Goal: Task Accomplishment & Management: Complete application form

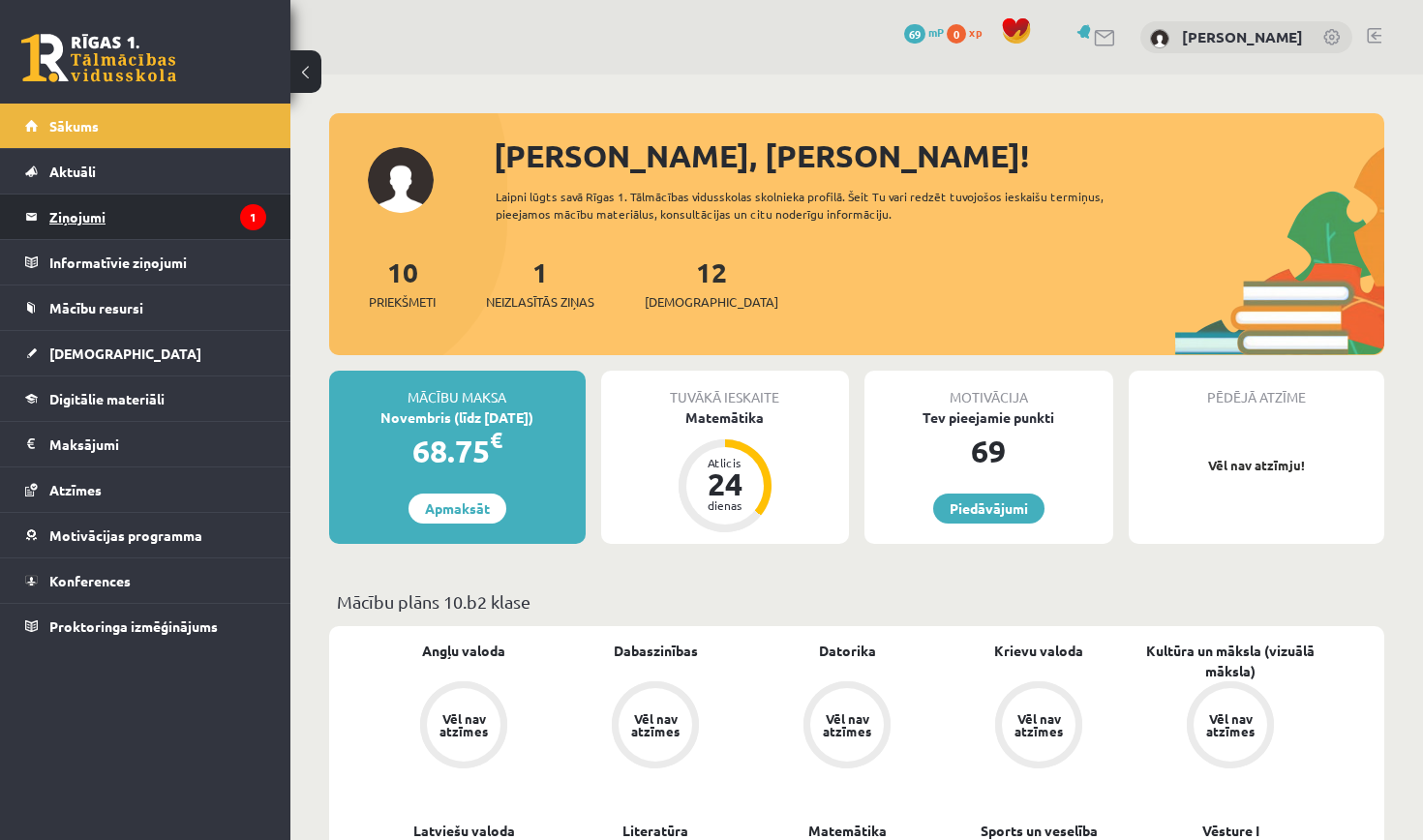
click at [184, 223] on legend "Ziņojumi 1" at bounding box center [158, 217] width 217 height 45
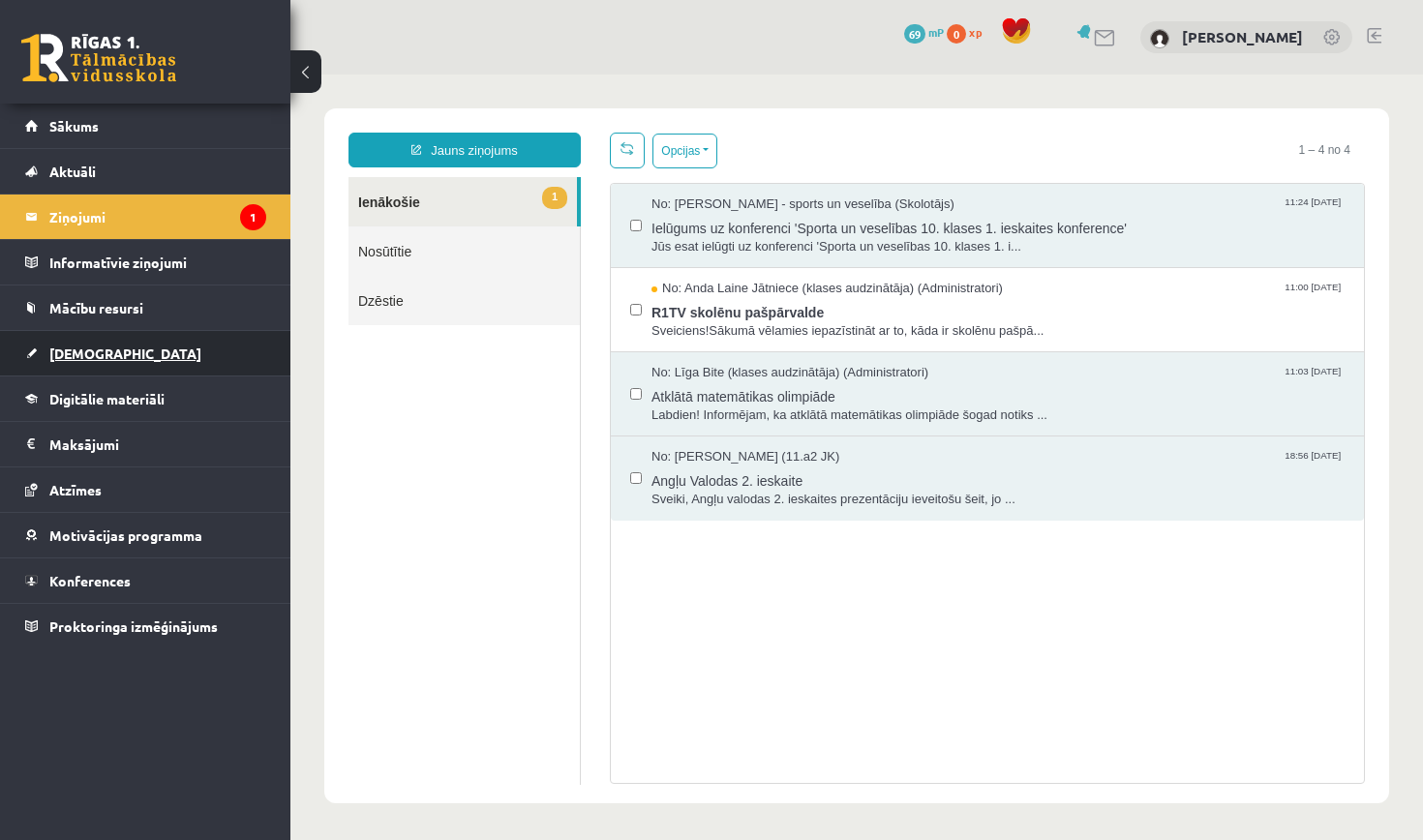
click at [249, 351] on link "[DEMOGRAPHIC_DATA]" at bounding box center [146, 353] width 241 height 45
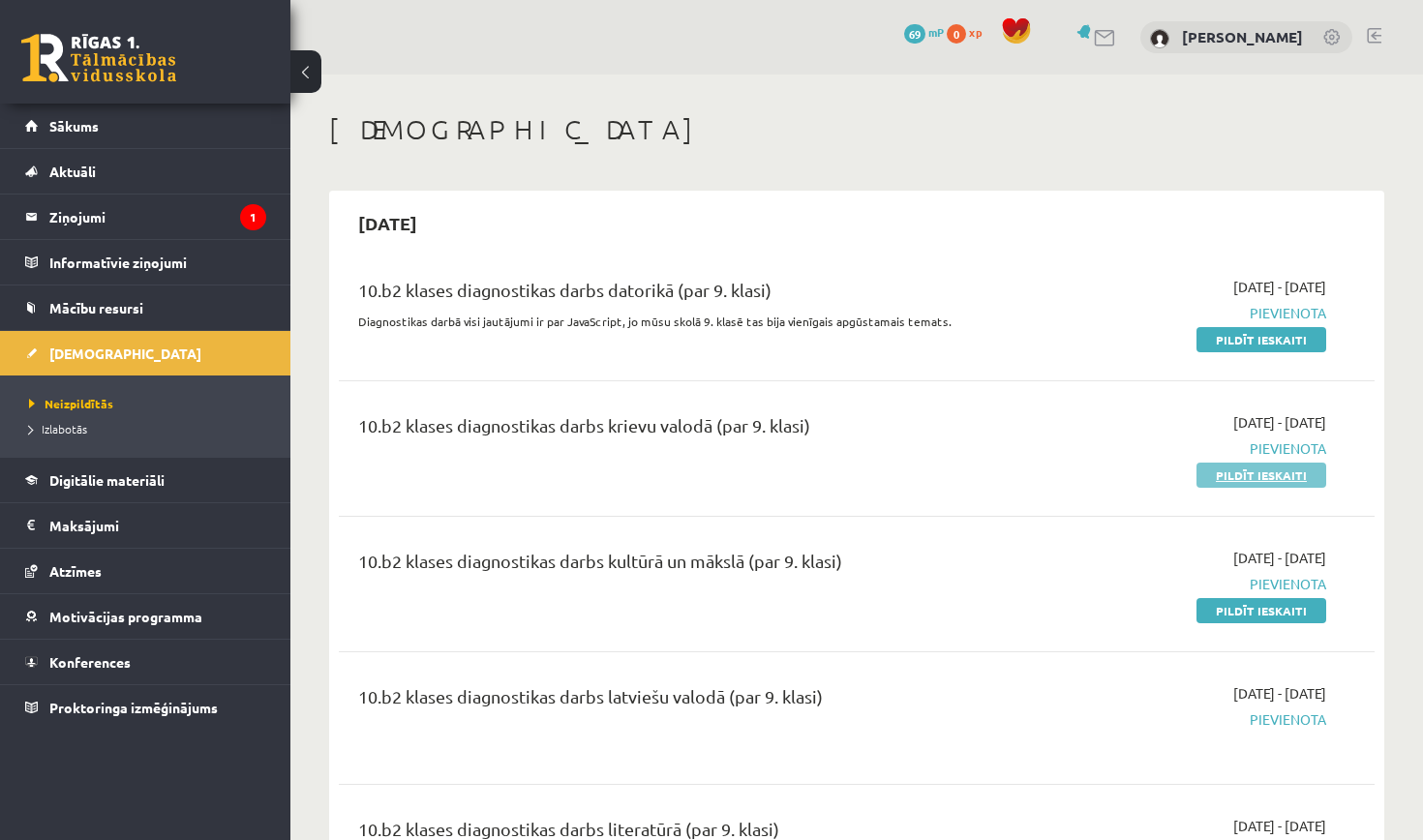
scroll to position [1, 0]
click at [1265, 468] on link "Pildīt ieskaiti" at bounding box center [1260, 474] width 129 height 25
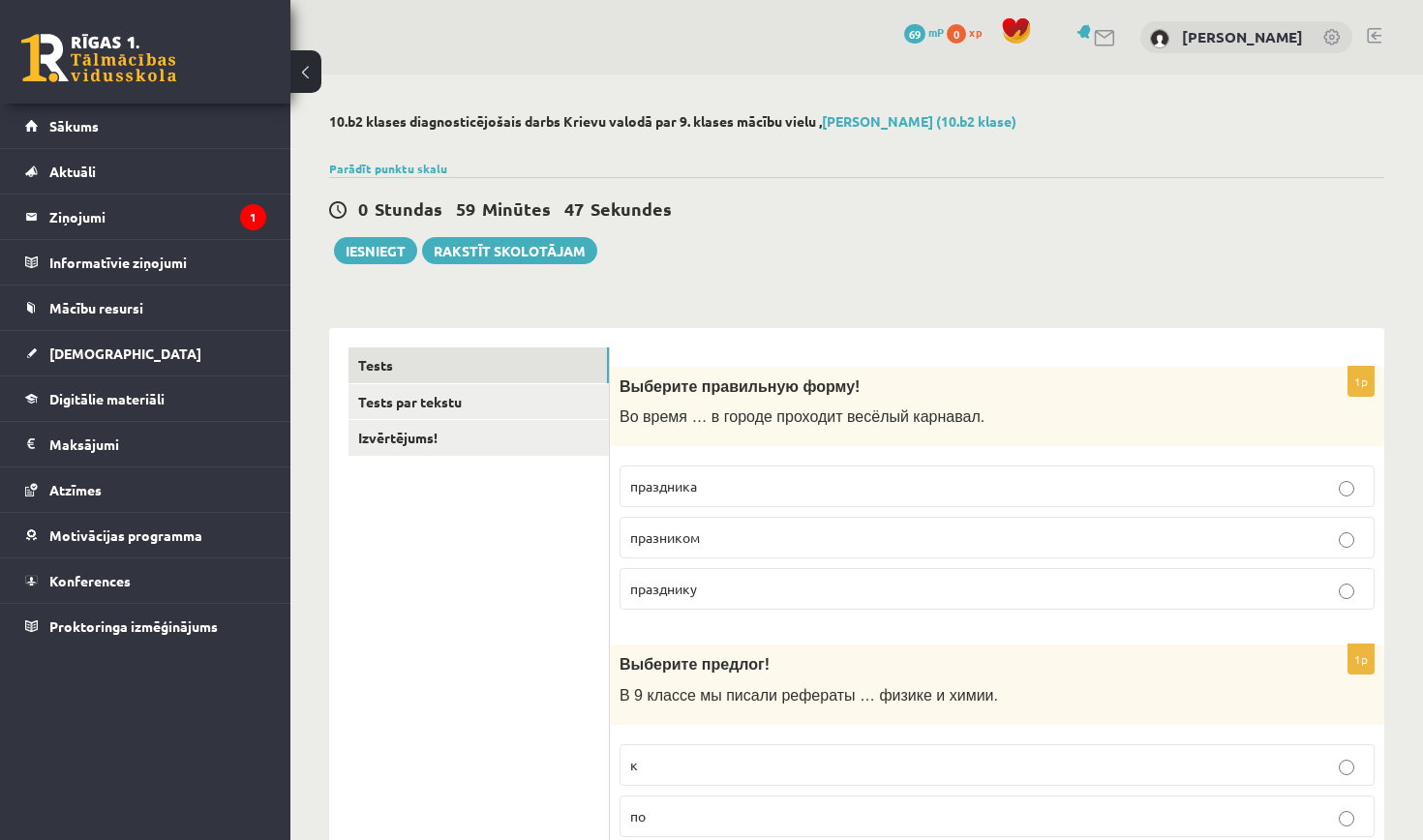
click at [721, 484] on p "праздника" at bounding box center [997, 486] width 734 height 20
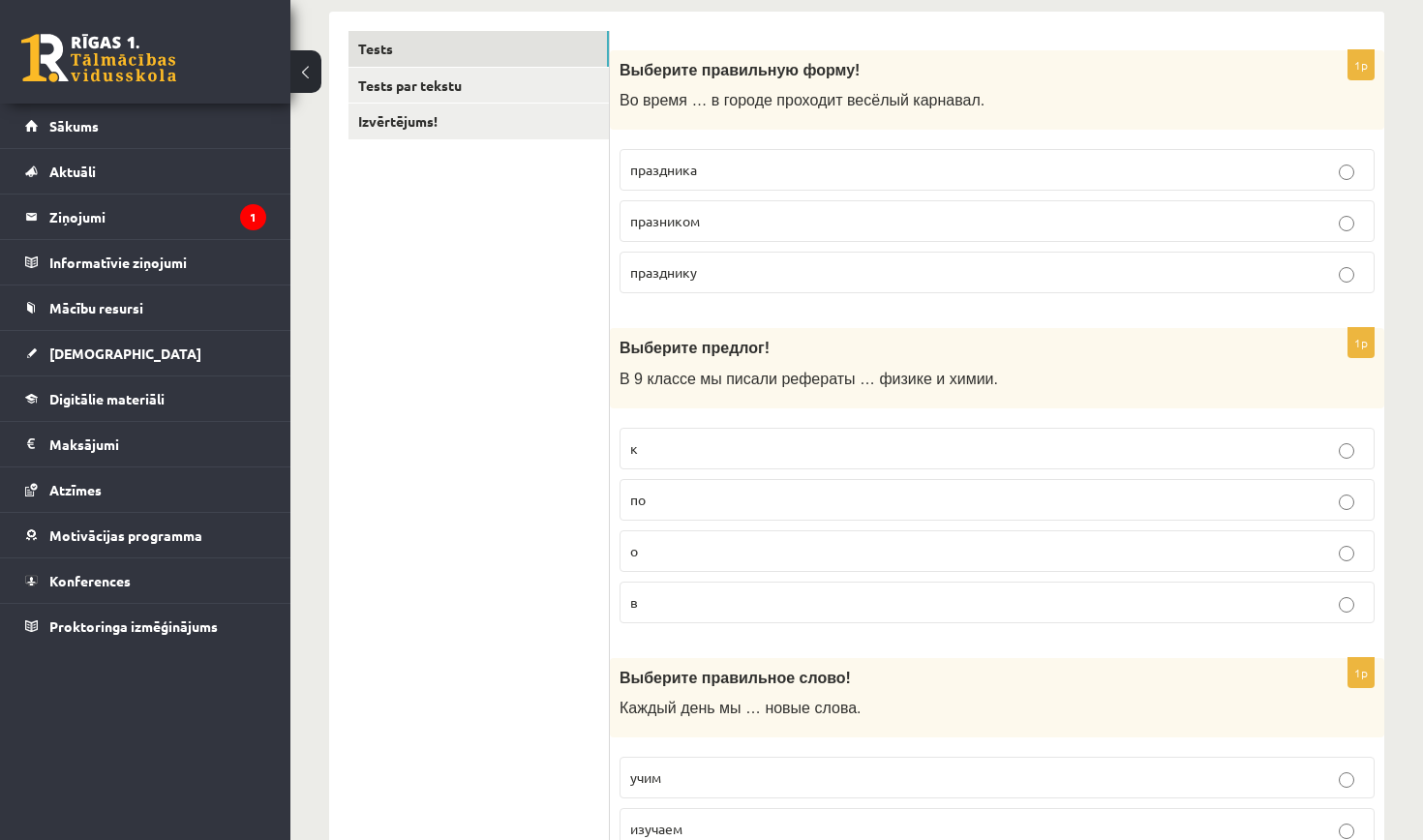
scroll to position [320, 0]
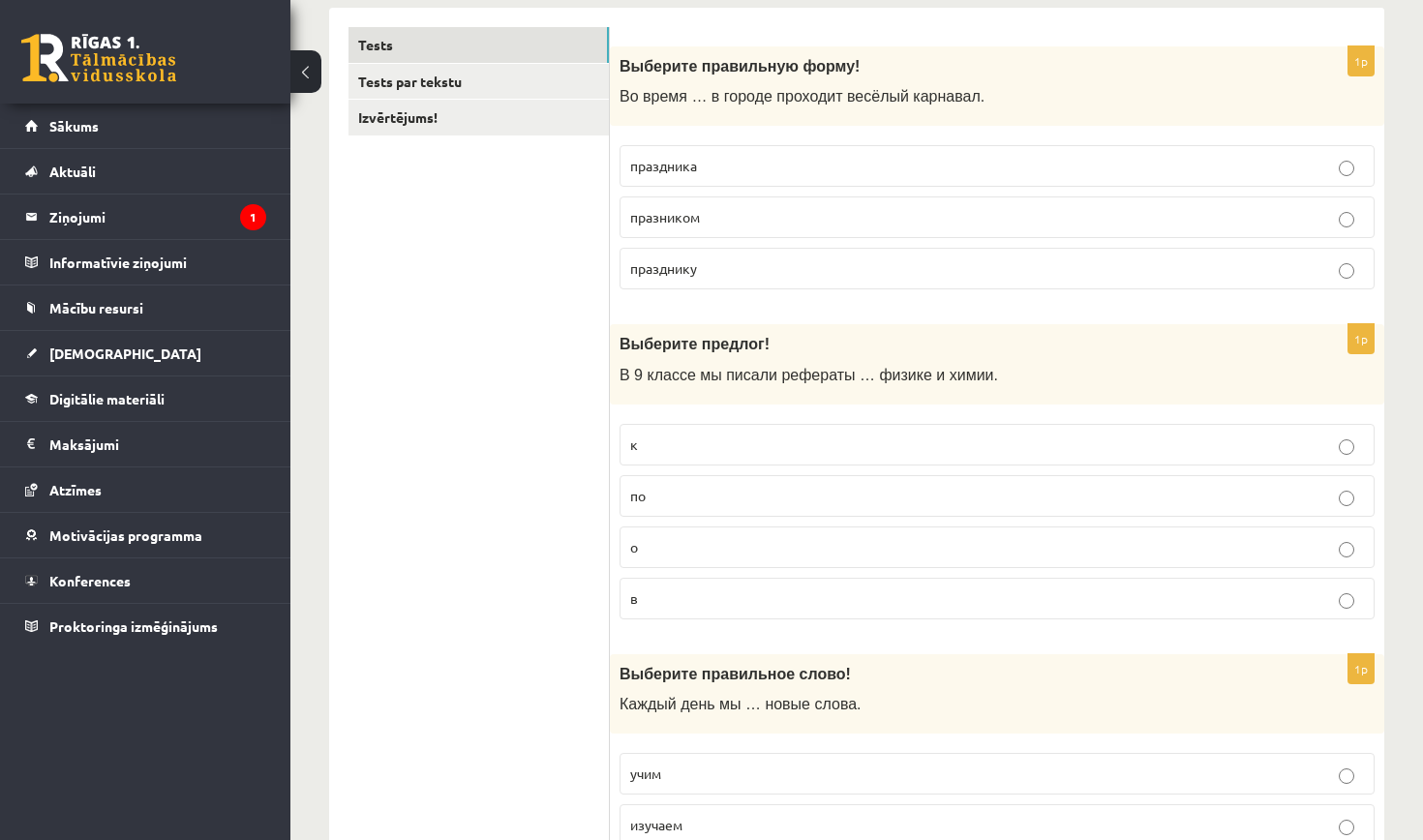
click at [697, 537] on p "о" at bounding box center [997, 547] width 734 height 20
click at [710, 486] on p "по" at bounding box center [997, 494] width 734 height 20
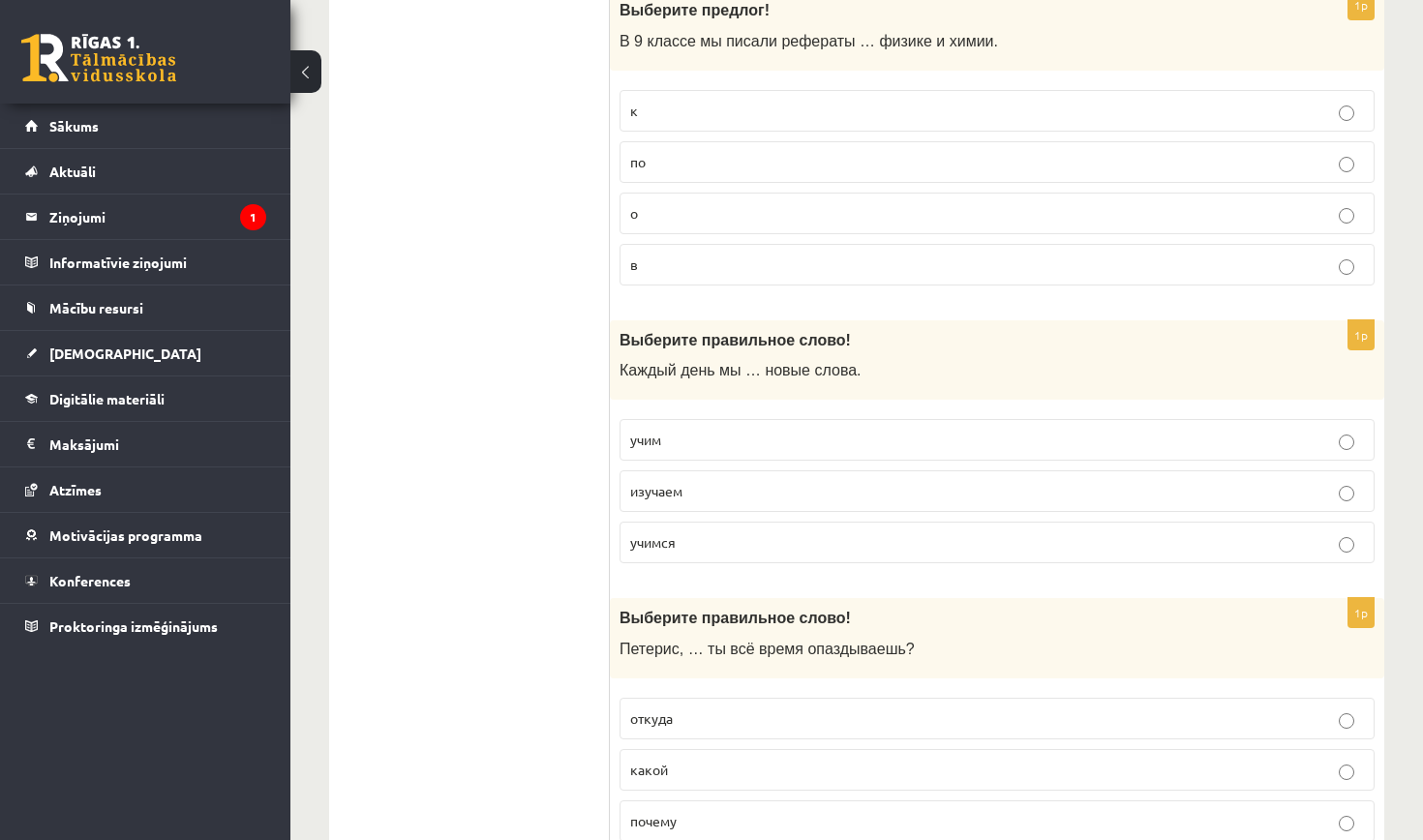
scroll to position [657, 0]
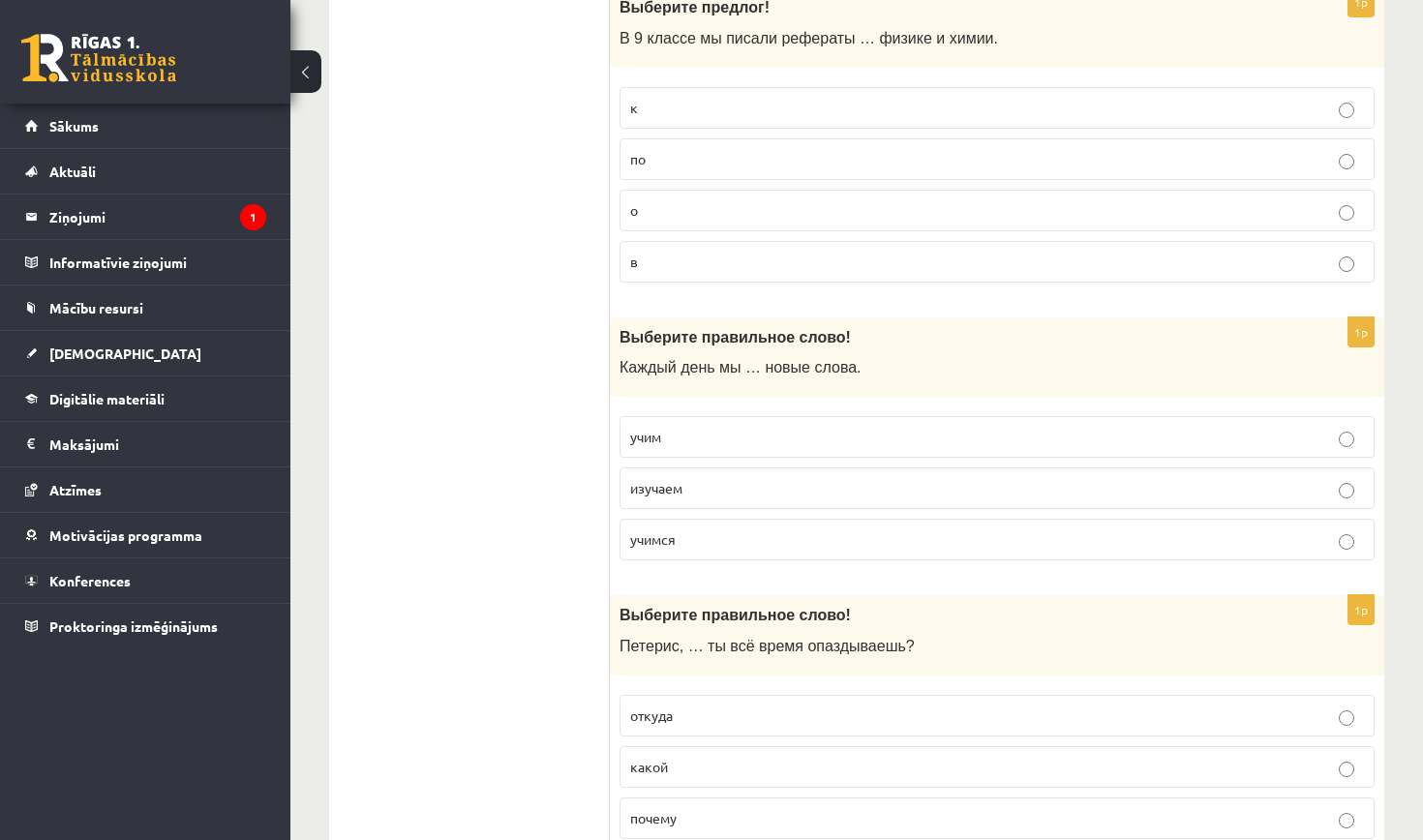
click at [705, 435] on p "учим" at bounding box center [997, 436] width 734 height 20
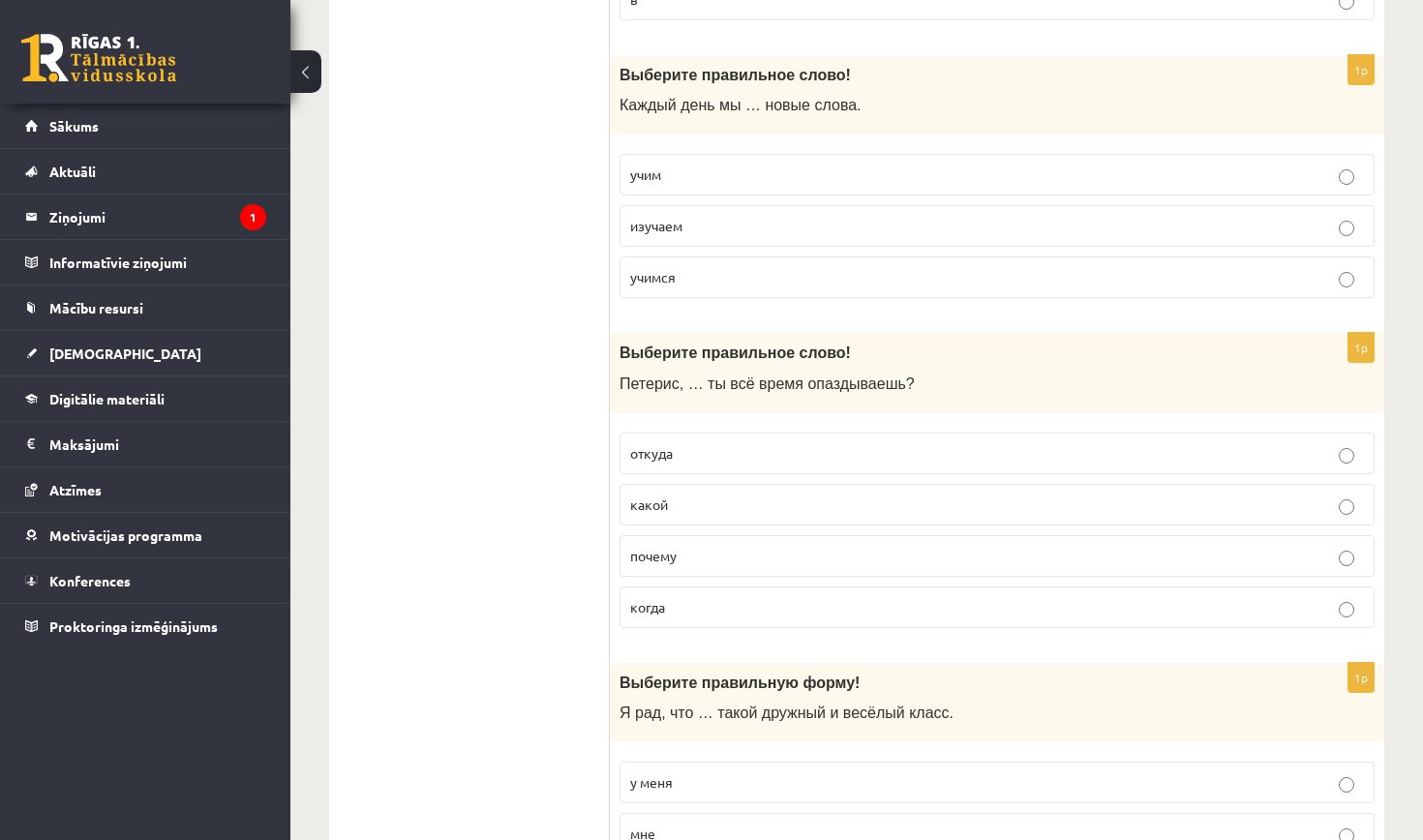
scroll to position [924, 0]
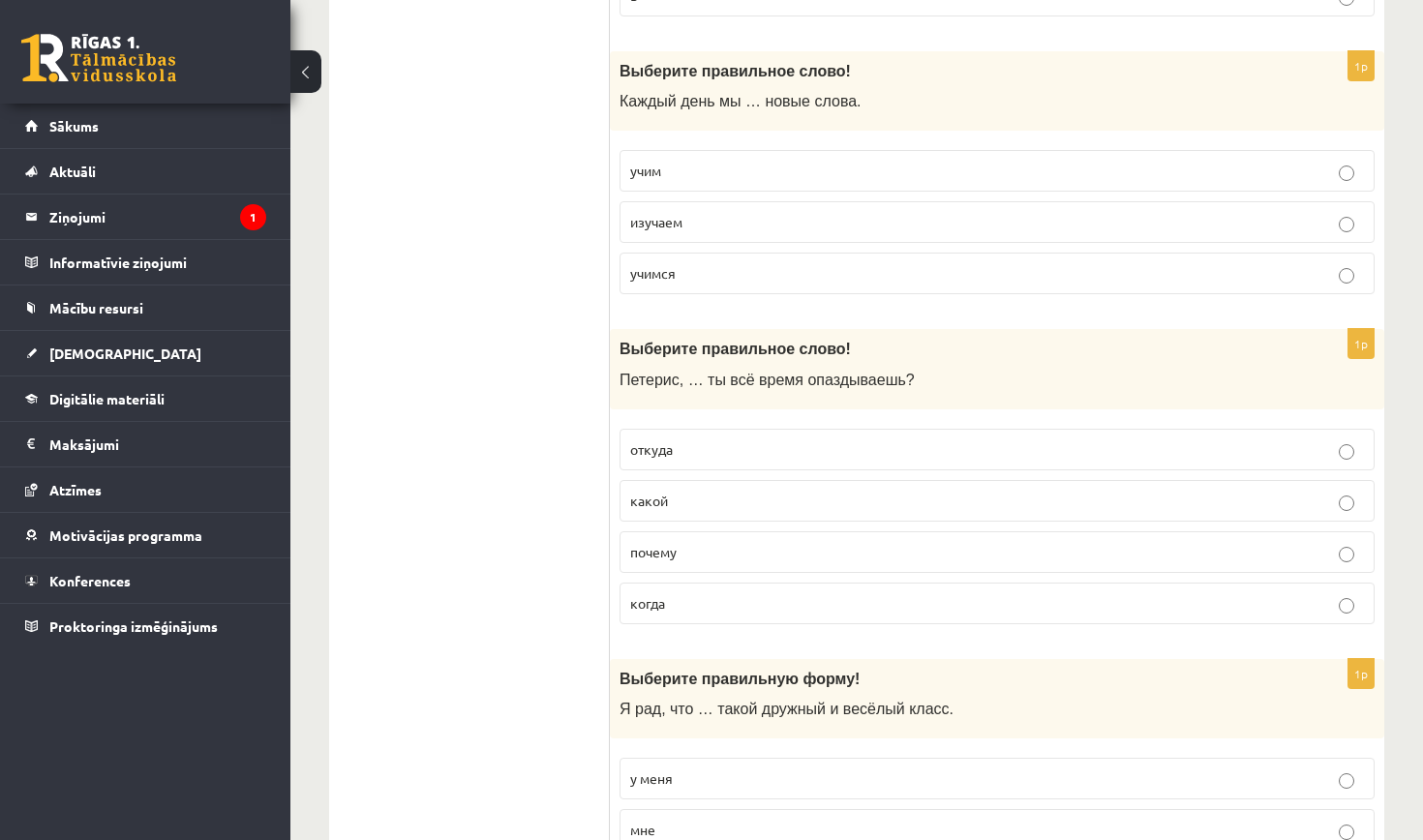
click at [754, 542] on p "почему" at bounding box center [997, 552] width 734 height 20
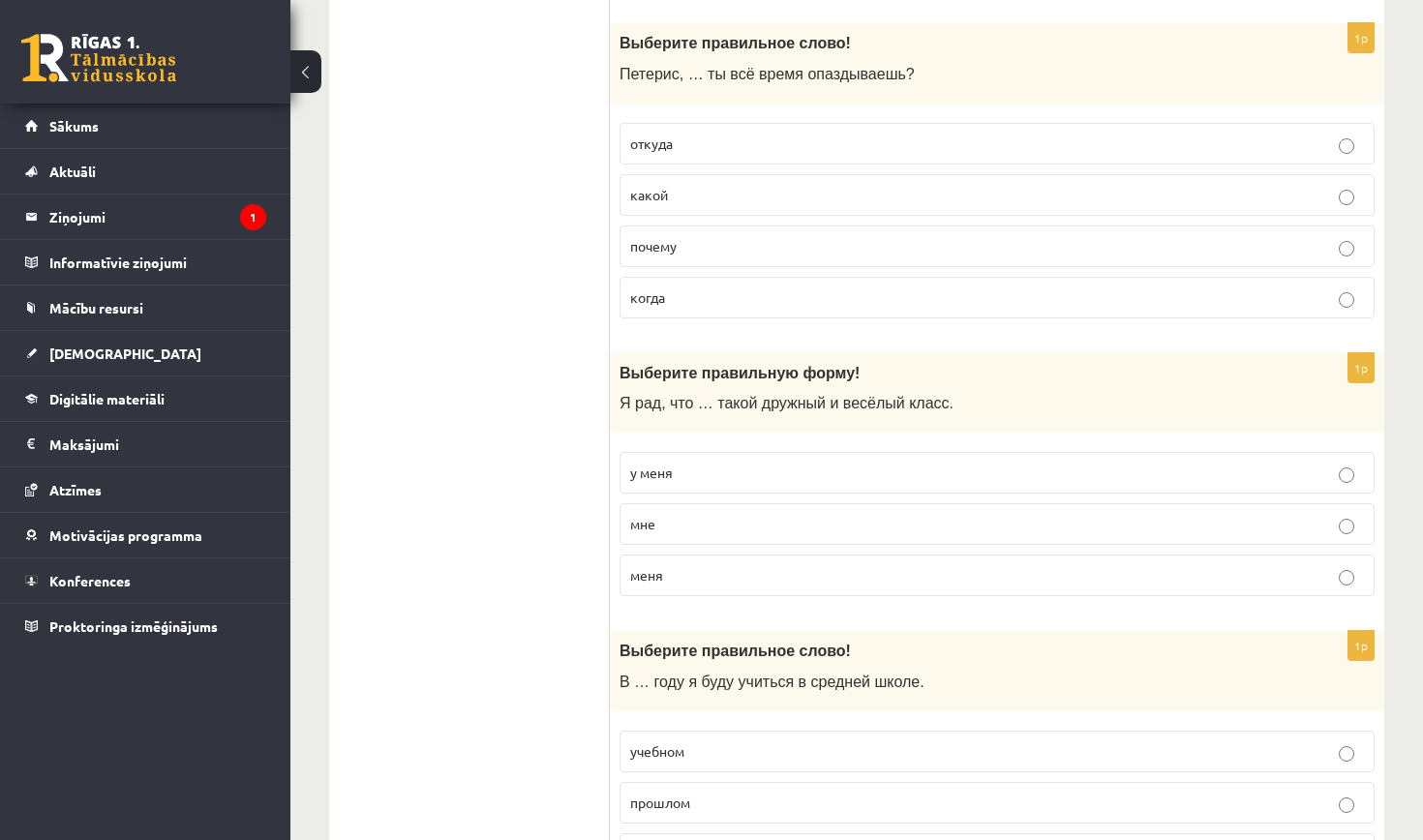
scroll to position [1234, 0]
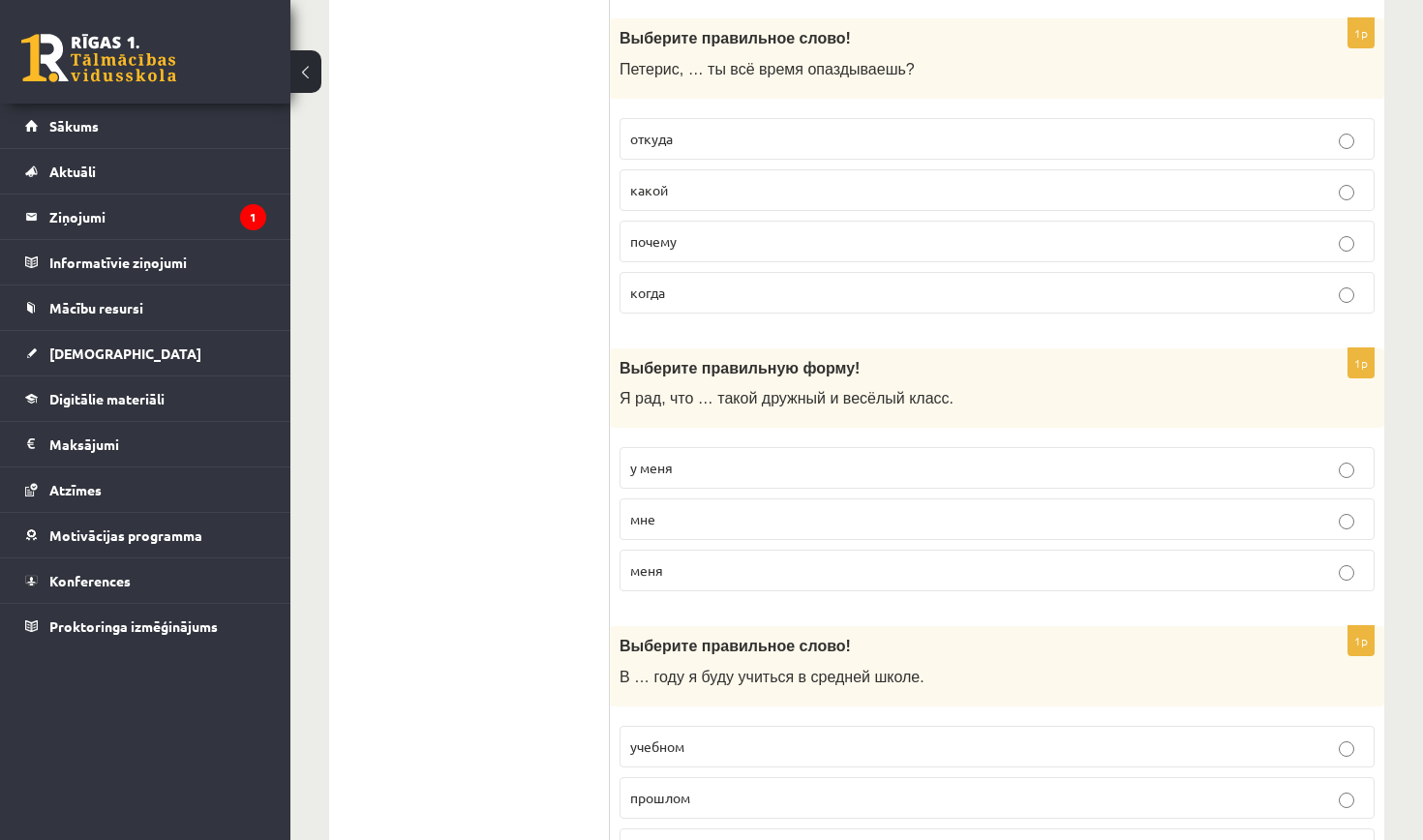
click at [767, 449] on label "у меня" at bounding box center [997, 467] width 755 height 42
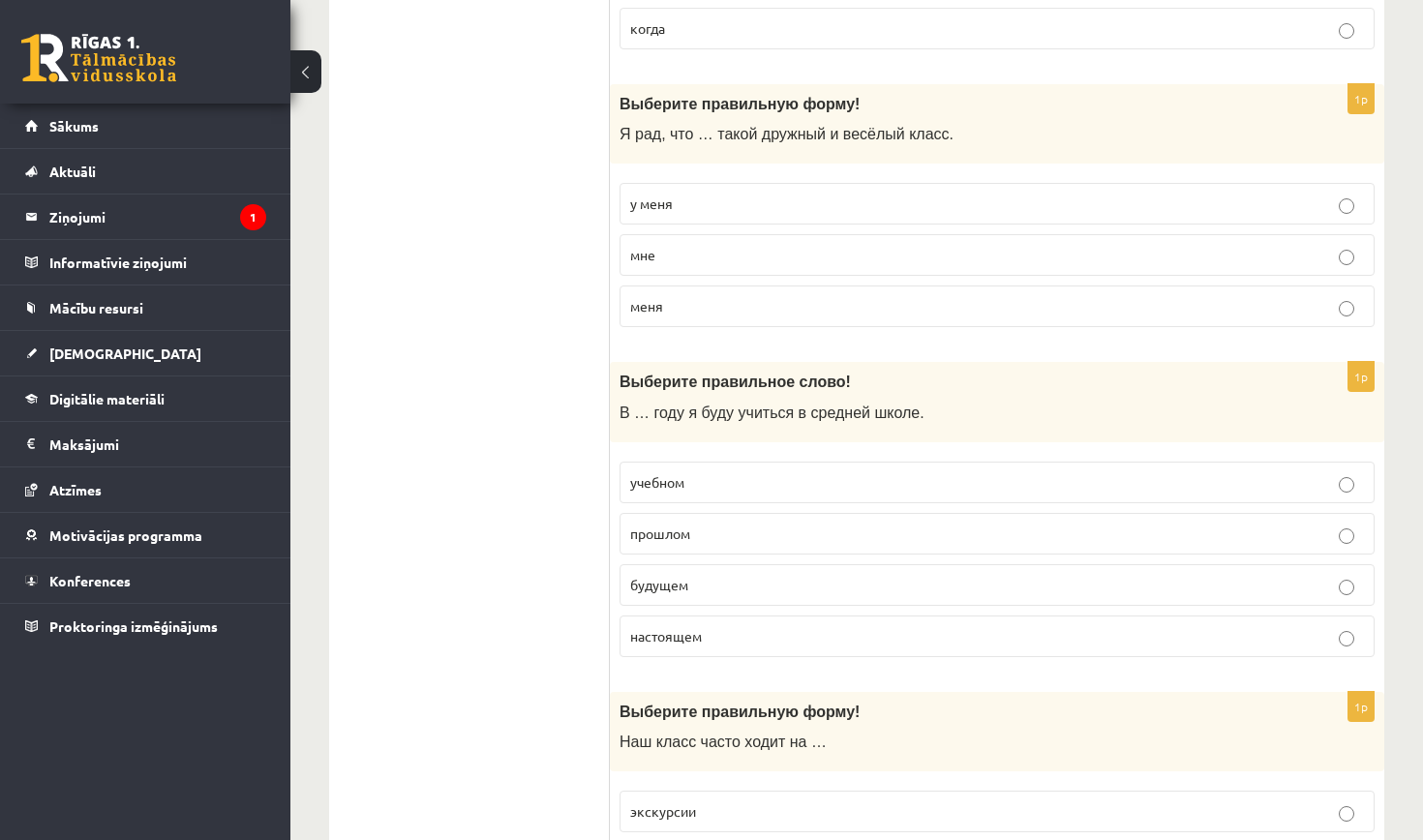
scroll to position [1497, 0]
click at [736, 577] on p "будущем" at bounding box center [997, 586] width 734 height 20
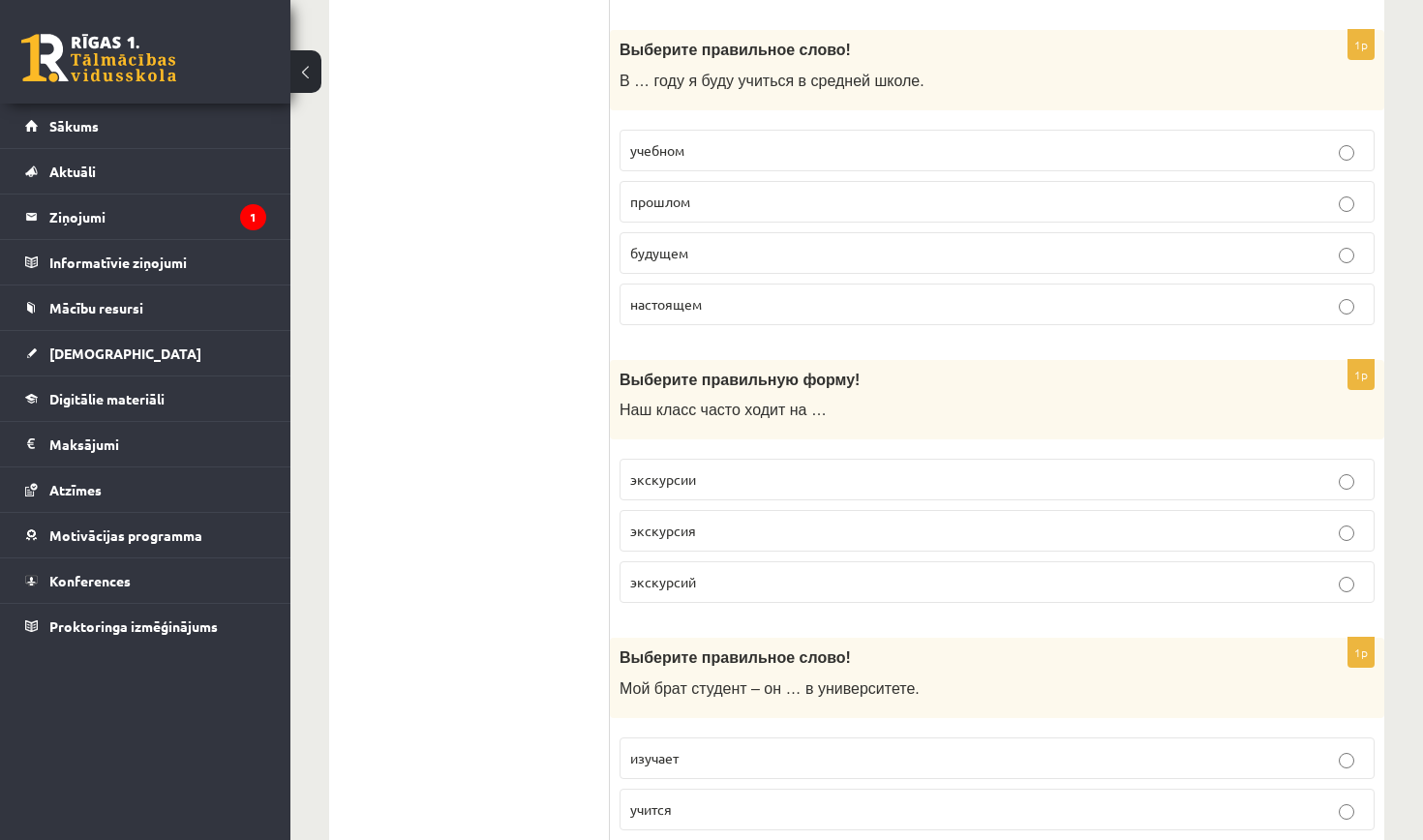
scroll to position [1831, 0]
click at [742, 471] on p "экскурсии" at bounding box center [997, 478] width 734 height 20
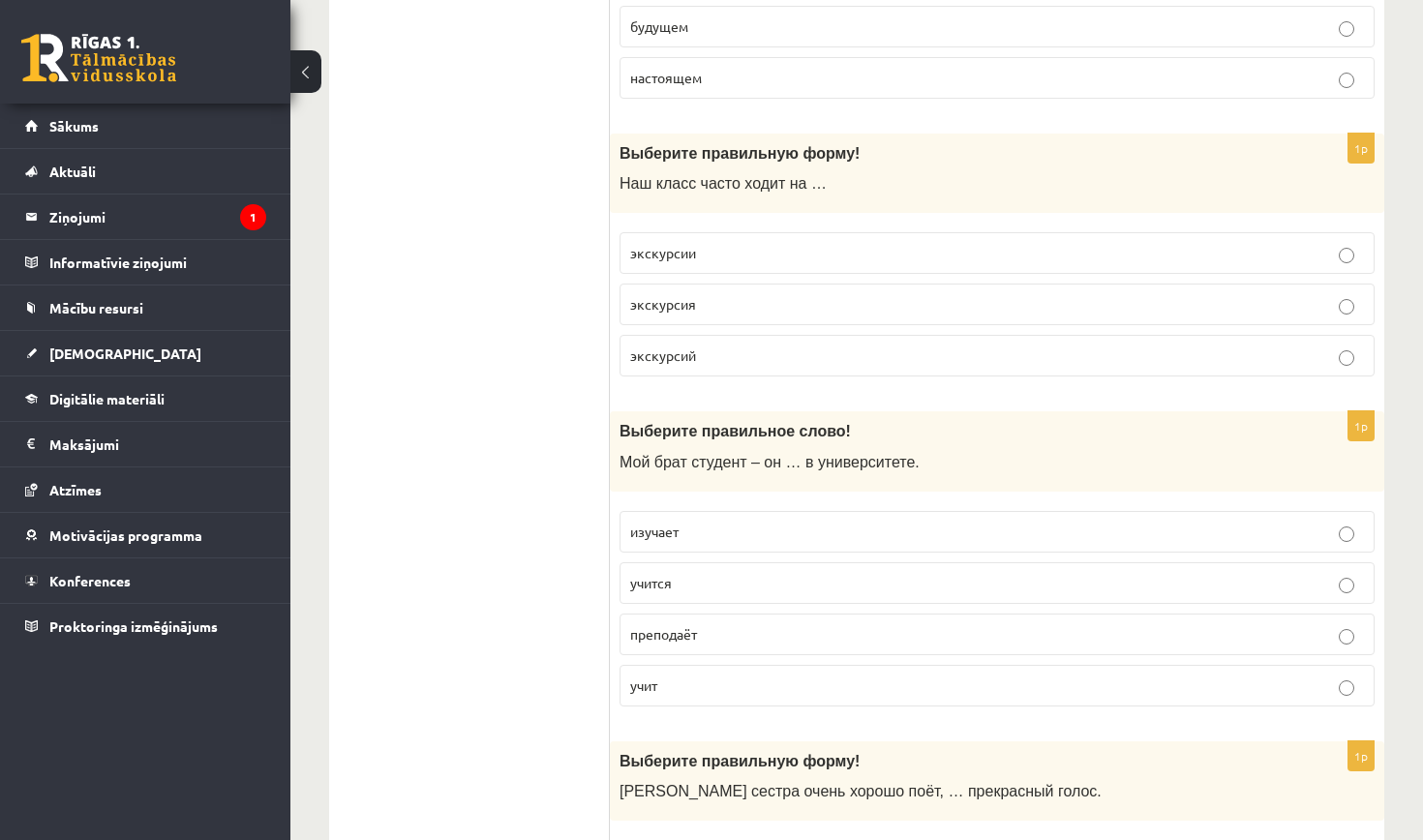
scroll to position [2057, 0]
click at [760, 573] on p "учится" at bounding box center [997, 583] width 734 height 20
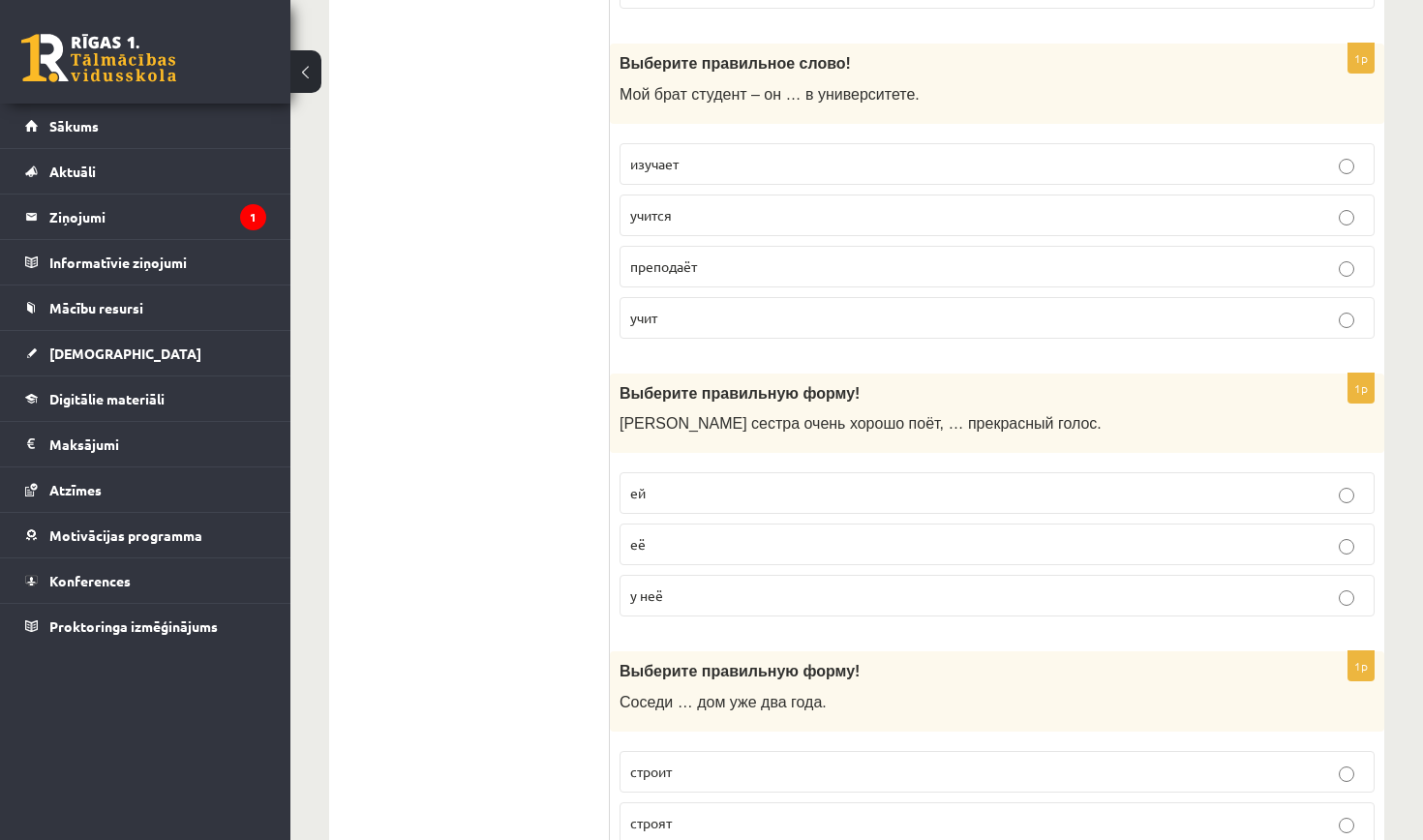
scroll to position [2433, 0]
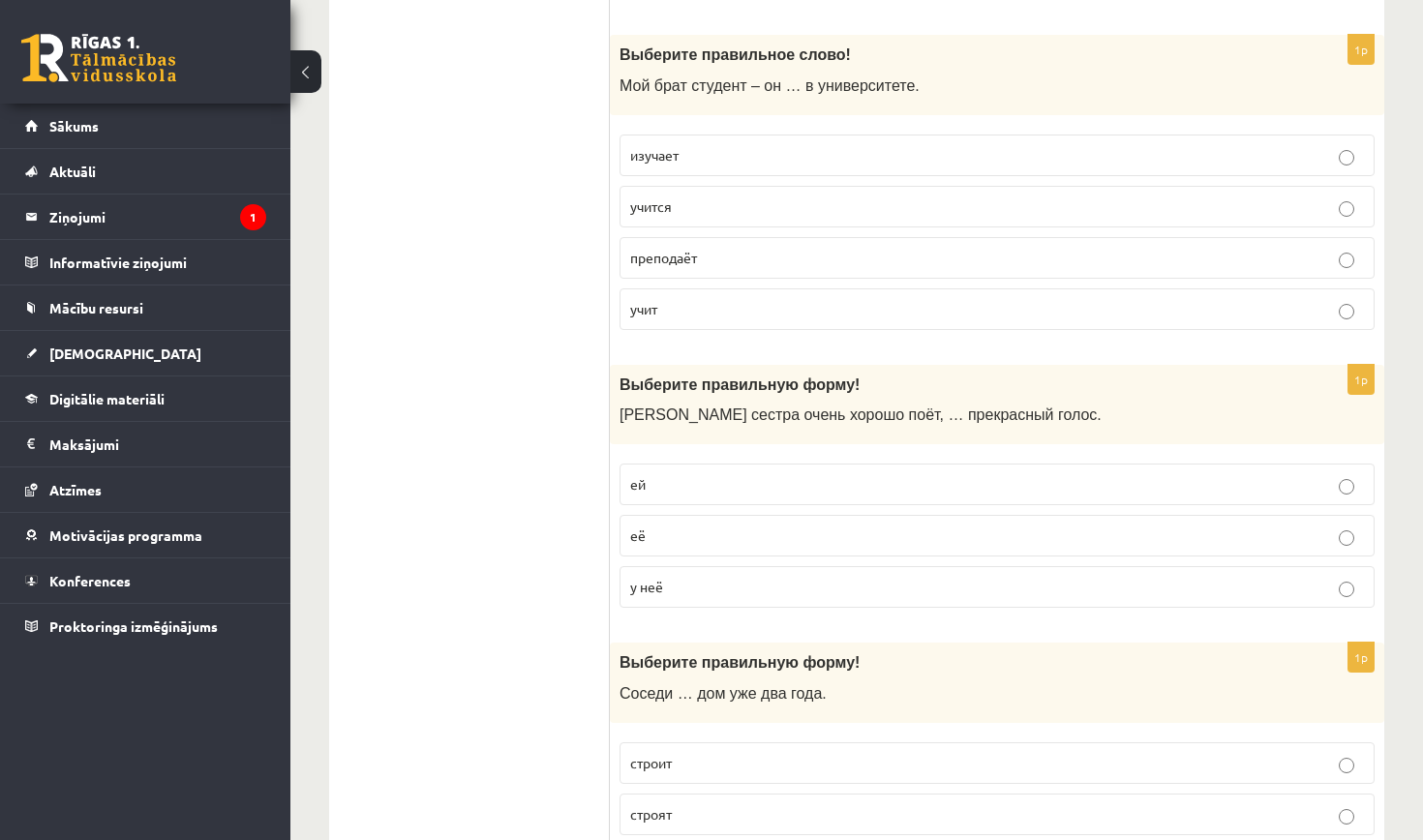
click at [718, 566] on label "у неё" at bounding box center [997, 587] width 755 height 42
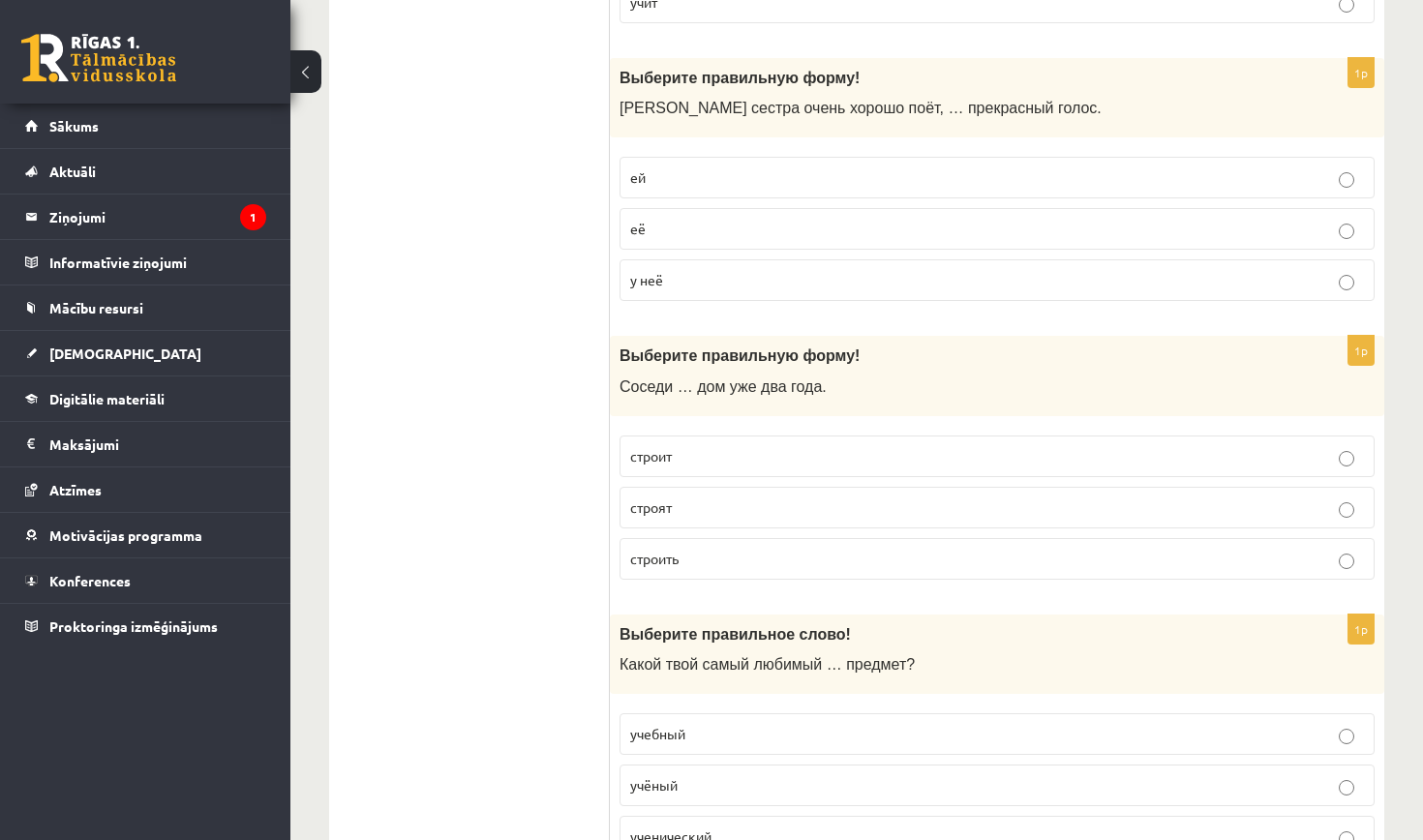
scroll to position [2749, 0]
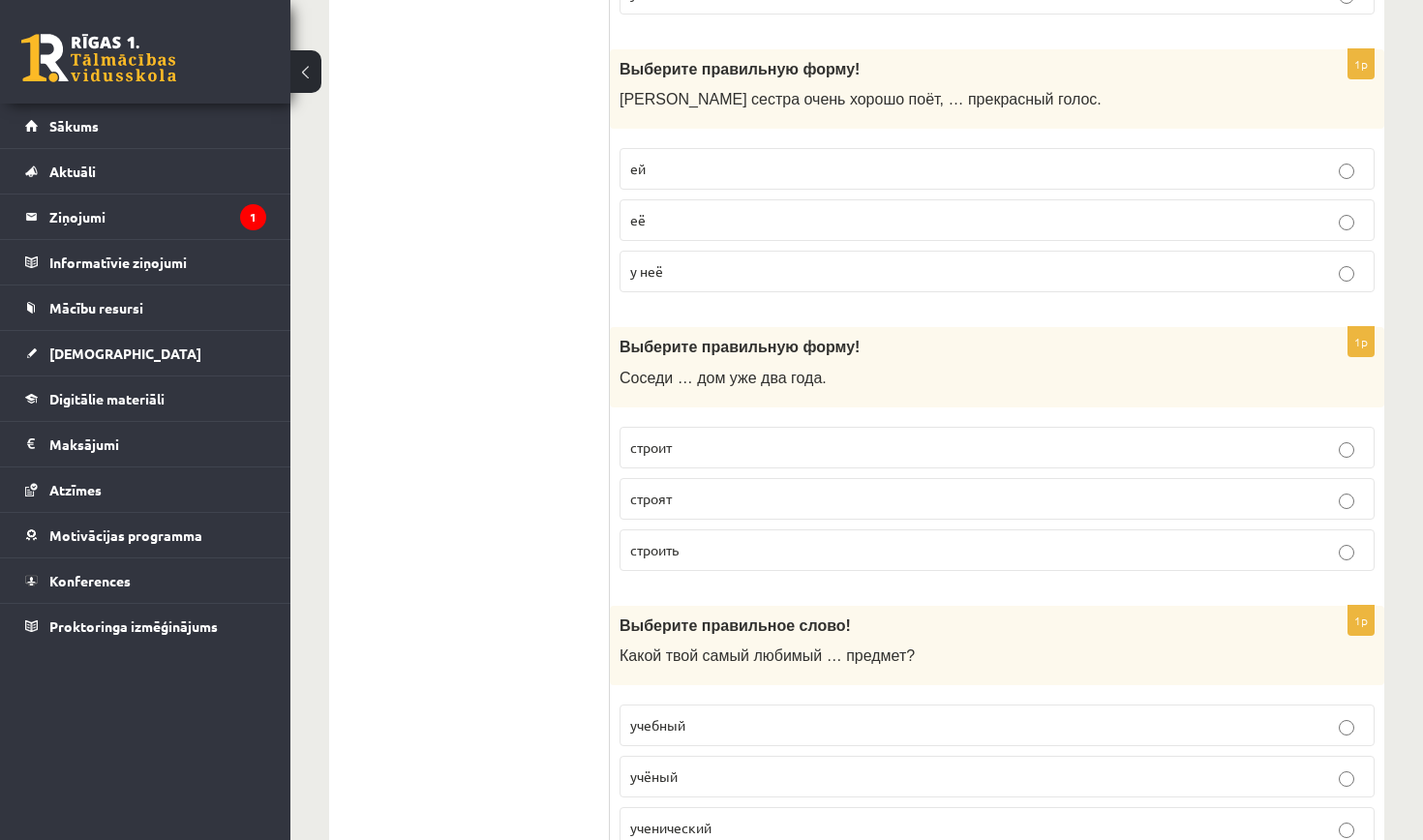
click at [705, 489] on p "строят" at bounding box center [997, 498] width 734 height 20
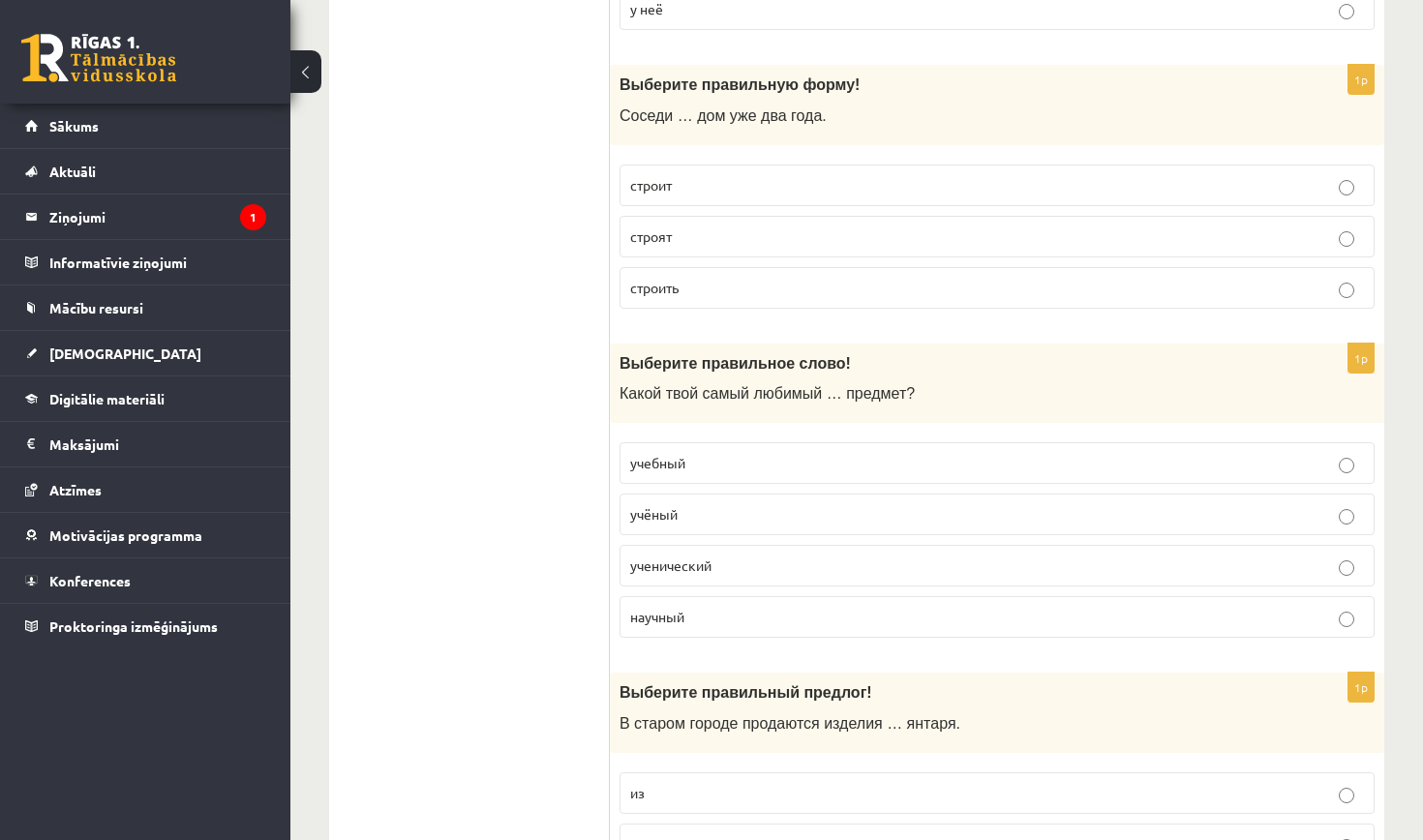
scroll to position [3012, 0]
click at [770, 452] on p "учебный" at bounding box center [997, 461] width 734 height 20
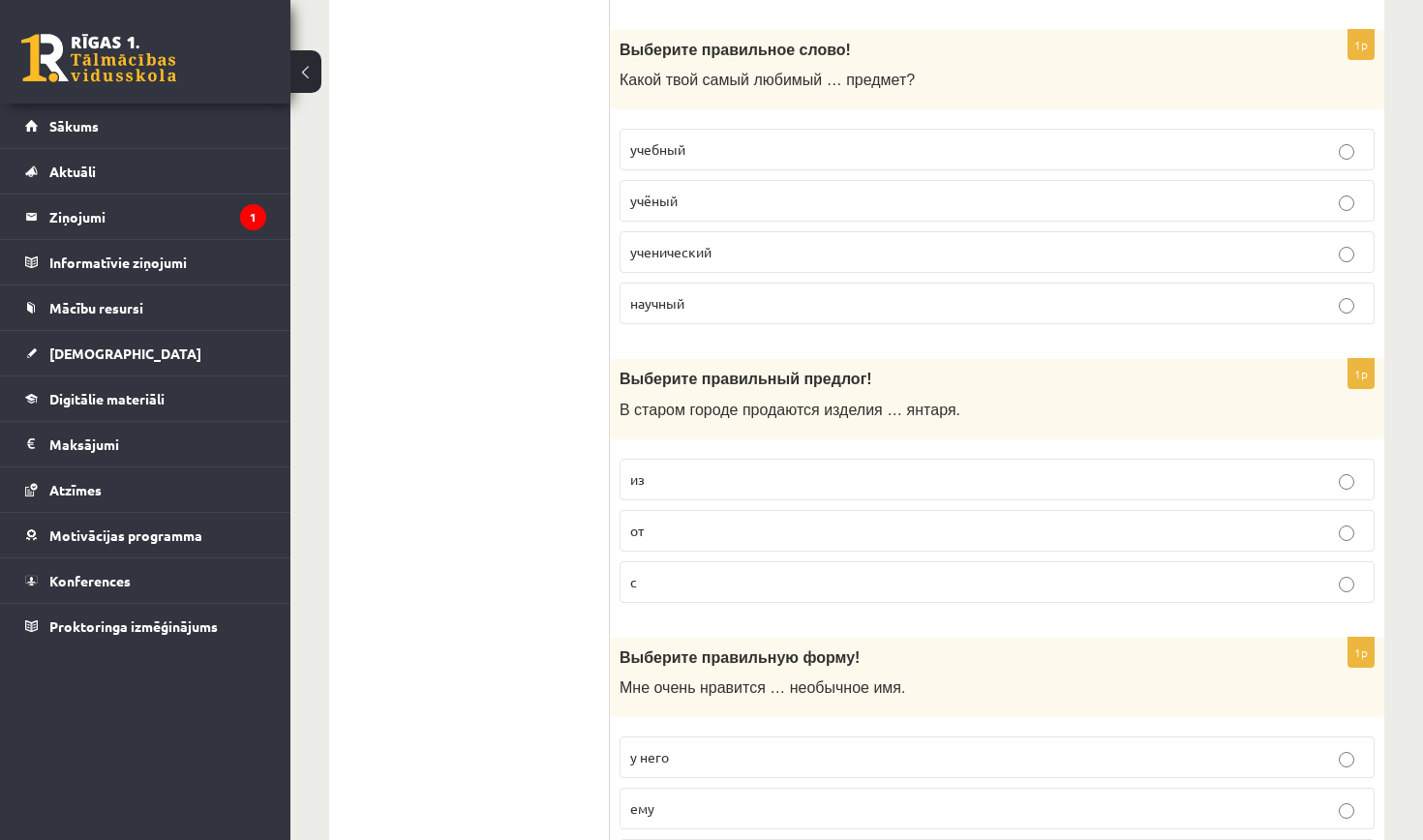
scroll to position [3333, 0]
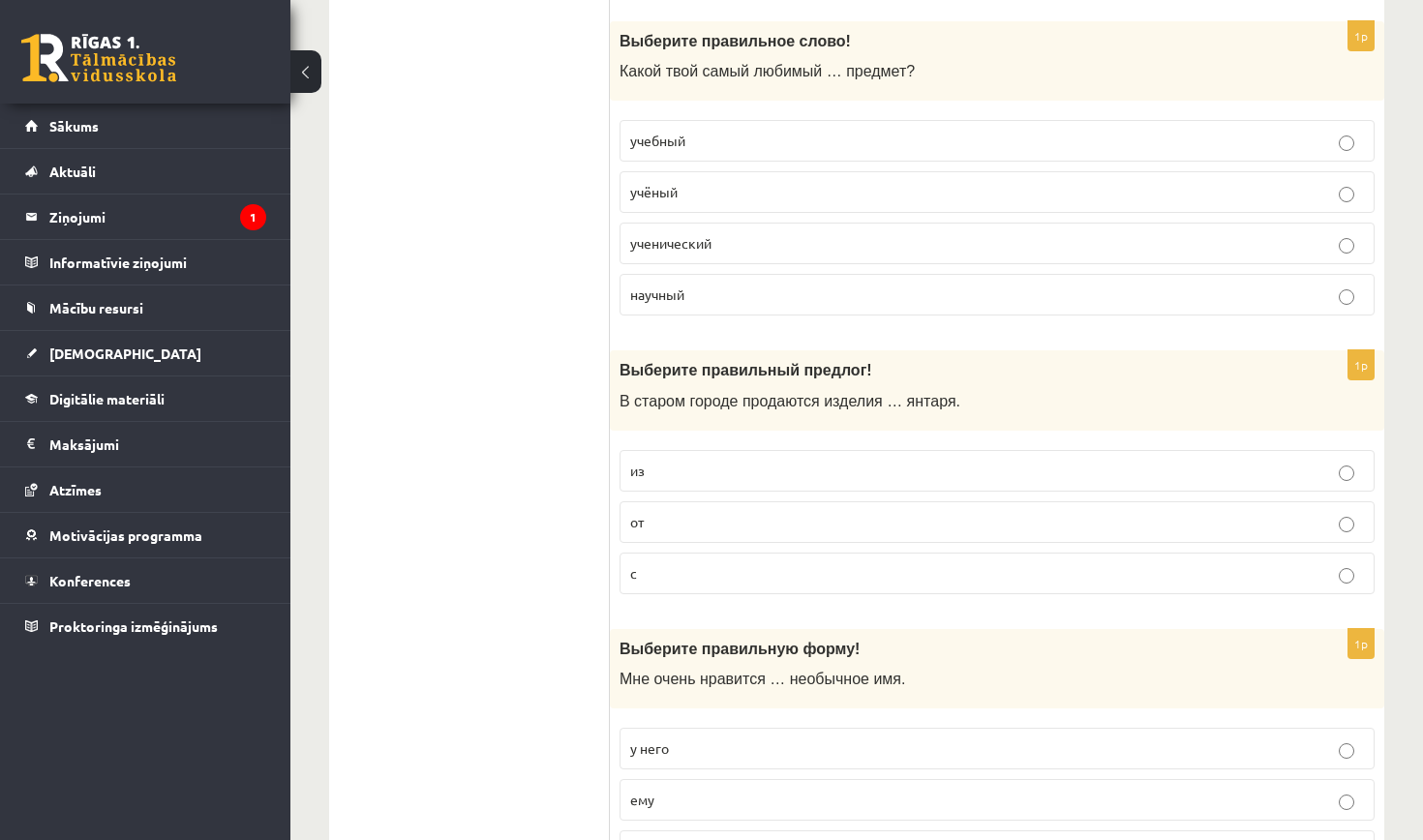
click at [691, 460] on p "из" at bounding box center [997, 470] width 734 height 20
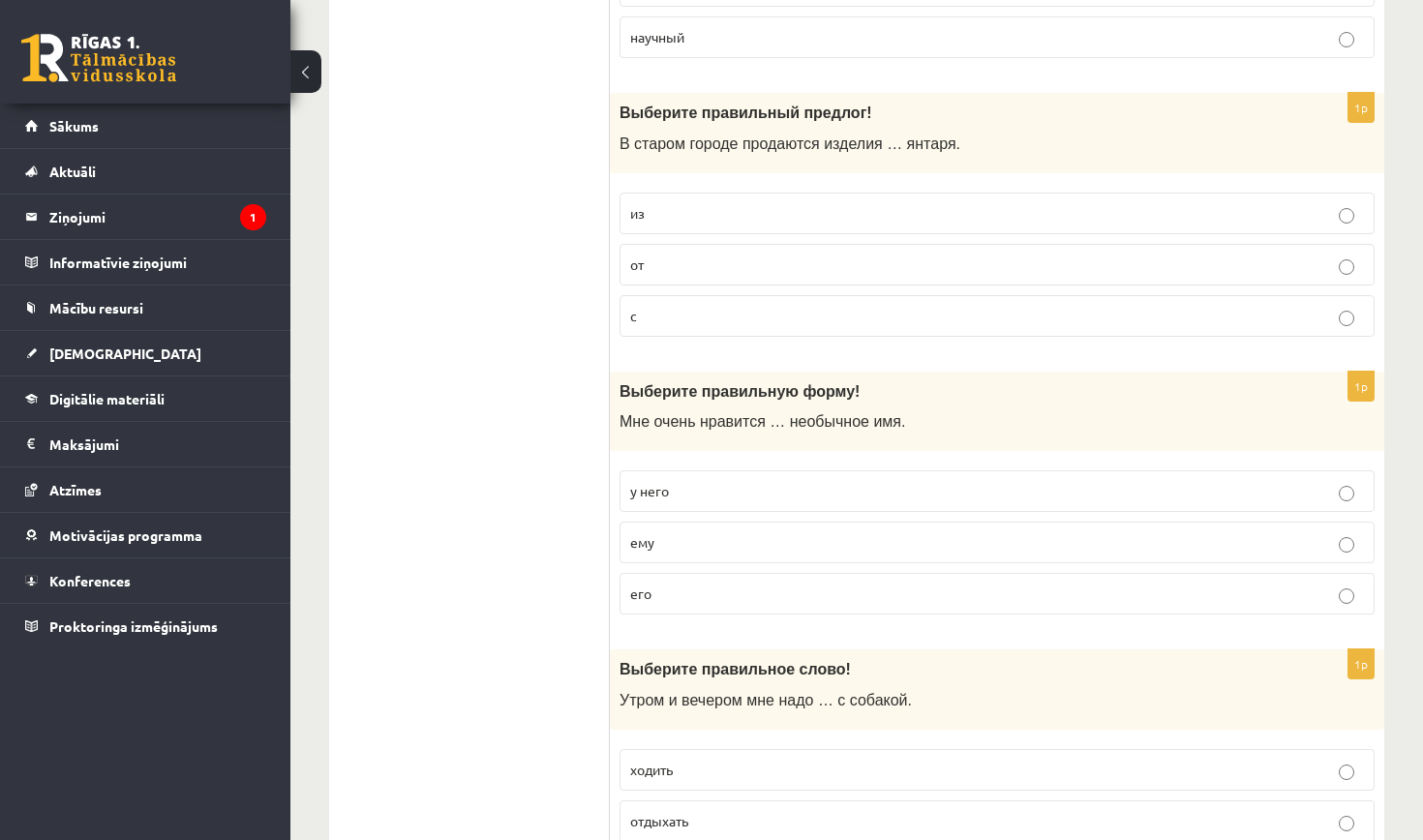
scroll to position [3603, 0]
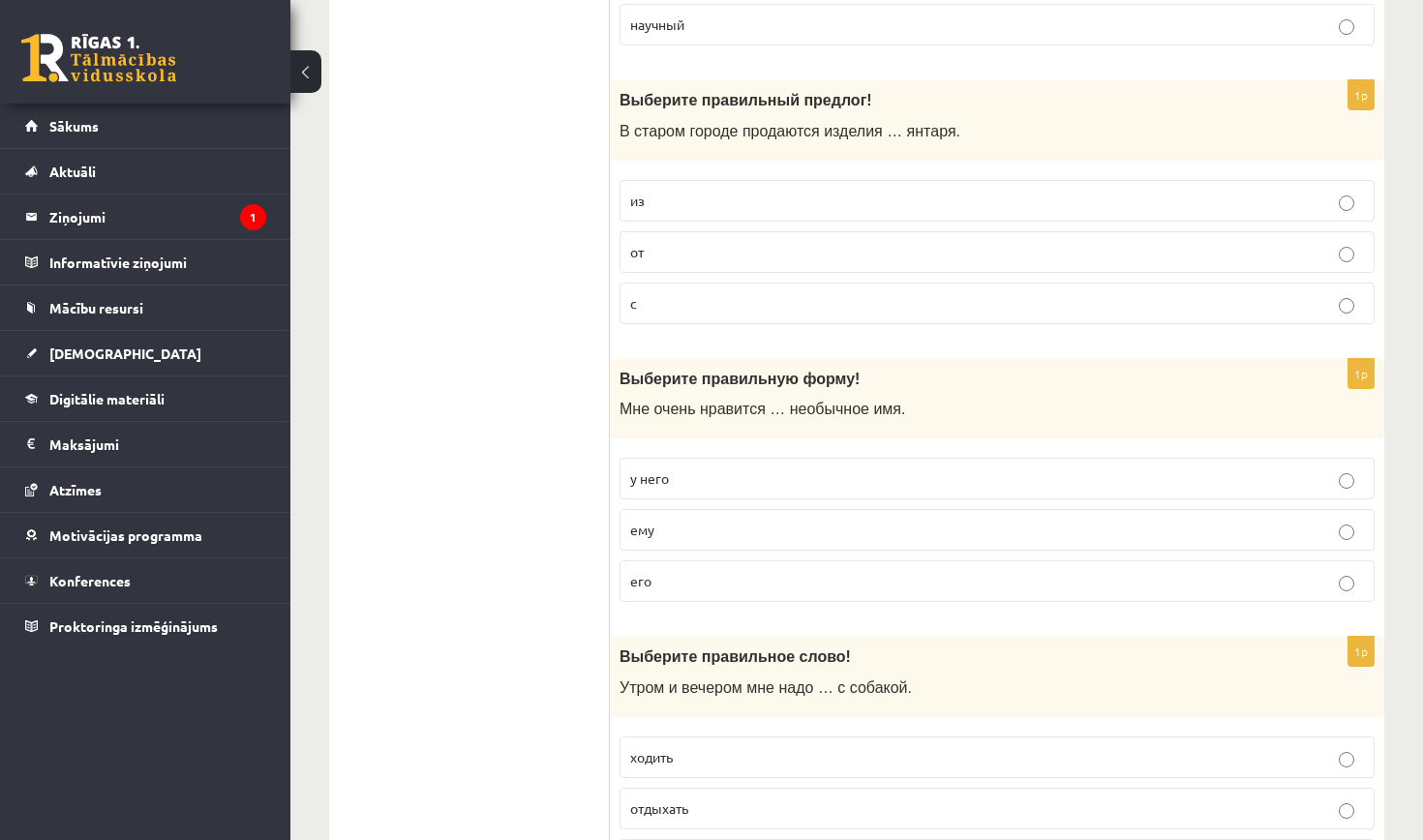
click at [668, 571] on p "его" at bounding box center [997, 581] width 734 height 20
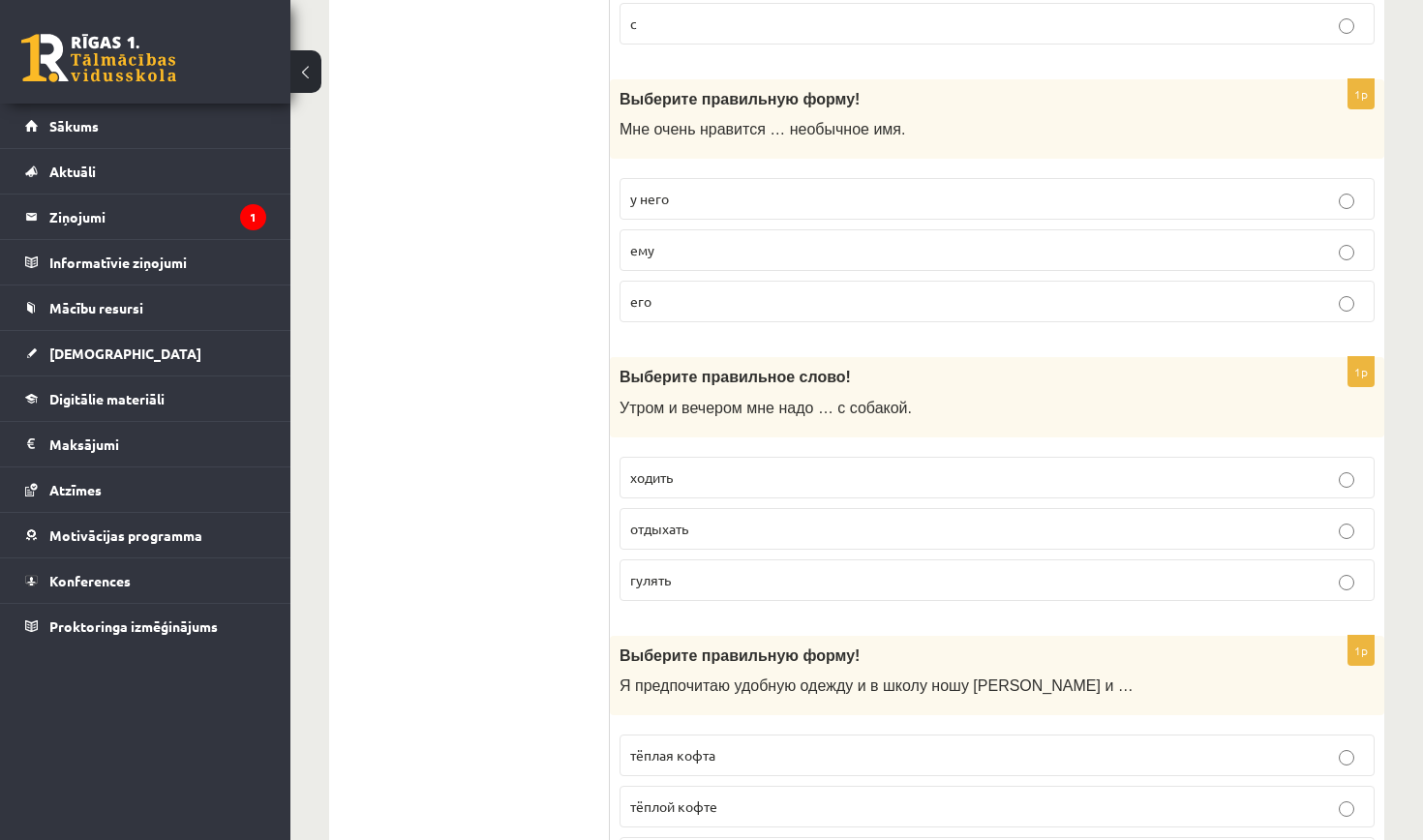
scroll to position [3885, 0]
click at [688, 568] on p "гулять" at bounding box center [997, 578] width 734 height 20
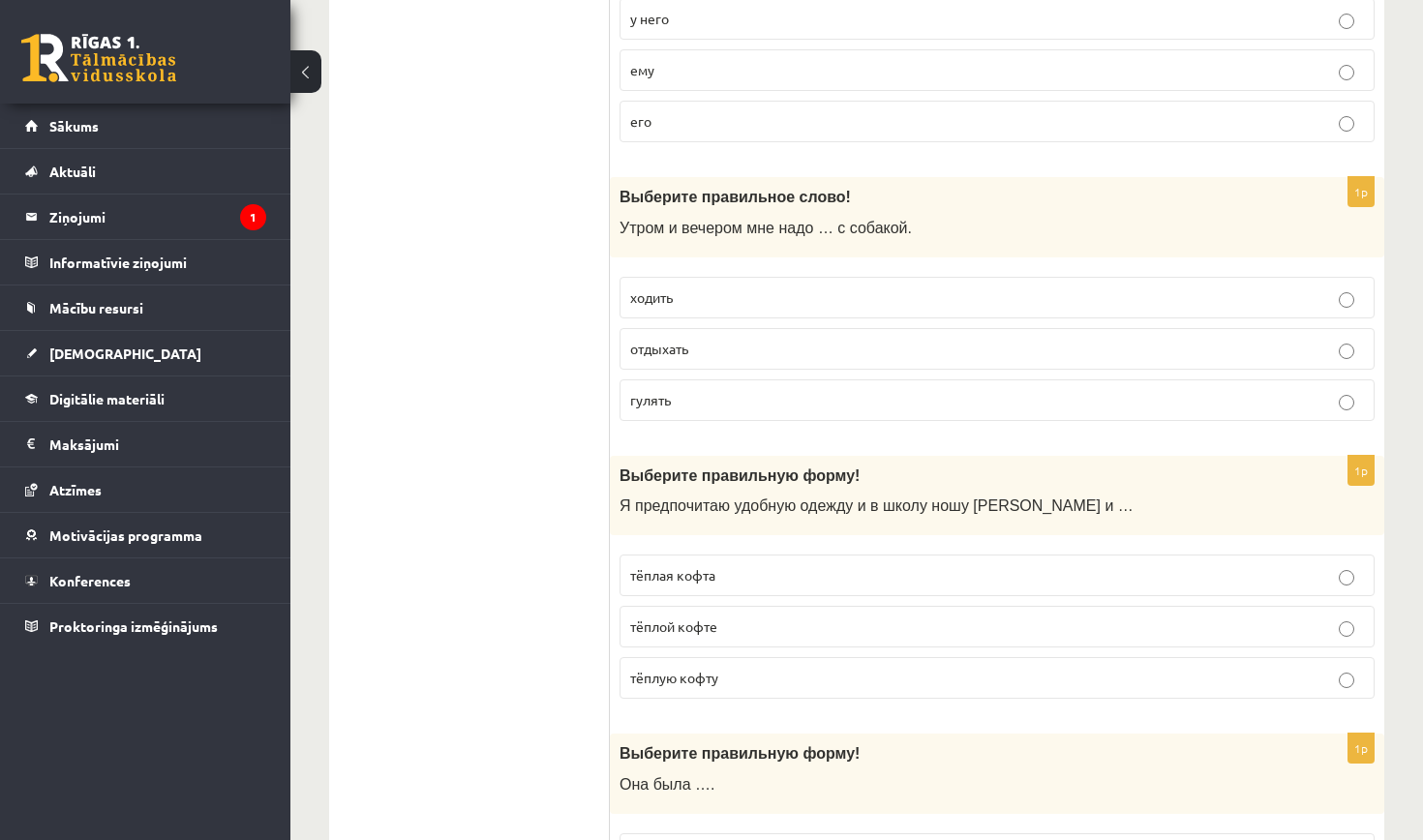
scroll to position [4067, 0]
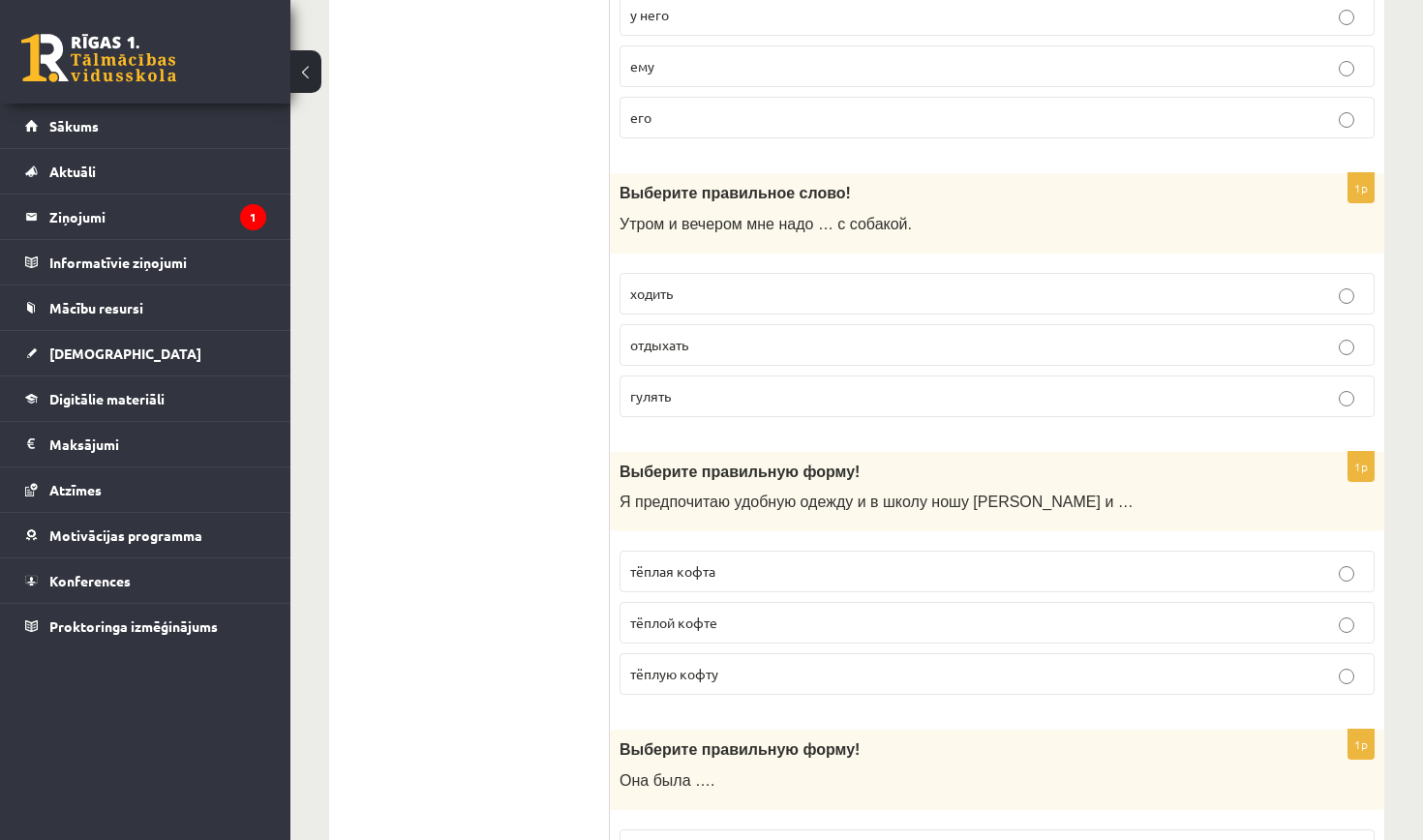
click at [742, 664] on p "тёплую кофту" at bounding box center [997, 674] width 734 height 20
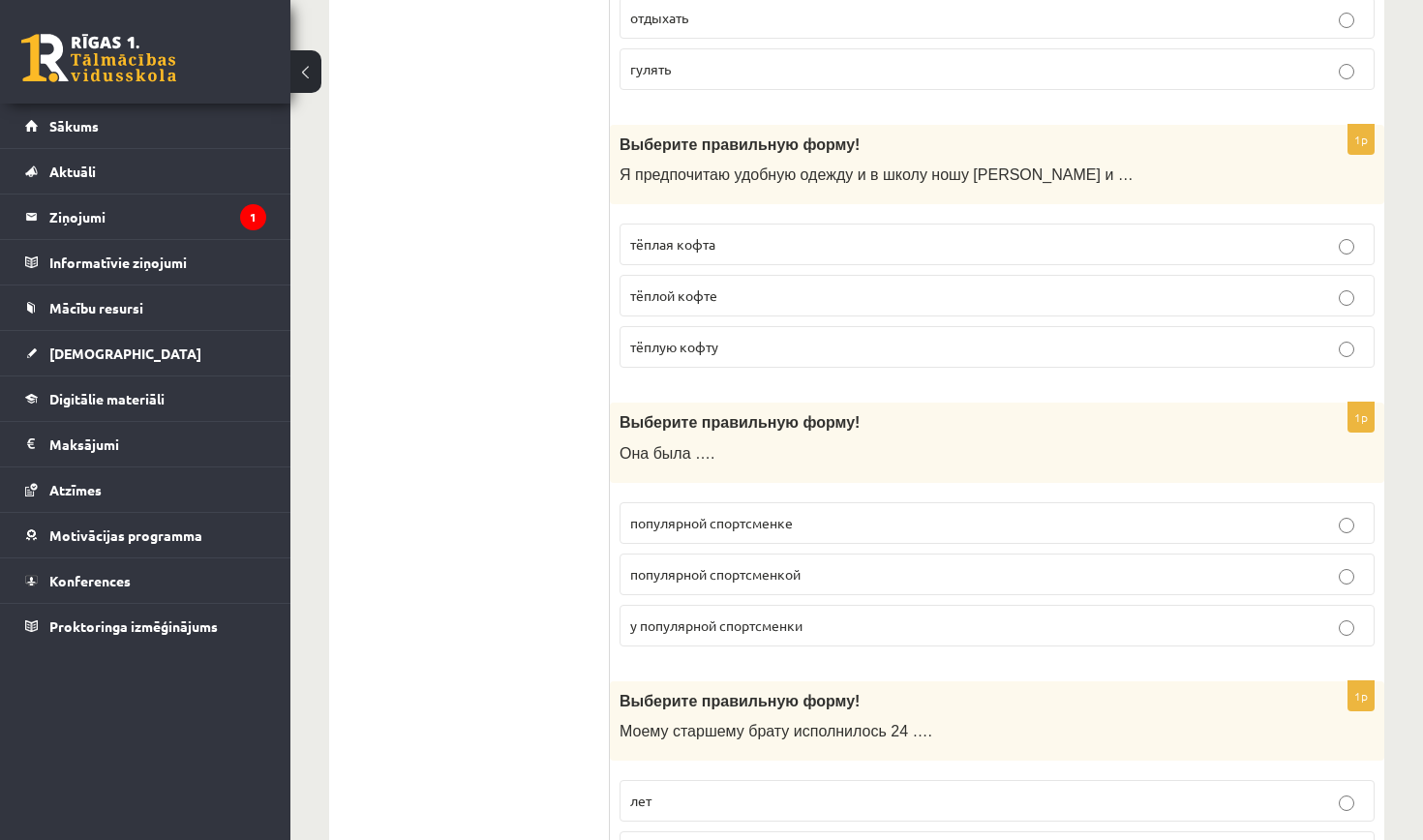
scroll to position [4406, 0]
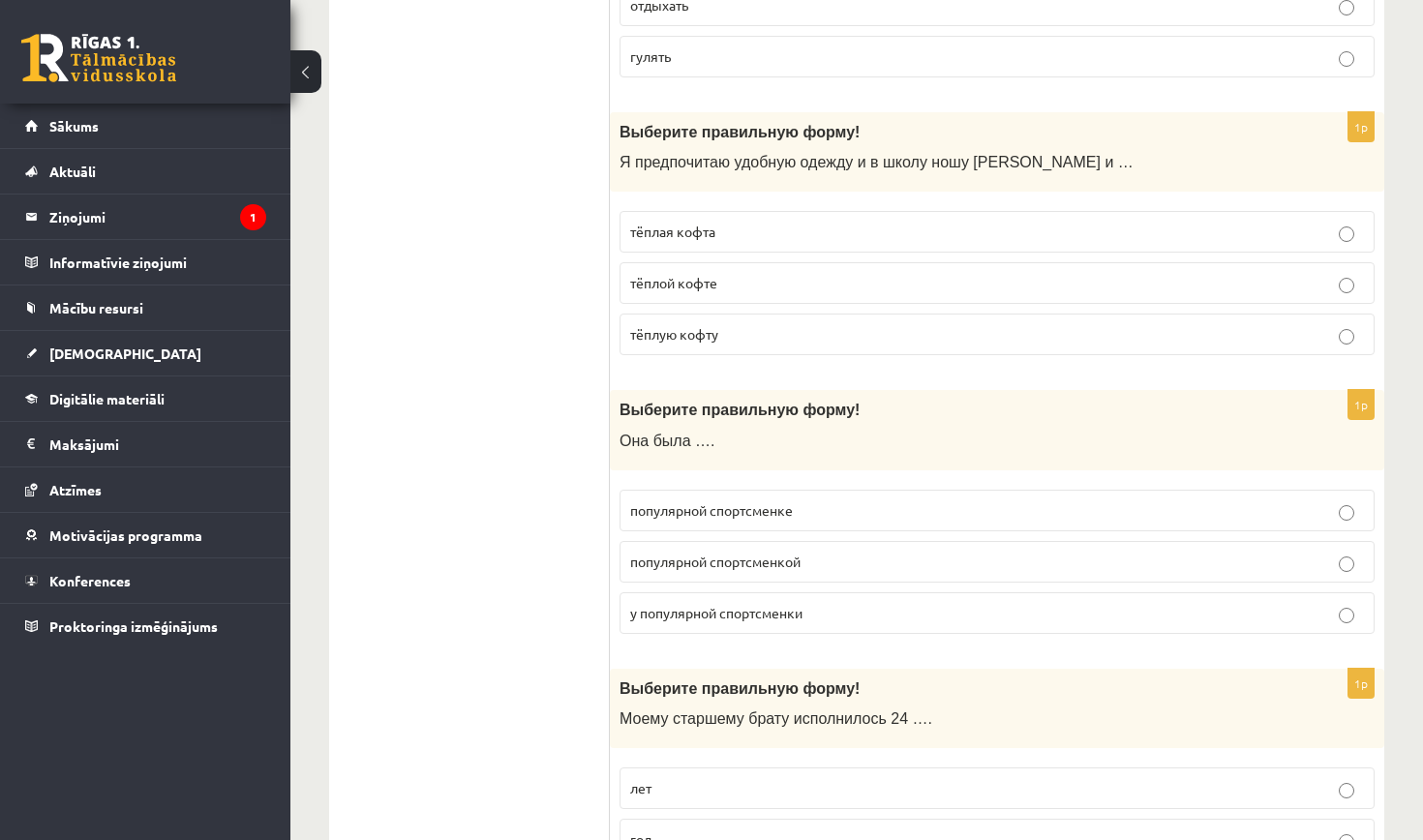
click at [732, 553] on span "популярной спортсменкой" at bounding box center [714, 562] width 170 height 18
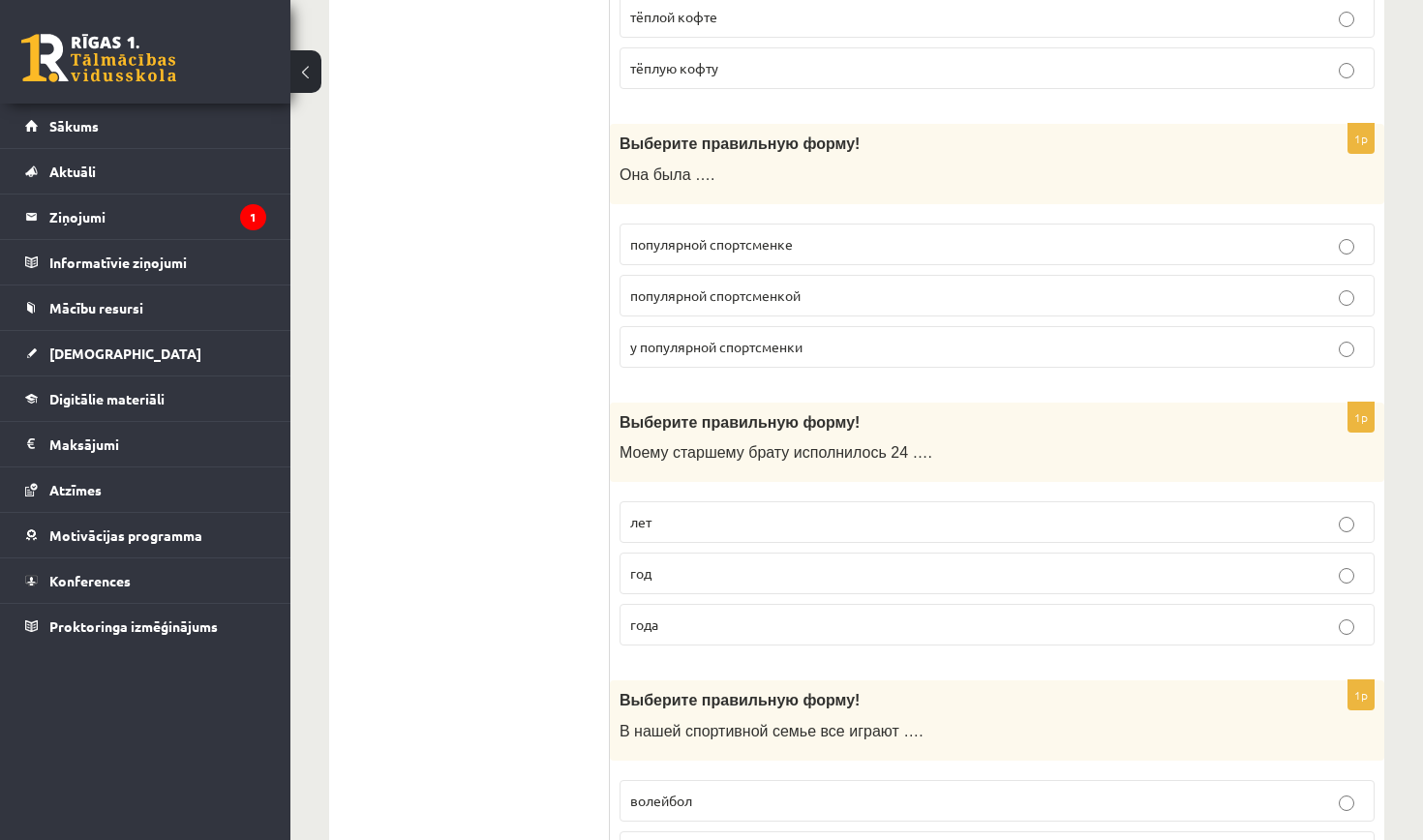
scroll to position [4686, 0]
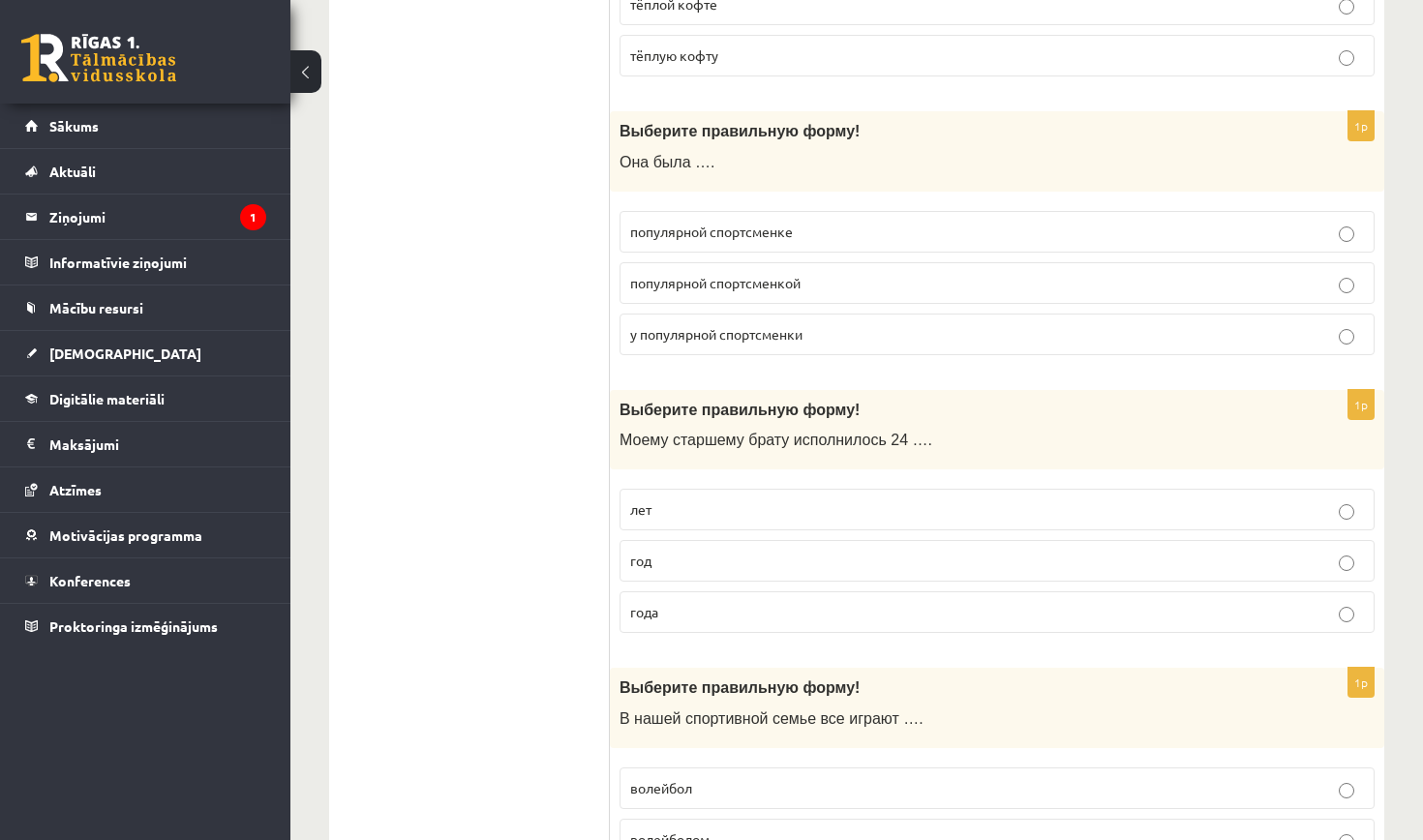
click at [686, 499] on p "лет" at bounding box center [997, 509] width 734 height 20
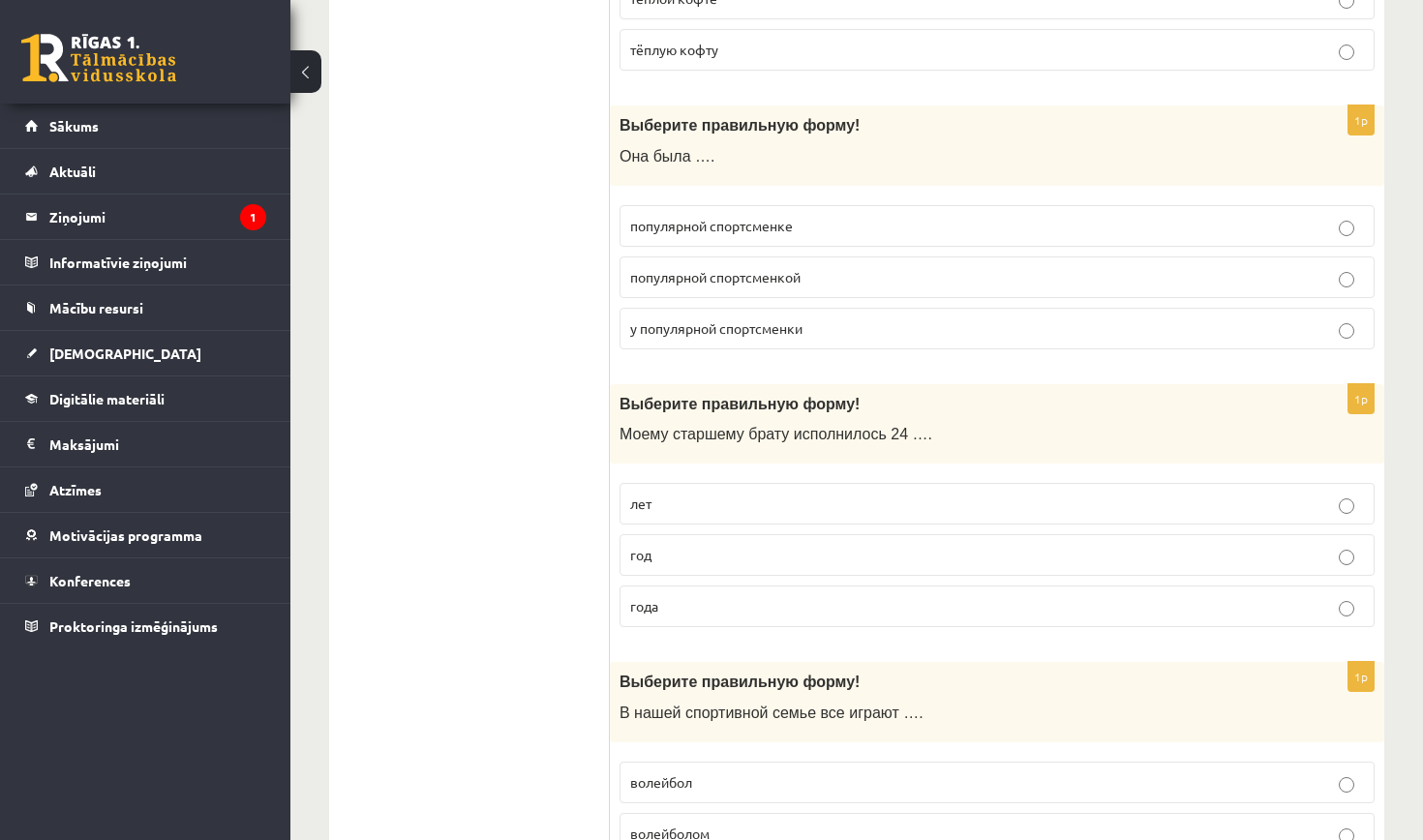
click at [703, 597] on p "года" at bounding box center [997, 606] width 734 height 20
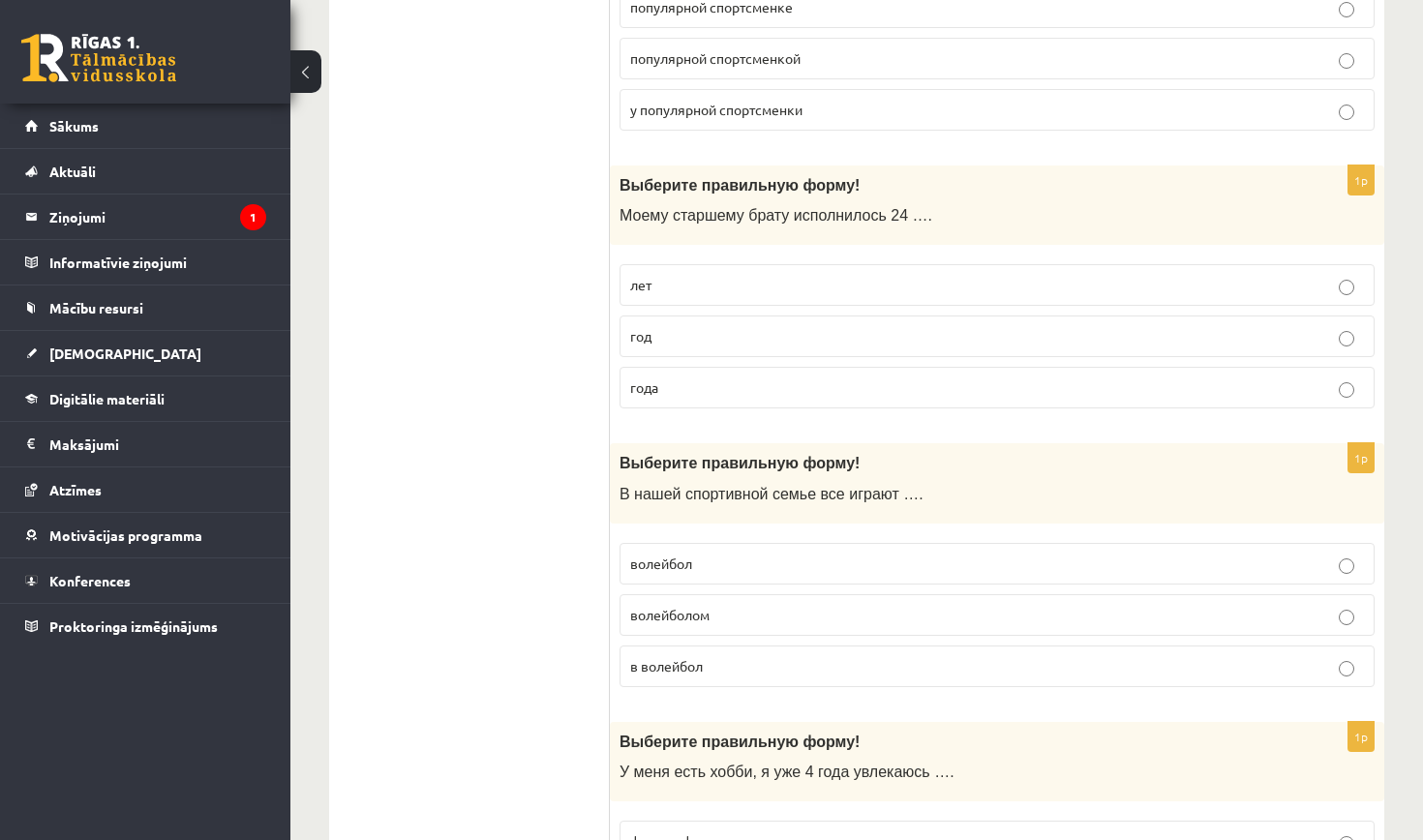
scroll to position [4912, 0]
click at [689, 553] on span "волейбол" at bounding box center [661, 562] width 62 height 18
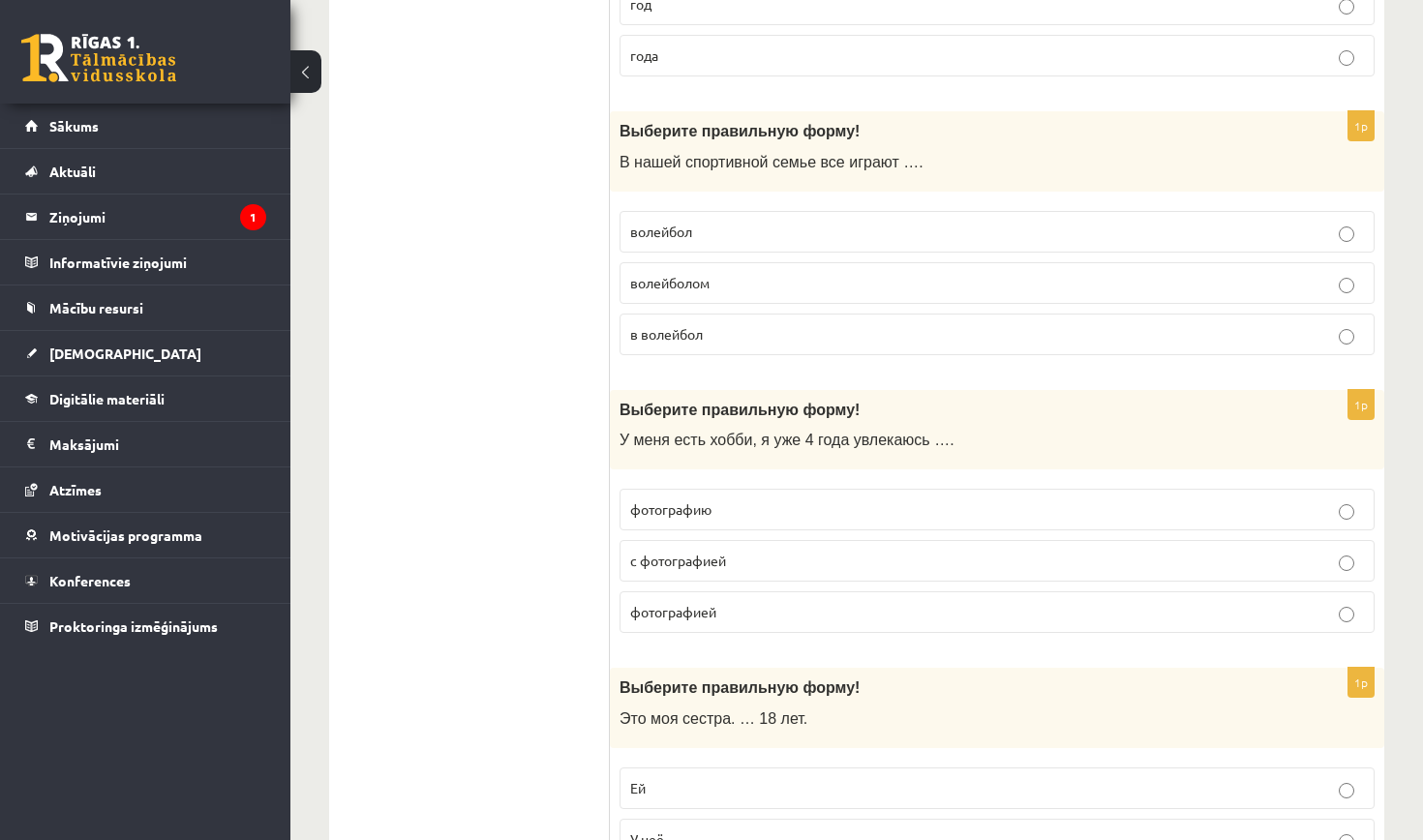
scroll to position [5251, 0]
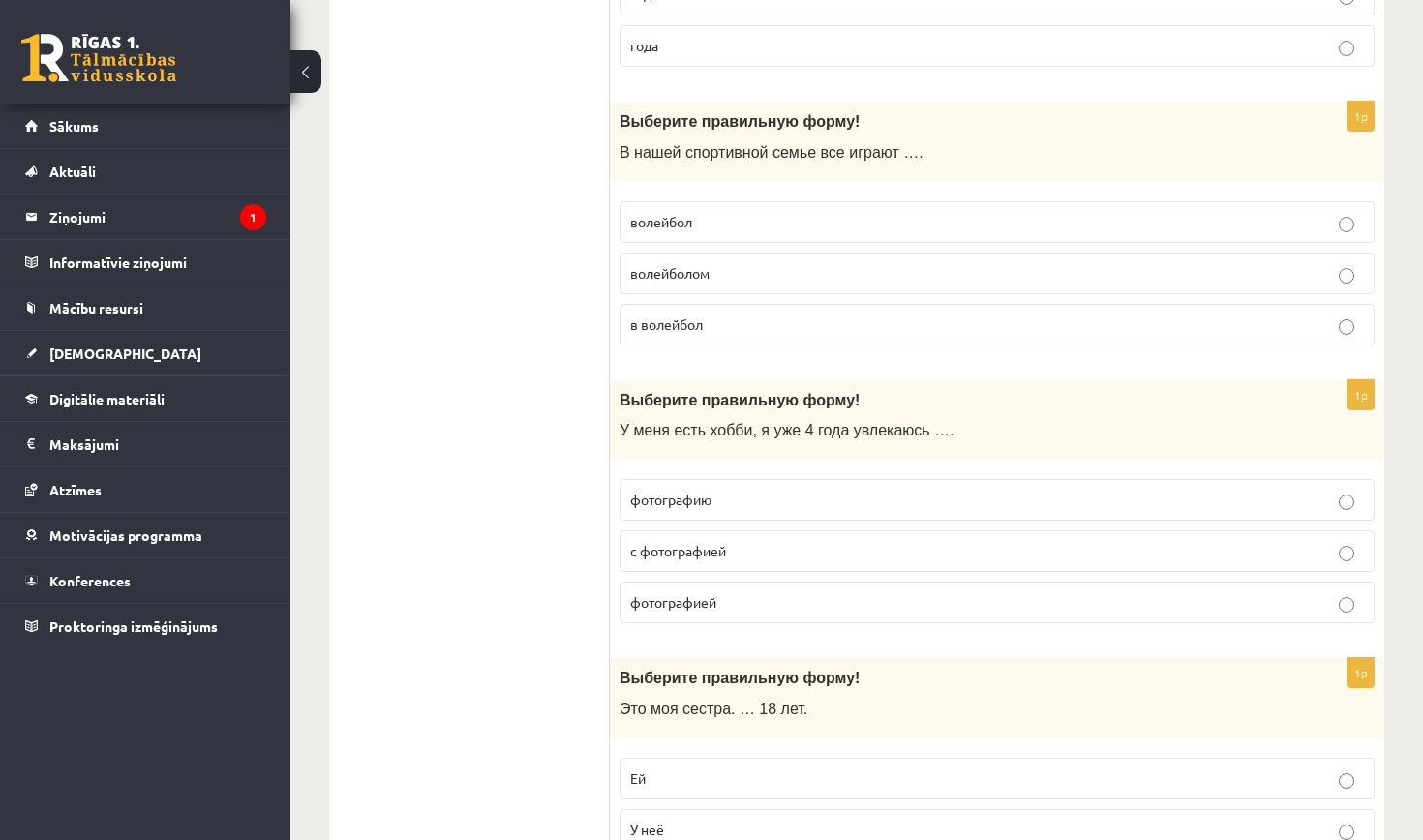
click at [750, 593] on p "фотографией" at bounding box center [997, 603] width 734 height 20
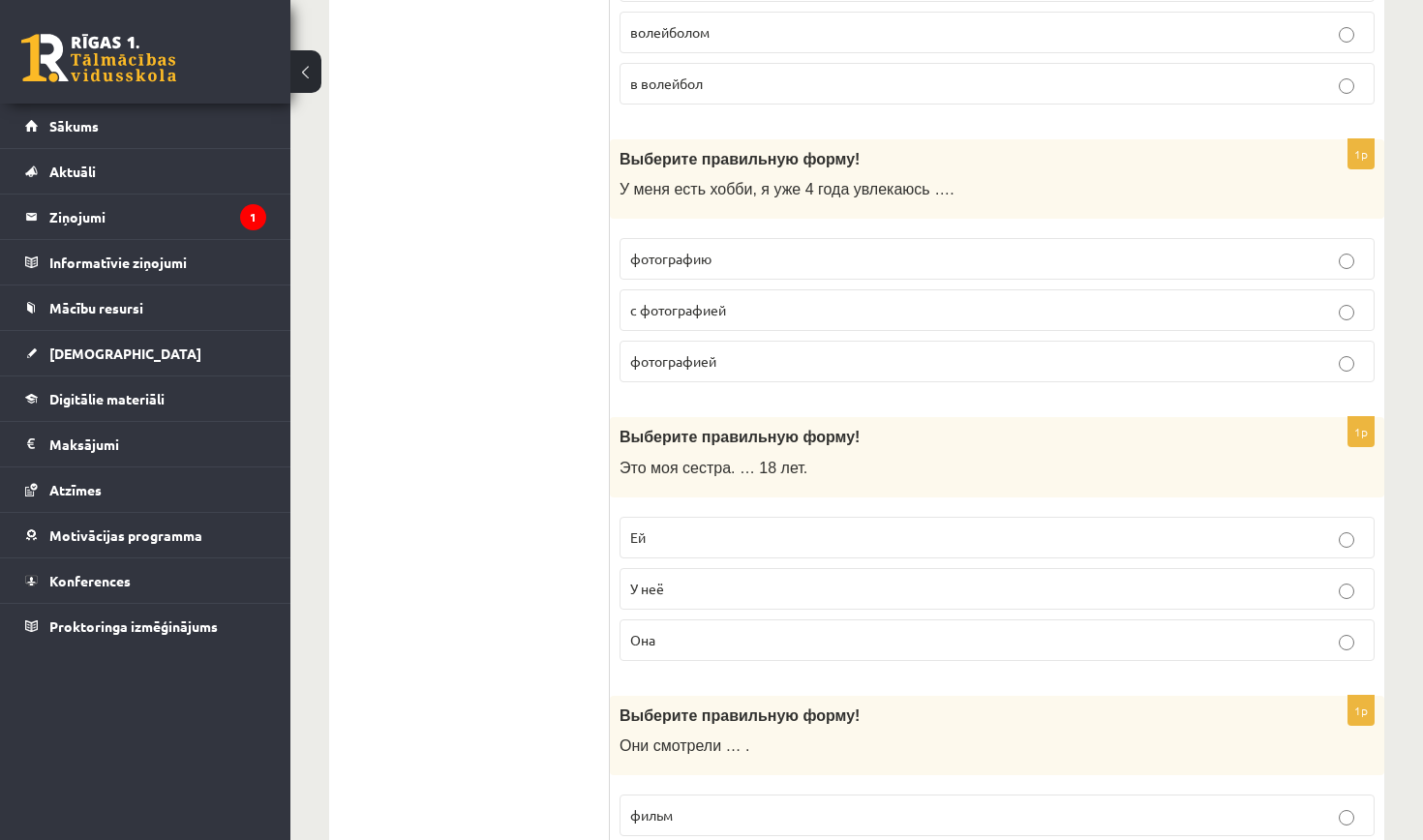
scroll to position [5497, 0]
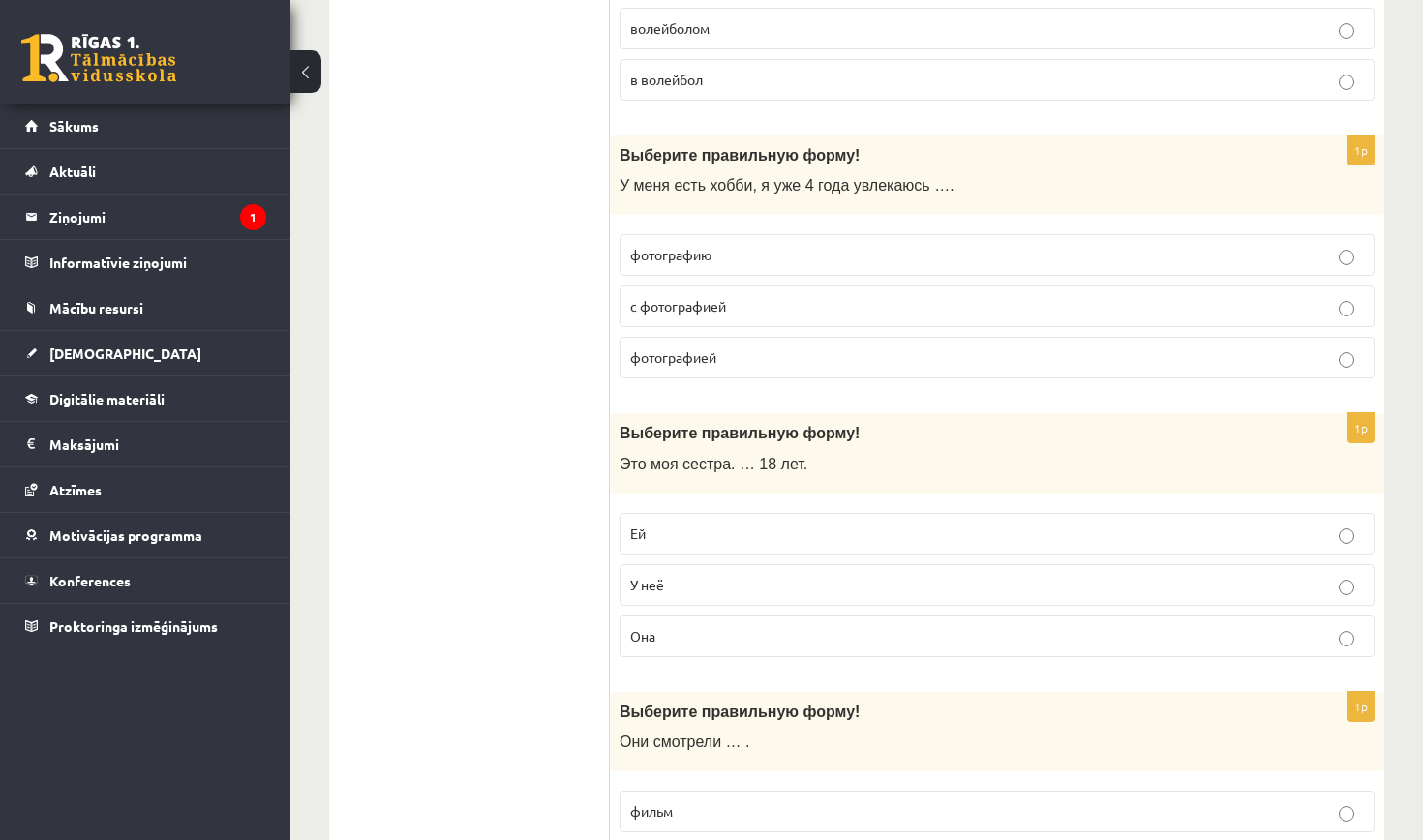
click at [719, 524] on p "Ей" at bounding box center [997, 533] width 734 height 20
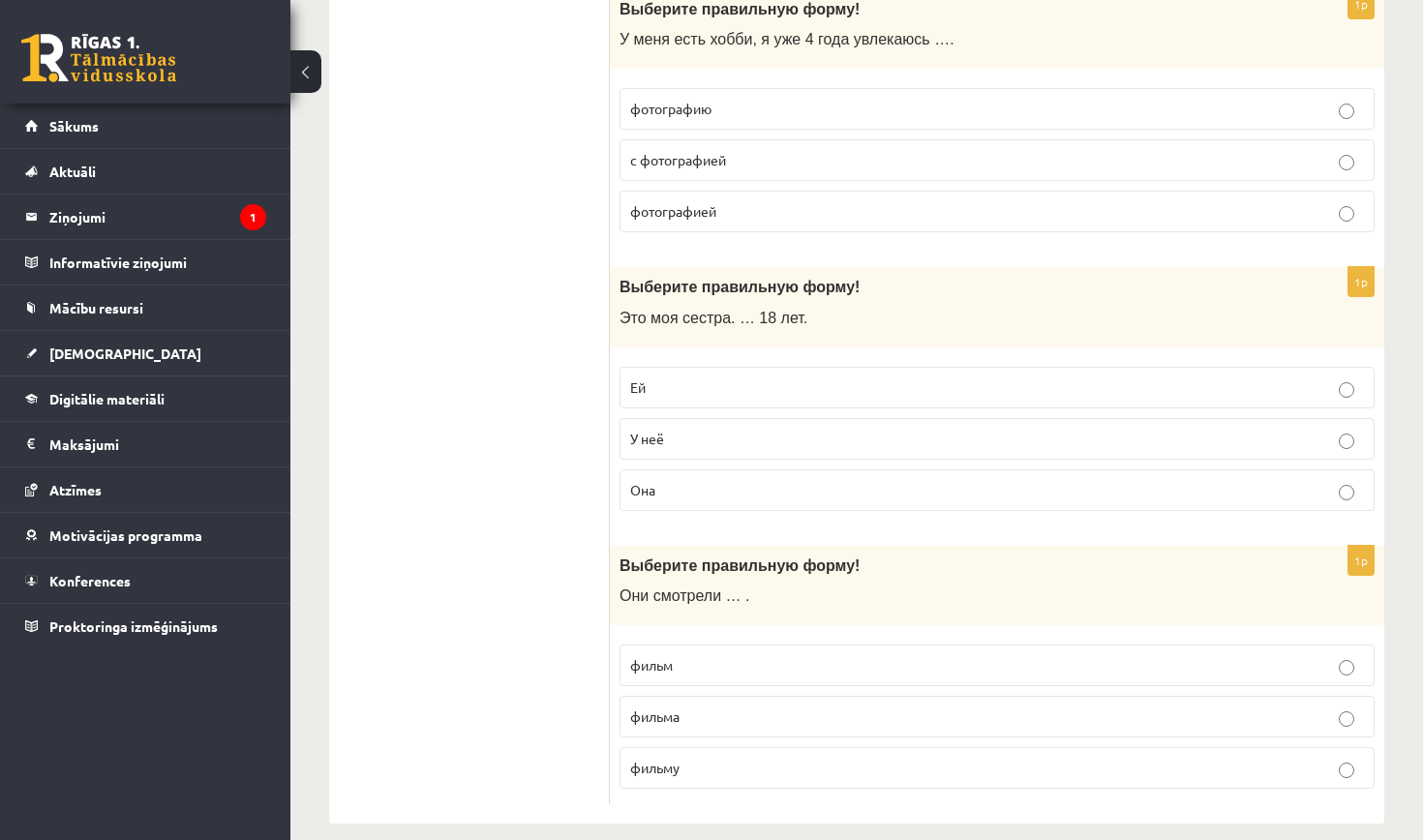
scroll to position [5642, 0]
click at [707, 656] on p "фильм" at bounding box center [997, 666] width 734 height 20
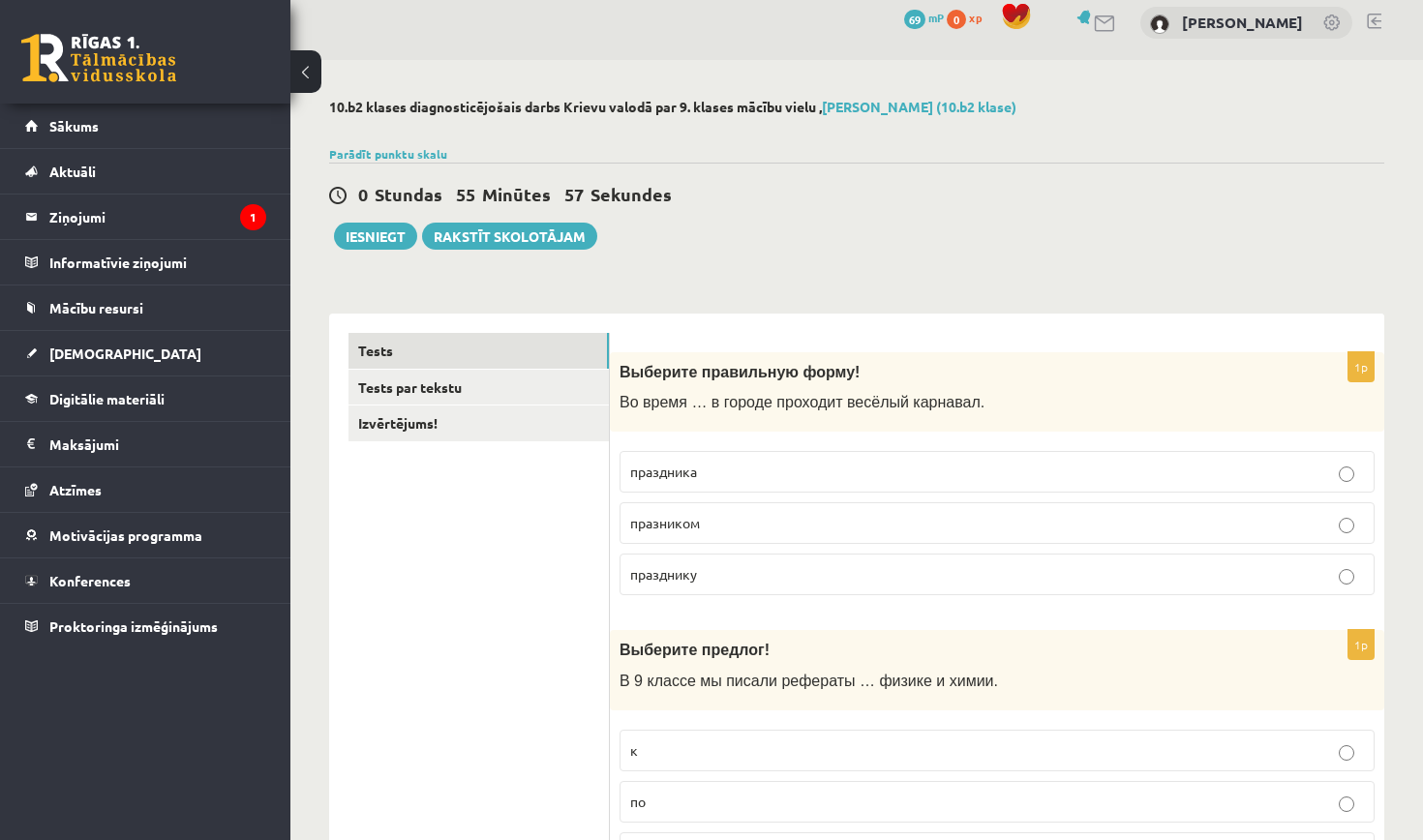
scroll to position [11, 0]
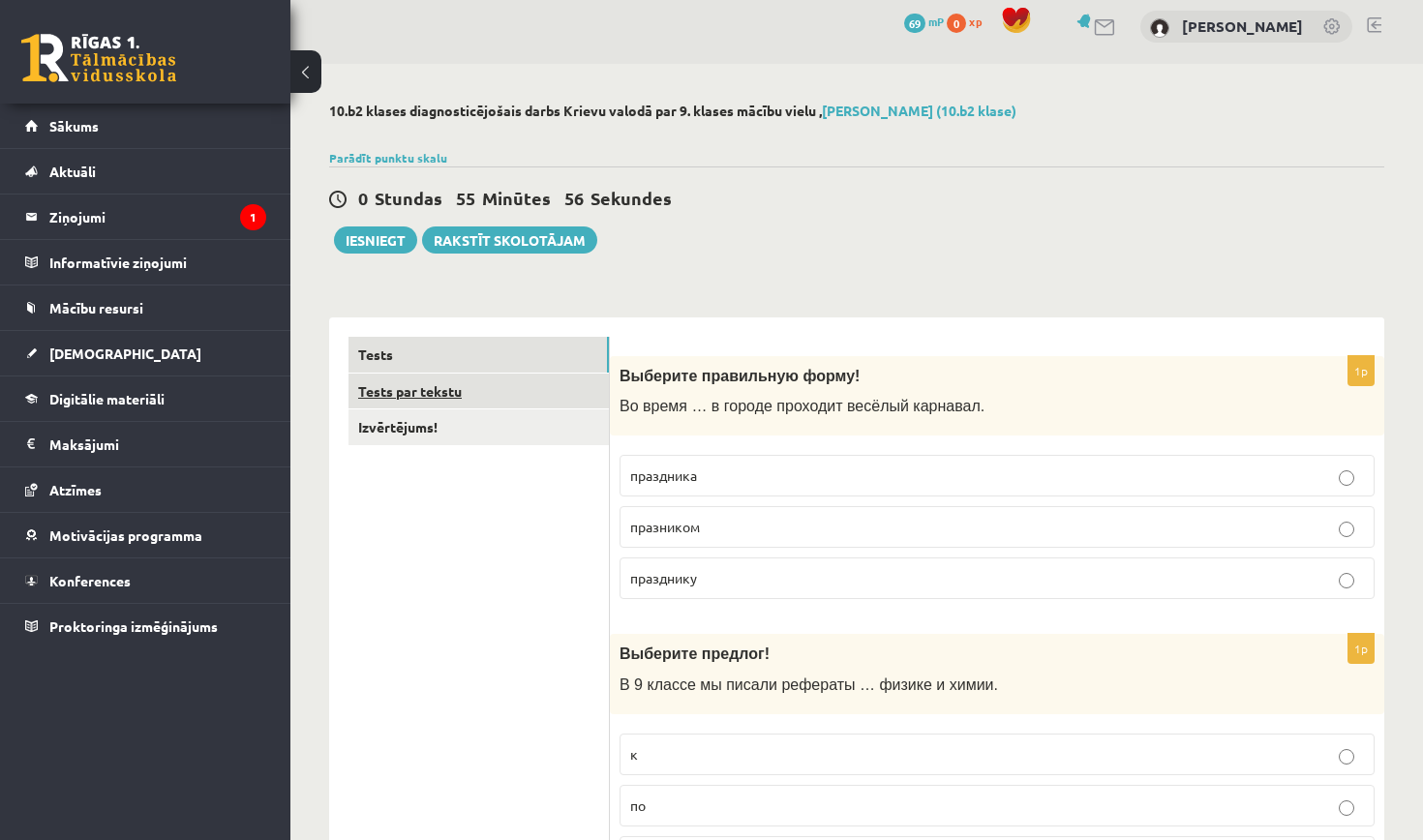
click at [469, 386] on link "Tests par tekstu" at bounding box center [478, 391] width 260 height 36
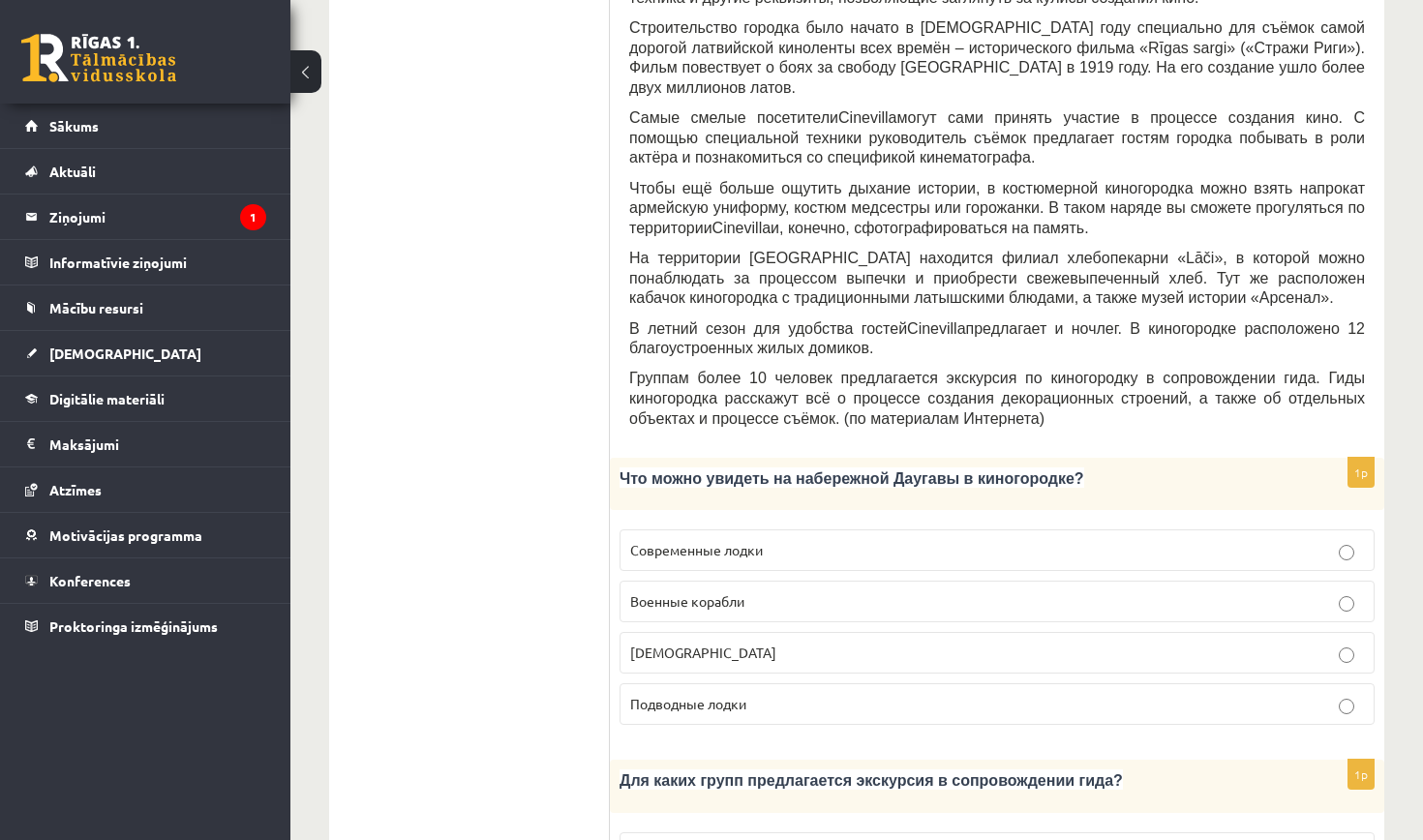
scroll to position [622, 0]
click at [768, 640] on p "Кораблики" at bounding box center [997, 650] width 734 height 20
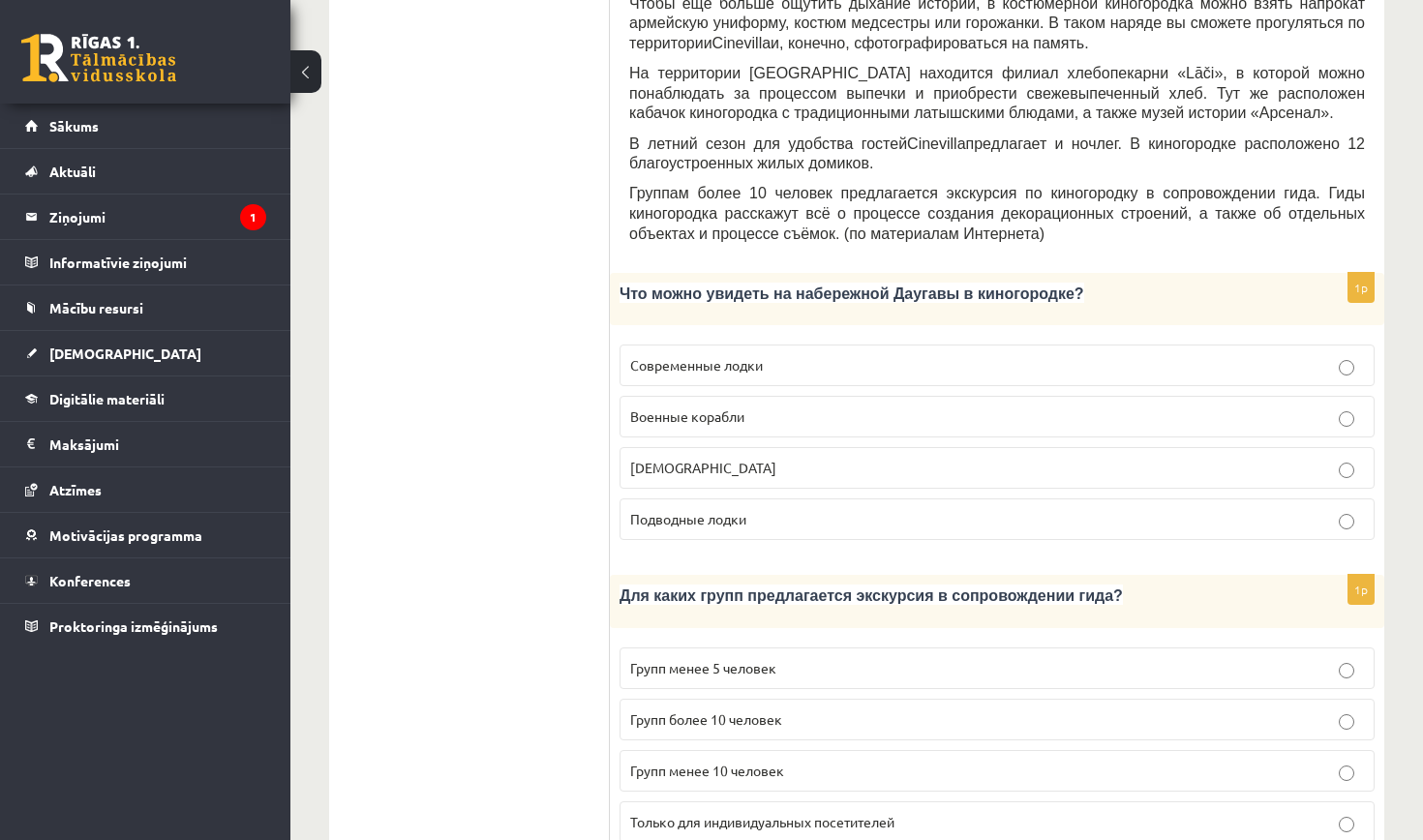
scroll to position [814, 0]
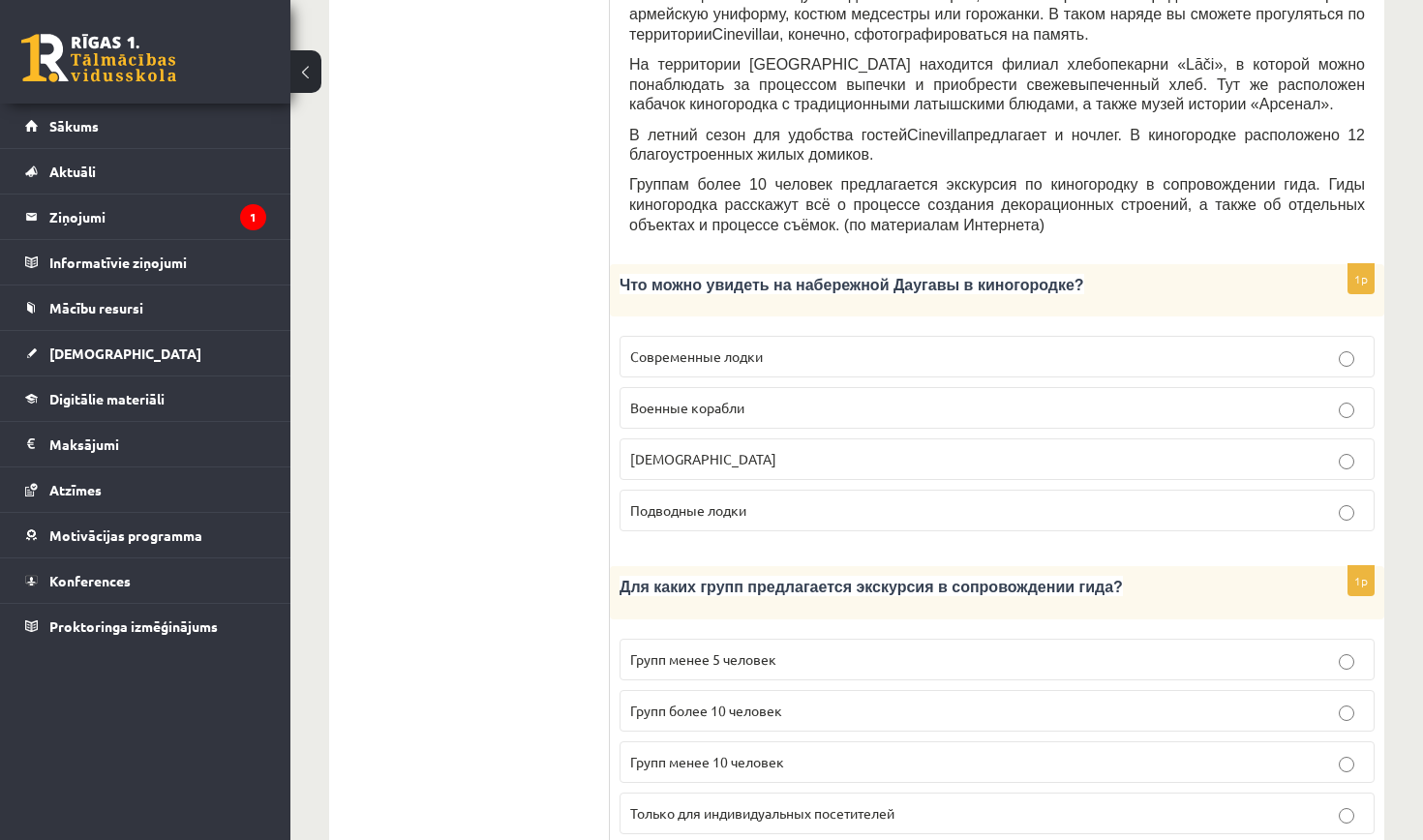
click at [835, 701] on p "Групп более 10 человек" at bounding box center [997, 711] width 734 height 20
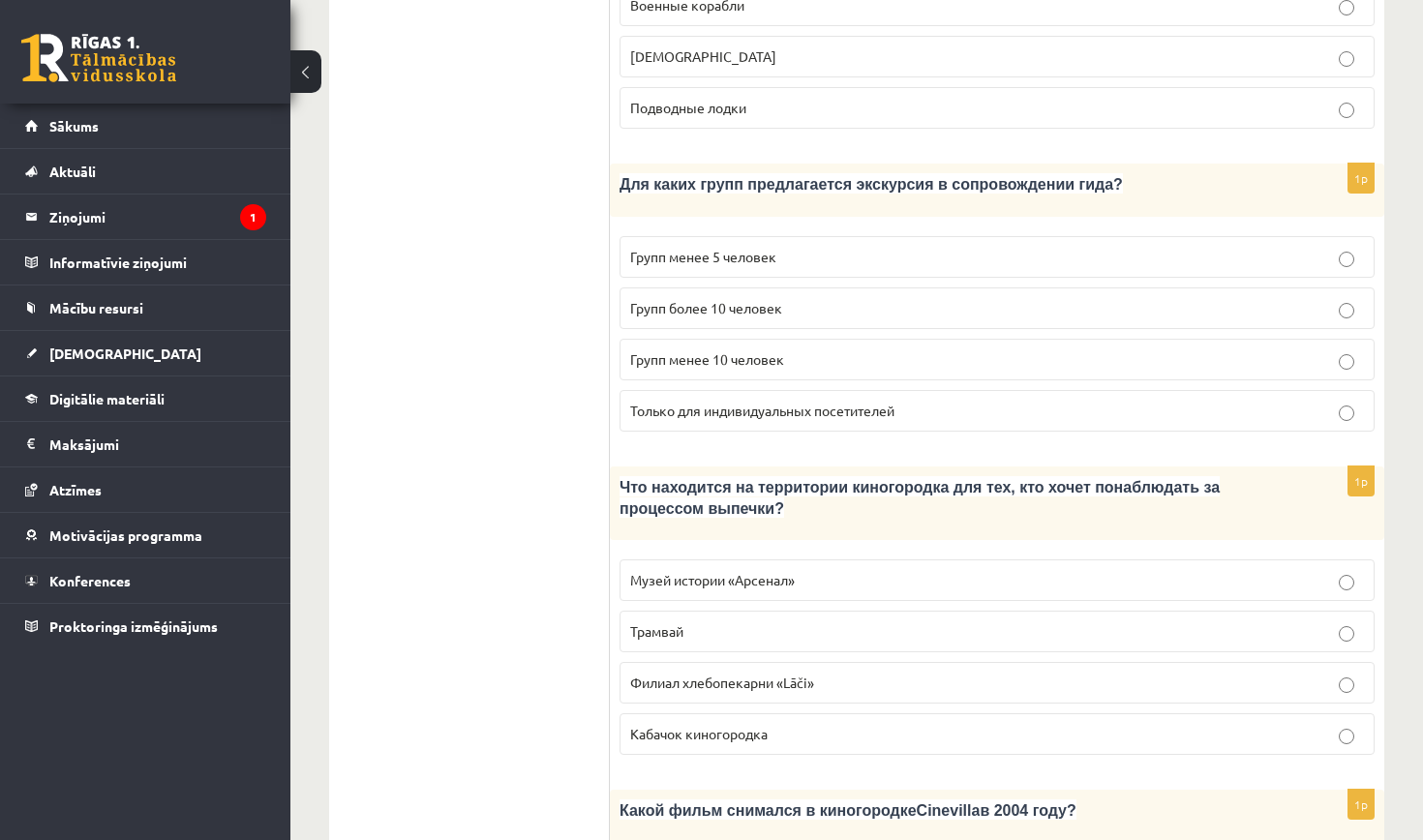
scroll to position [1219, 0]
click at [792, 660] on label "Филиал хлебопекарни «Lāči»" at bounding box center [997, 680] width 755 height 42
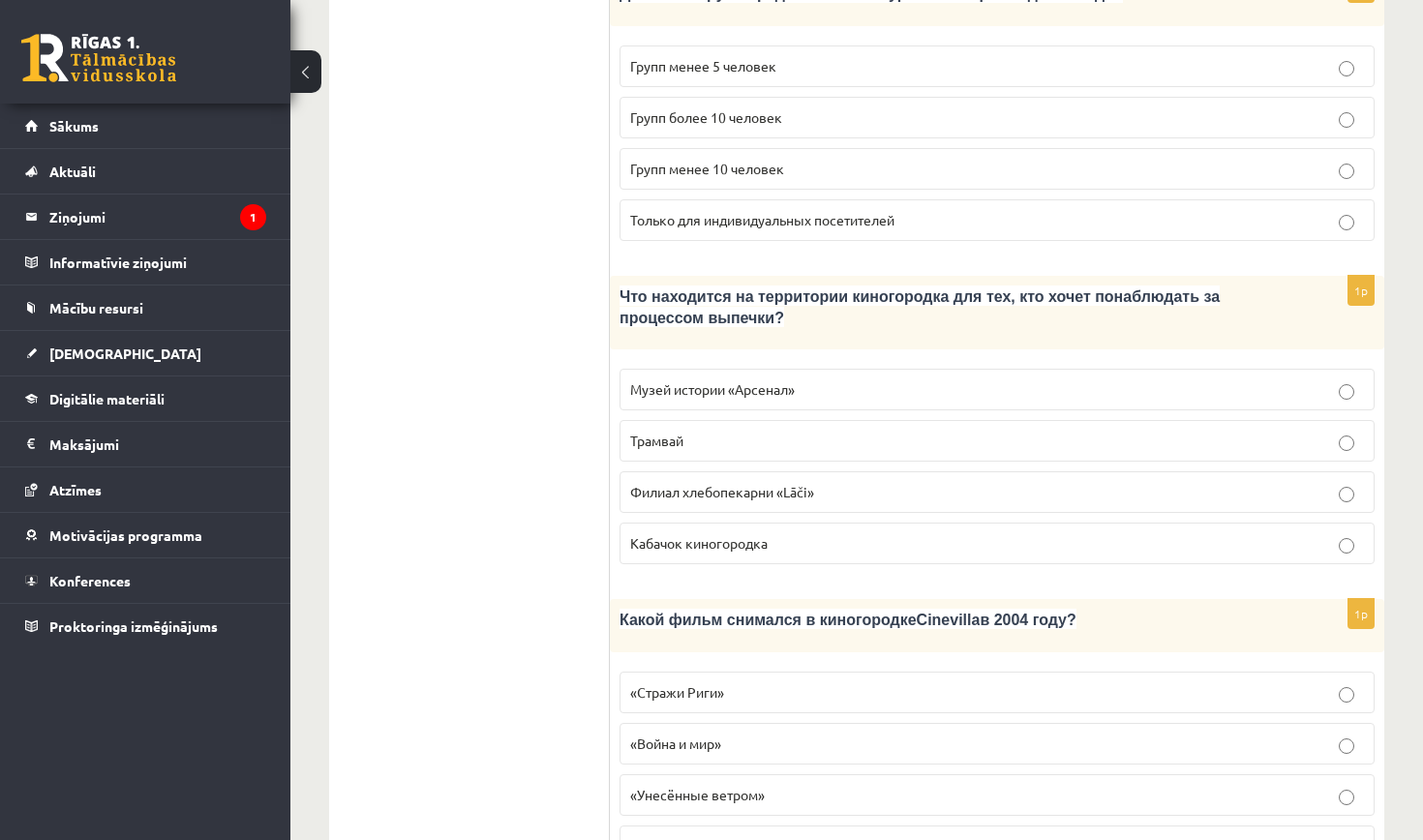
scroll to position [1408, 0]
click at [790, 681] on p "«Стражи Риги»" at bounding box center [997, 691] width 734 height 20
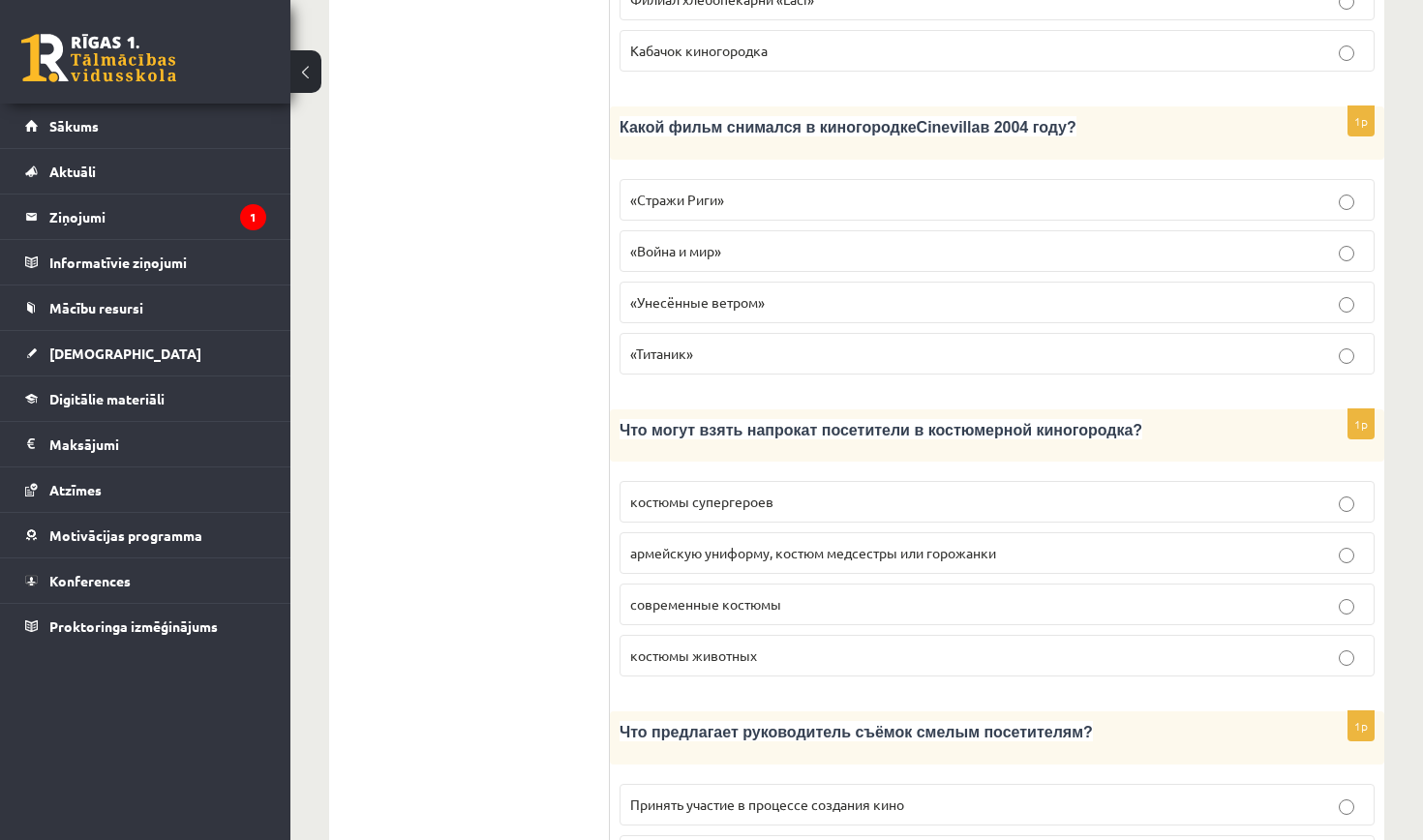
scroll to position [1912, 0]
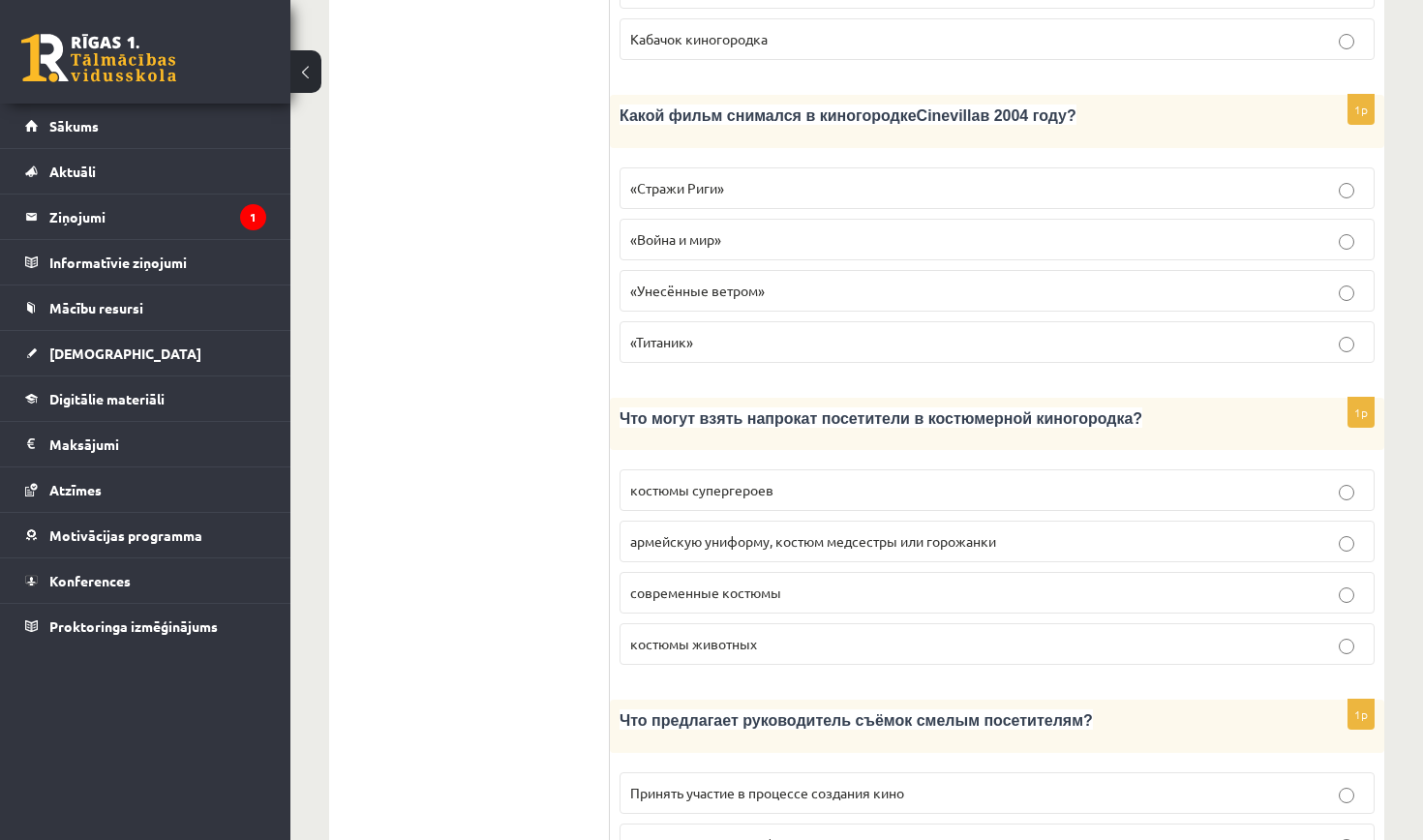
click at [839, 532] on span "армейскую униформу, костюм медсестры или горожанки" at bounding box center [813, 541] width 366 height 18
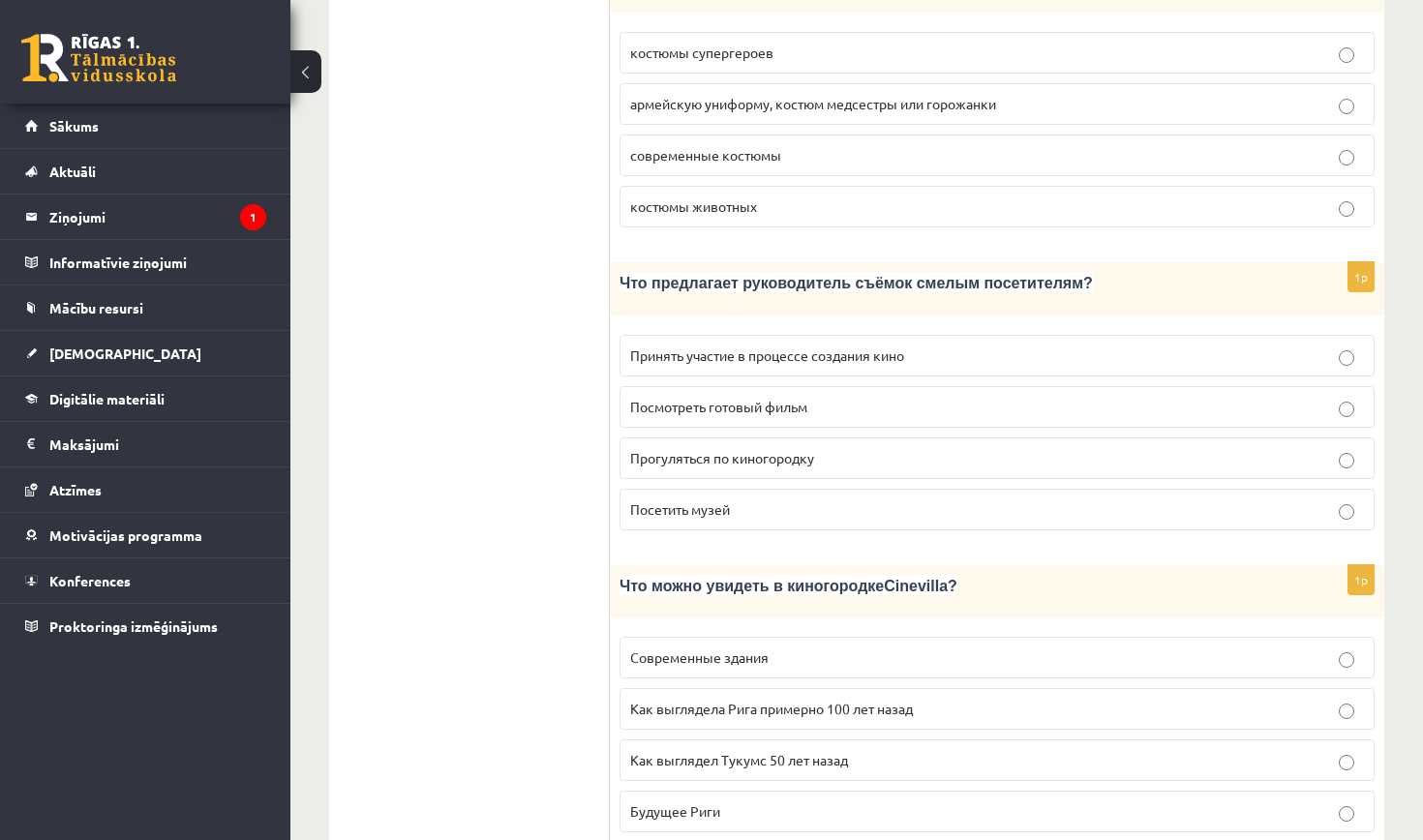
scroll to position [2352, 0]
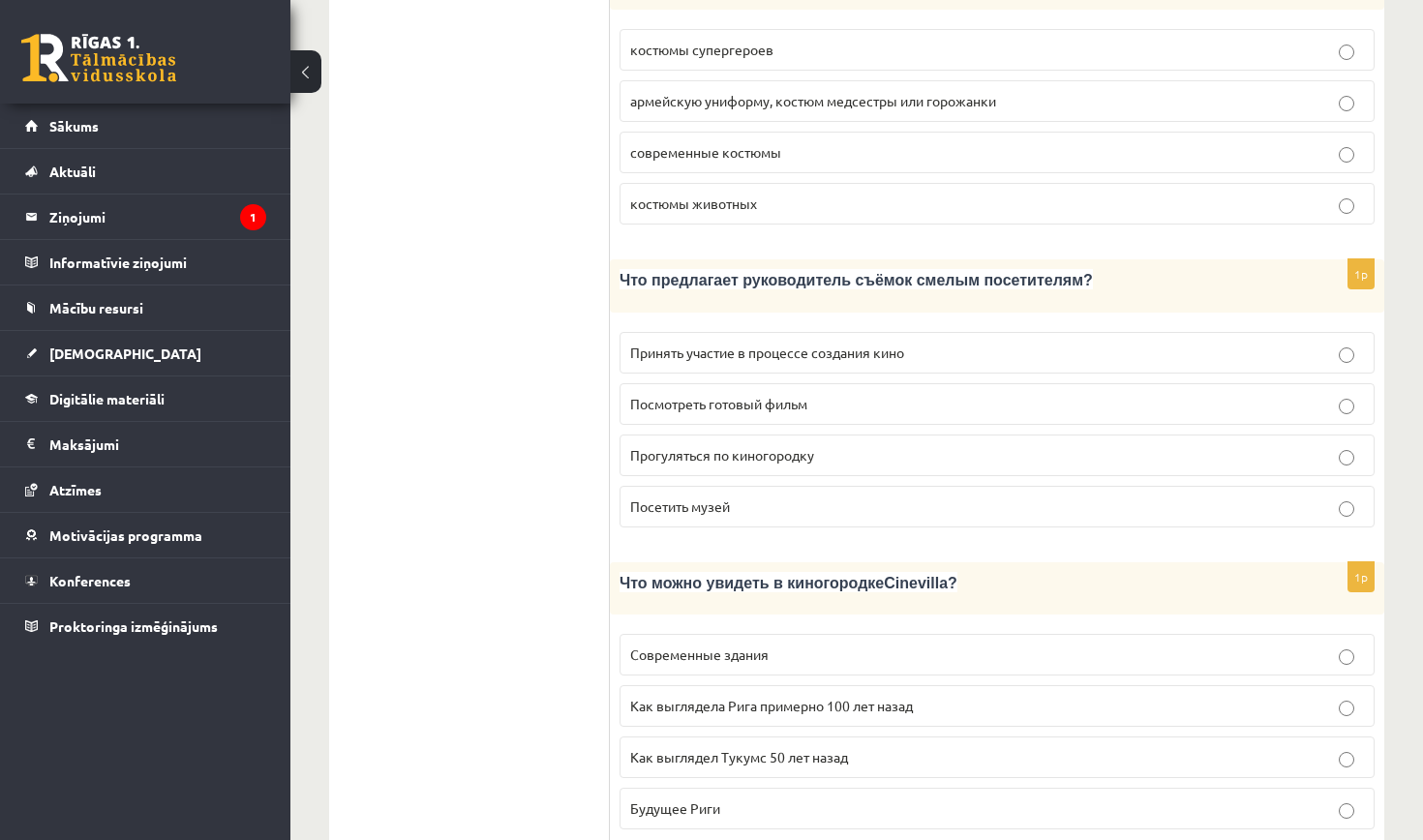
click at [827, 344] on span "Принять участие в процессе создания кино" at bounding box center [766, 352] width 274 height 18
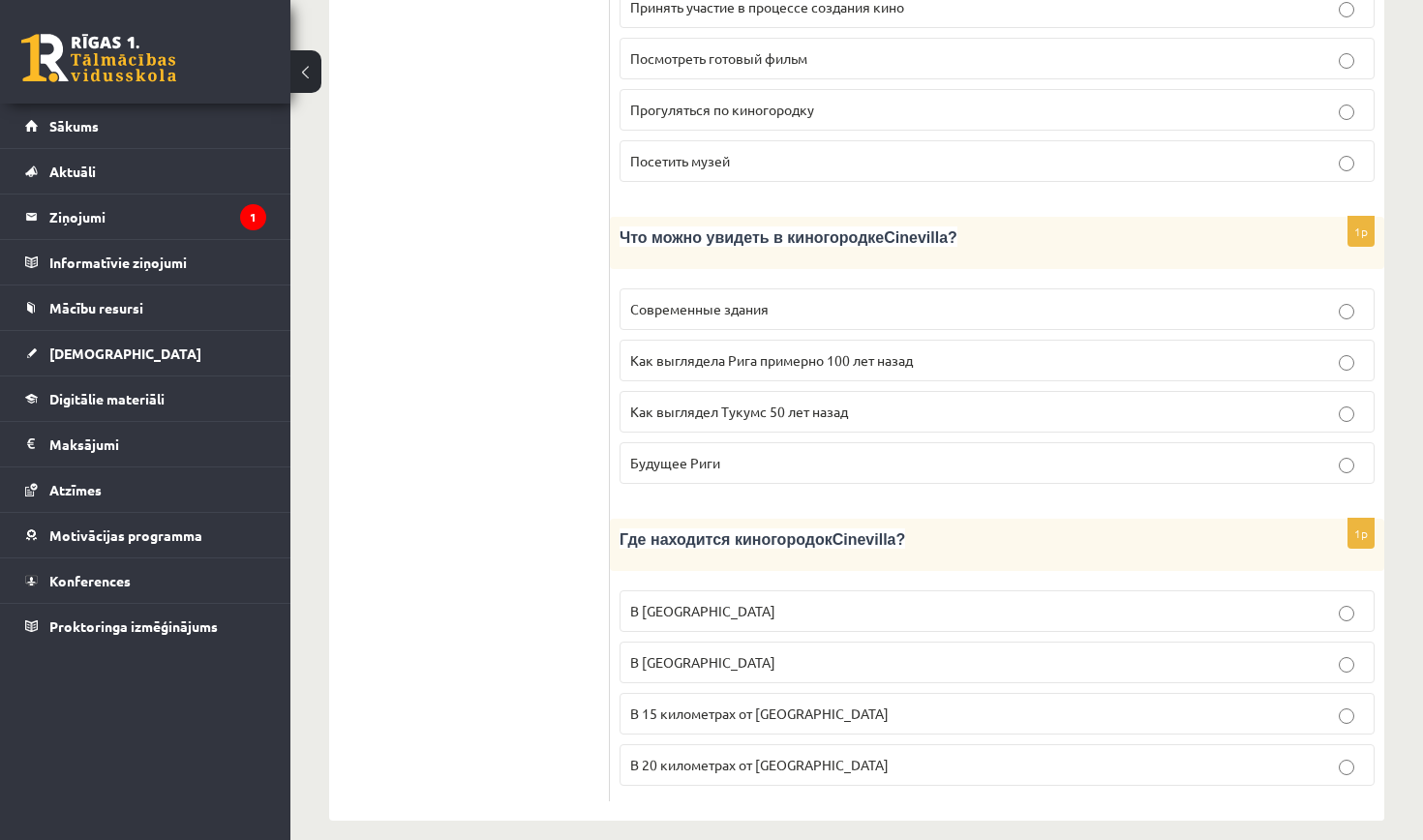
scroll to position [2696, 0]
click at [830, 352] on span "Как выглядела Рига примерно 100 лет назад" at bounding box center [771, 361] width 282 height 18
click at [835, 705] on p "В 15 километрах от Тукумса" at bounding box center [997, 714] width 734 height 20
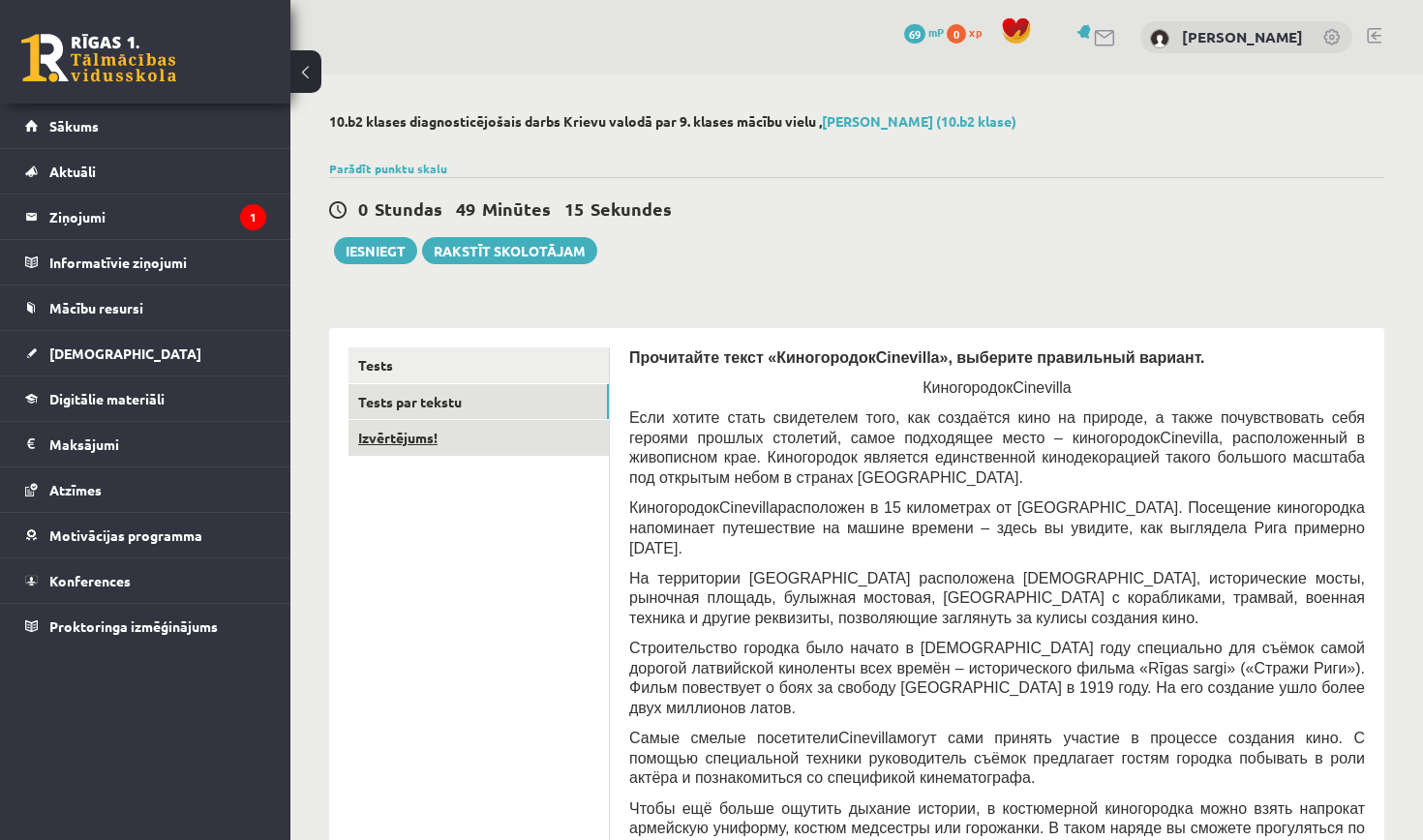
scroll to position [0, 0]
click at [448, 444] on link "Izvērtējums!" at bounding box center [478, 438] width 260 height 36
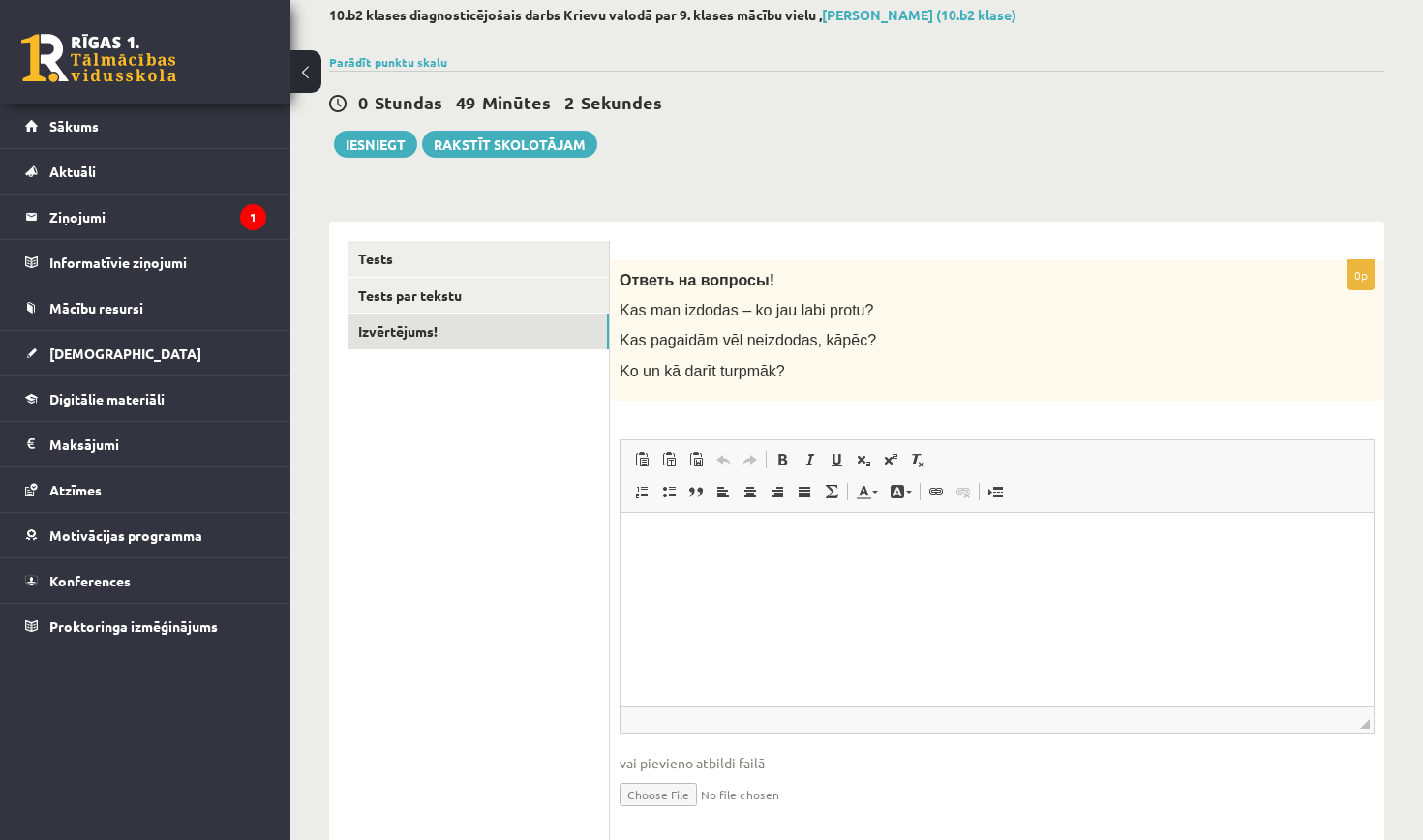
scroll to position [108, 0]
click at [763, 531] on p "Rich Text Editor, wiswyg-editor-user-answer-47433781478820" at bounding box center [997, 539] width 714 height 20
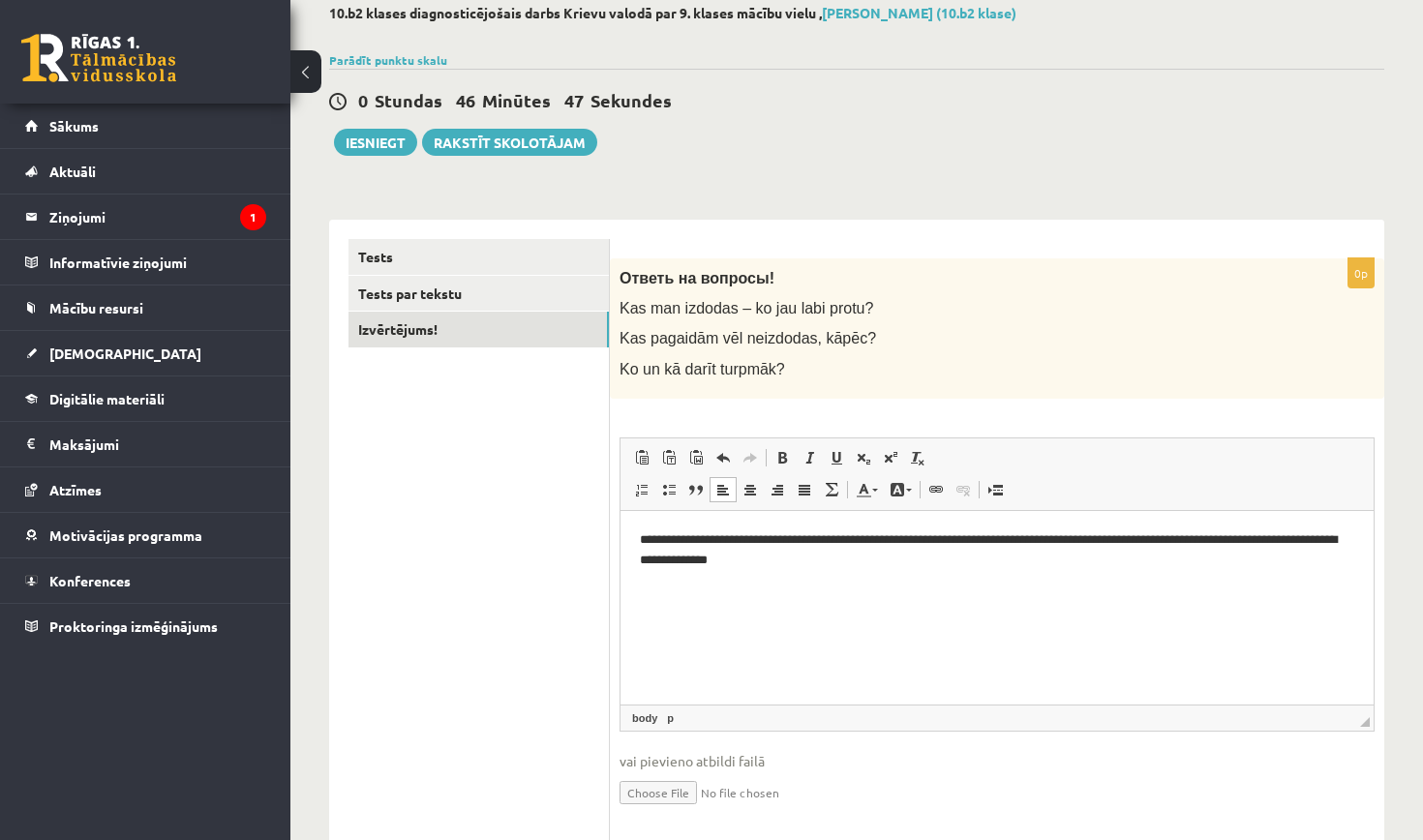
click at [739, 555] on p "**********" at bounding box center [997, 549] width 714 height 39
click at [807, 561] on p "**********" at bounding box center [997, 549] width 714 height 39
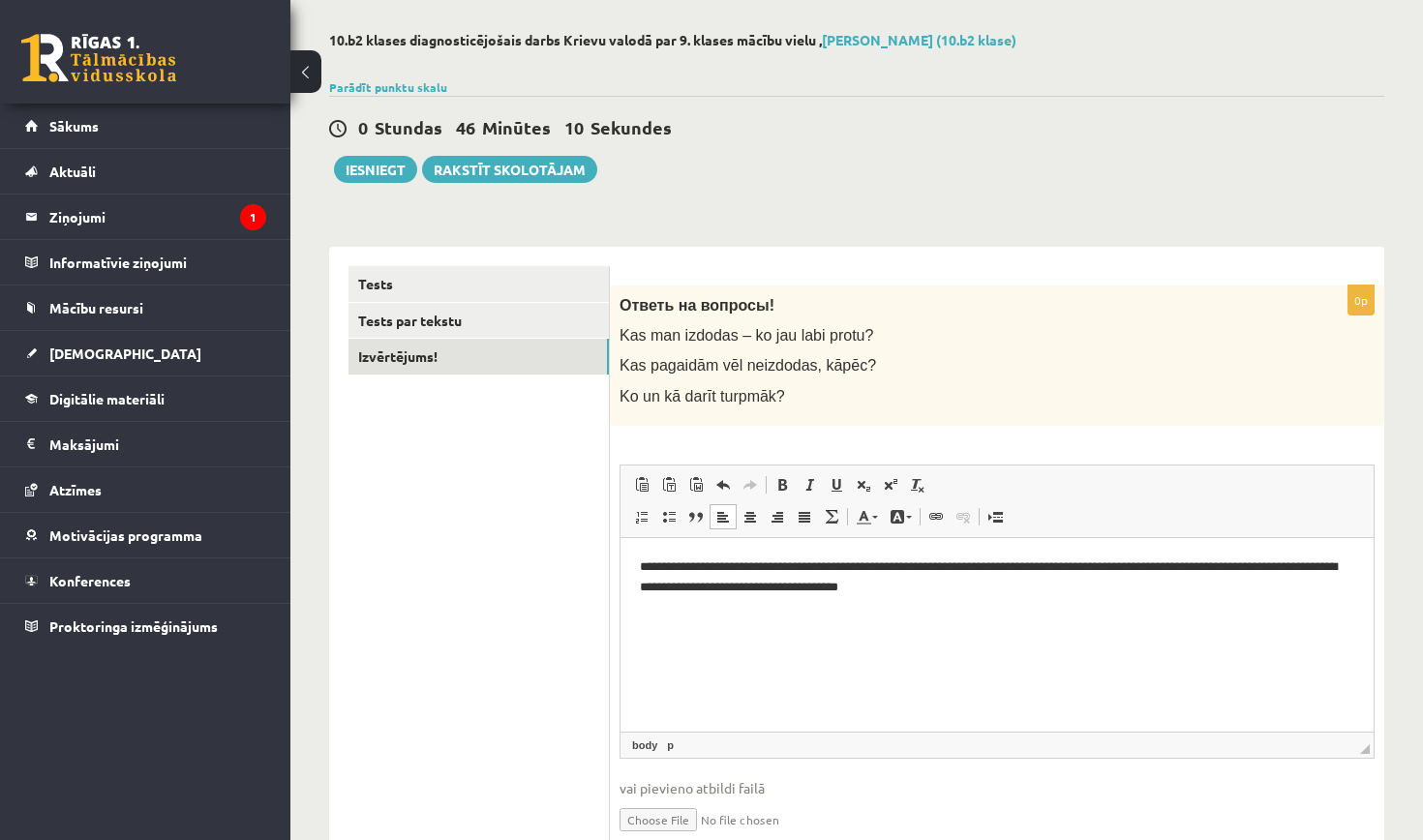
scroll to position [72, 0]
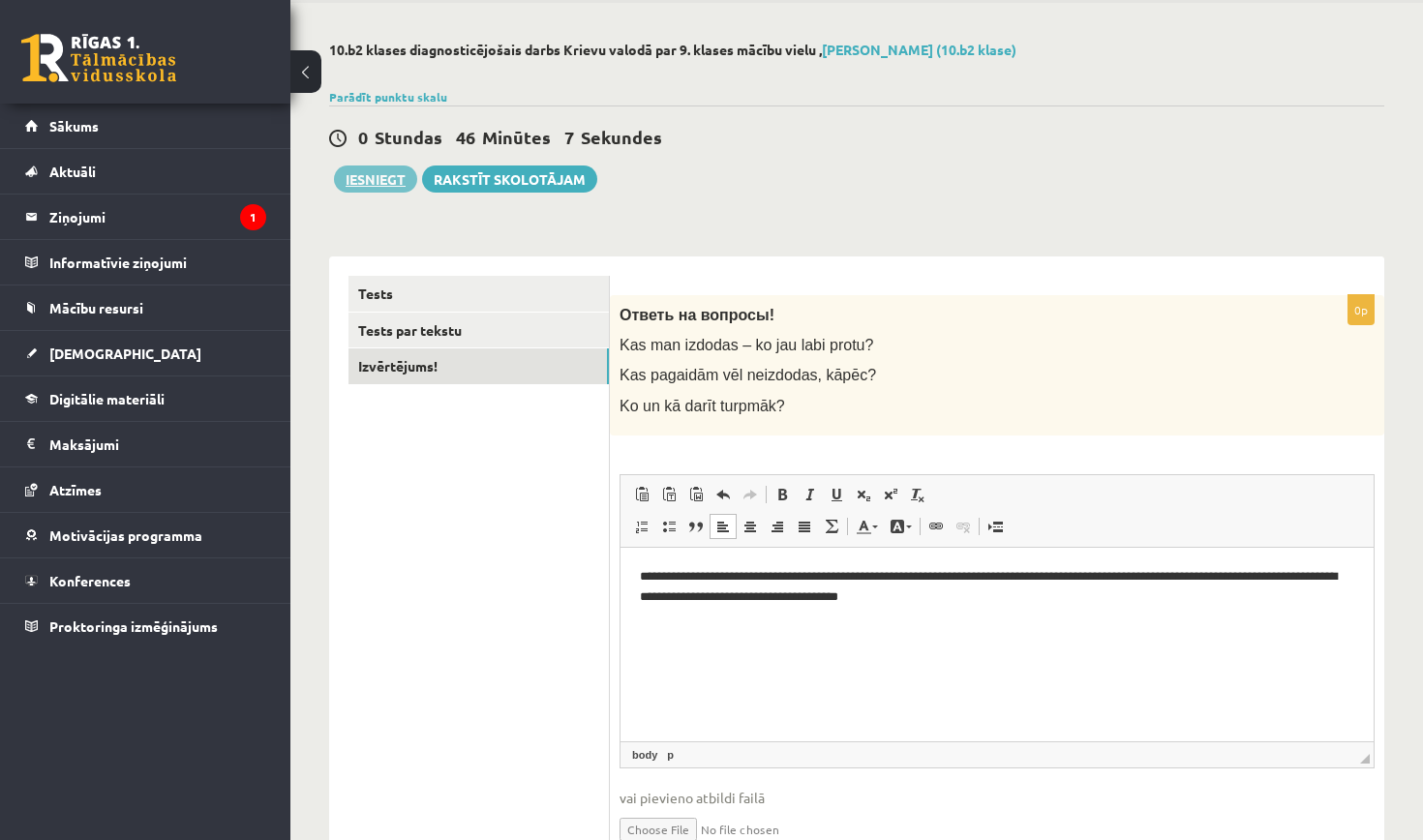
click at [380, 180] on button "Iesniegt" at bounding box center [376, 179] width 84 height 27
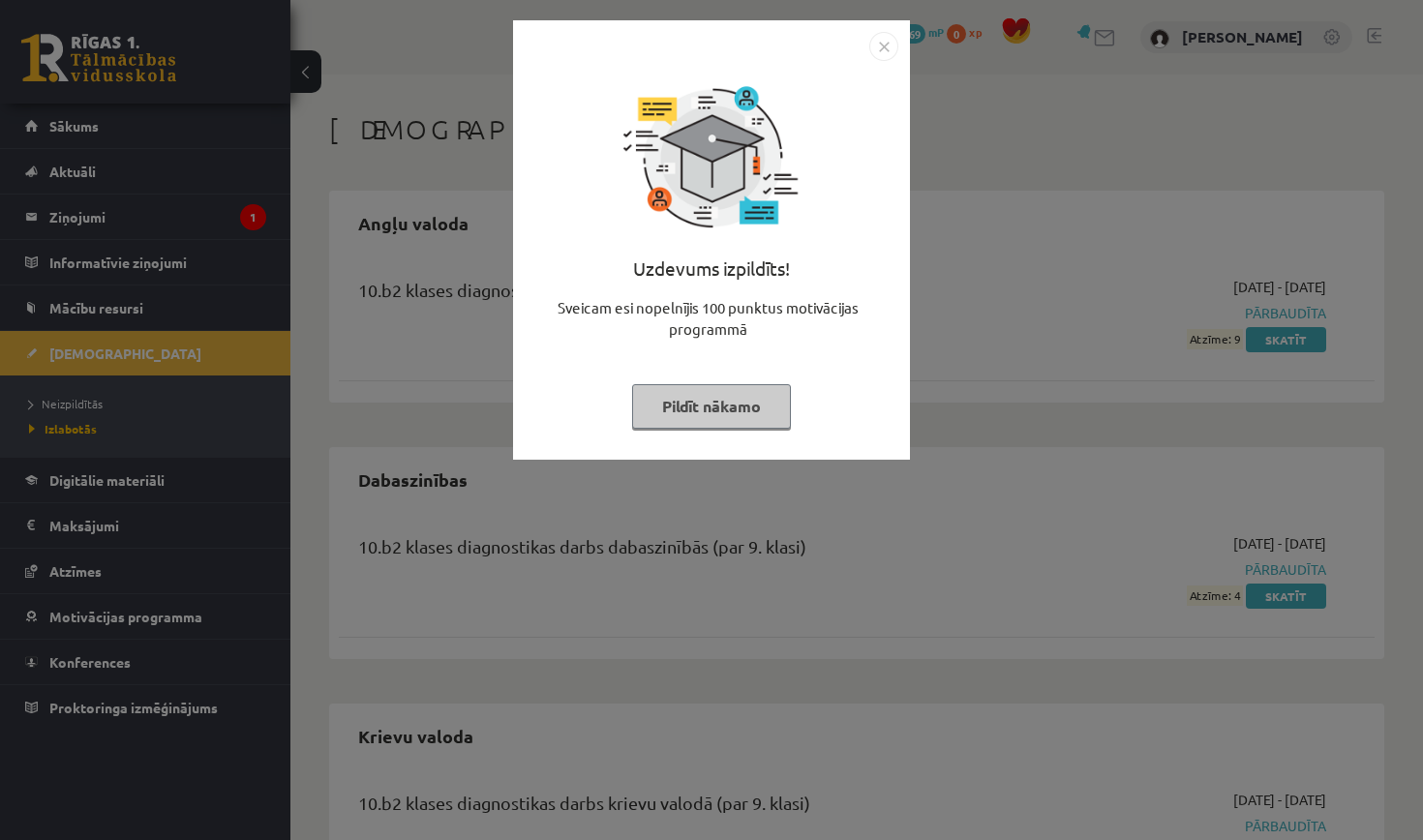
click at [881, 51] on img "Close" at bounding box center [884, 47] width 29 height 29
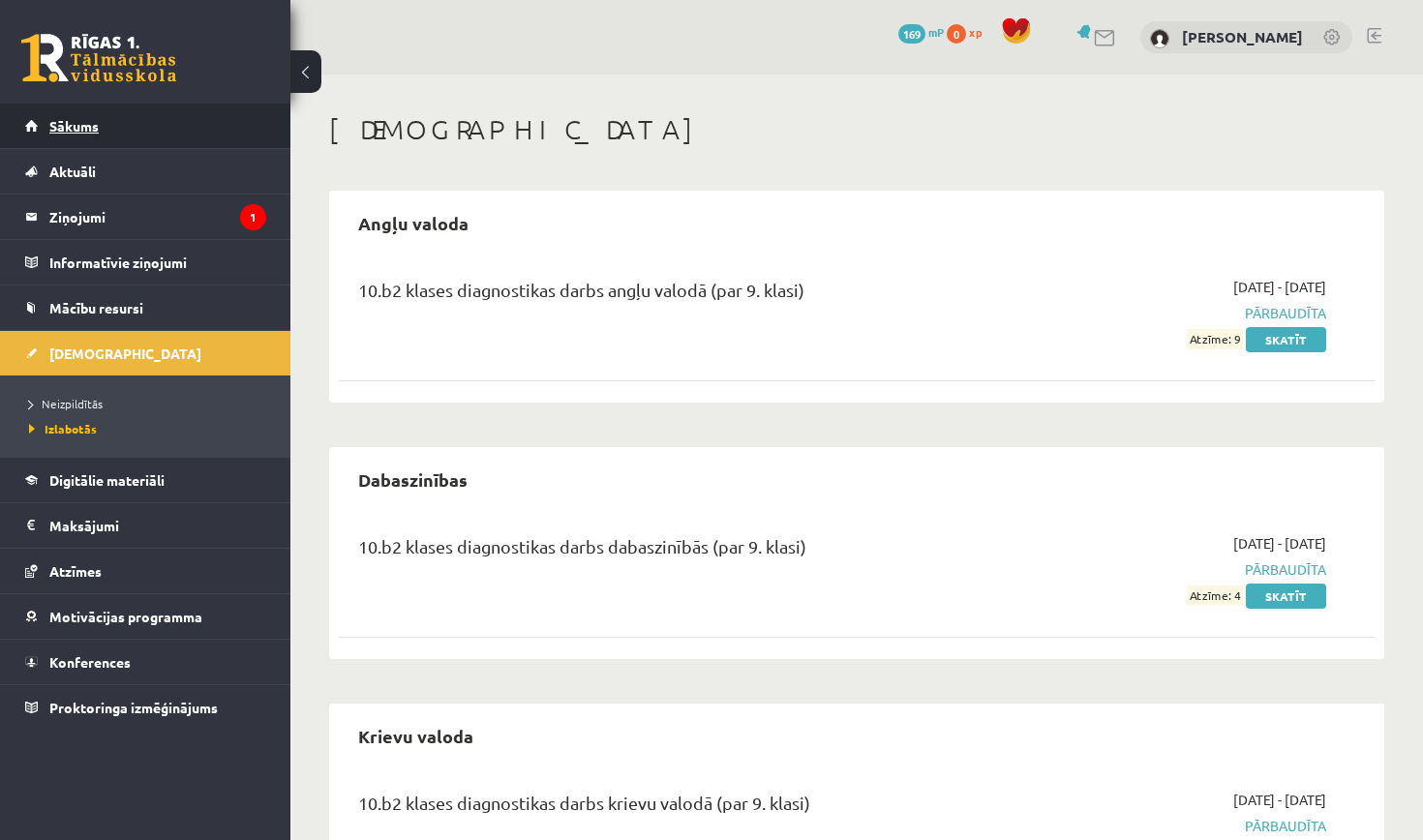
click at [130, 127] on link "Sākums" at bounding box center [146, 126] width 241 height 45
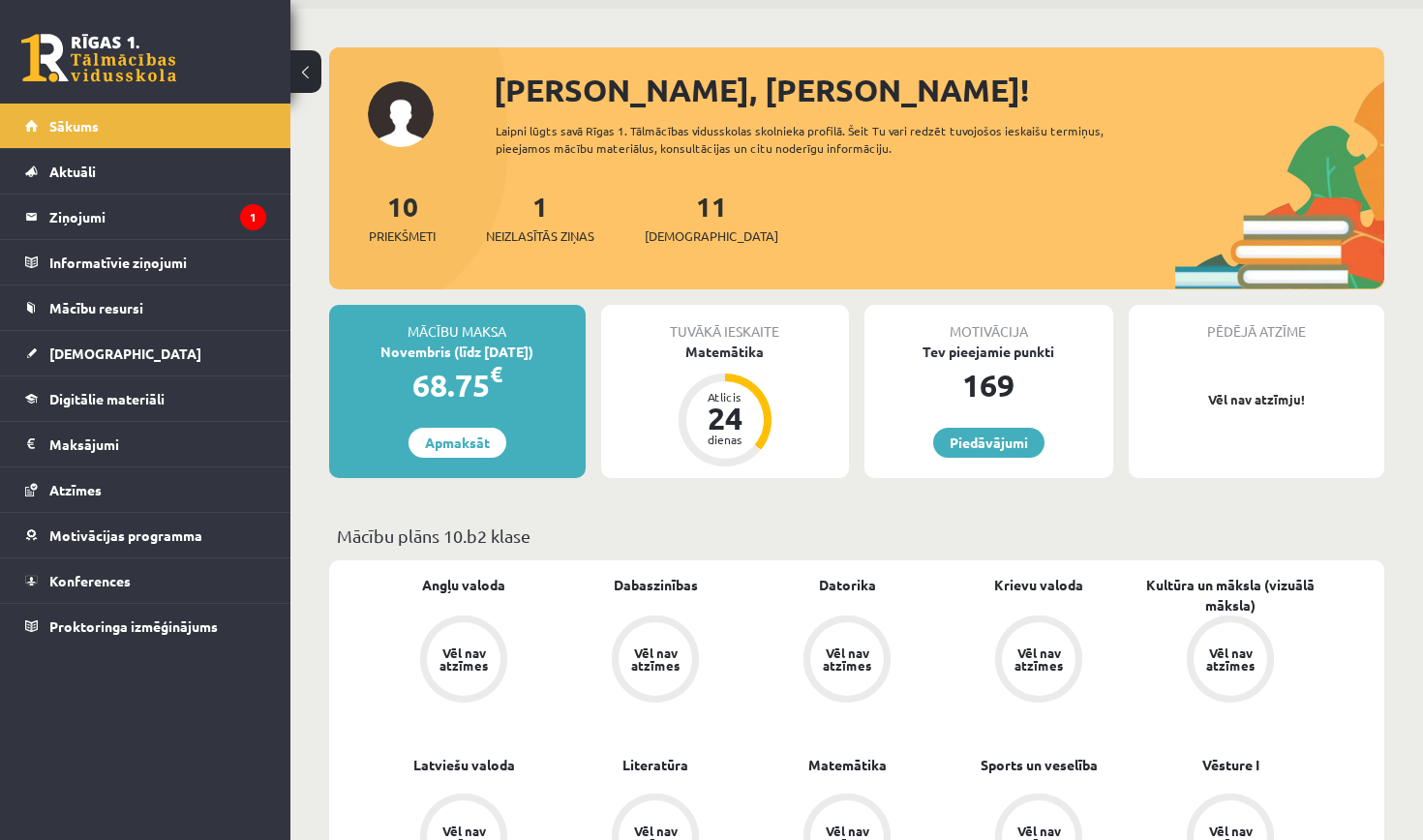
scroll to position [71, 0]
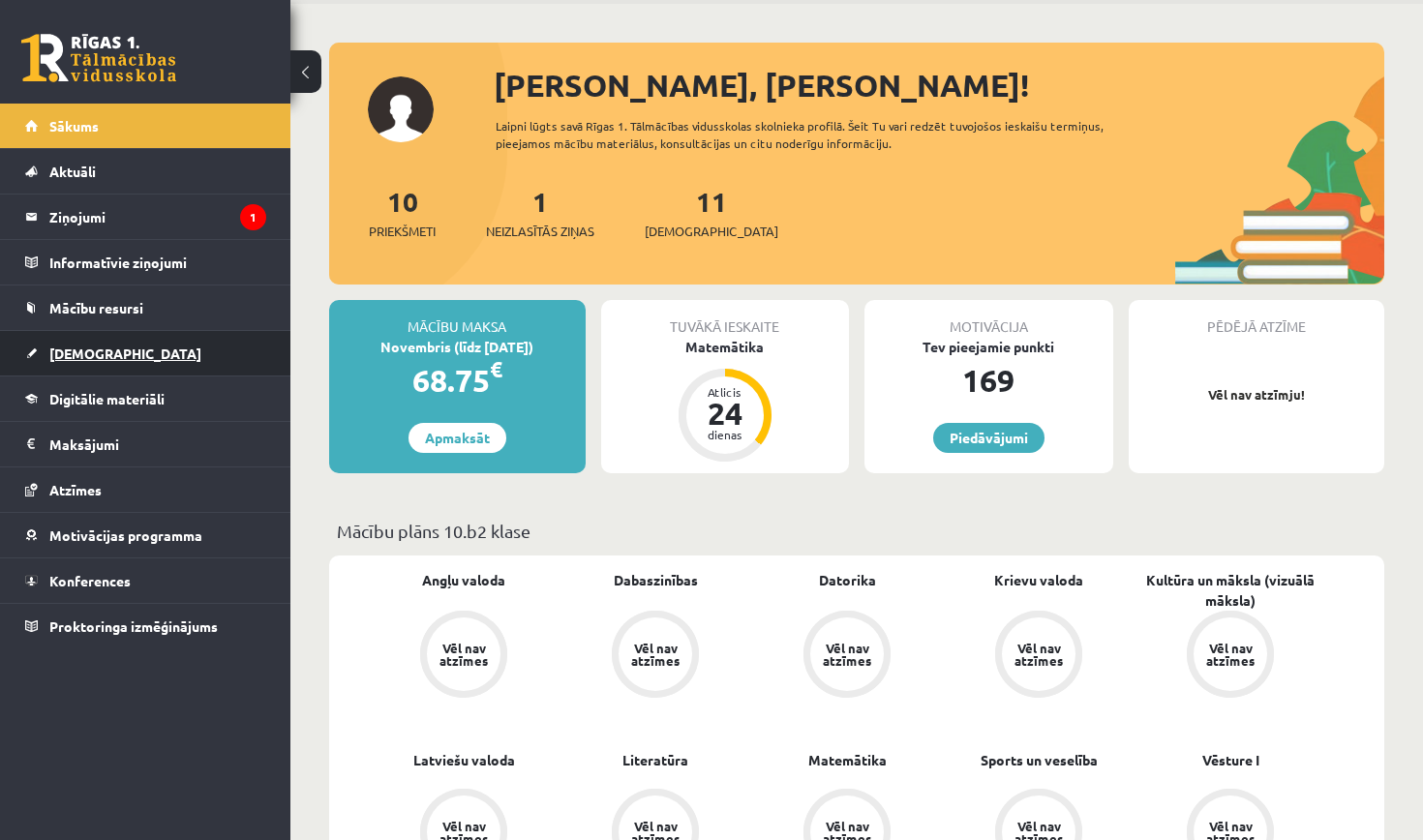
click at [164, 348] on link "[DEMOGRAPHIC_DATA]" at bounding box center [146, 353] width 241 height 45
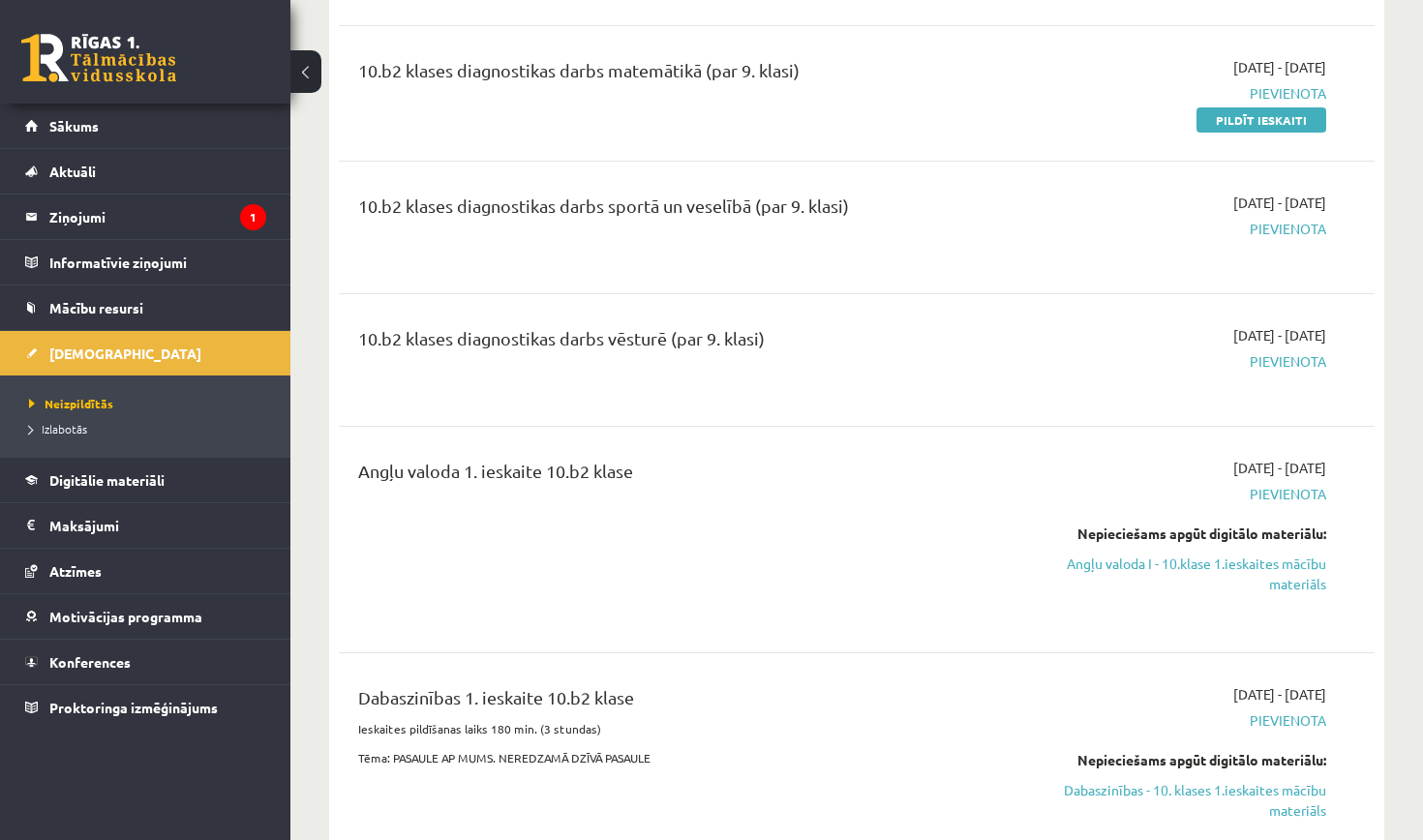
scroll to position [758, 0]
click at [115, 121] on link "Sākums" at bounding box center [146, 126] width 241 height 45
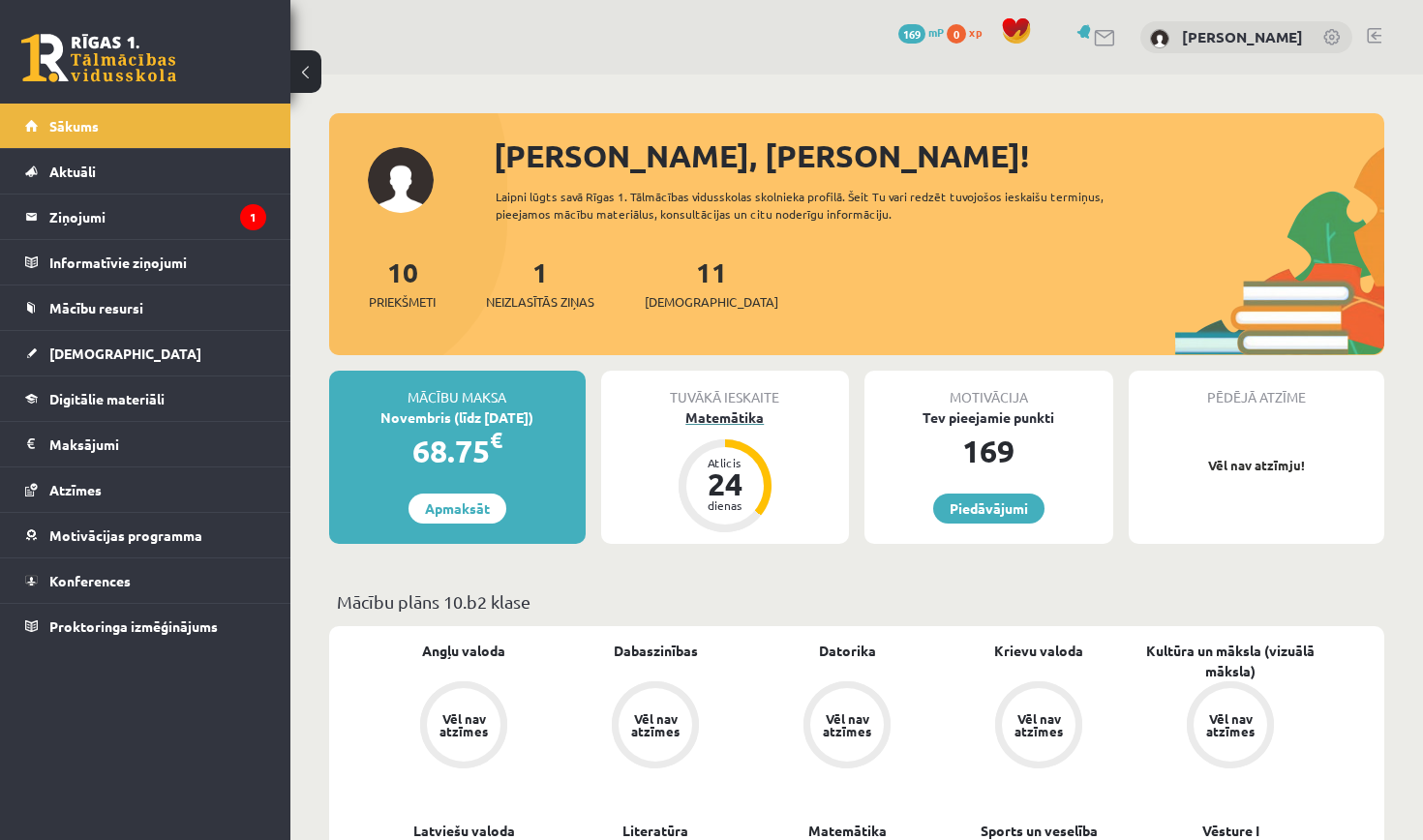
click at [703, 420] on div "Matemātika" at bounding box center [725, 418] width 249 height 20
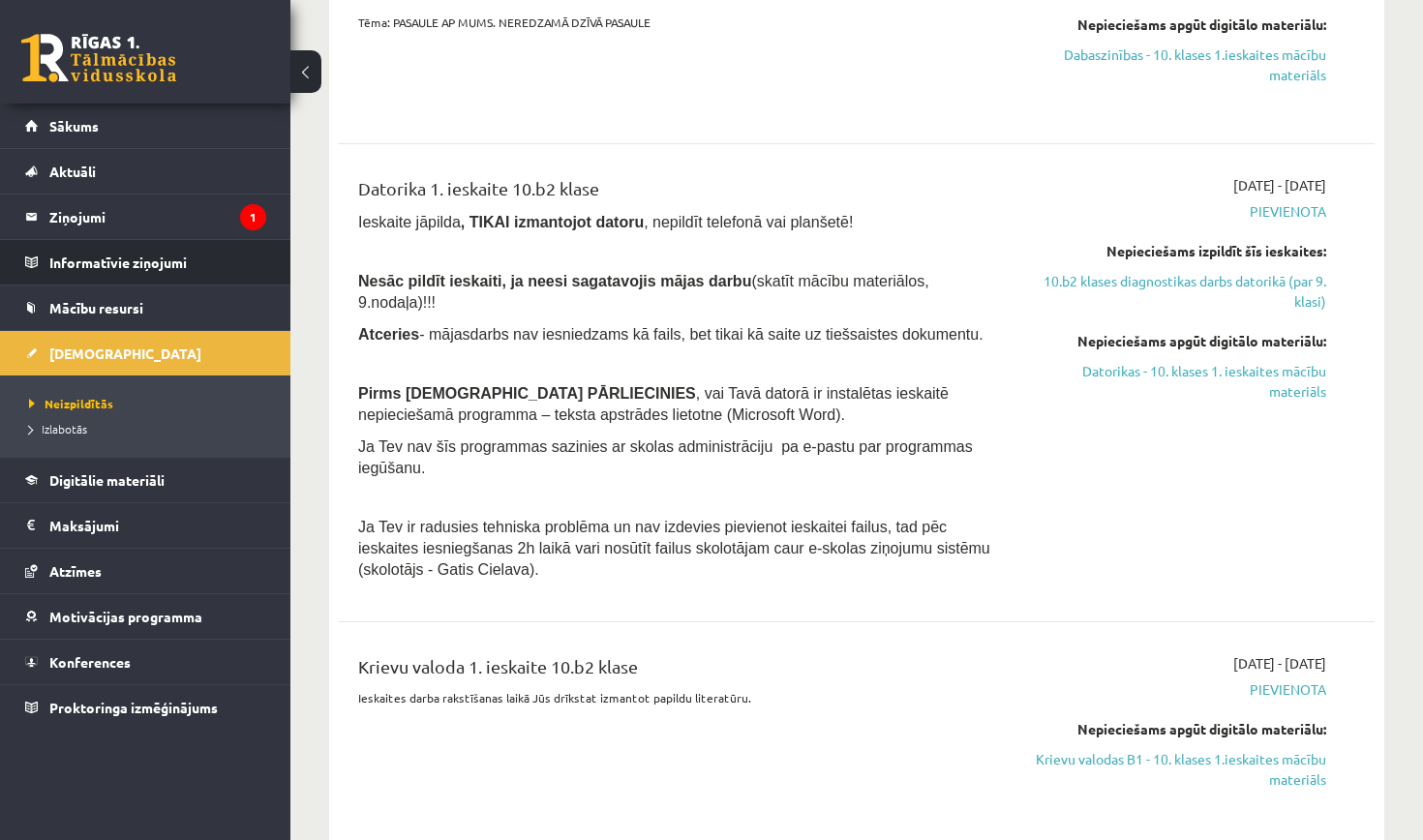
scroll to position [1493, 0]
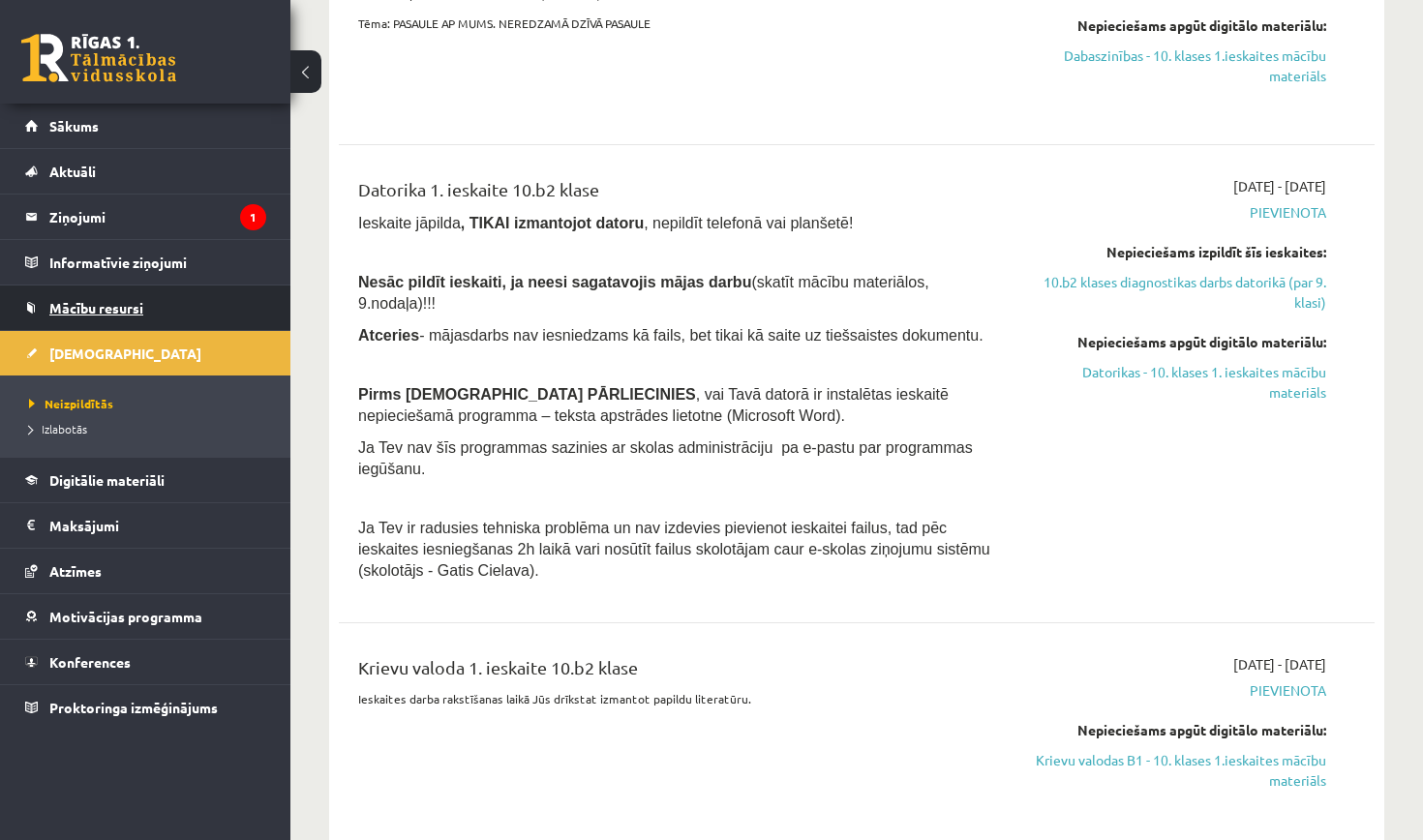
click at [72, 307] on span "Mācību resursi" at bounding box center [96, 308] width 93 height 18
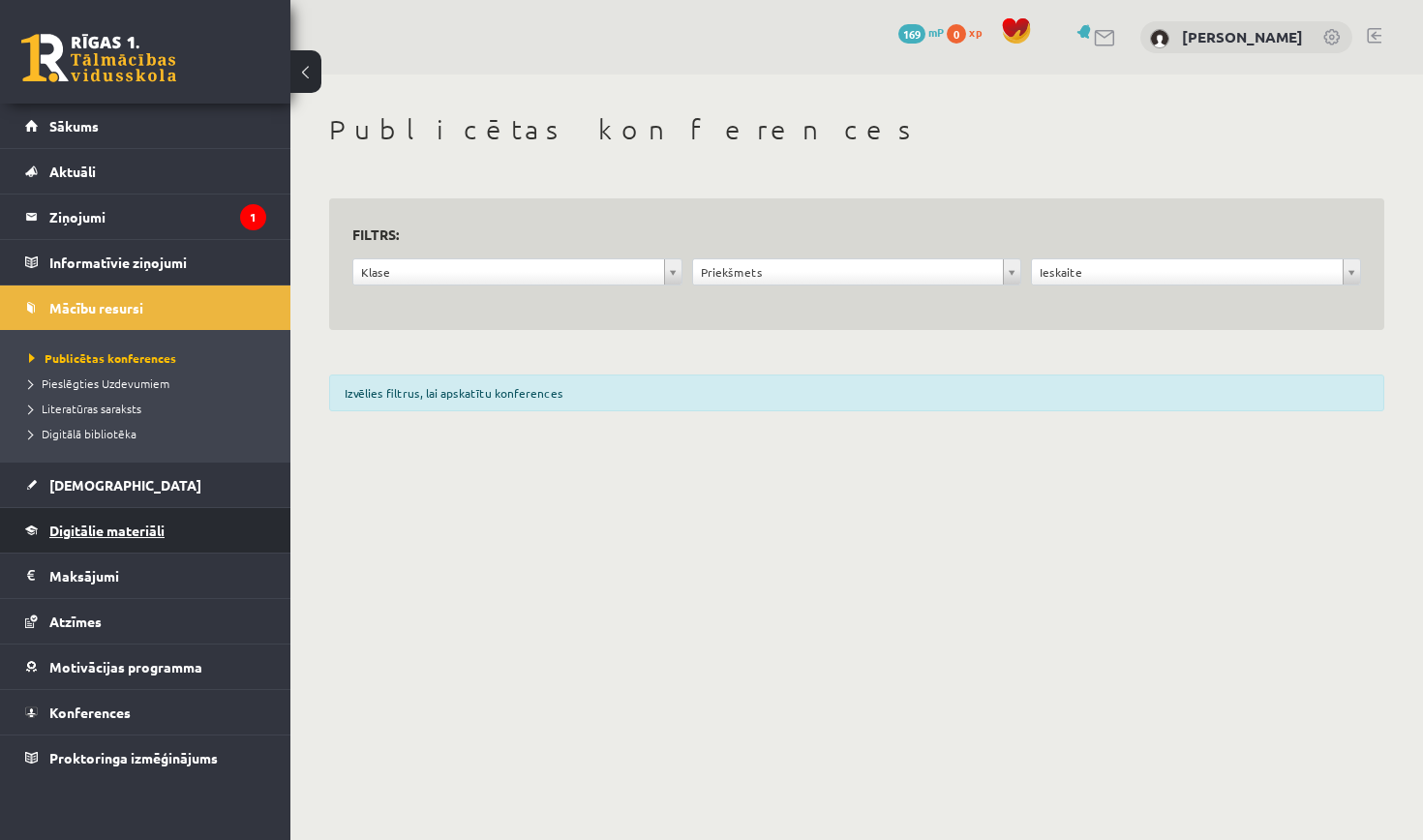
click at [143, 536] on span "Digitālie materiāli" at bounding box center [107, 530] width 115 height 18
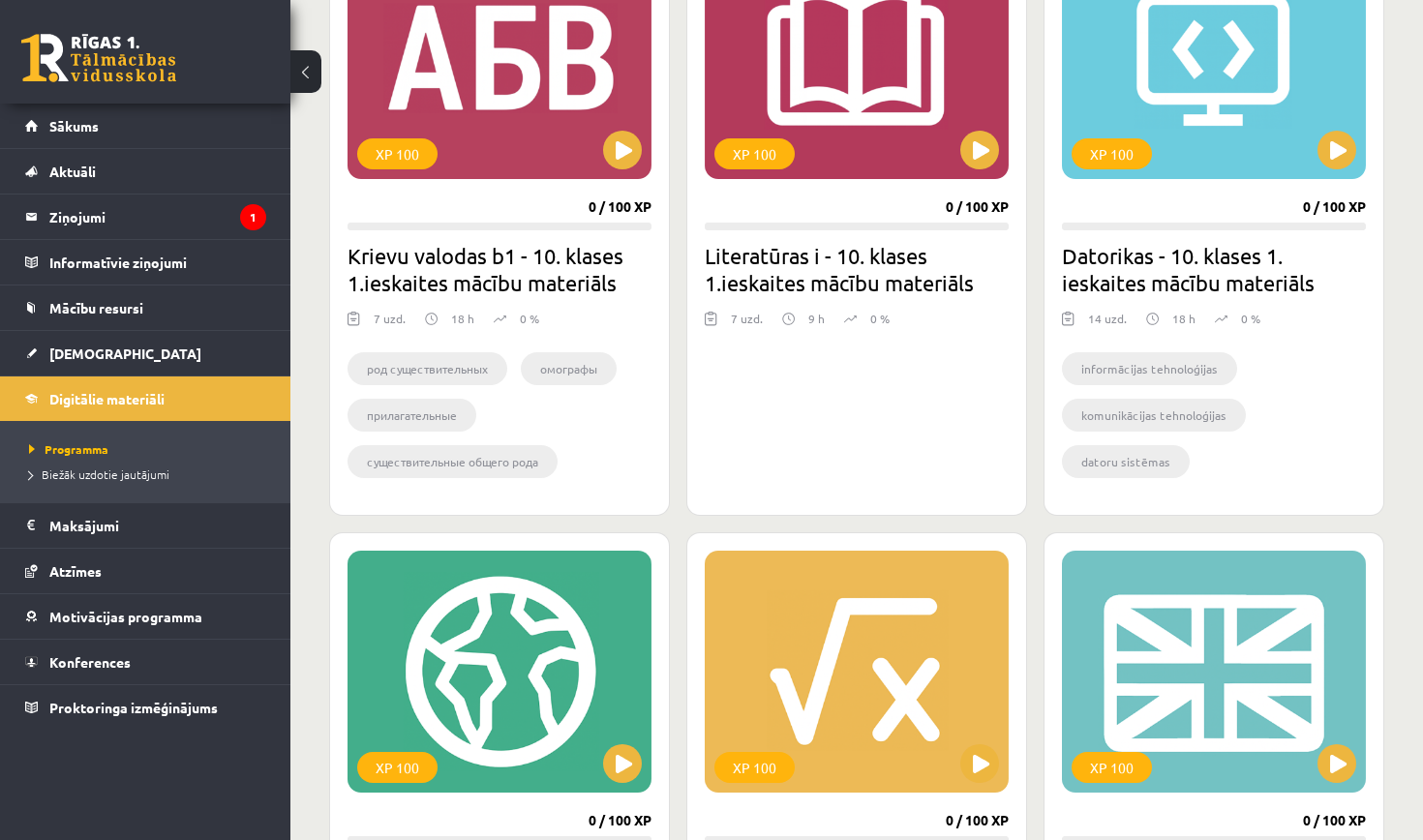
scroll to position [632, 0]
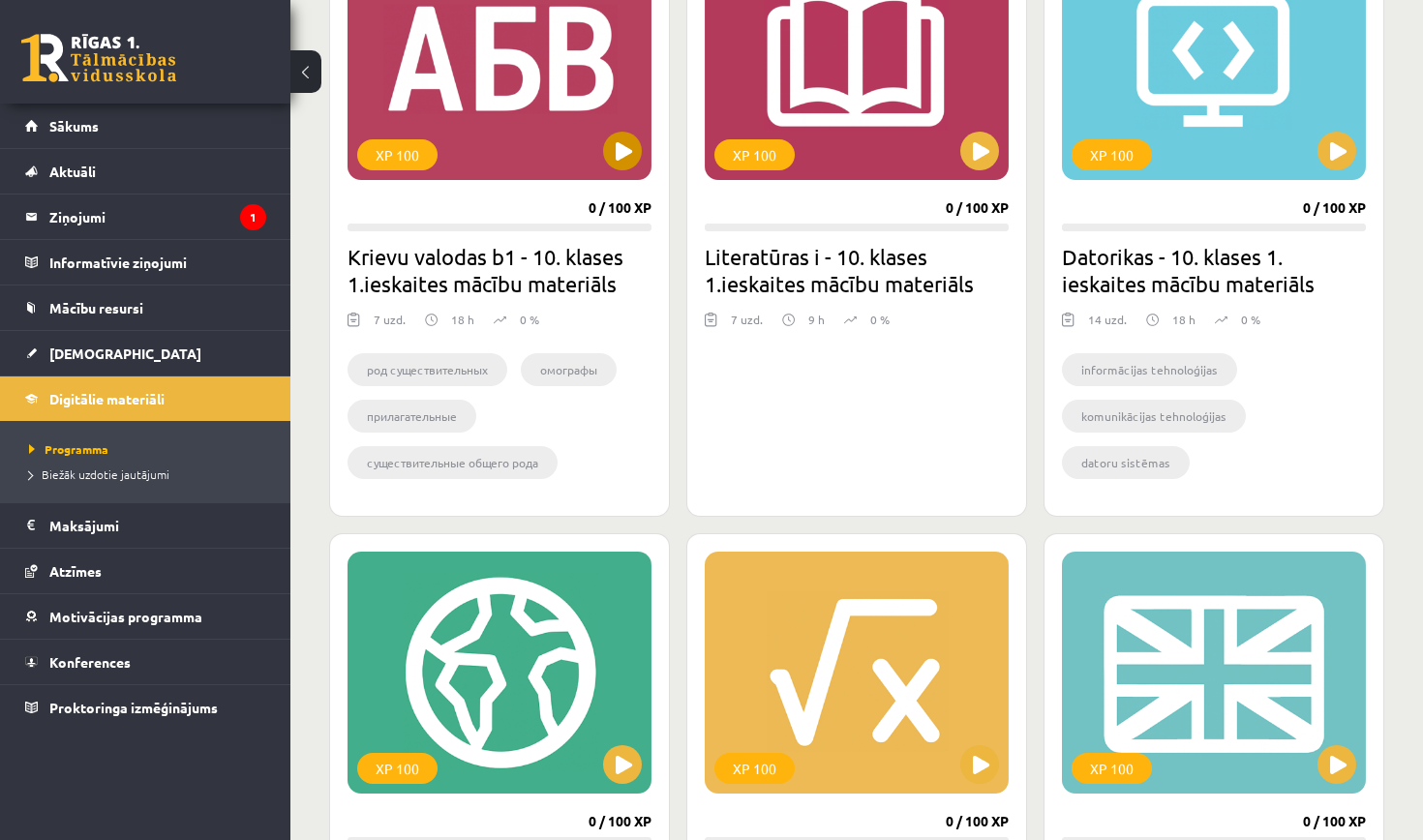
click at [605, 160] on button at bounding box center [622, 151] width 39 height 39
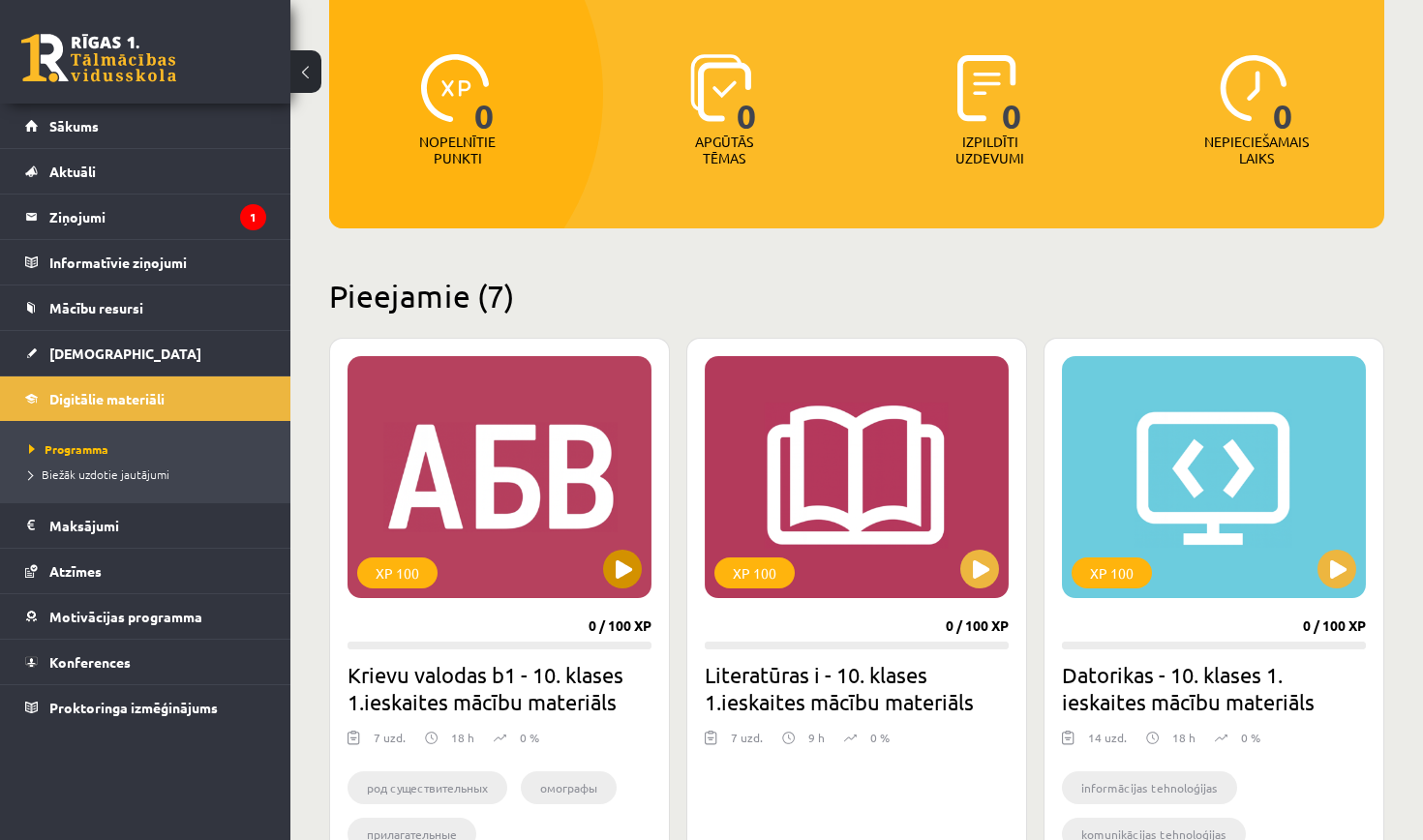
scroll to position [205, 0]
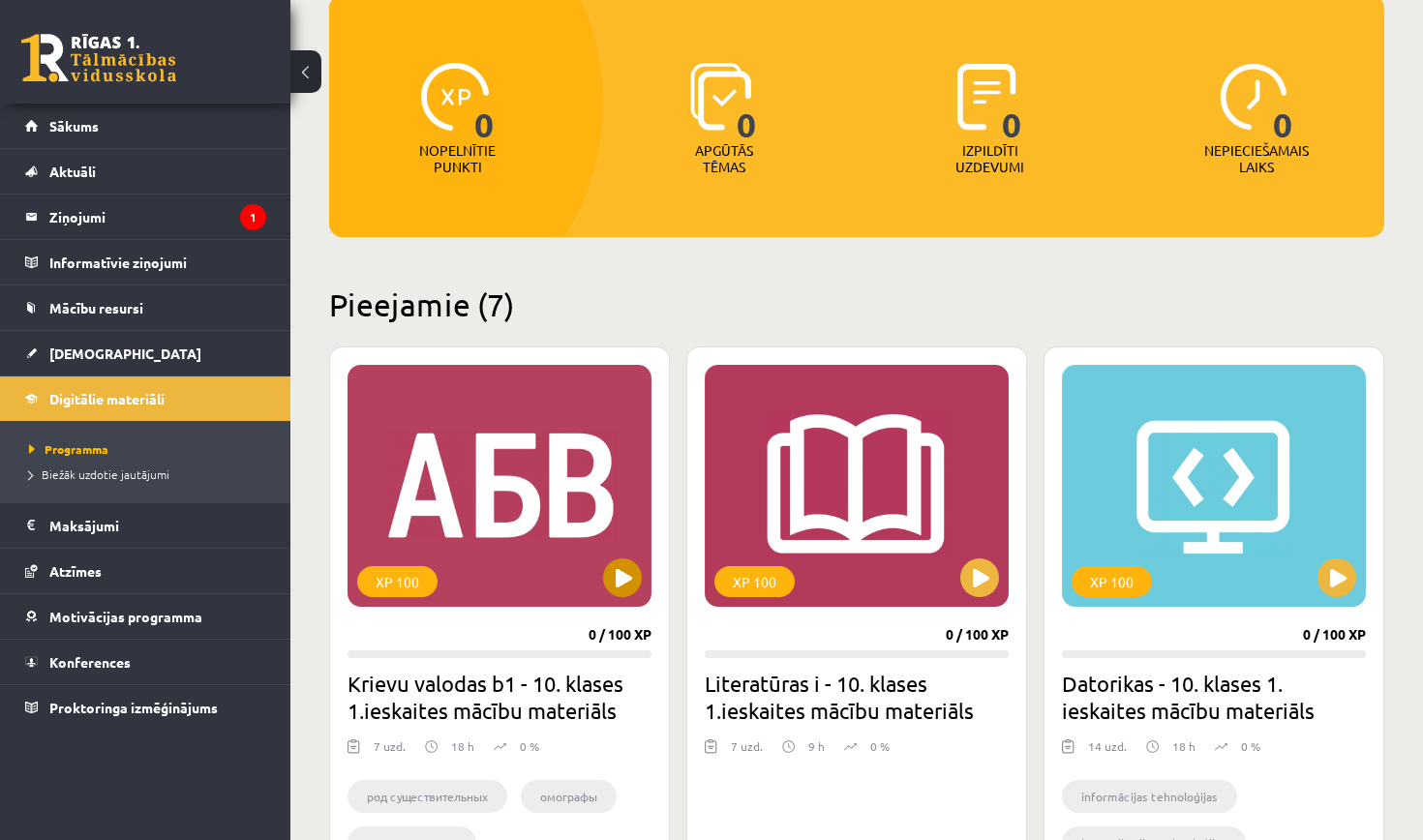
click at [529, 558] on div "XP 100" at bounding box center [499, 486] width 304 height 242
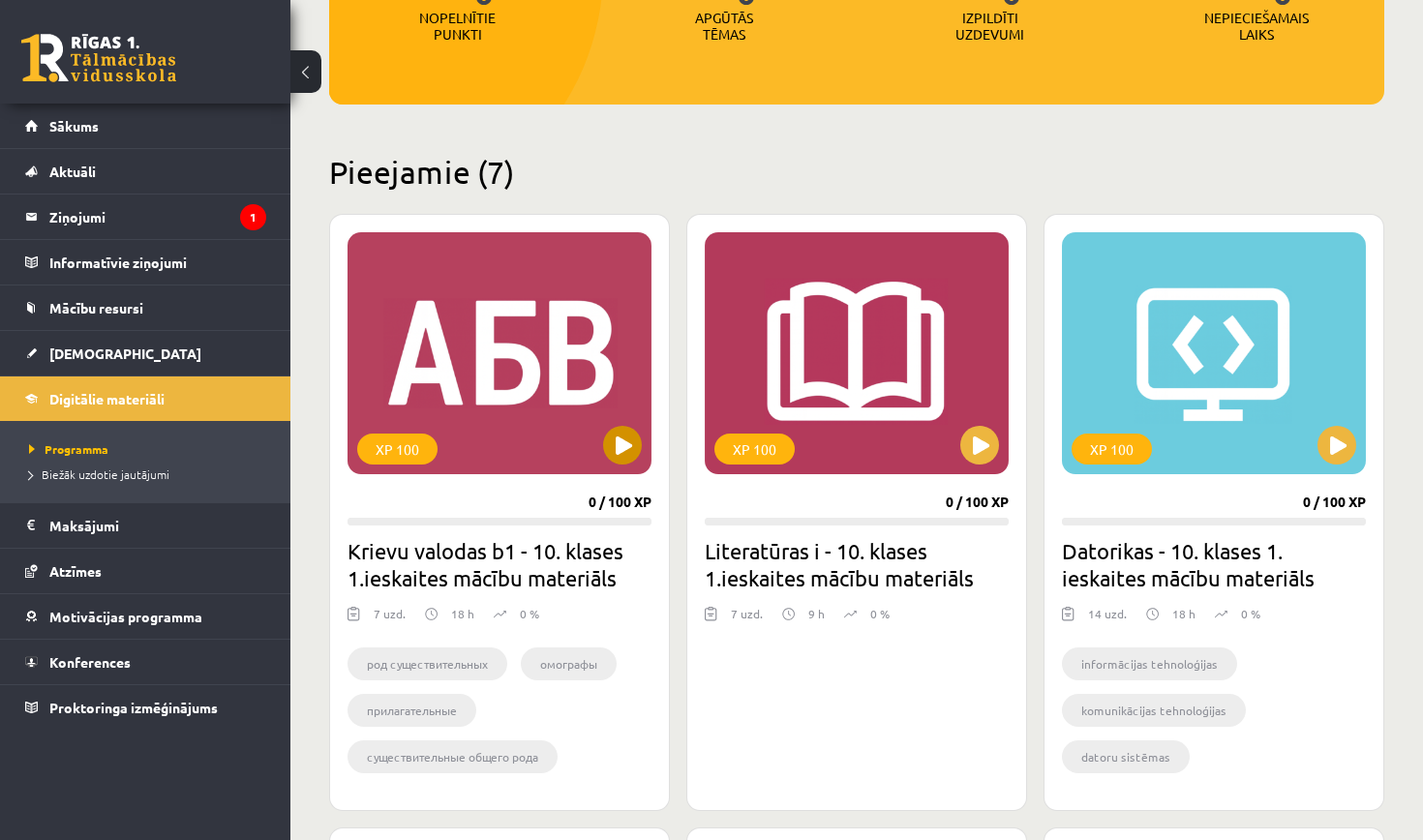
scroll to position [344, 0]
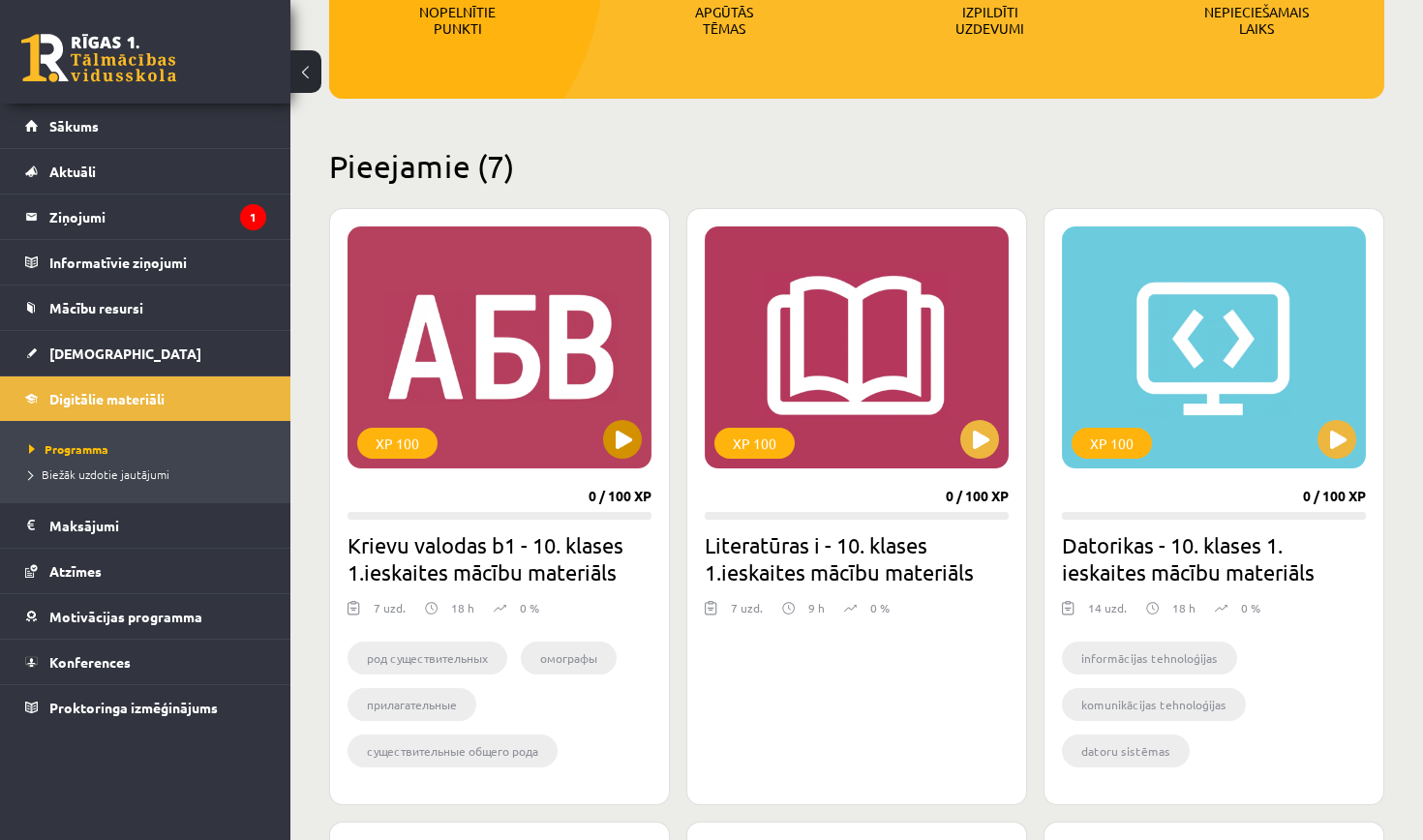
click at [441, 459] on div "XP 100" at bounding box center [499, 347] width 304 height 242
click at [471, 345] on div "XP 100" at bounding box center [499, 347] width 304 height 242
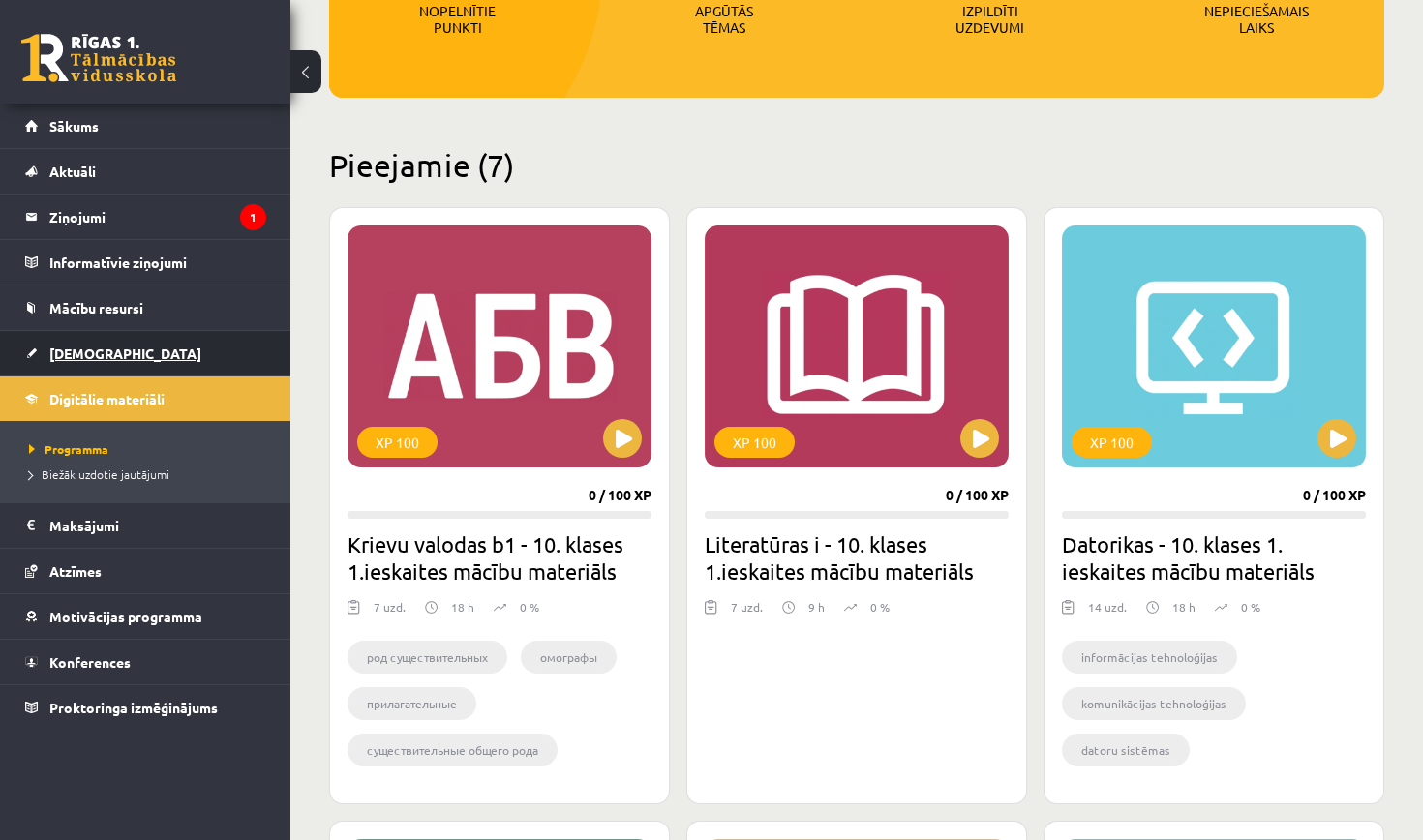
click at [125, 348] on link "[DEMOGRAPHIC_DATA]" at bounding box center [146, 353] width 241 height 45
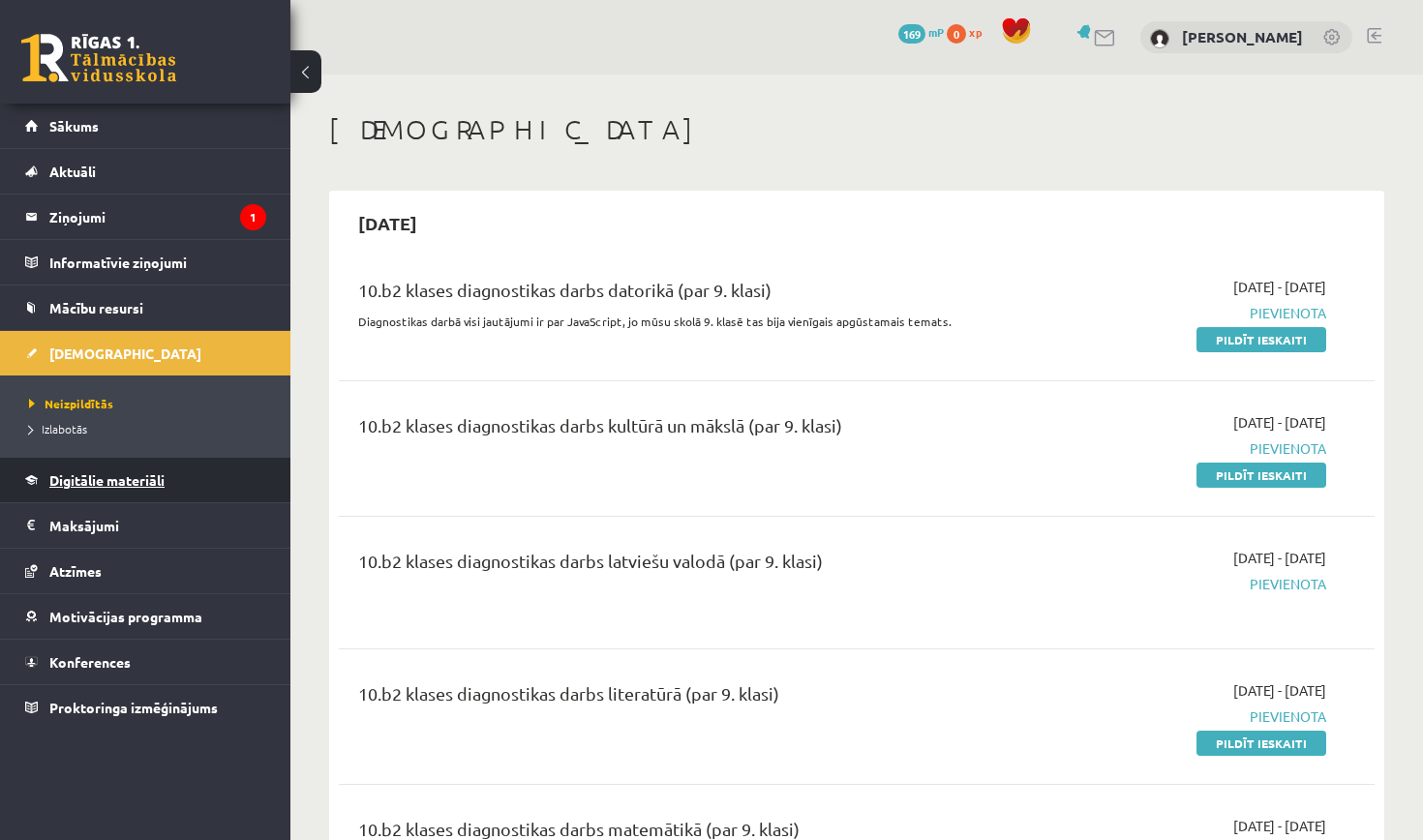
click at [102, 476] on span "Digitālie materiāli" at bounding box center [107, 480] width 115 height 18
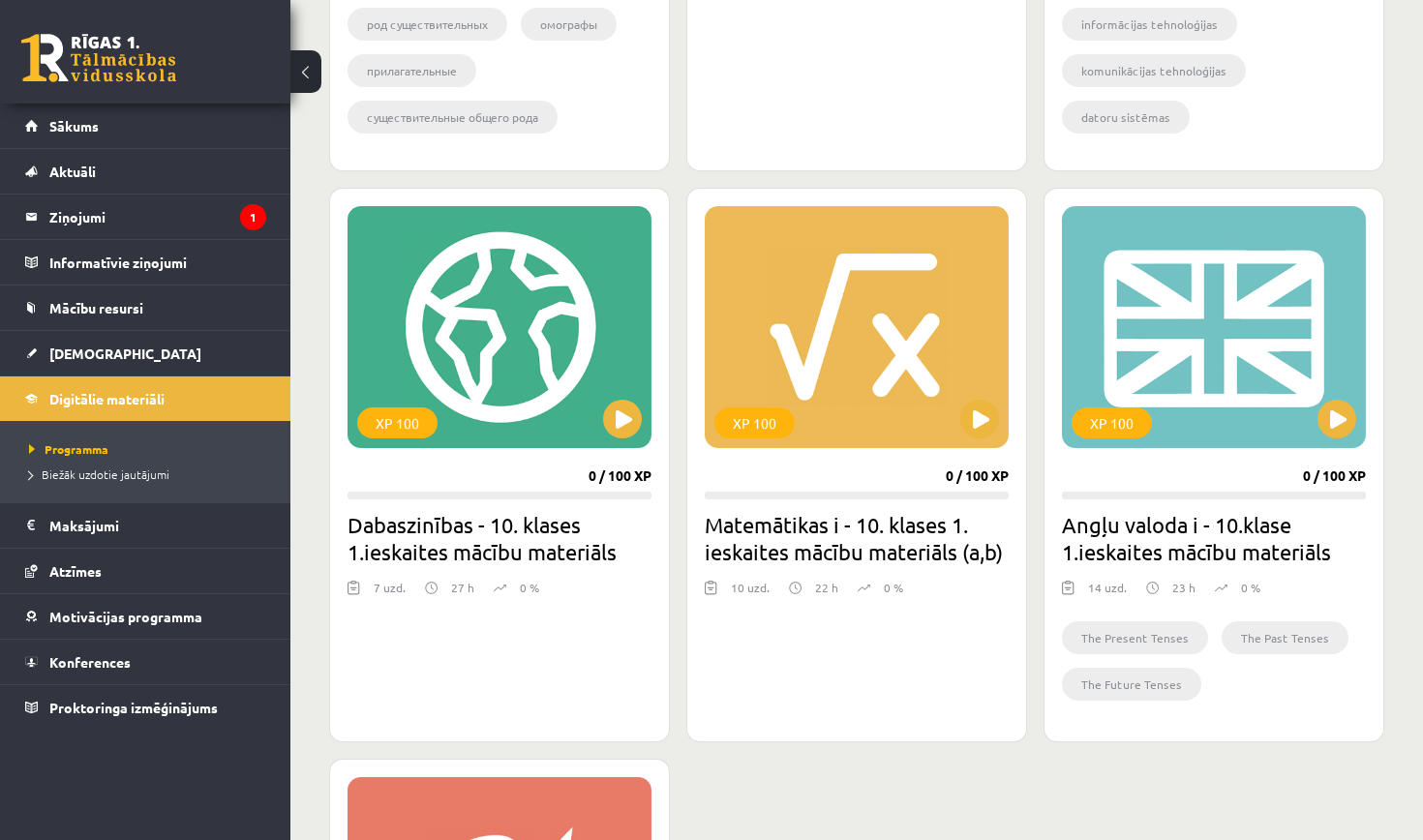
scroll to position [978, 0]
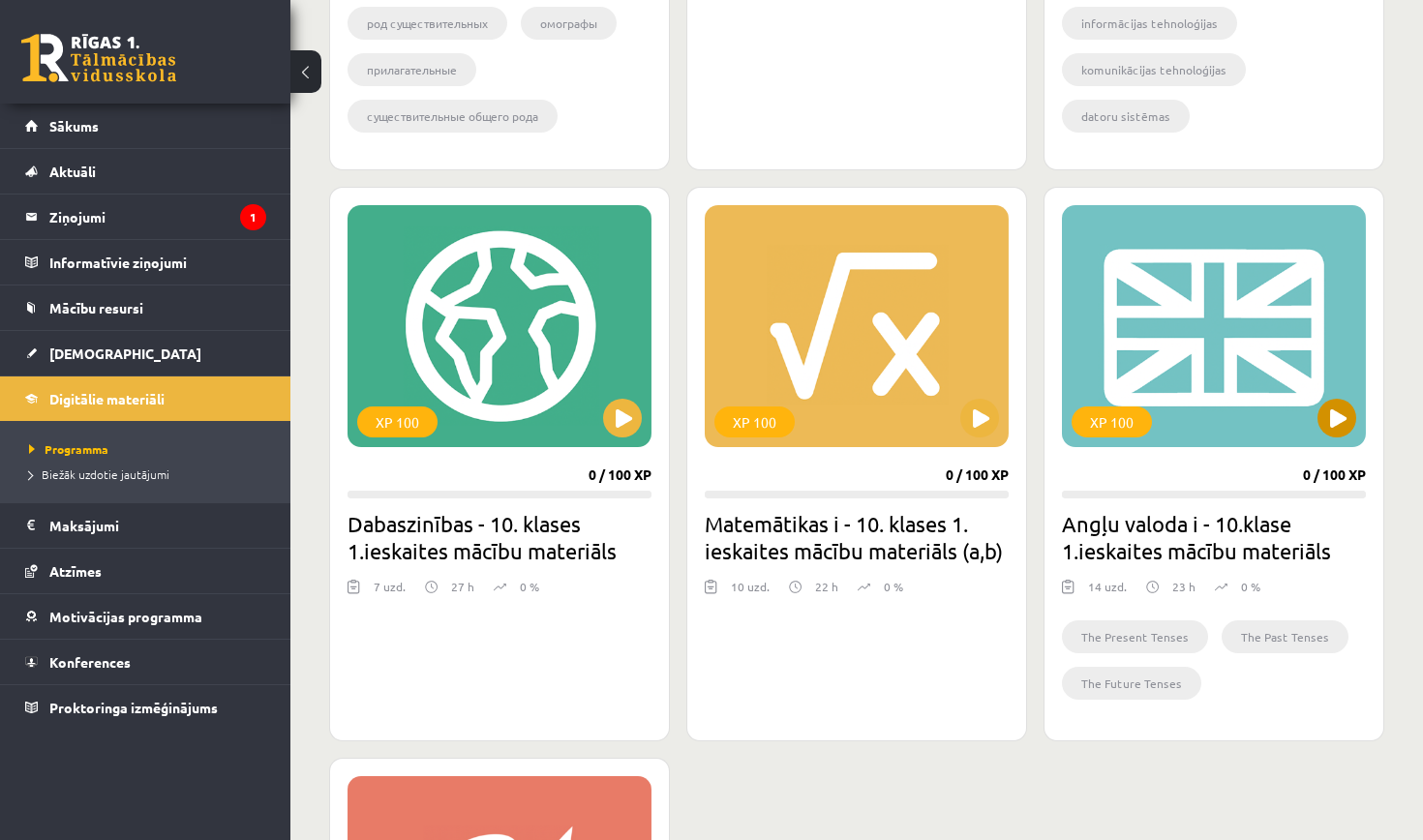
click at [1337, 408] on button at bounding box center [1336, 419] width 39 height 39
click at [106, 532] on legend "Maksājumi 0" at bounding box center [158, 526] width 217 height 45
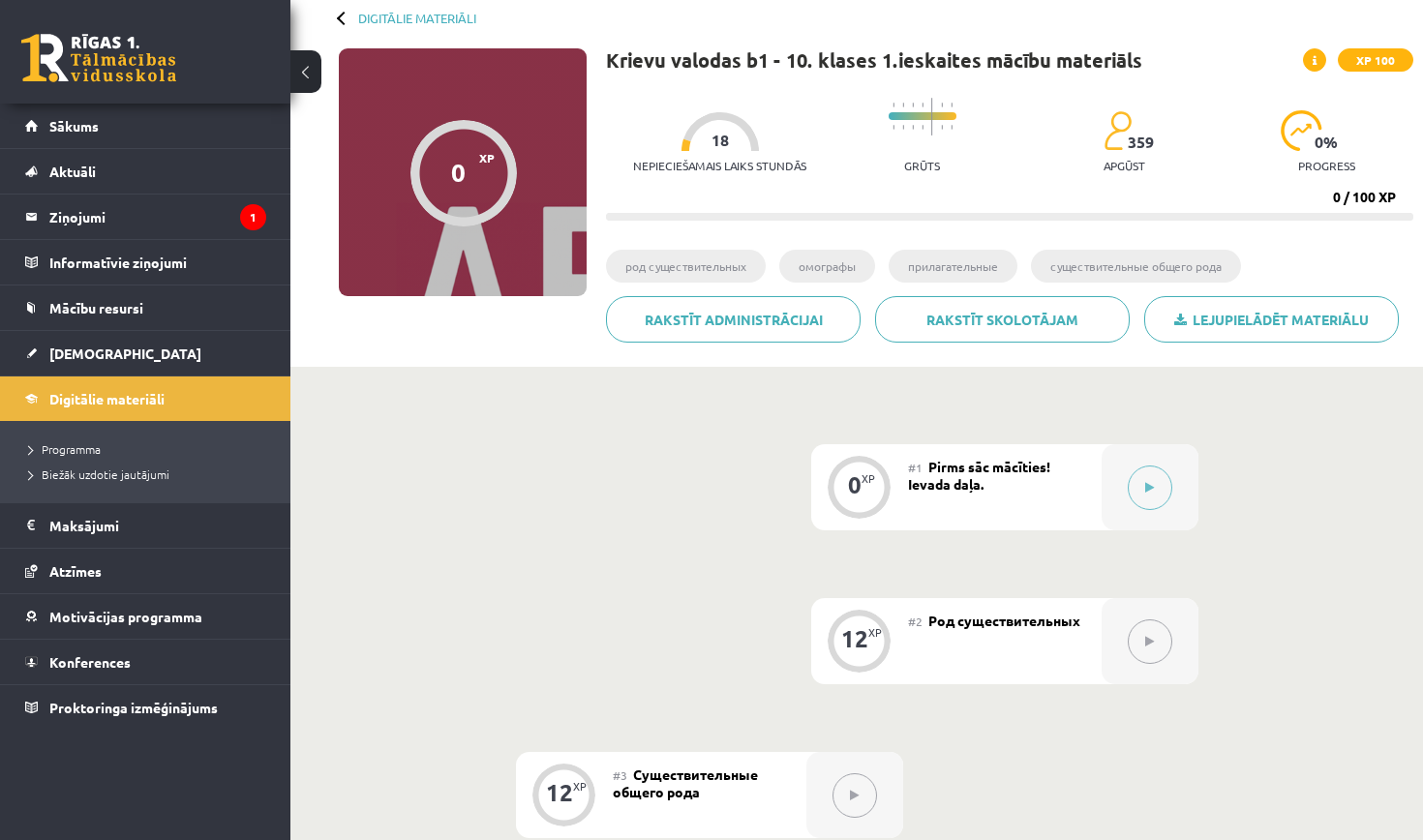
scroll to position [101, 0]
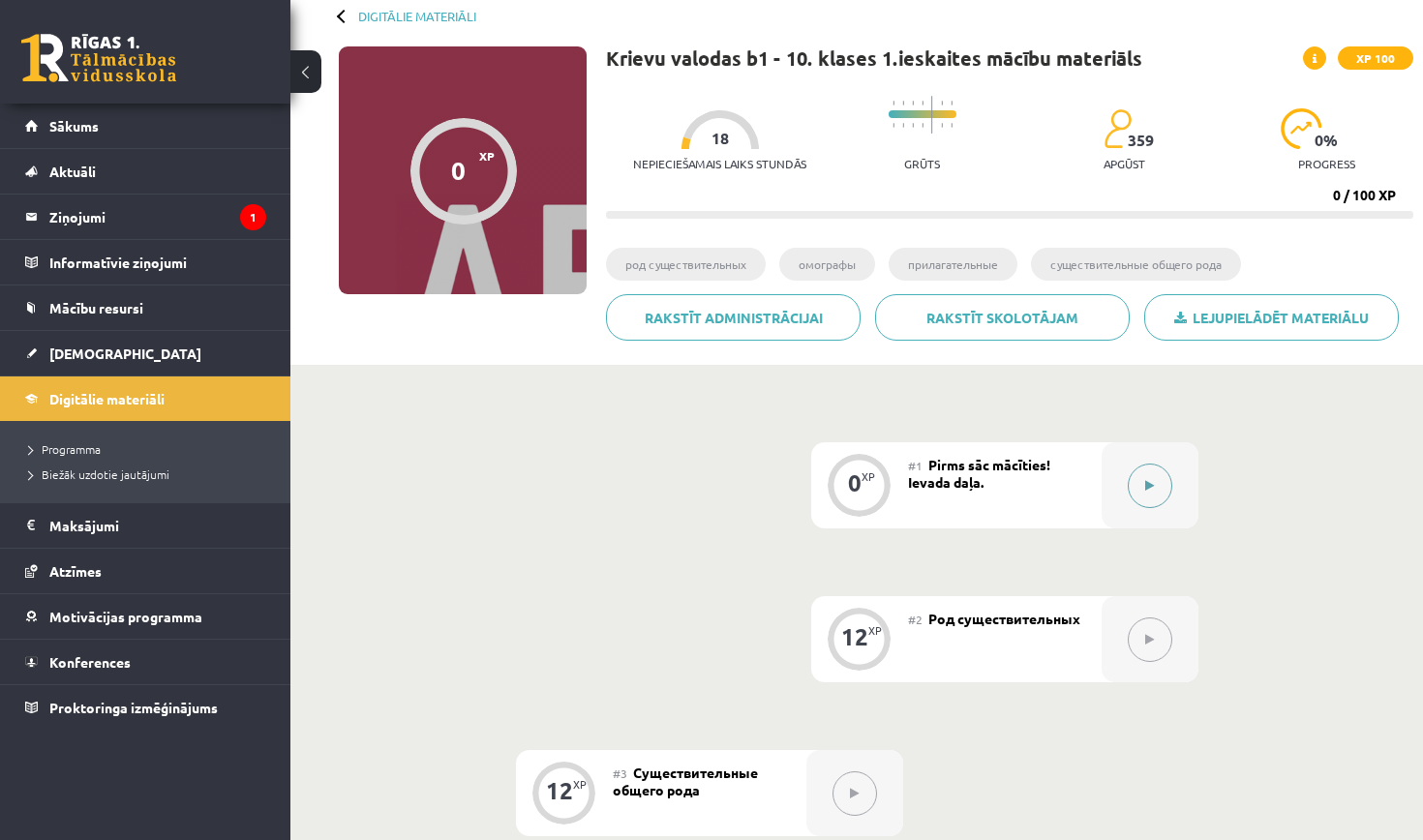
click at [1132, 485] on button at bounding box center [1149, 486] width 45 height 45
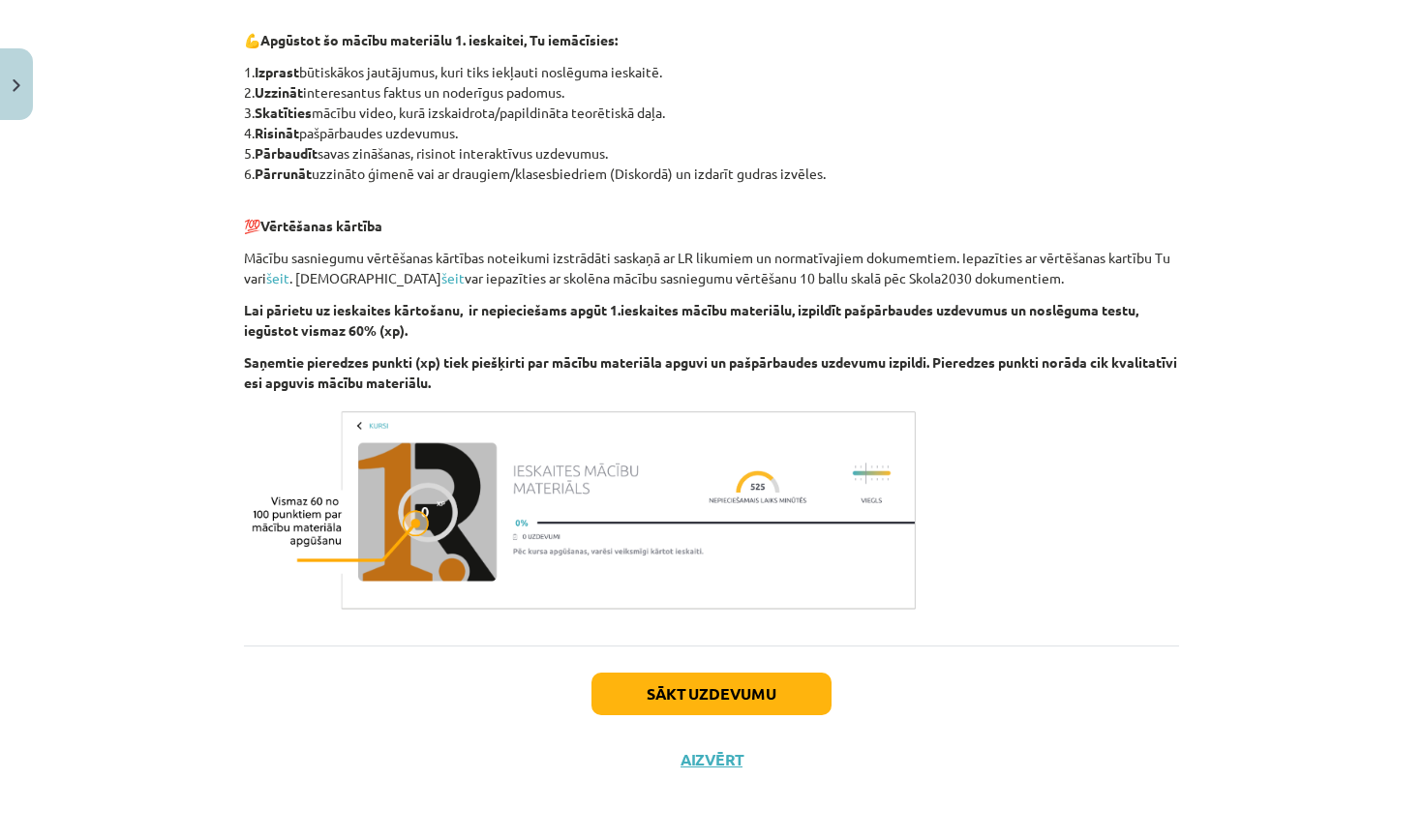
scroll to position [968, 0]
click at [748, 691] on button "Sākt uzdevumu" at bounding box center [712, 693] width 240 height 43
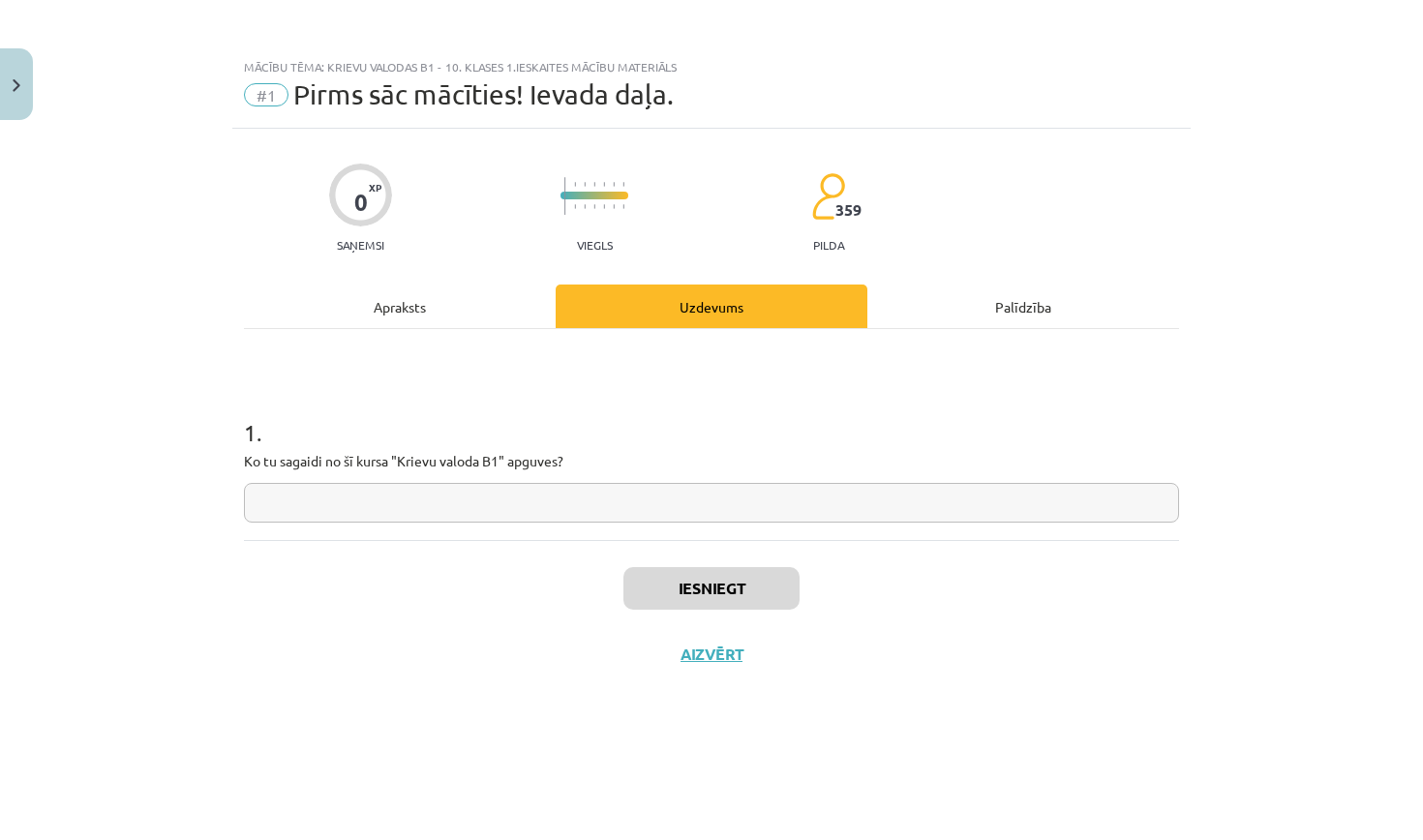
click at [712, 653] on button "Aizvērt" at bounding box center [712, 654] width 74 height 19
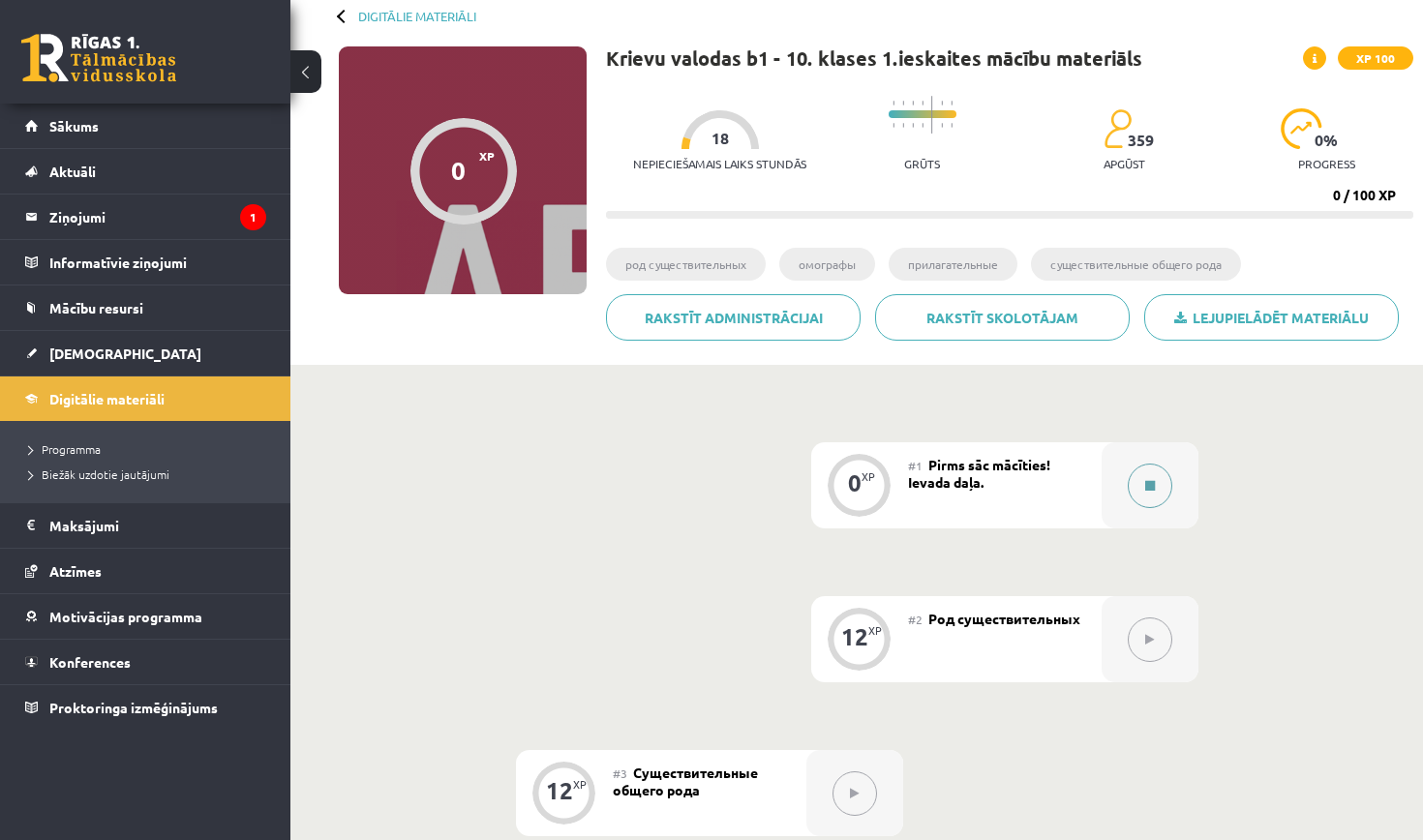
click at [1166, 484] on button at bounding box center [1149, 486] width 45 height 45
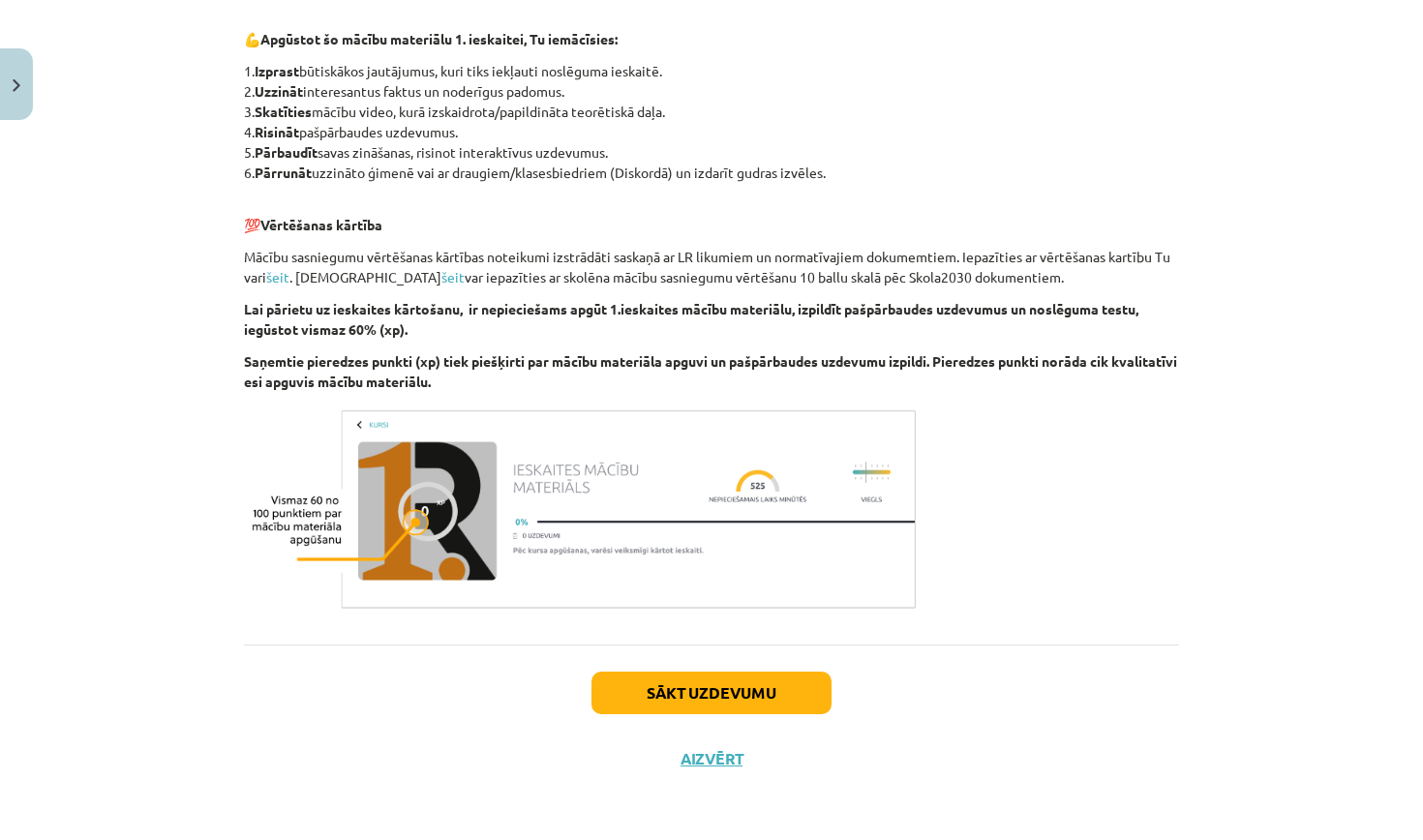
scroll to position [969, 0]
click at [757, 684] on button "Sākt uzdevumu" at bounding box center [712, 693] width 240 height 43
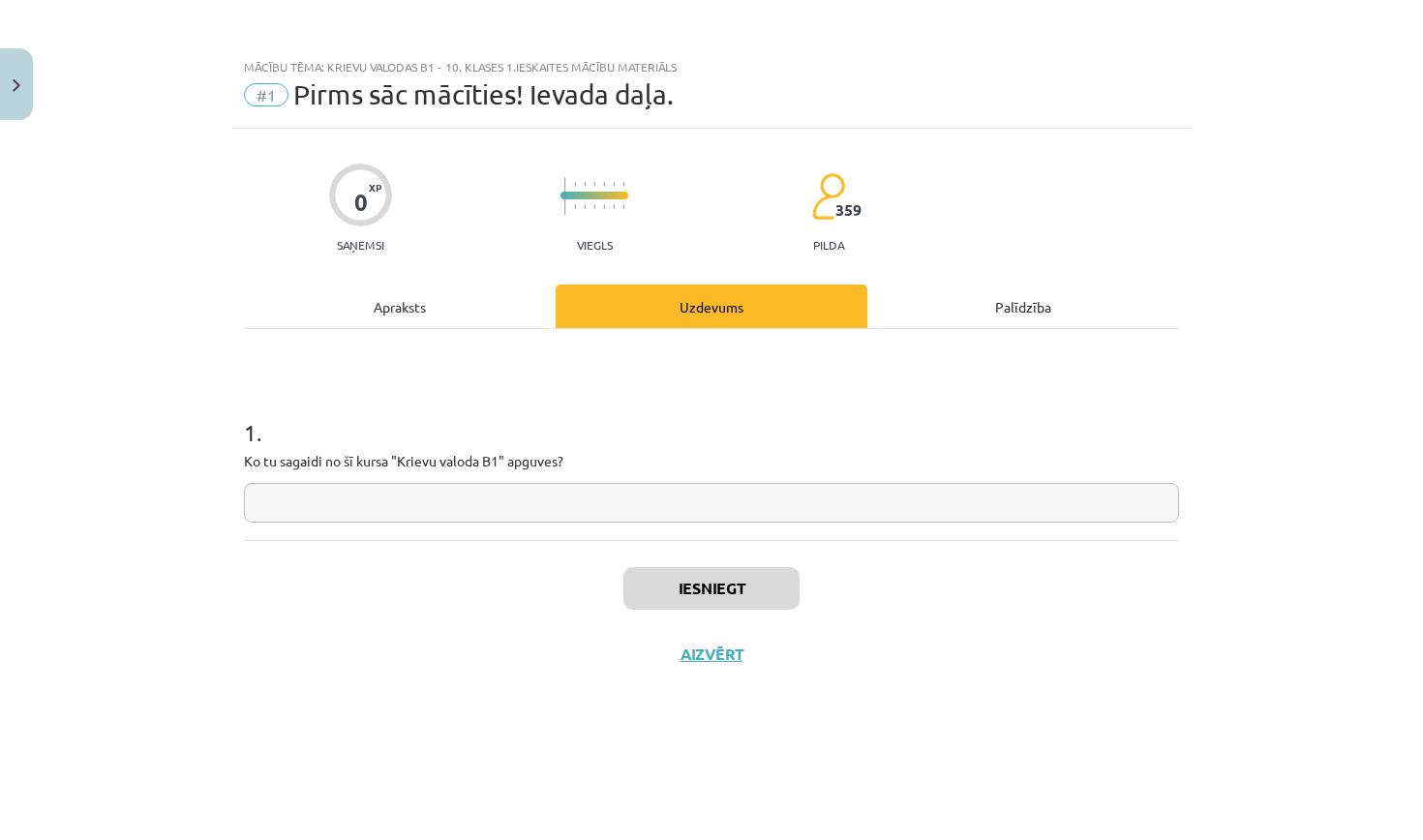
click at [637, 503] on input "text" at bounding box center [712, 502] width 935 height 40
click at [725, 651] on button "Aizvērt" at bounding box center [712, 654] width 74 height 19
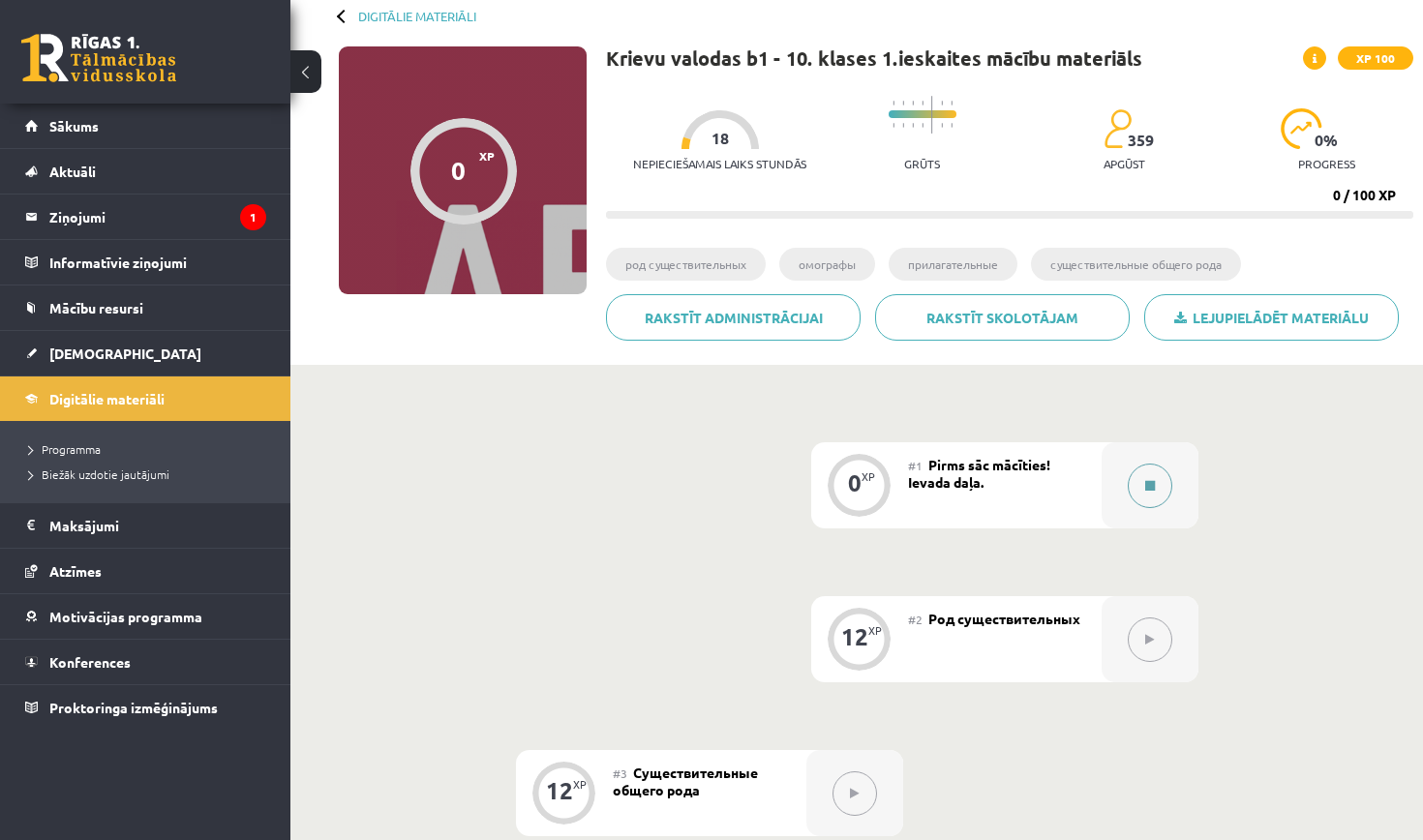
click at [1154, 498] on button at bounding box center [1149, 486] width 45 height 45
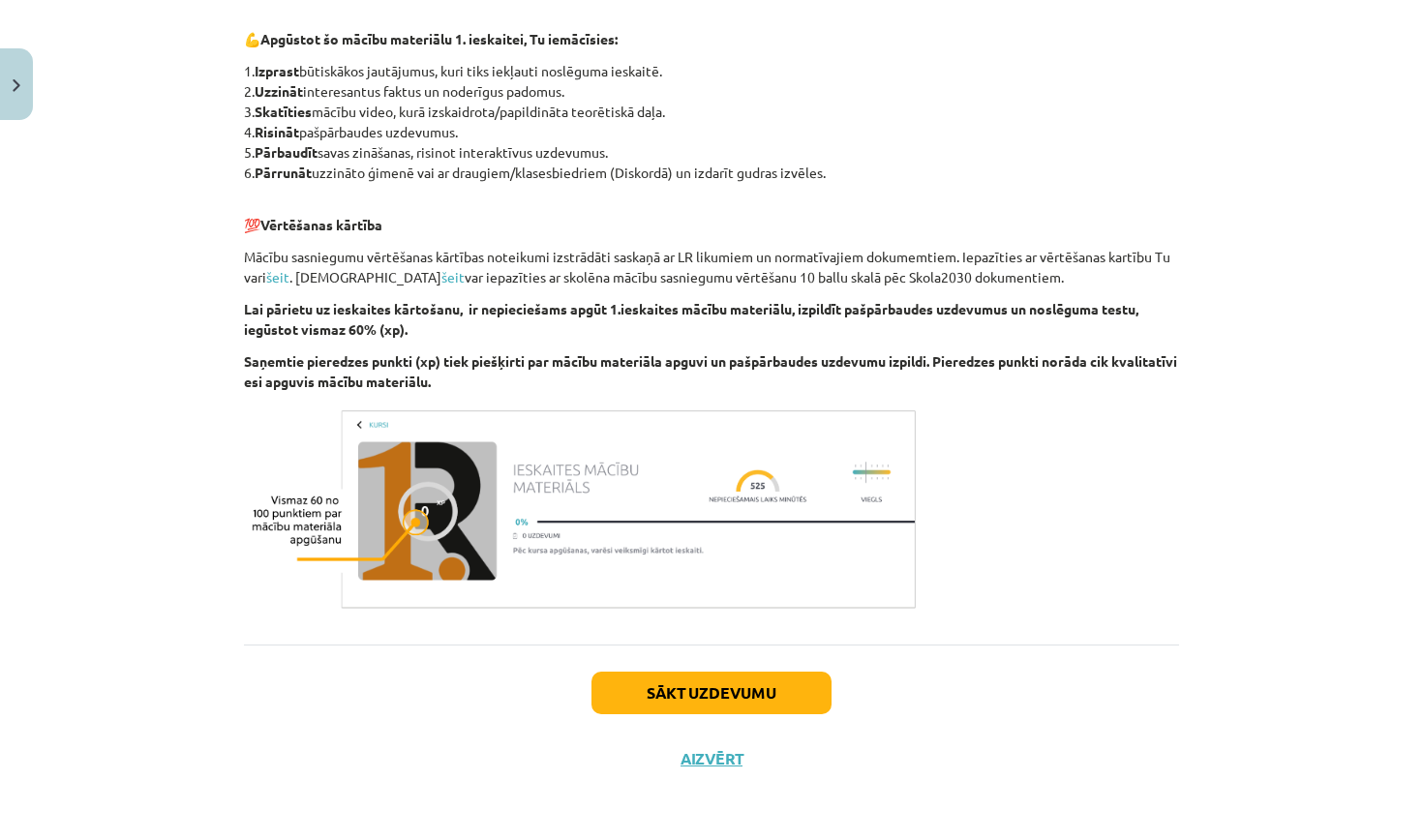
scroll to position [969, 0]
click at [710, 692] on button "Sākt uzdevumu" at bounding box center [712, 693] width 240 height 43
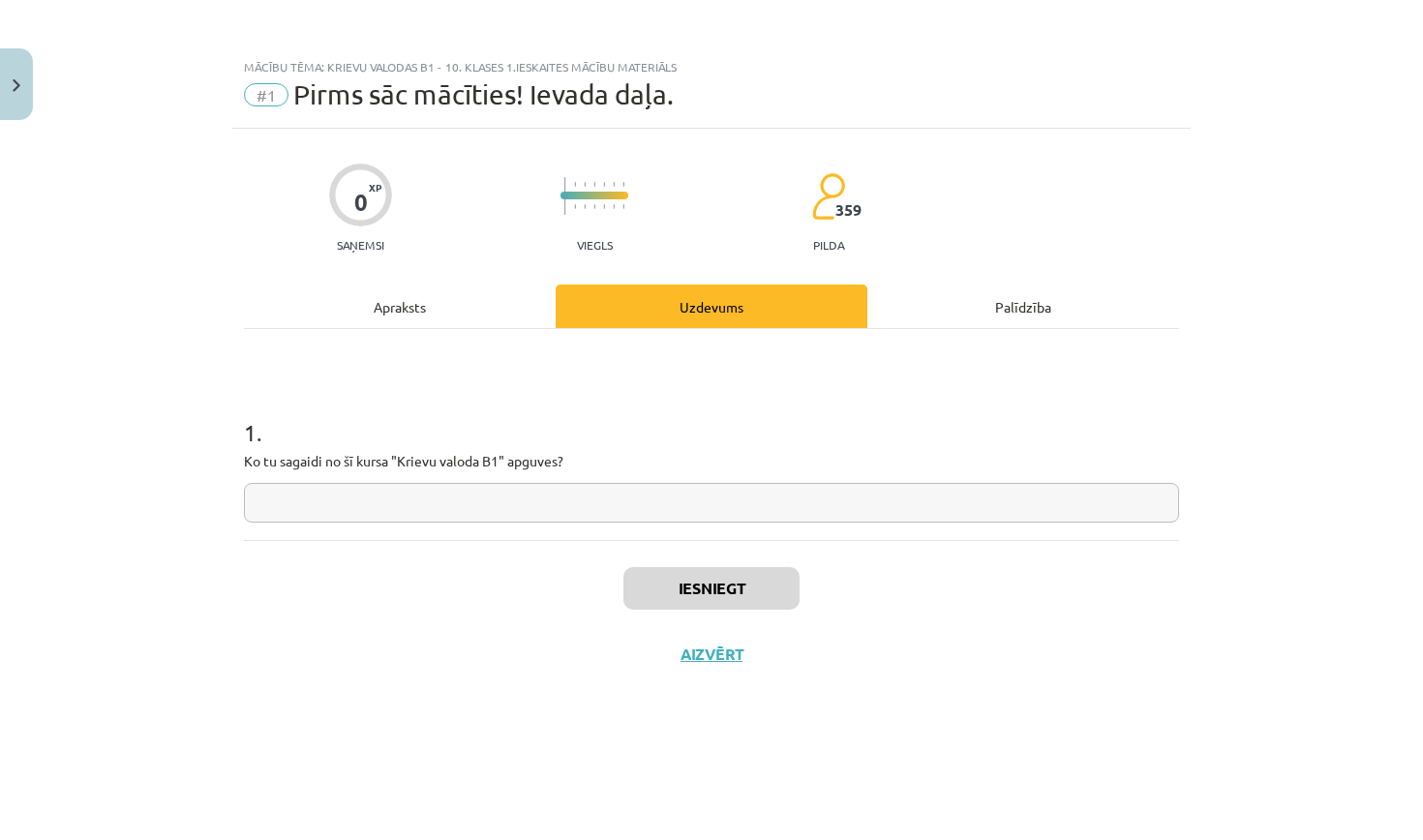
click at [702, 507] on input "text" at bounding box center [712, 502] width 935 height 40
type input "*"
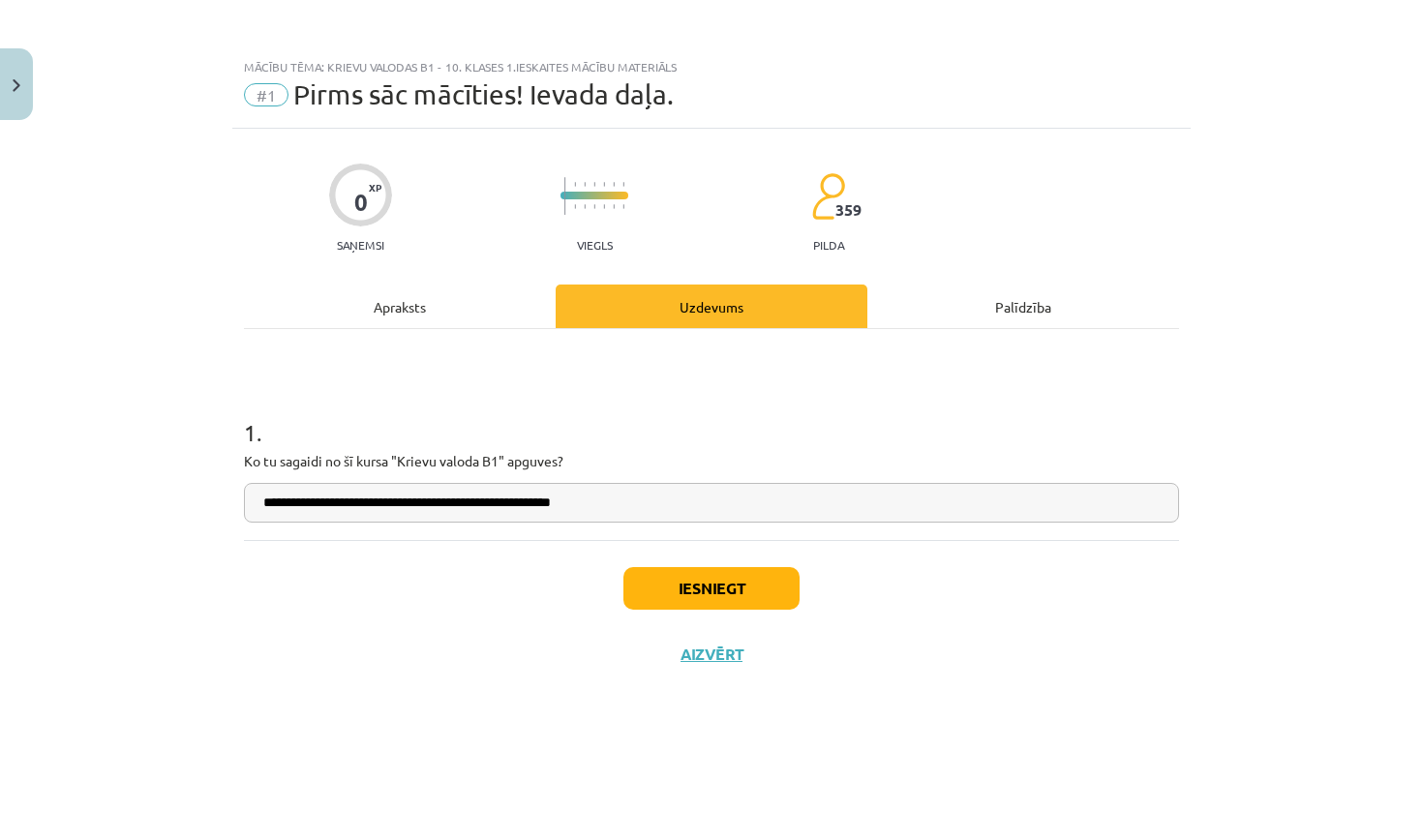
type input "**********"
click at [749, 584] on button "Iesniegt" at bounding box center [711, 589] width 176 height 43
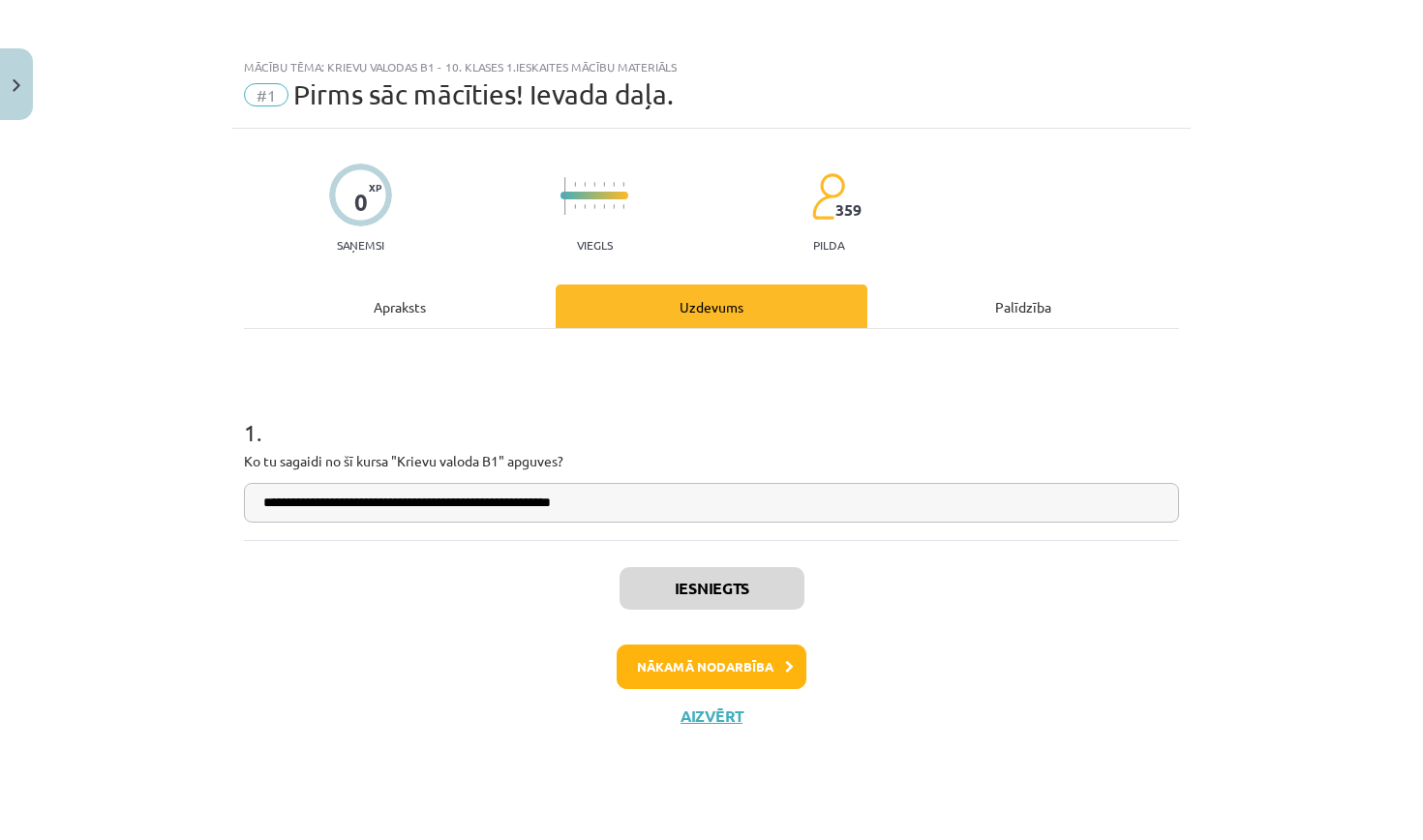
click at [789, 659] on button "Nākamā nodarbība" at bounding box center [711, 667] width 190 height 45
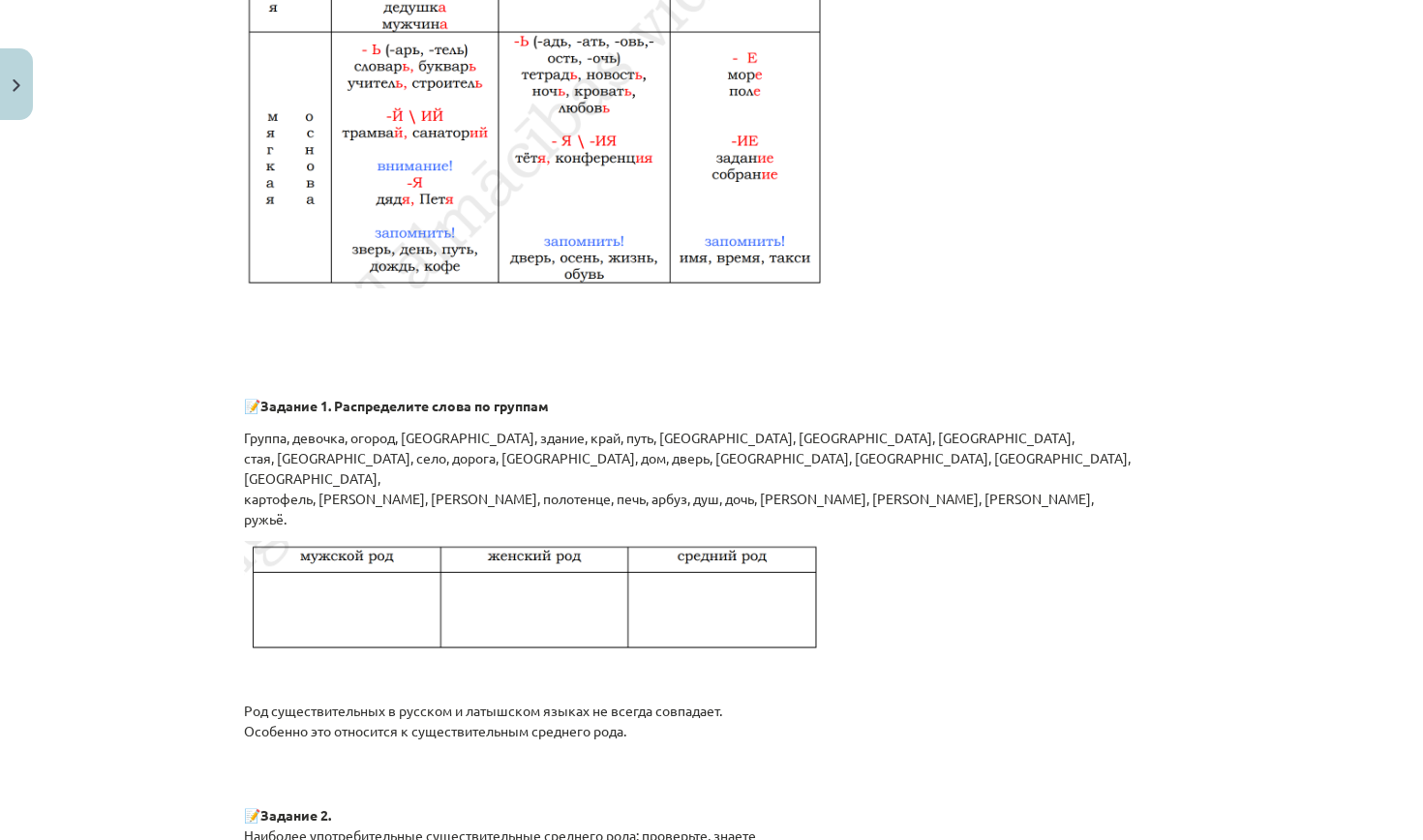
scroll to position [1159, 0]
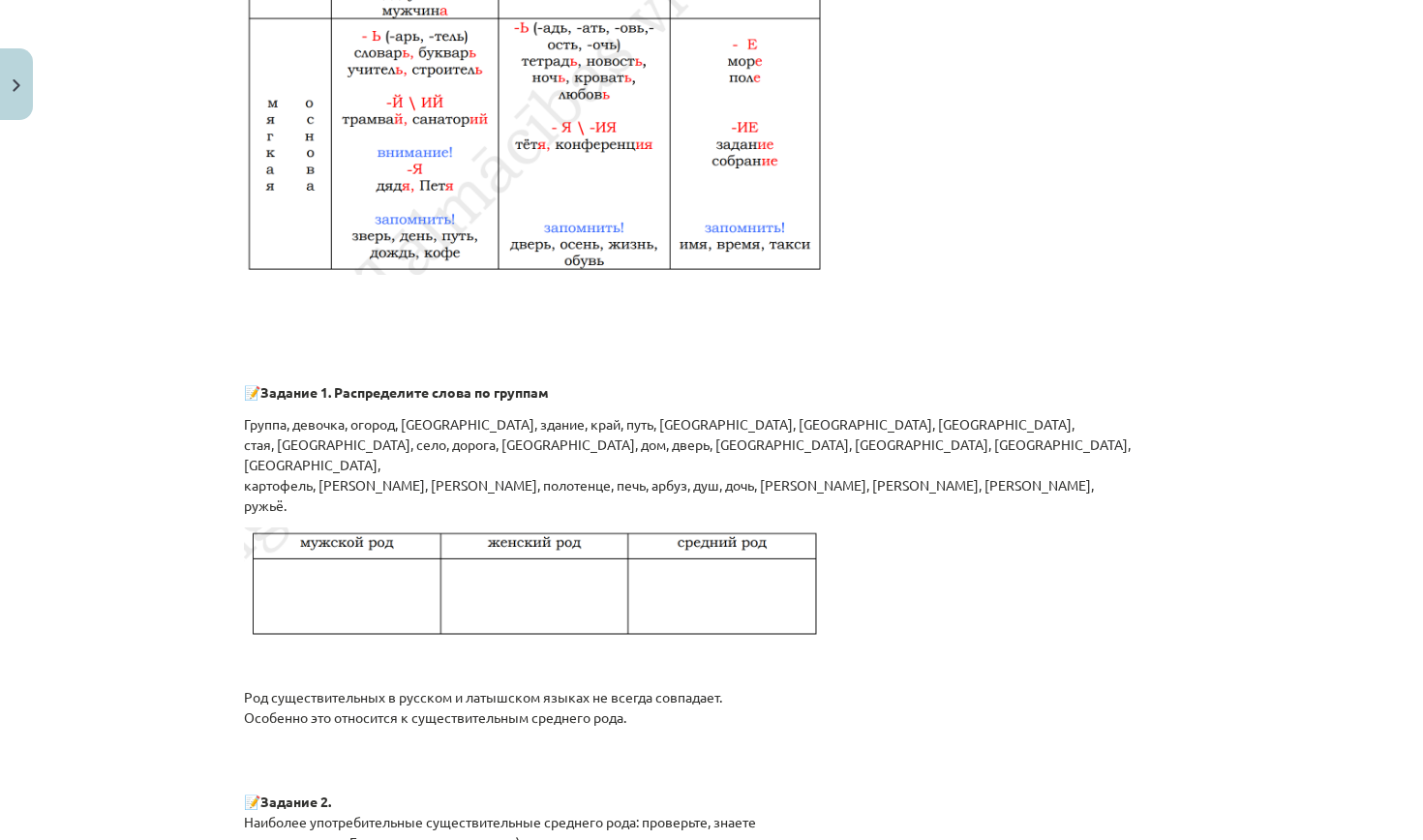
click at [381, 591] on img at bounding box center [534, 585] width 581 height 116
click at [361, 575] on img at bounding box center [534, 585] width 581 height 116
click at [360, 574] on img at bounding box center [534, 585] width 581 height 116
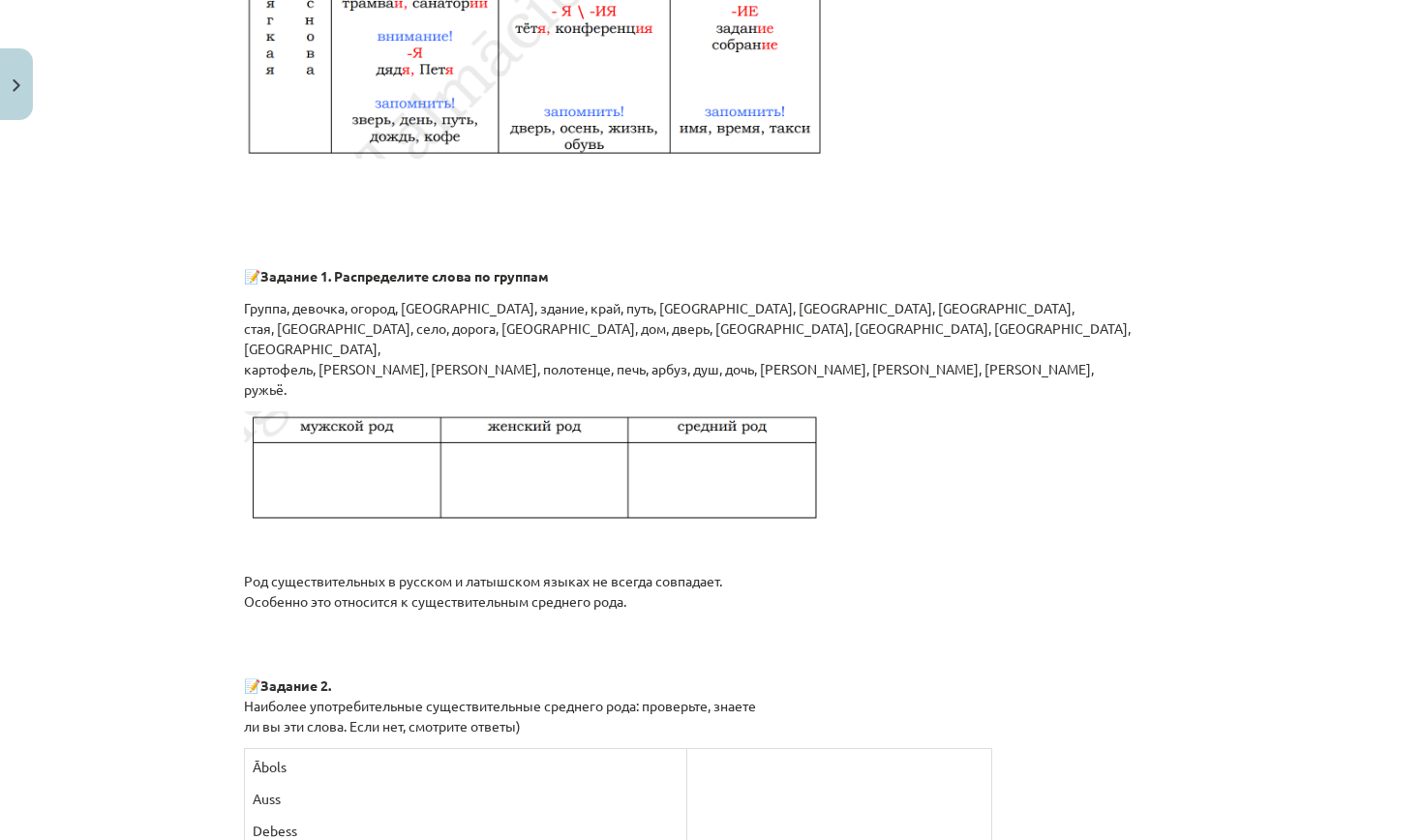
scroll to position [1278, 0]
click at [343, 443] on img at bounding box center [534, 467] width 581 height 116
drag, startPoint x: 343, startPoint y: 443, endPoint x: 337, endPoint y: 427, distance: 17.1
click at [343, 443] on img at bounding box center [534, 467] width 581 height 116
drag, startPoint x: 1055, startPoint y: 383, endPoint x: 804, endPoint y: 347, distance: 253.6
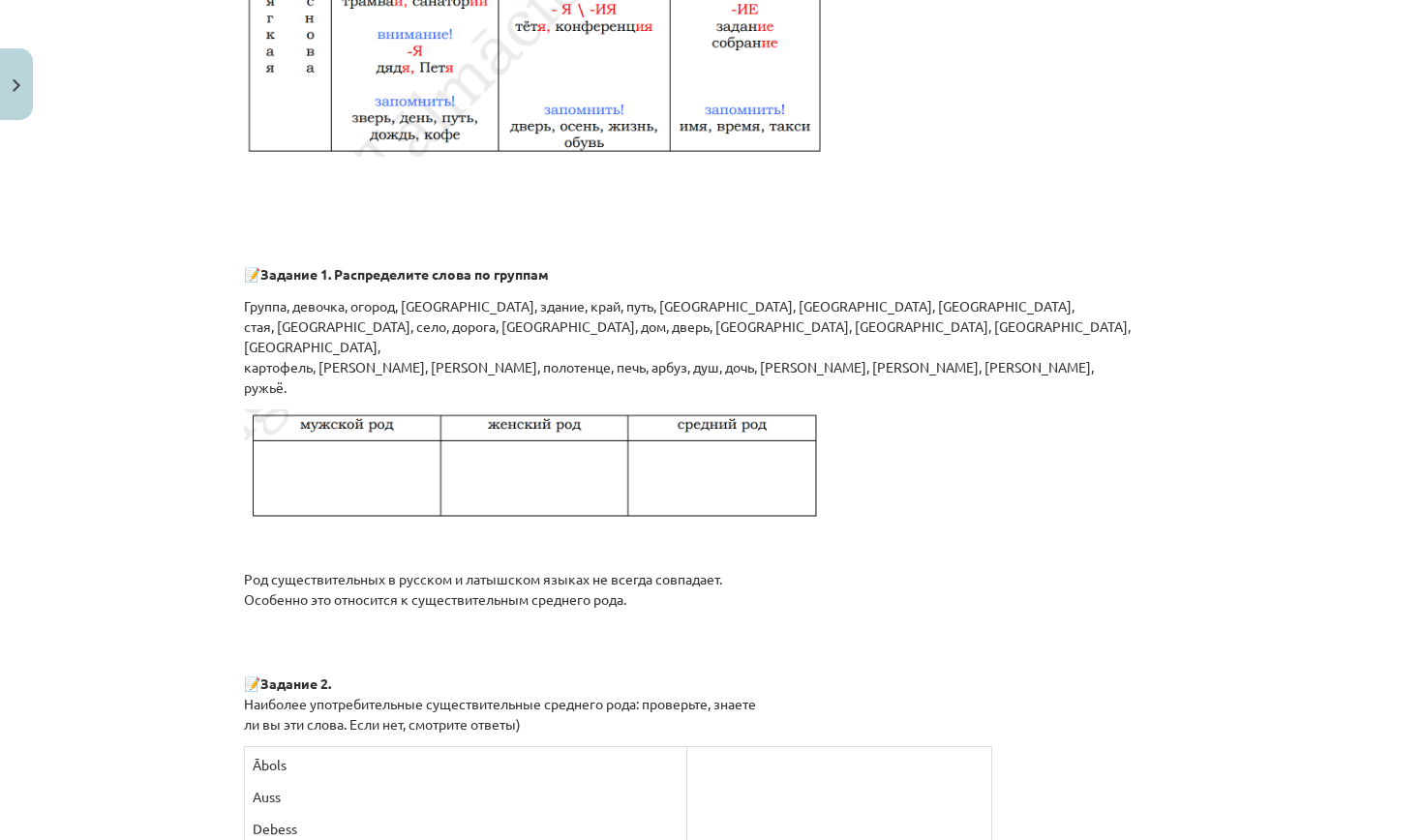
click at [1046, 380] on p "Группа, девочка, огород, юноша, здание, край, путь, кушанье, растение, липа, ст…" at bounding box center [712, 347] width 935 height 101
drag, startPoint x: 261, startPoint y: 330, endPoint x: 303, endPoint y: 332, distance: 42.0
click at [303, 332] on p "Группа, девочка, огород, юноша, здание, край, путь, кушанье, растение, липа, ст…" at bounding box center [712, 347] width 935 height 101
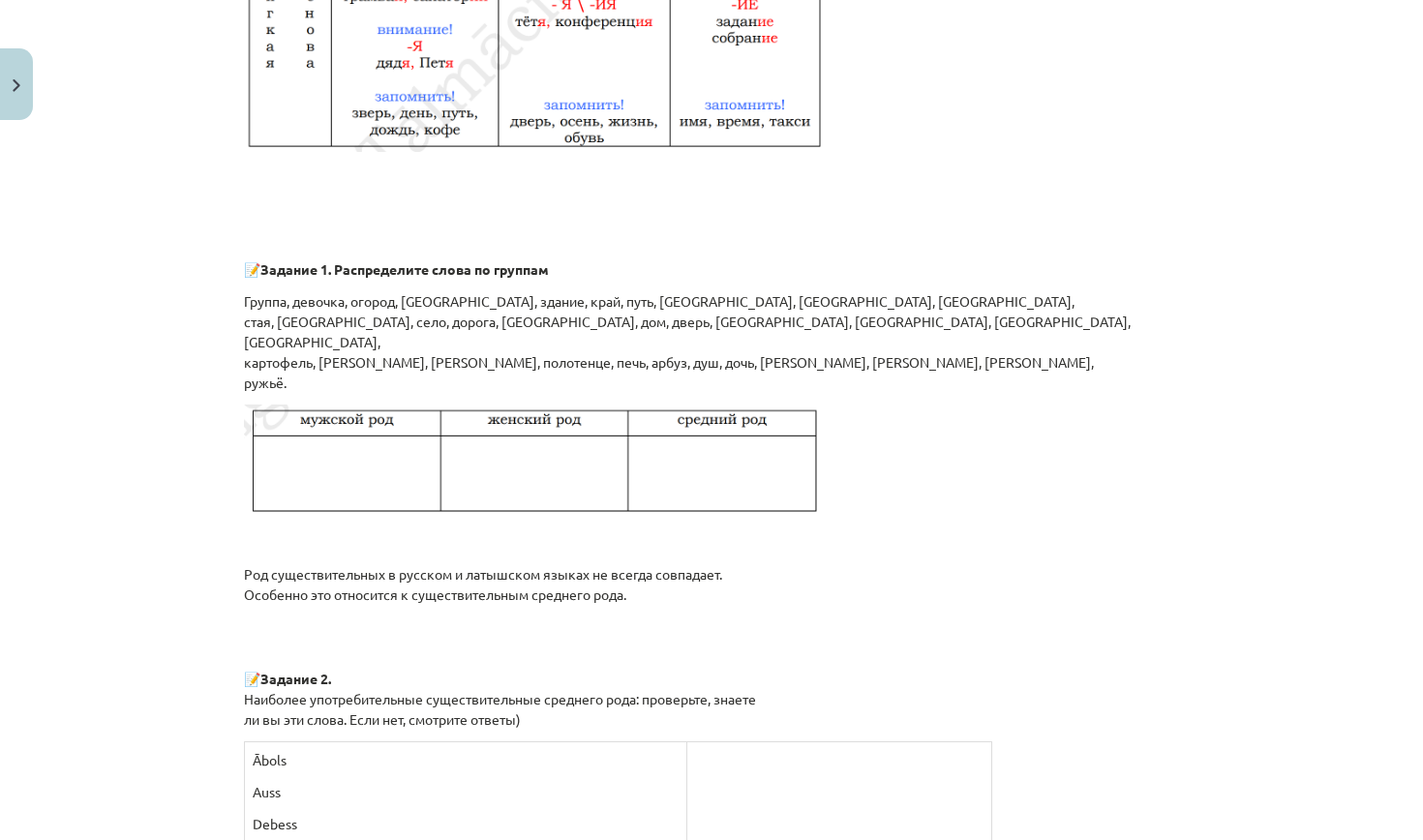
click at [357, 543] on p at bounding box center [712, 542] width 935 height 20
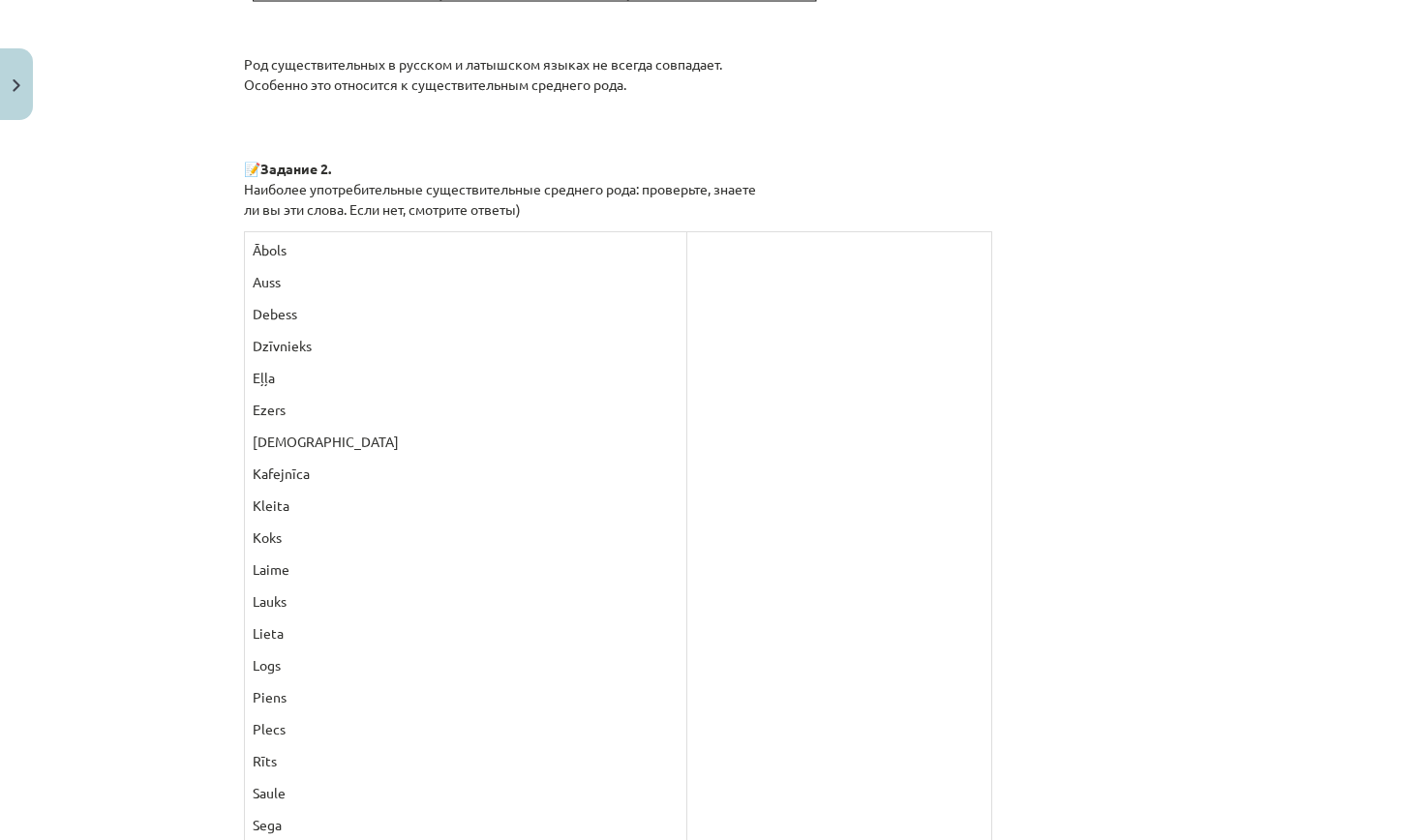
scroll to position [1796, 0]
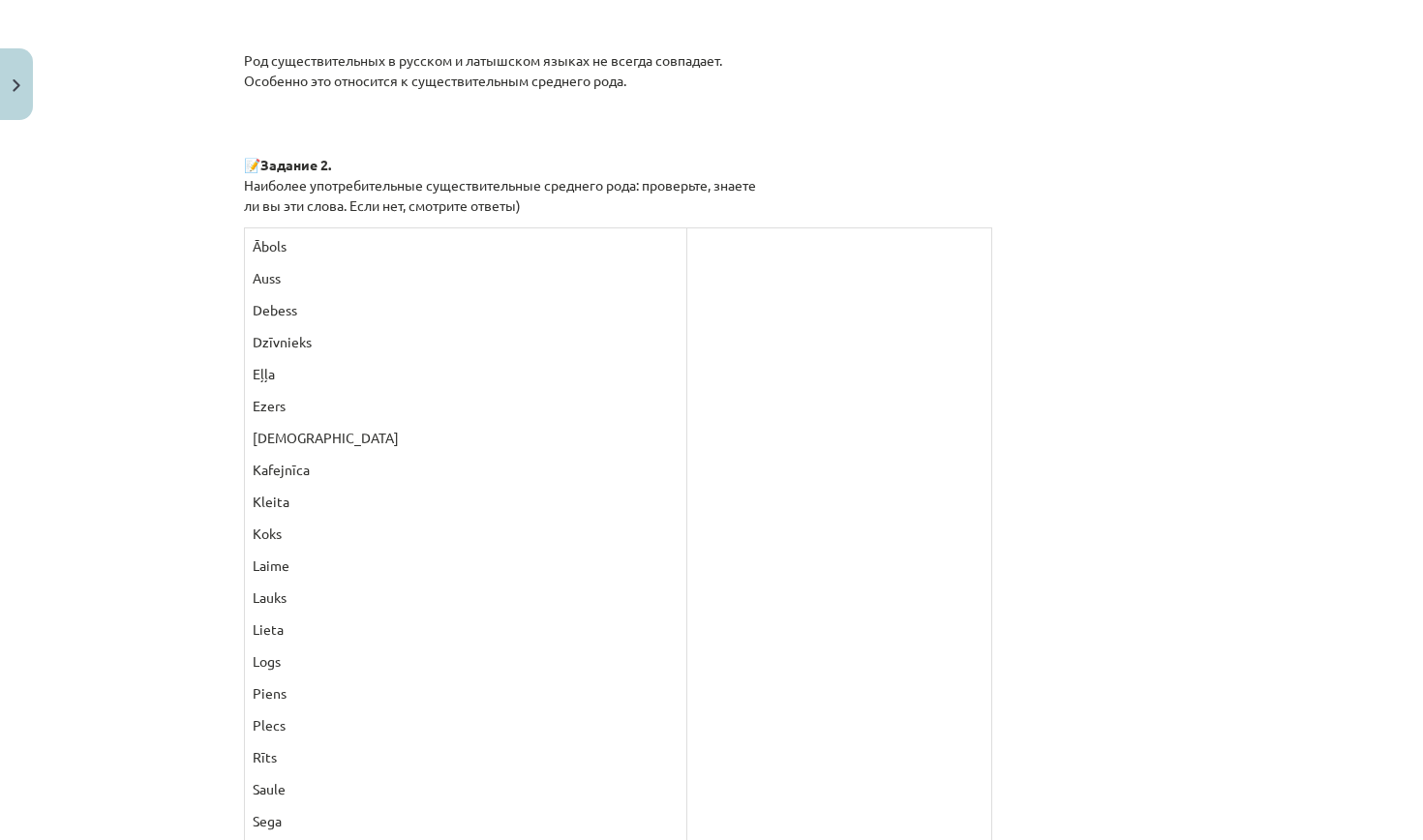
click at [288, 244] on p "Ābols" at bounding box center [466, 246] width 426 height 20
click at [292, 246] on p "Ābols" at bounding box center [466, 246] width 426 height 20
drag, startPoint x: 263, startPoint y: 245, endPoint x: 352, endPoint y: 245, distance: 89.0
click at [350, 246] on p "Ābols" at bounding box center [466, 246] width 426 height 20
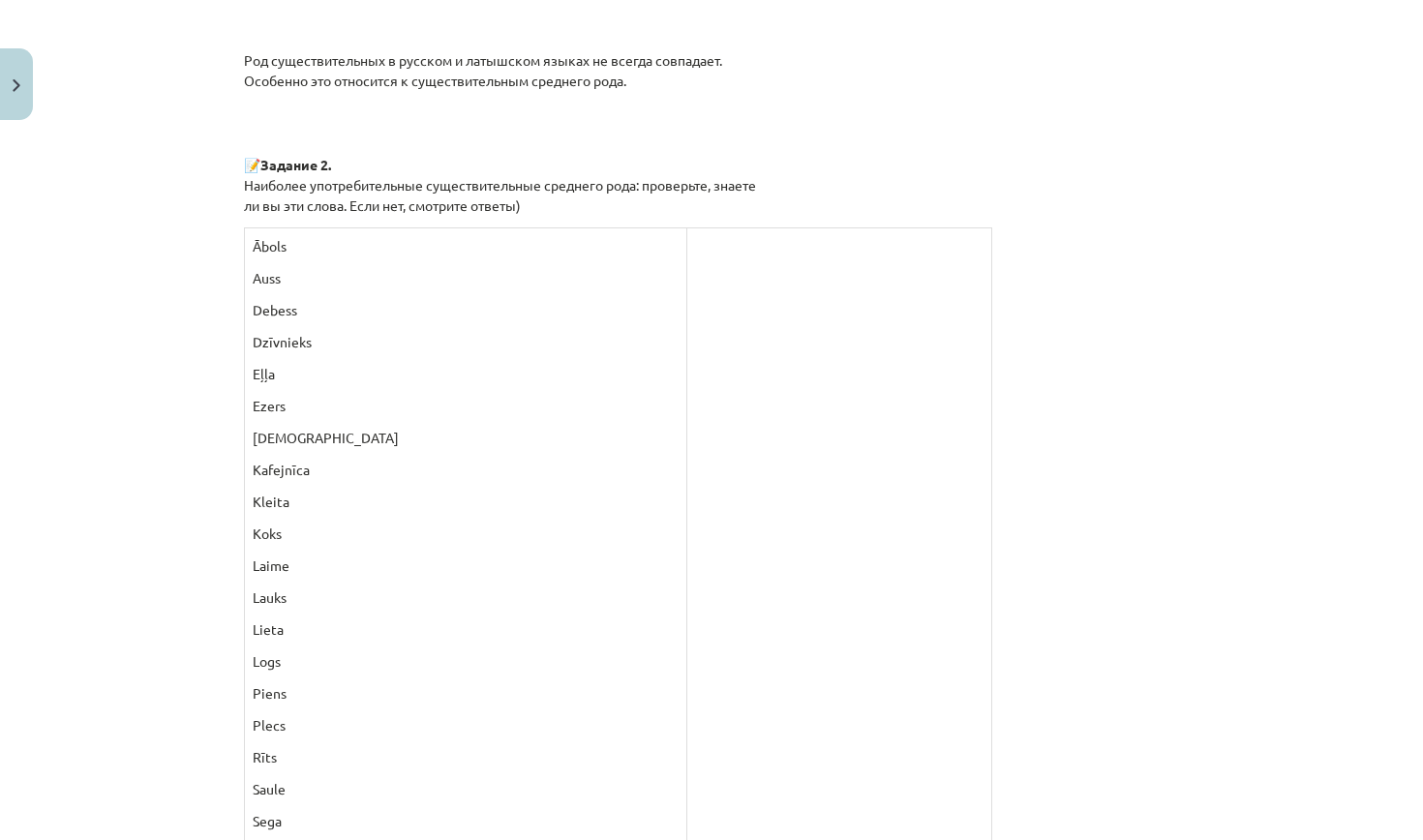
click at [695, 247] on p at bounding box center [839, 246] width 288 height 20
click at [695, 245] on p at bounding box center [839, 246] width 288 height 20
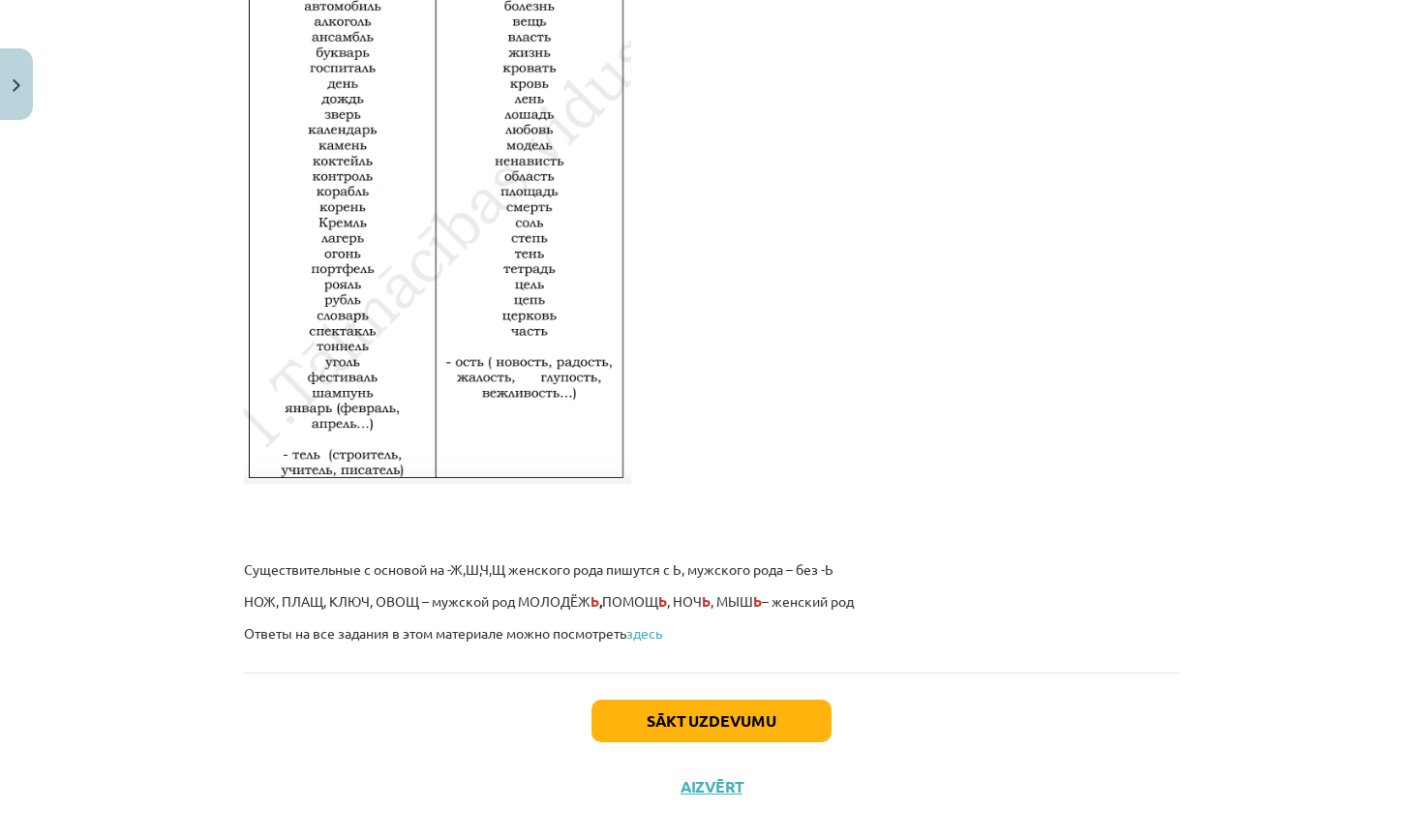
scroll to position [3143, 0]
click at [675, 714] on button "Sākt uzdevumu" at bounding box center [712, 719] width 240 height 43
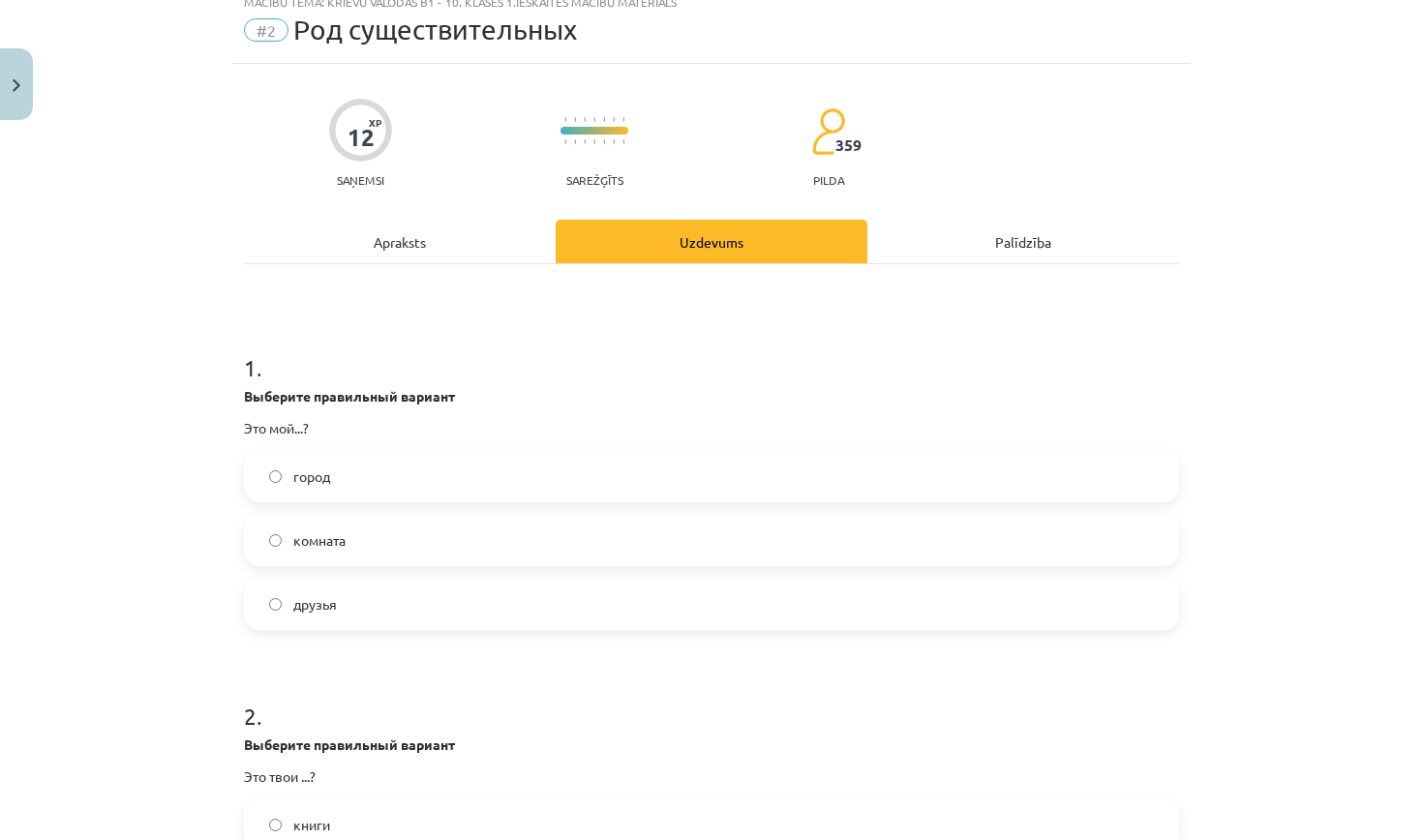
scroll to position [69, 0]
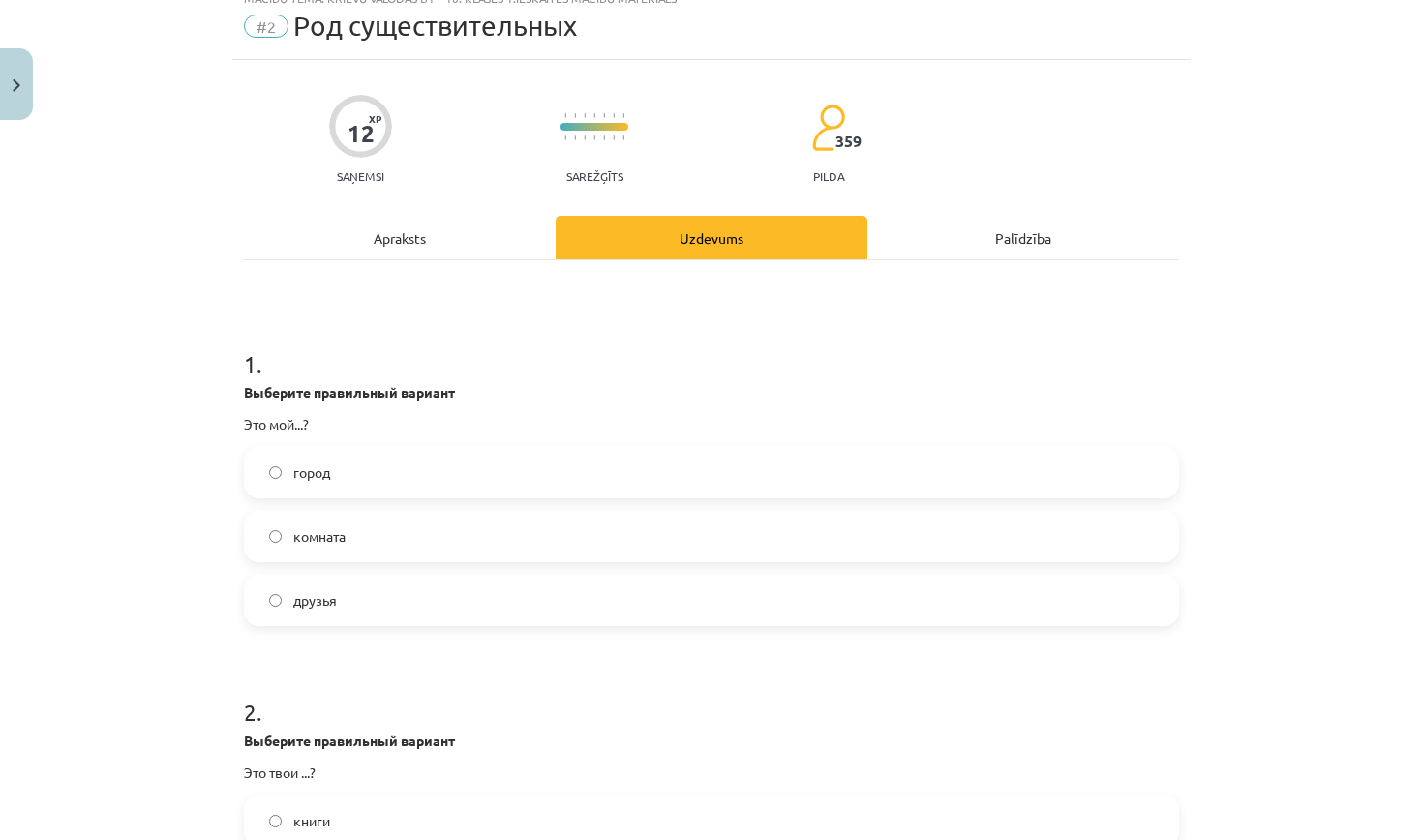
click at [325, 467] on span "город" at bounding box center [311, 472] width 37 height 20
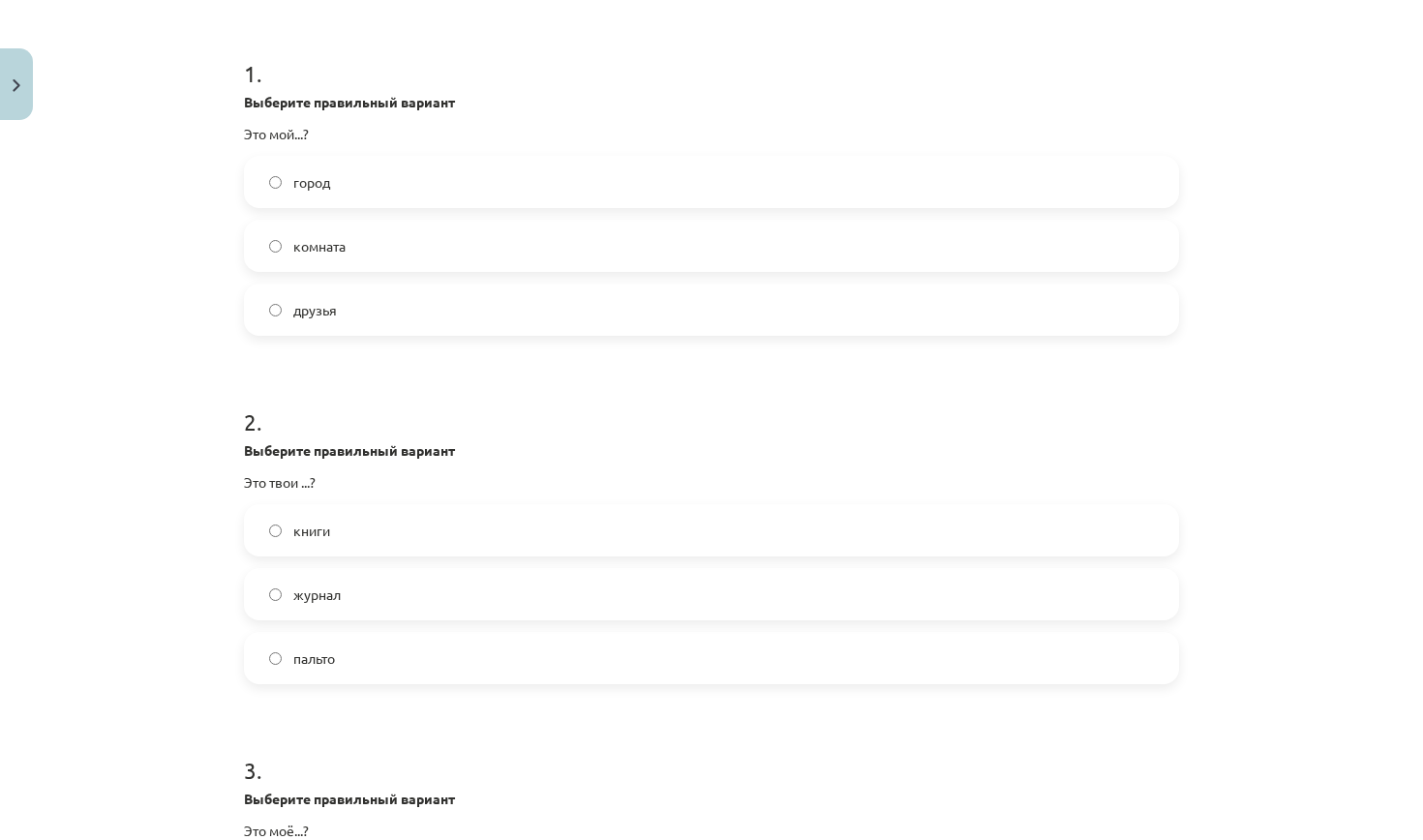
scroll to position [365, 0]
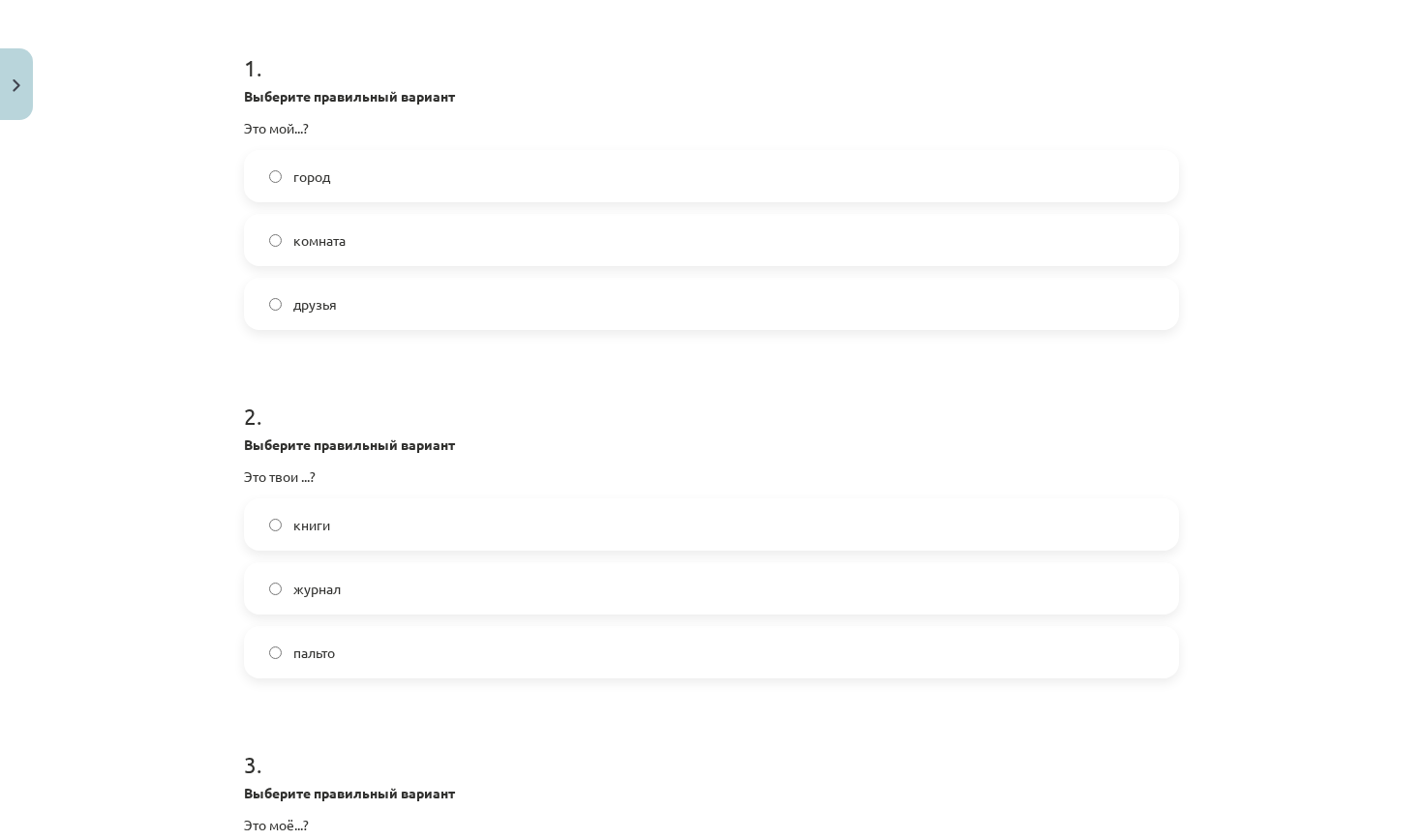
click at [358, 587] on label "журнал" at bounding box center [712, 589] width 931 height 49
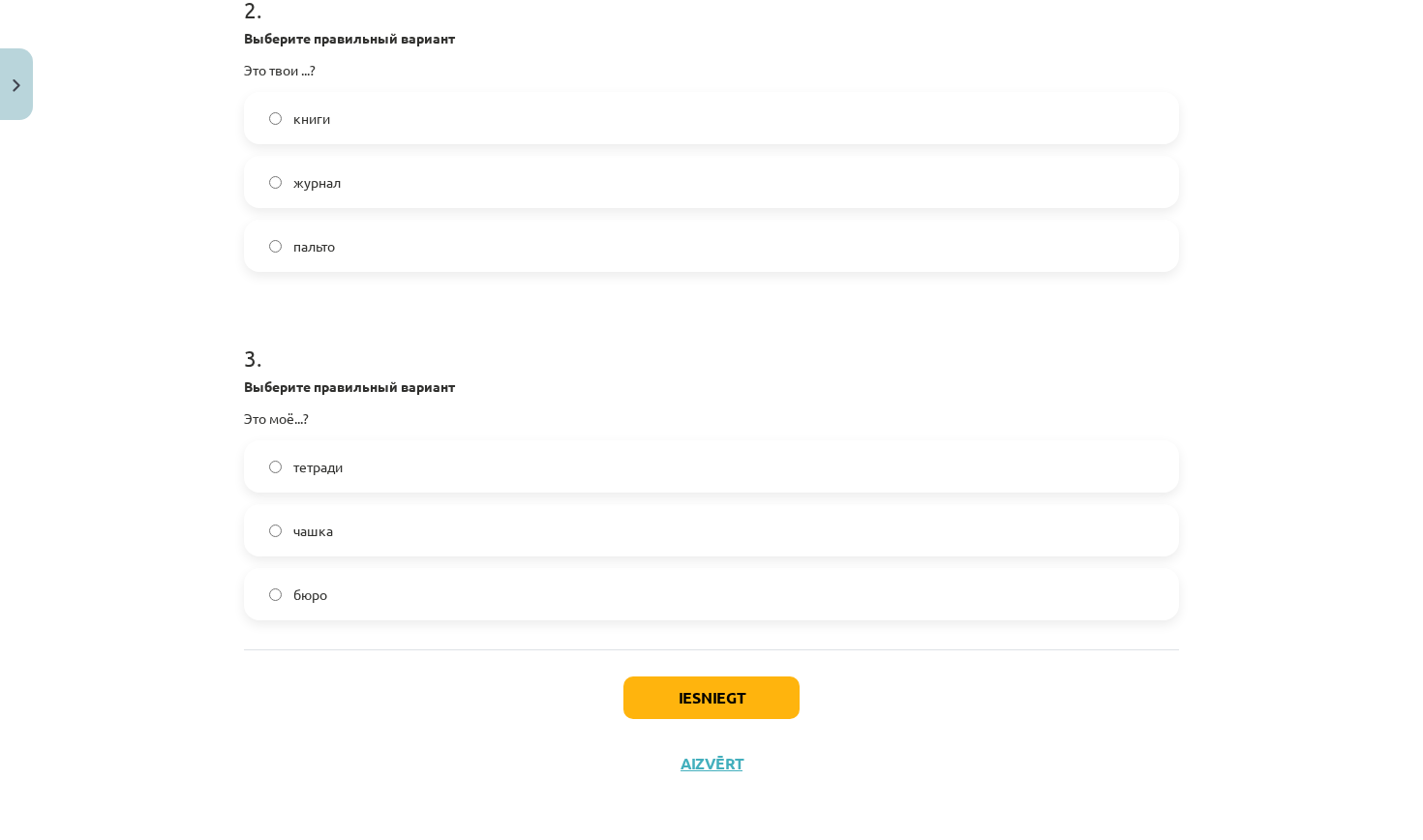
scroll to position [779, 0]
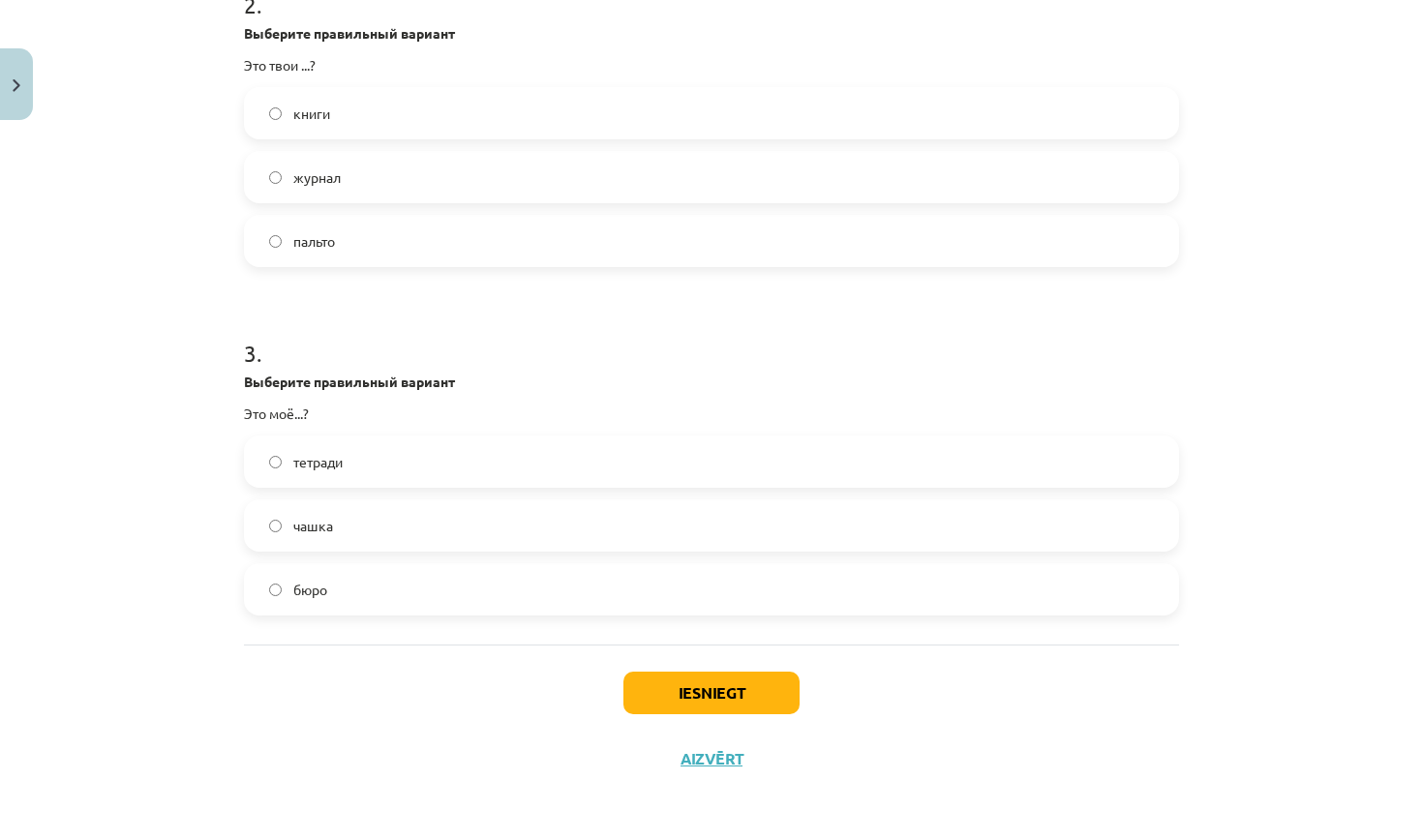
click at [331, 585] on label "бюро" at bounding box center [712, 590] width 931 height 49
click at [727, 684] on button "Iesniegt" at bounding box center [711, 693] width 176 height 43
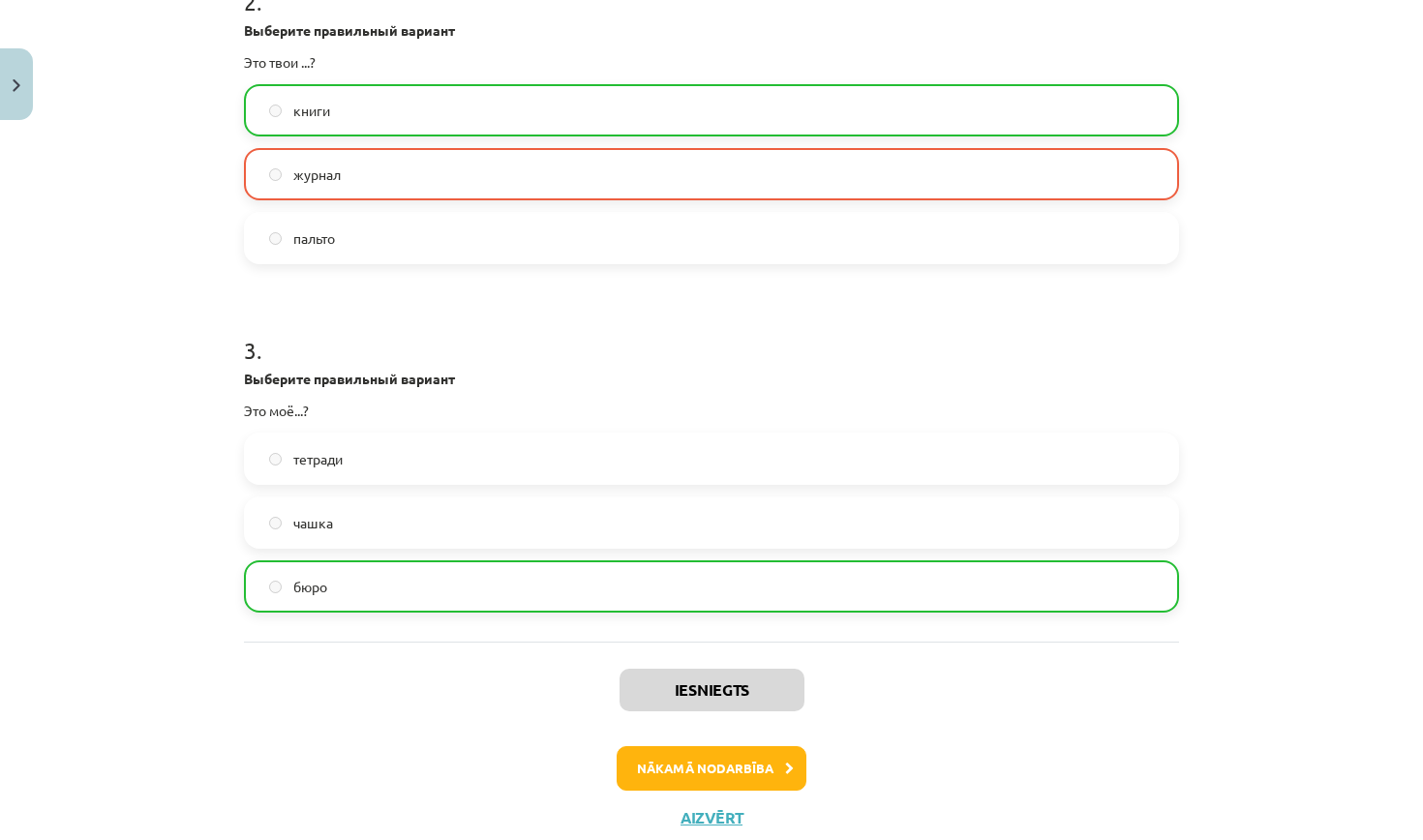
click at [291, 90] on label "книги" at bounding box center [712, 110] width 931 height 49
click at [293, 104] on span "книги" at bounding box center [311, 110] width 37 height 20
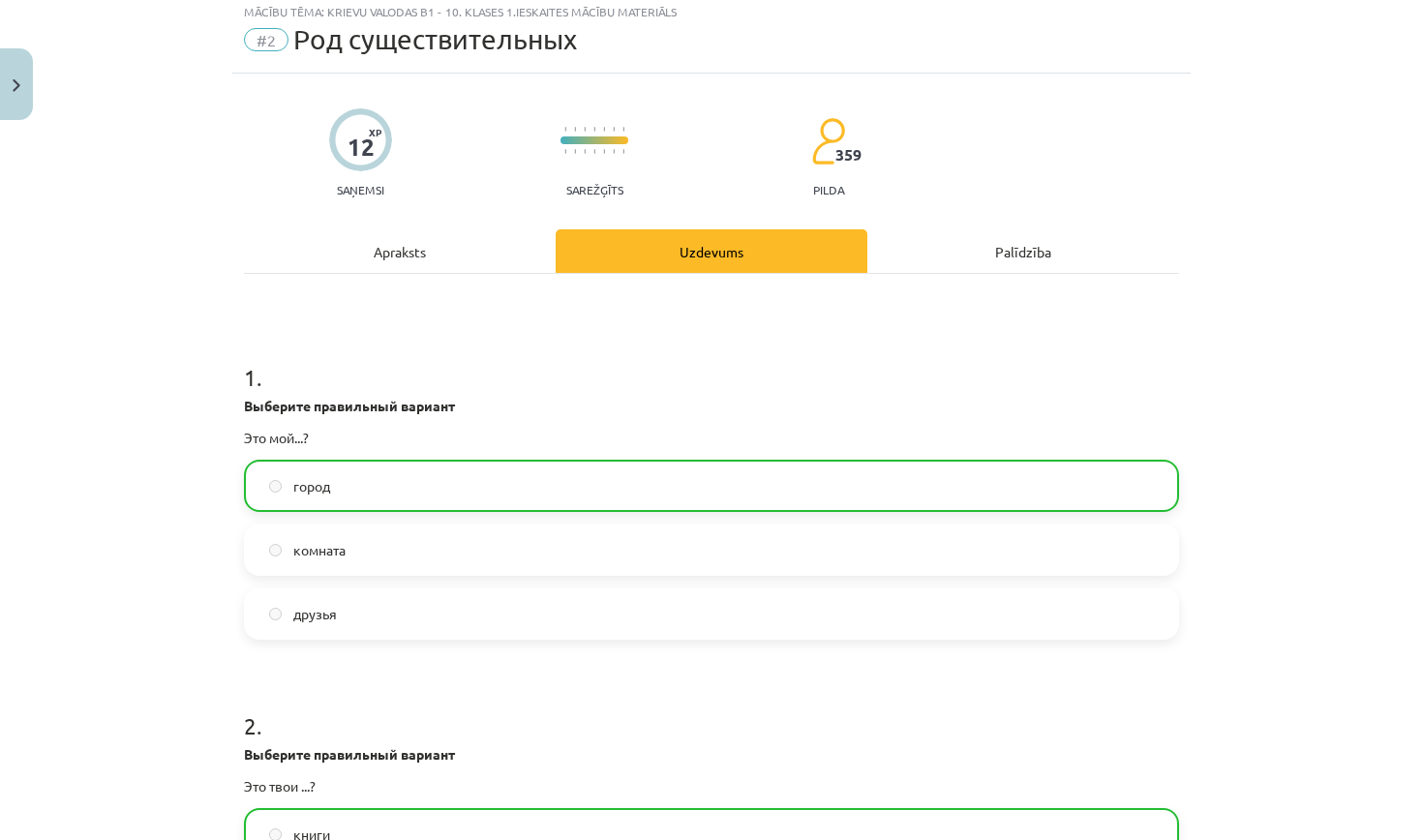
scroll to position [54, 0]
click at [292, 478] on label "город" at bounding box center [712, 488] width 931 height 49
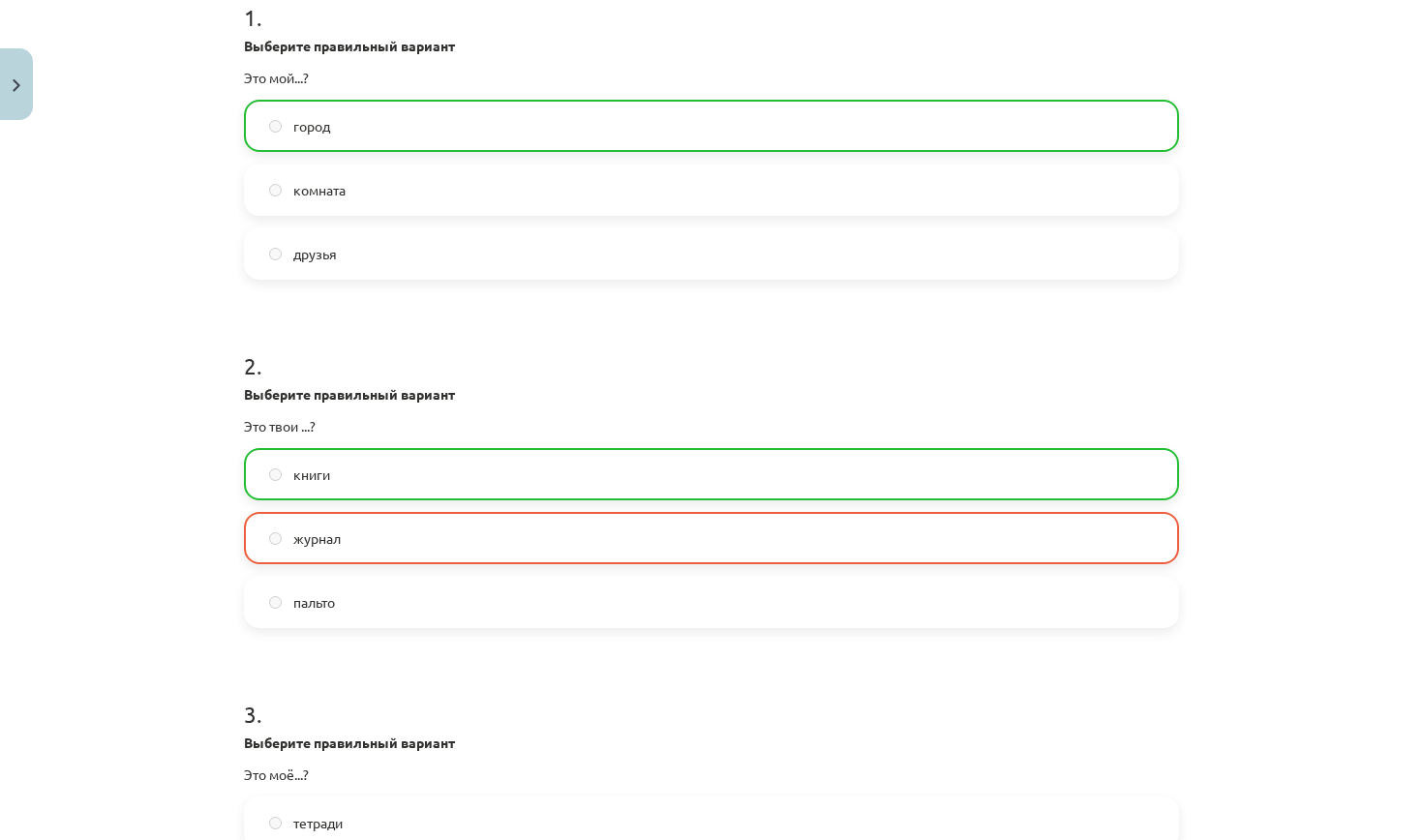
scroll to position [423, 0]
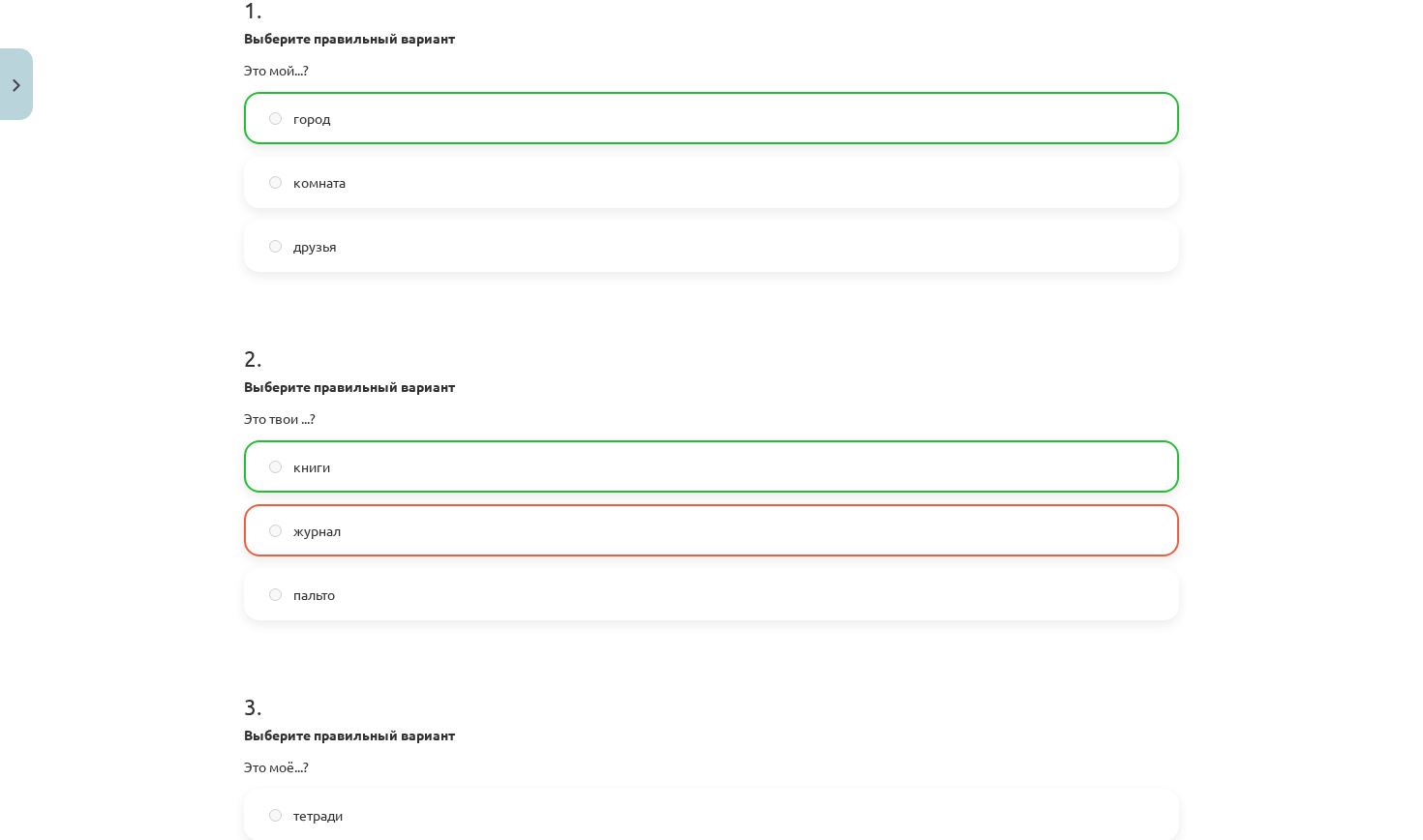
click at [274, 510] on label "журнал" at bounding box center [712, 530] width 931 height 49
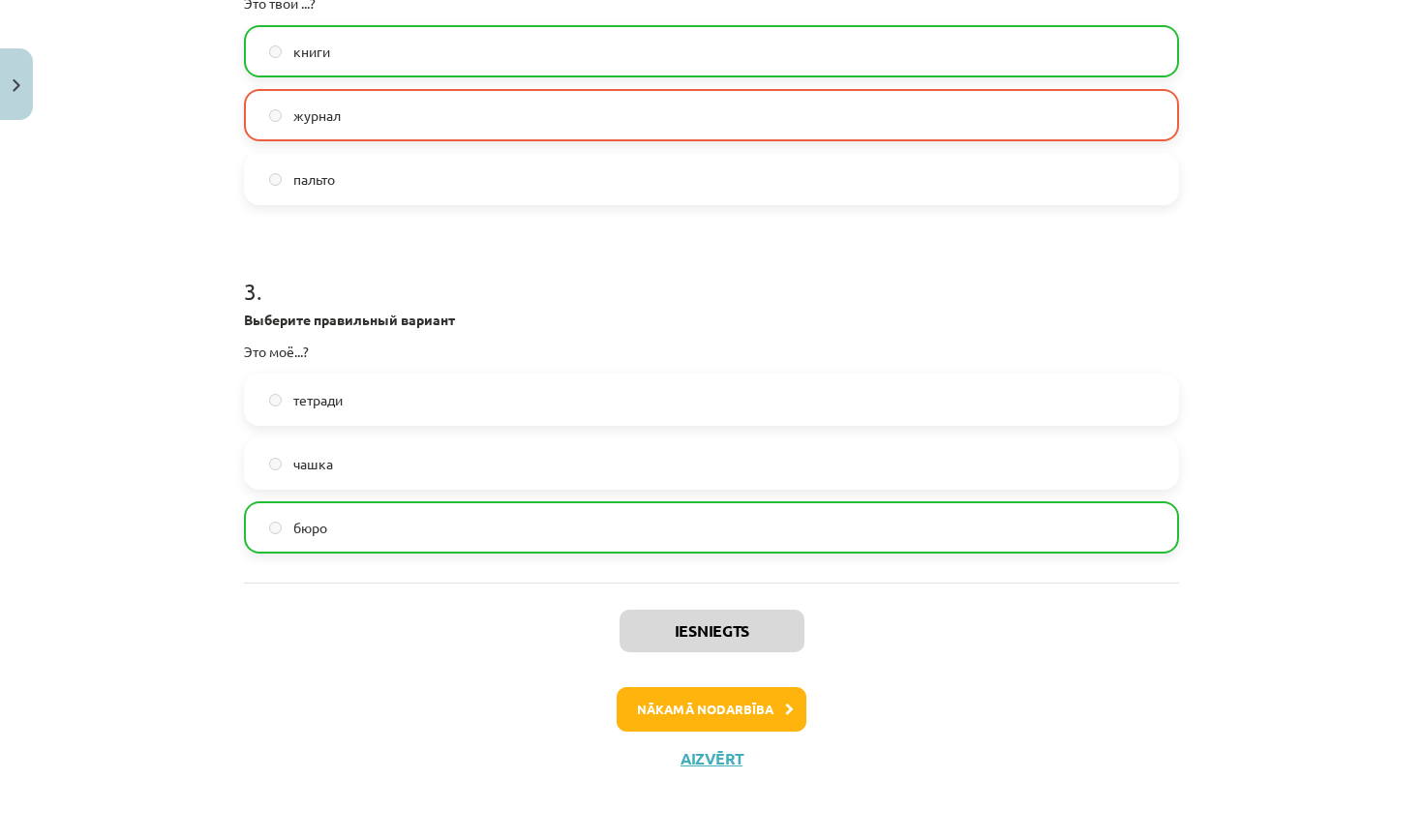
scroll to position [840, 0]
click at [778, 705] on button "Nākamā nodarbība" at bounding box center [711, 710] width 190 height 45
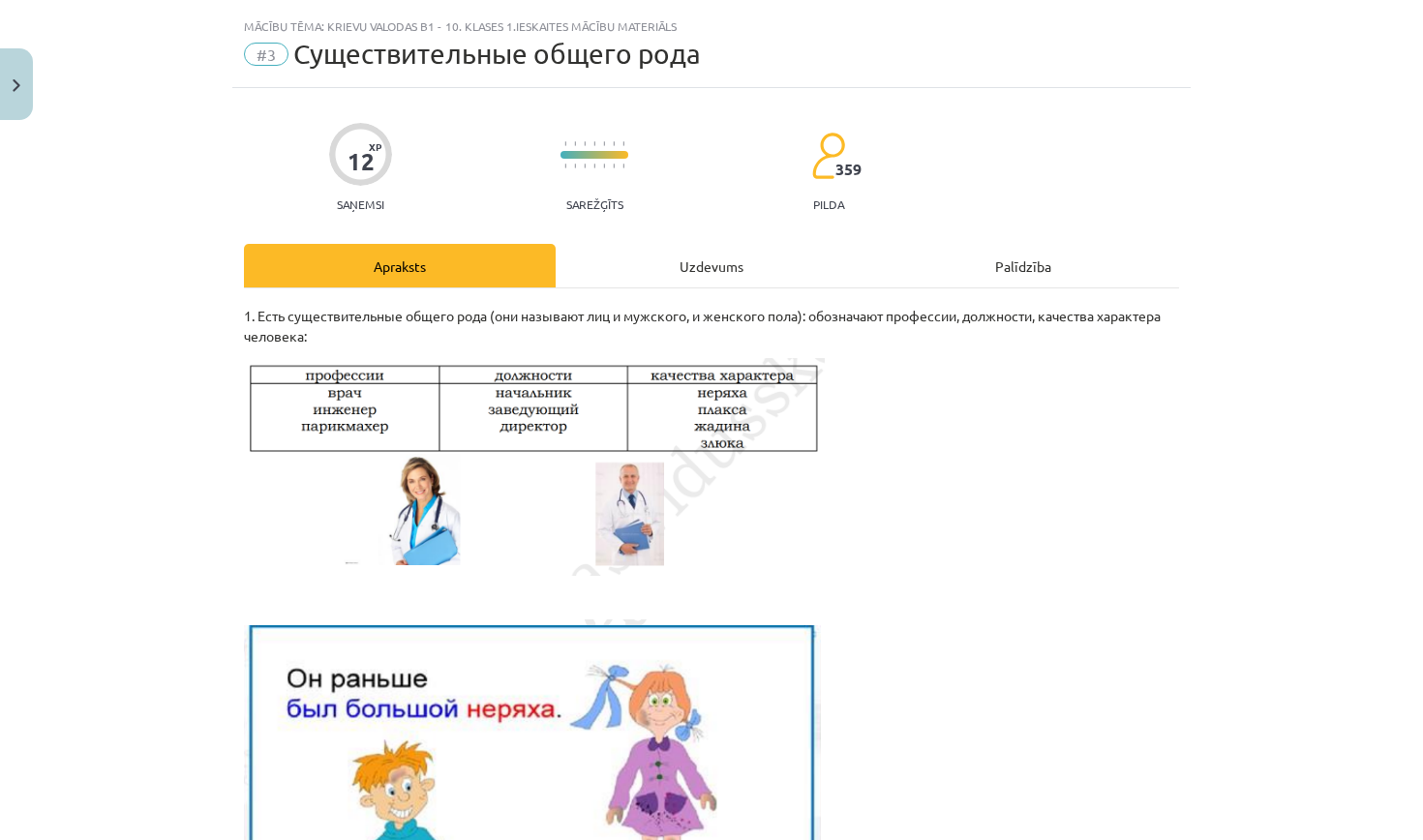
scroll to position [56, 0]
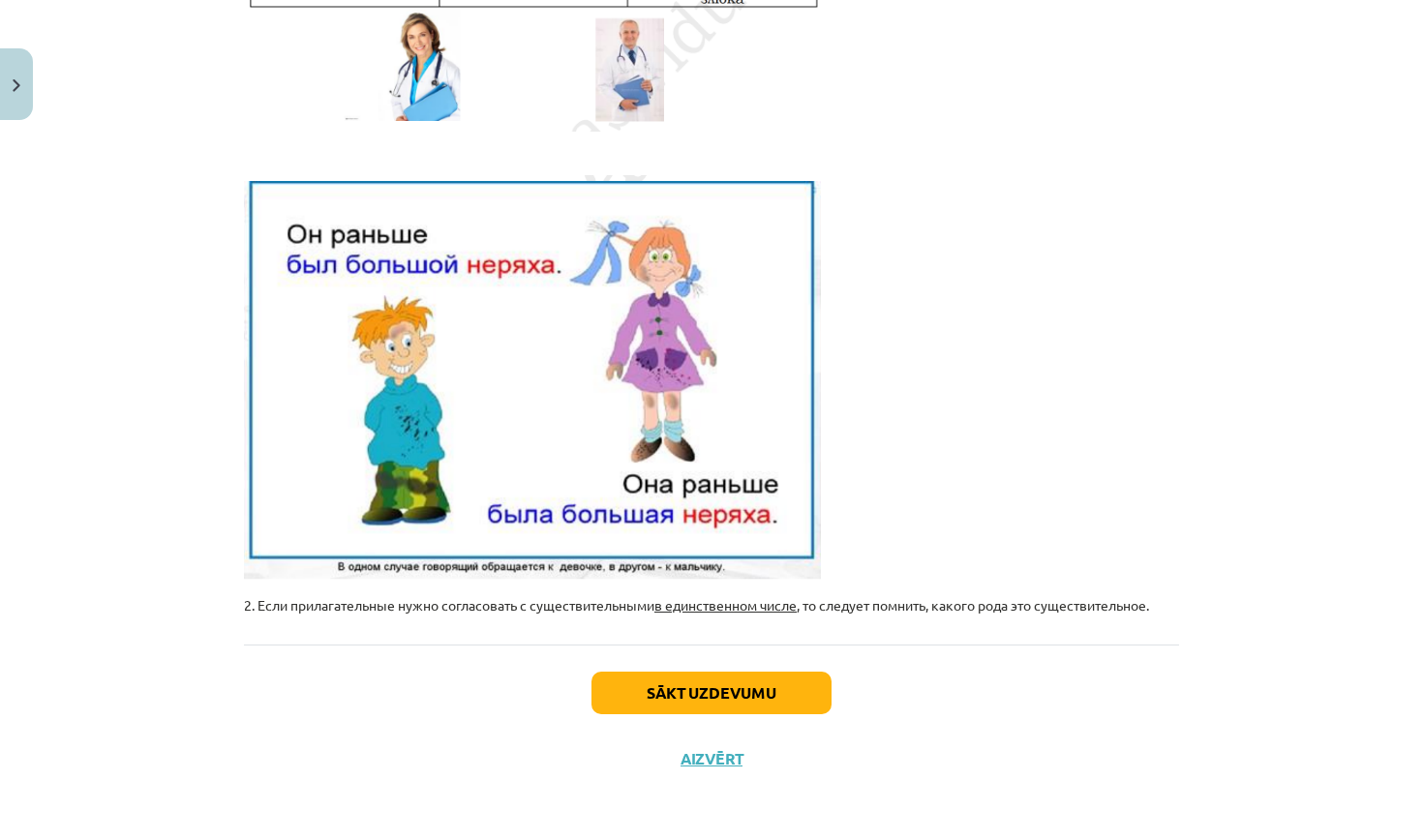
scroll to position [488, 0]
click at [723, 678] on button "Sākt uzdevumu" at bounding box center [712, 693] width 240 height 43
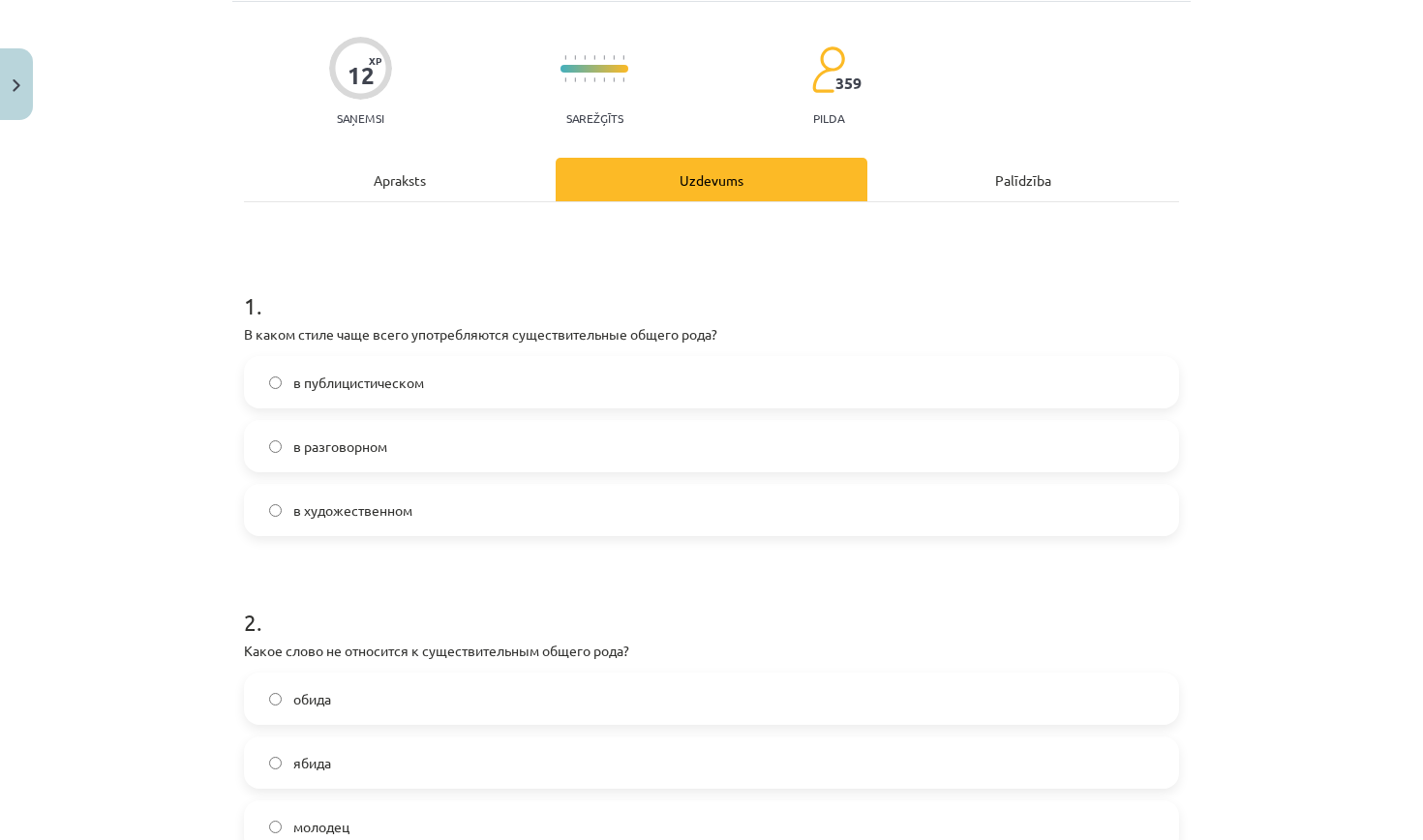
scroll to position [49, 0]
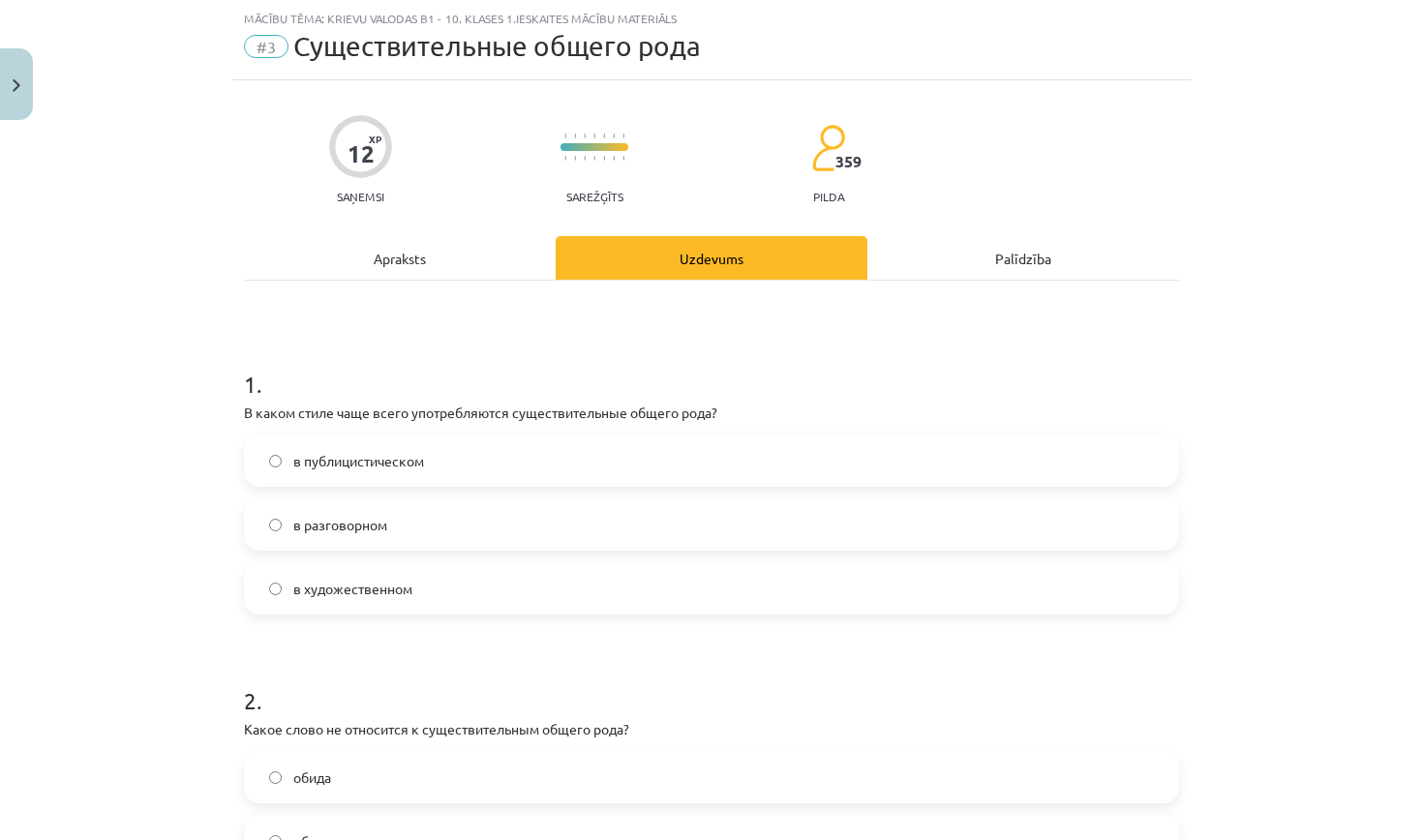
click at [432, 521] on label "в разговорном" at bounding box center [712, 525] width 931 height 49
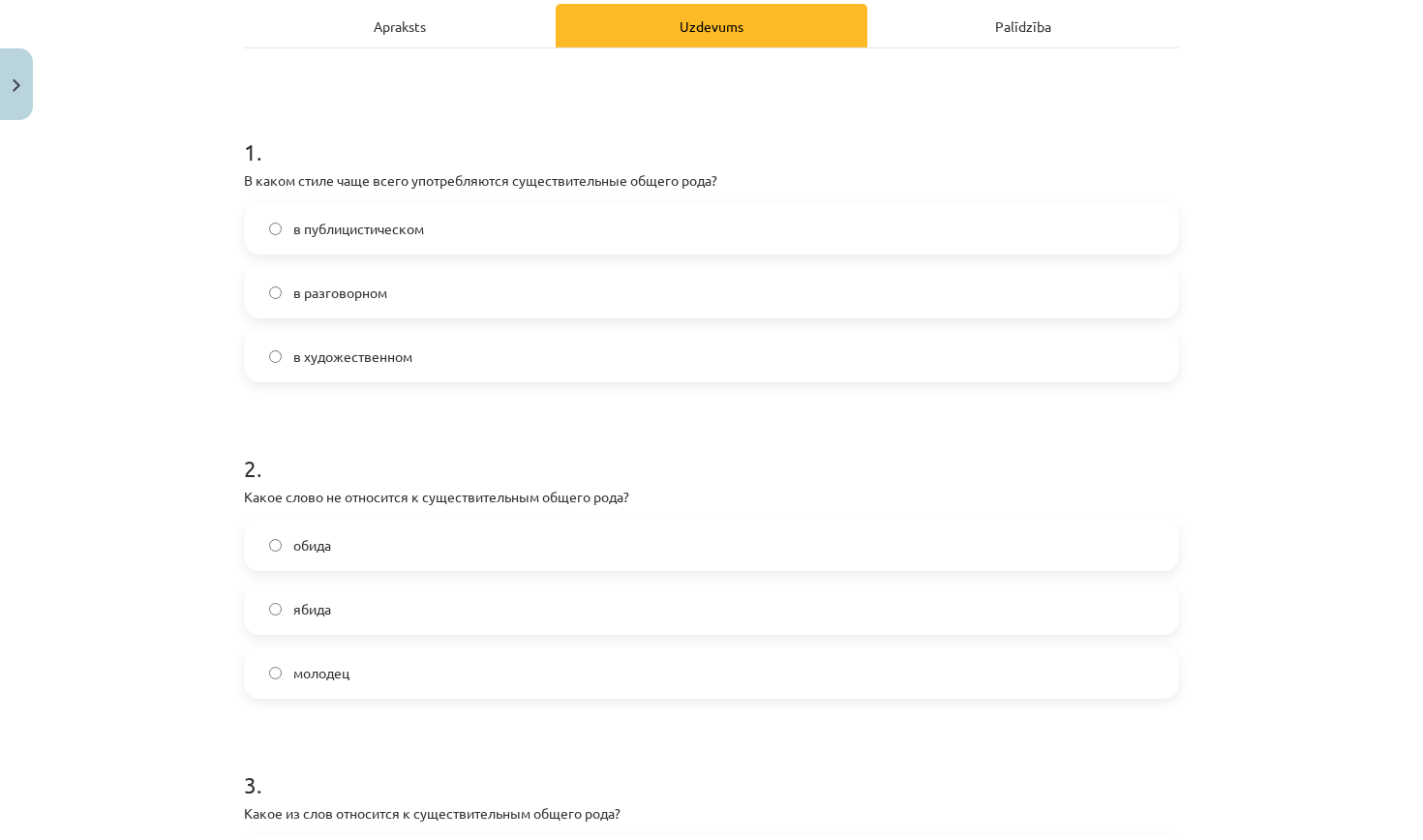
scroll to position [306, 0]
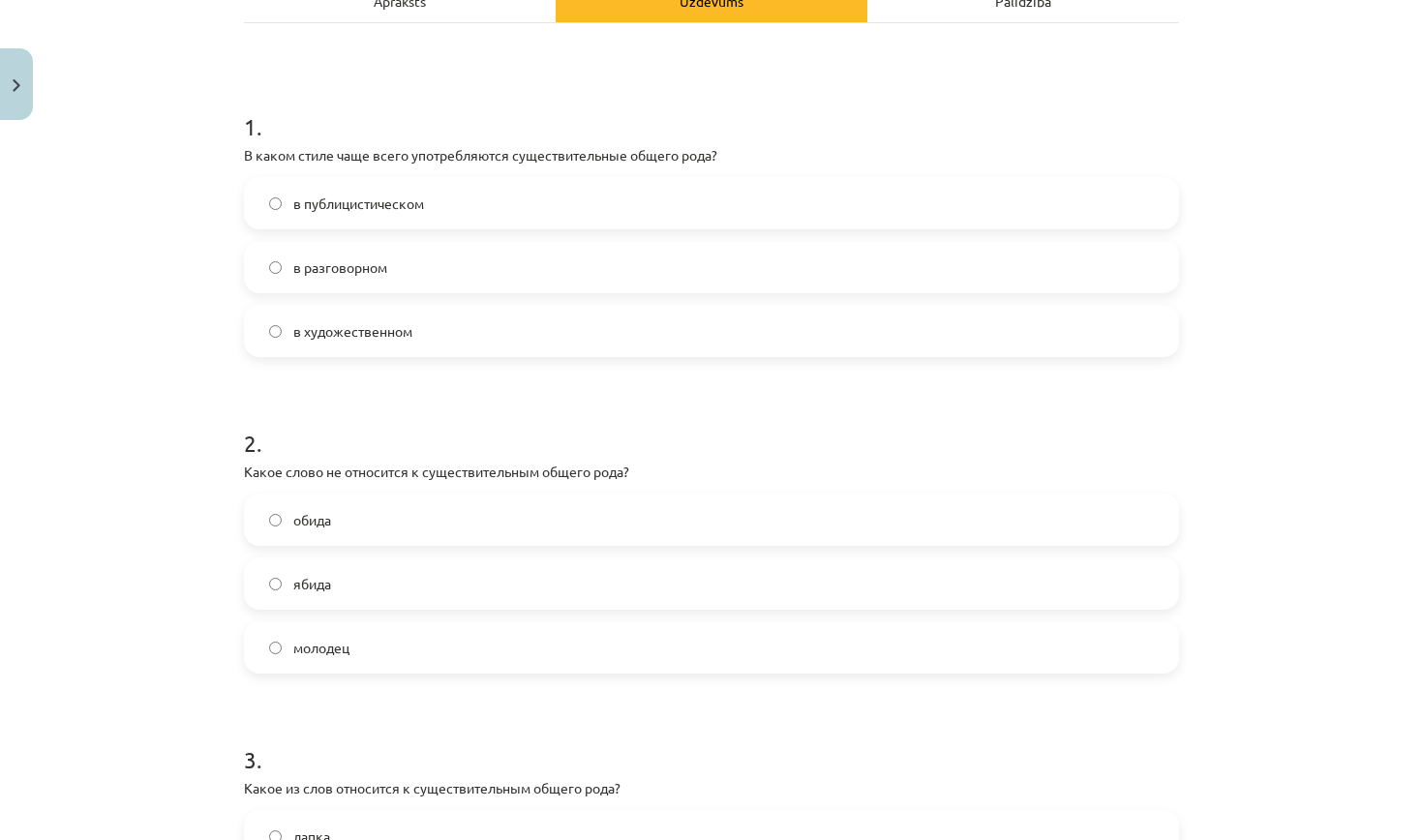
click at [354, 514] on label "обида" at bounding box center [712, 520] width 931 height 49
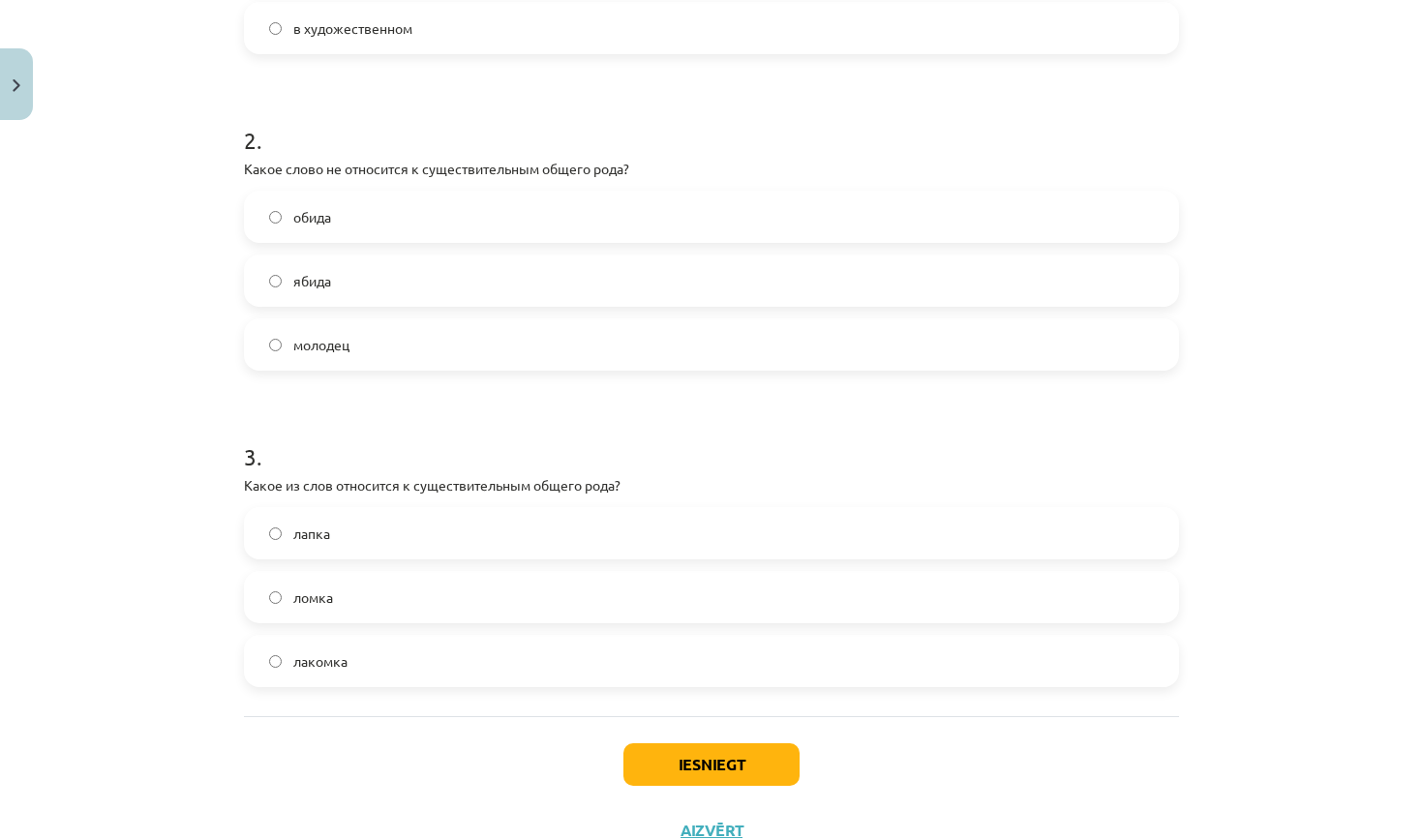
scroll to position [610, 0]
click at [337, 662] on span "лакомка" at bounding box center [320, 659] width 55 height 20
click at [728, 767] on button "Iesniegt" at bounding box center [711, 763] width 176 height 43
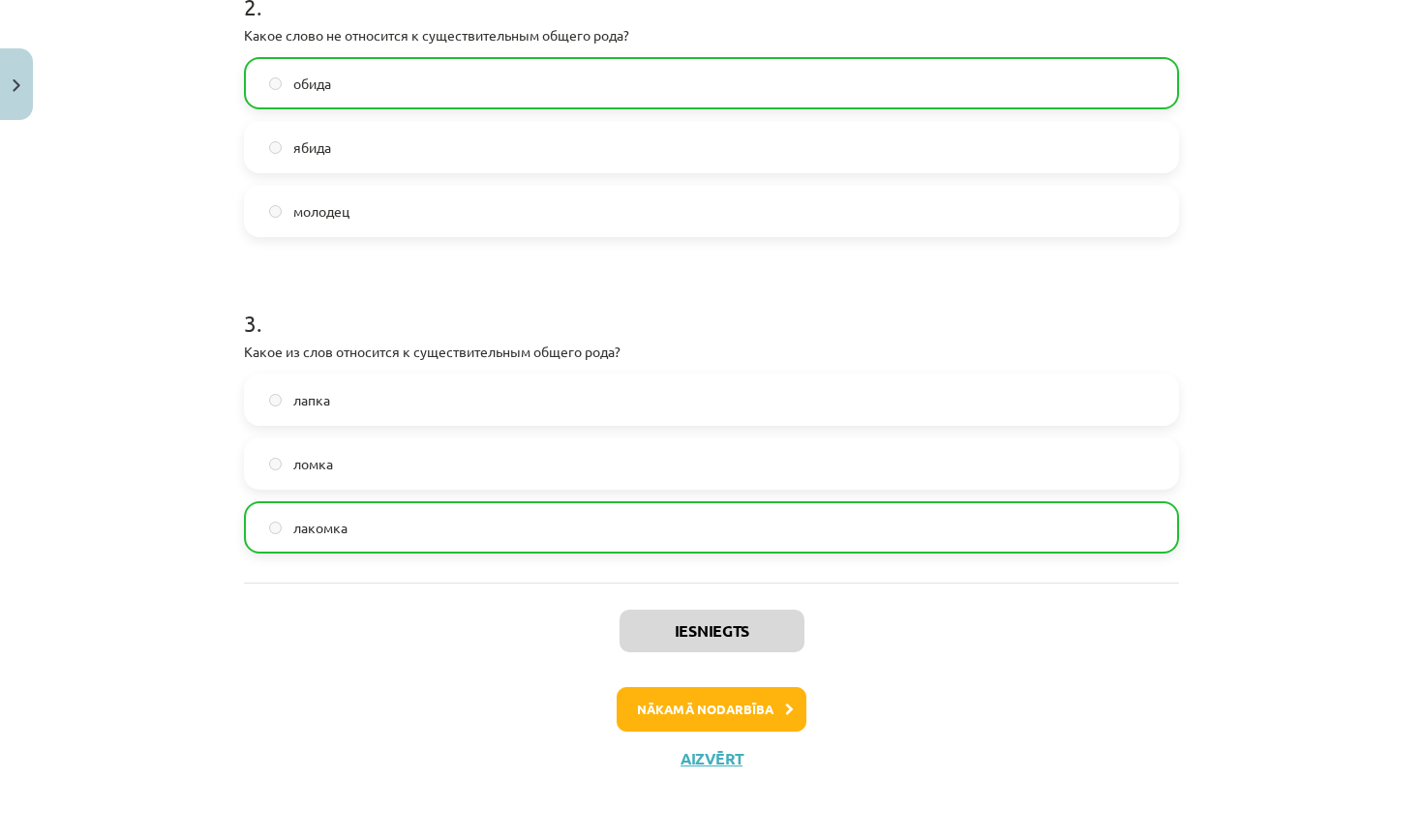
scroll to position [745, 0]
click at [703, 760] on button "Aizvērt" at bounding box center [712, 759] width 74 height 19
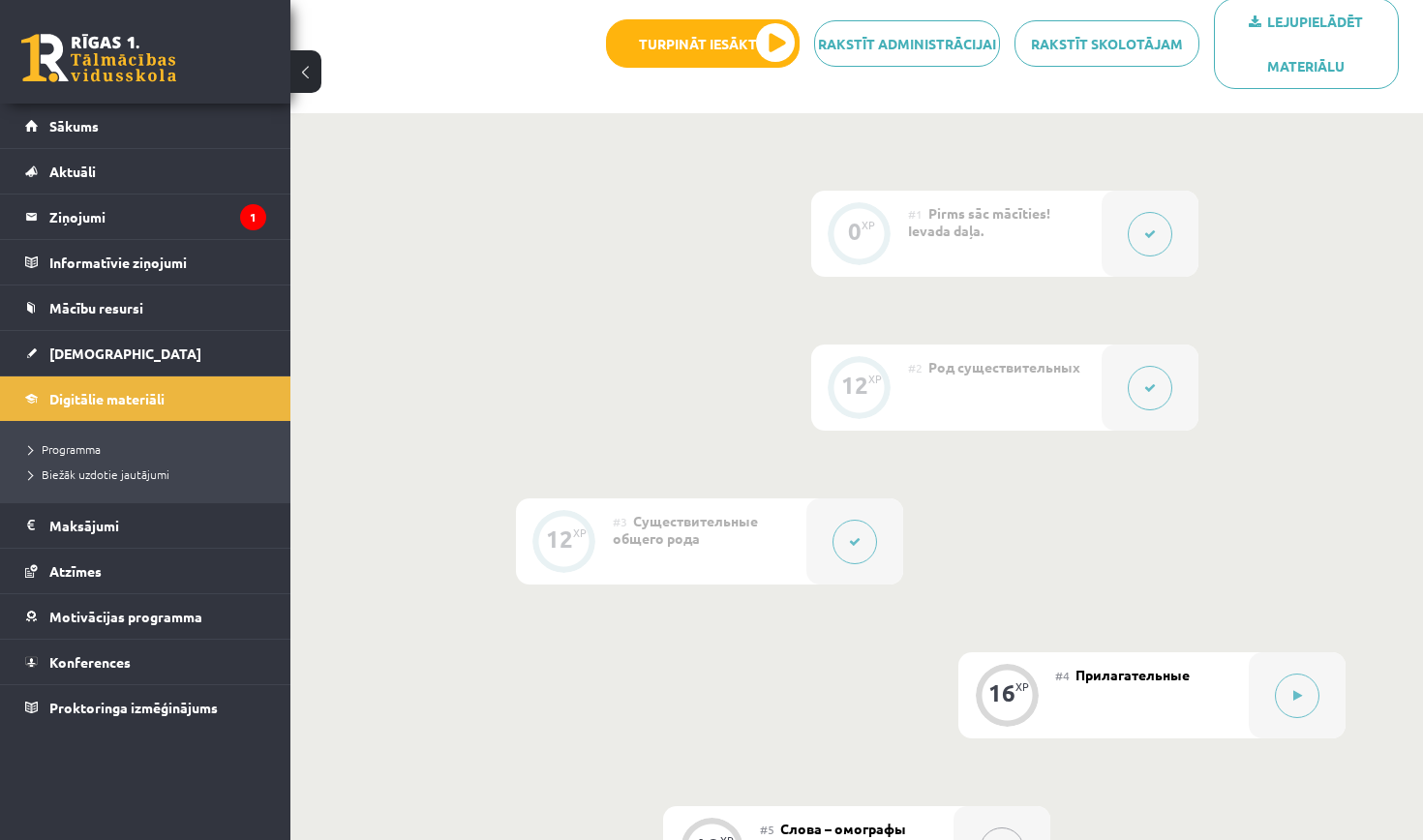
scroll to position [408, 0]
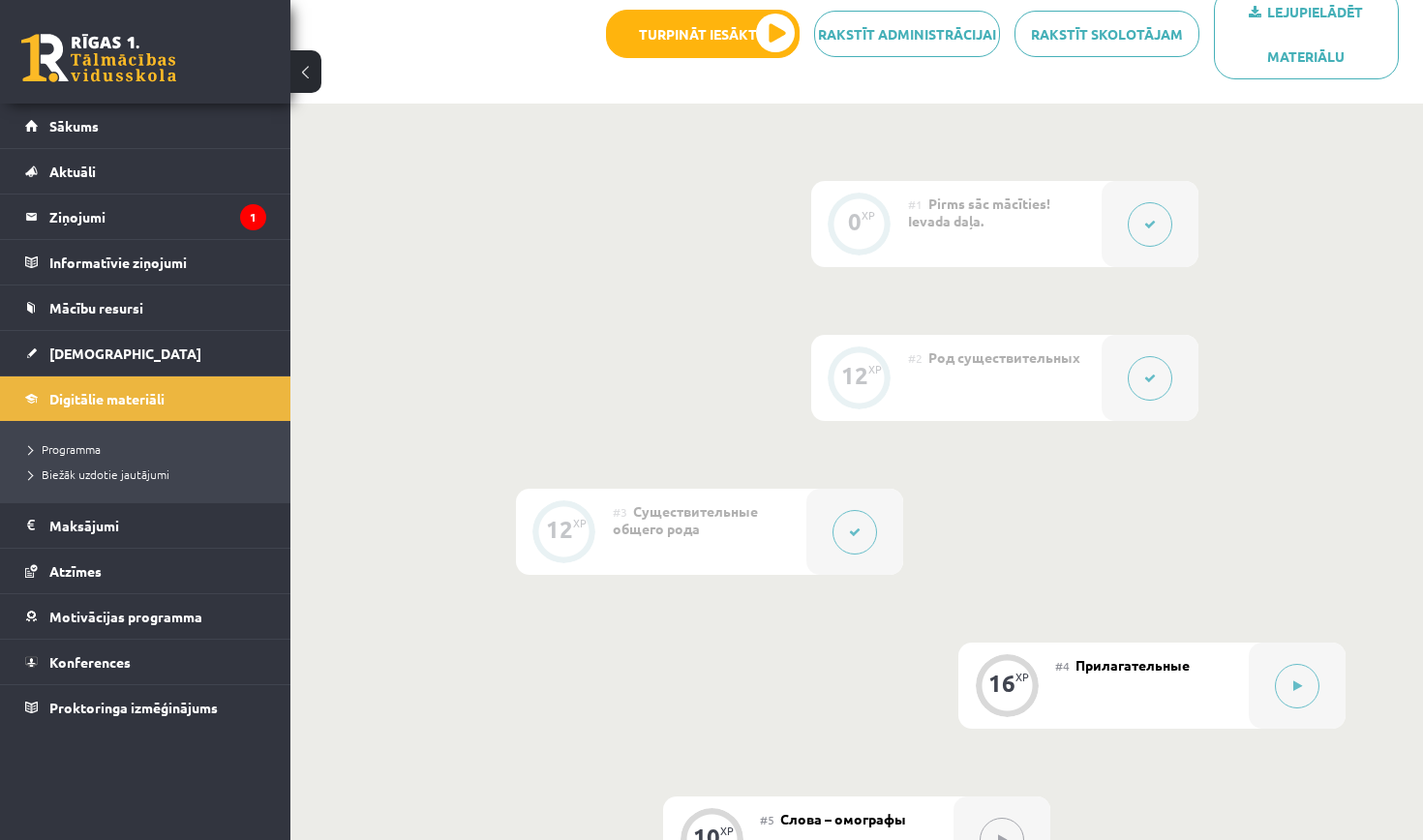
click at [863, 528] on button at bounding box center [855, 532] width 45 height 45
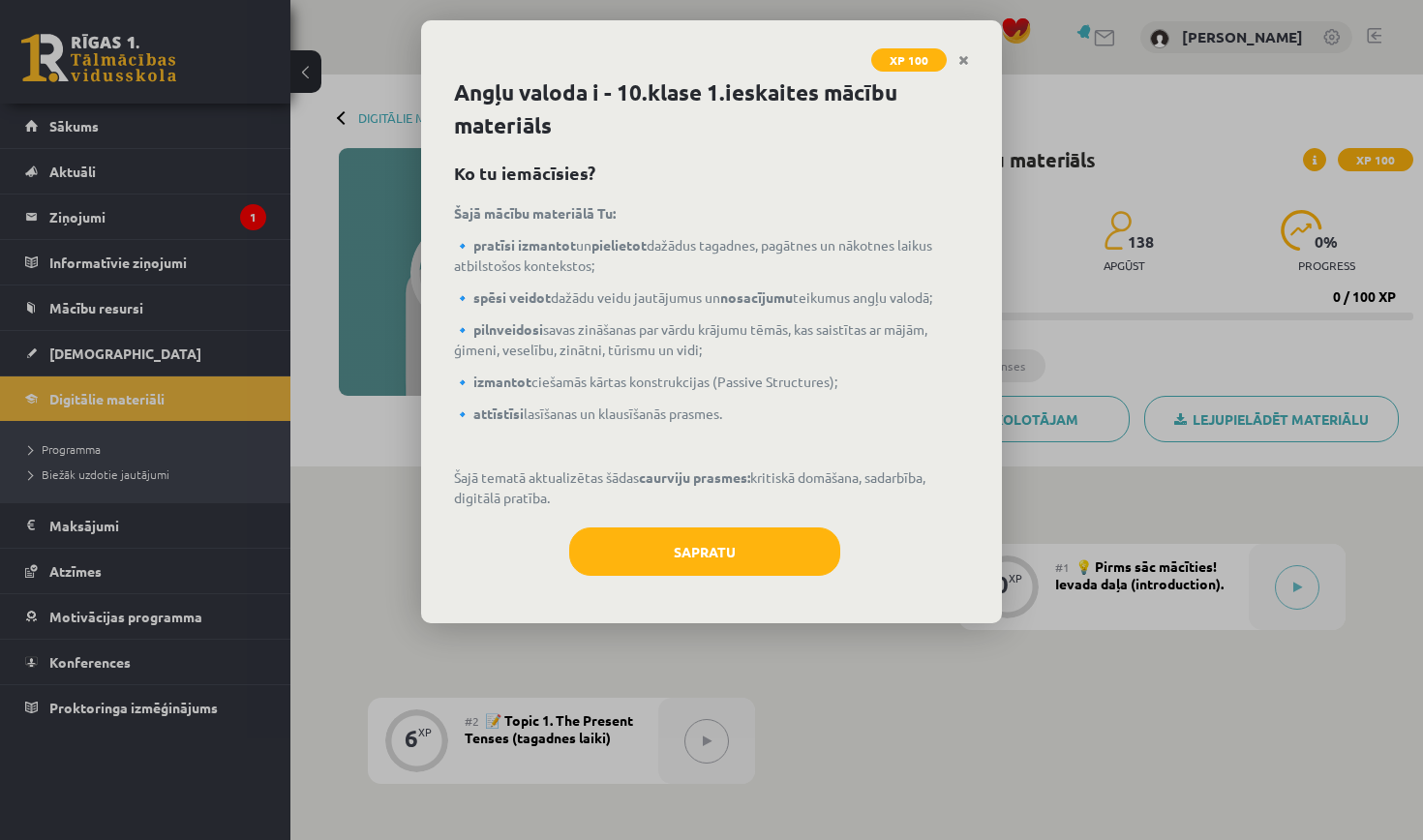
click at [673, 547] on button "Sapratu" at bounding box center [705, 552] width 271 height 49
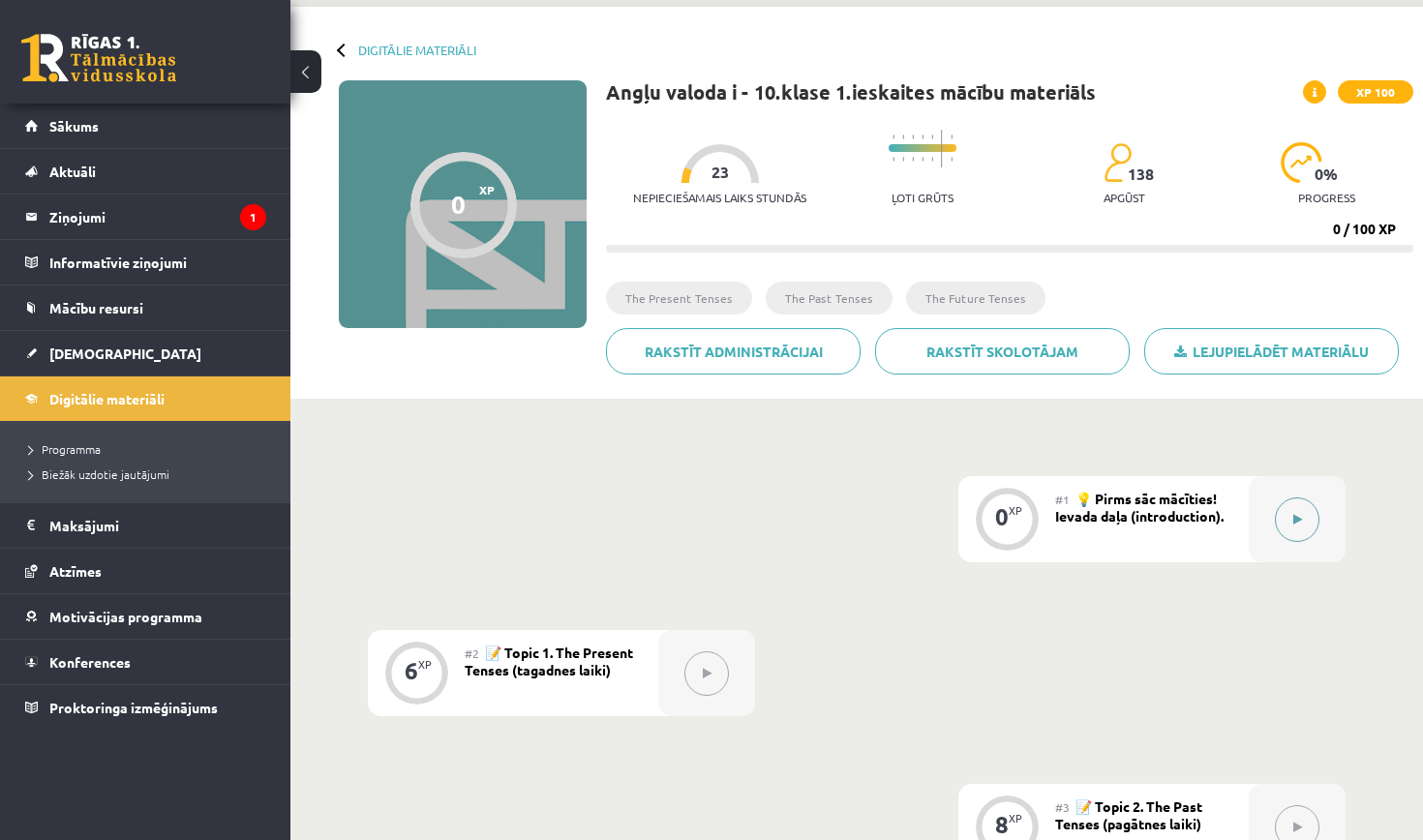
scroll to position [74, 0]
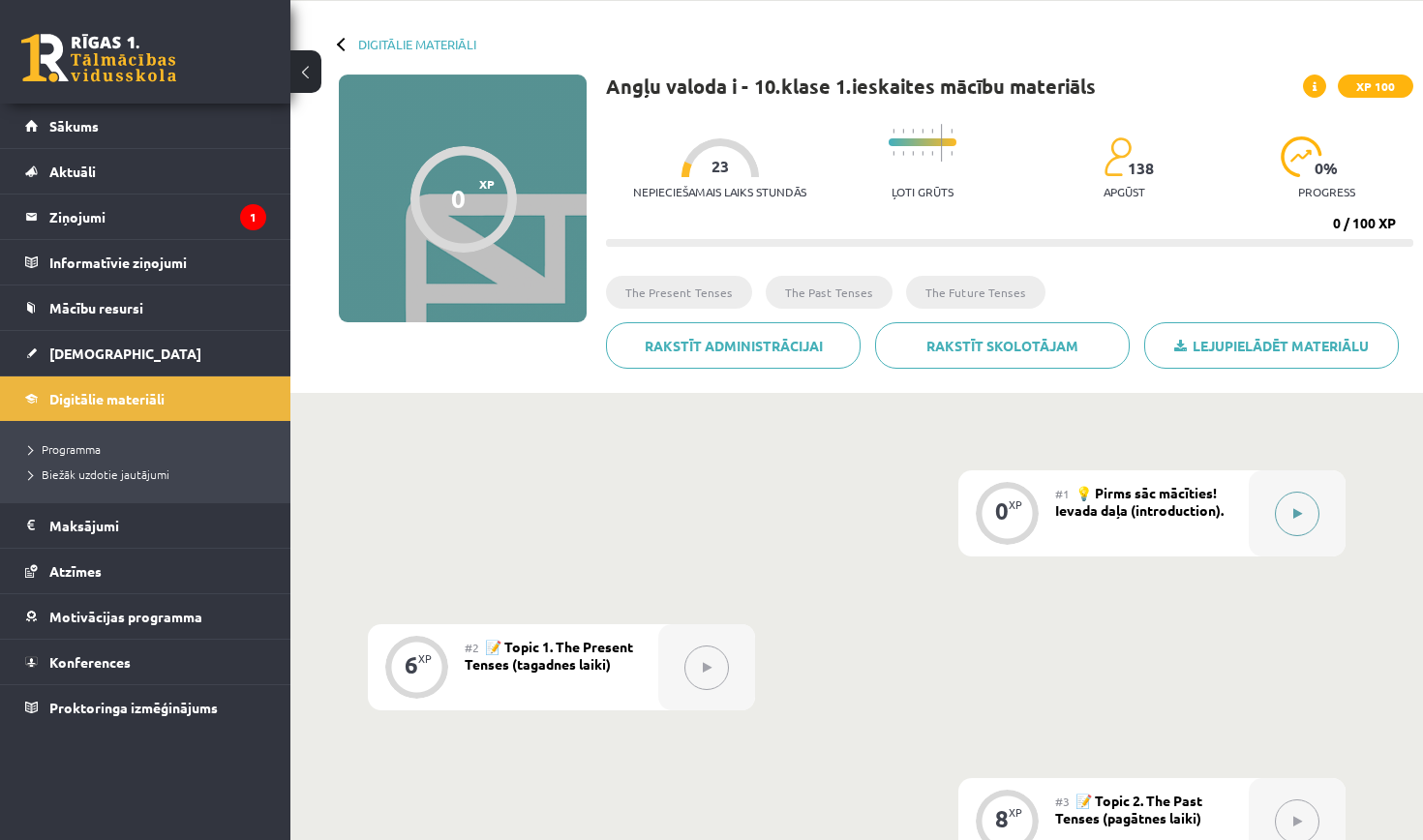
click at [1301, 501] on button at bounding box center [1297, 514] width 45 height 45
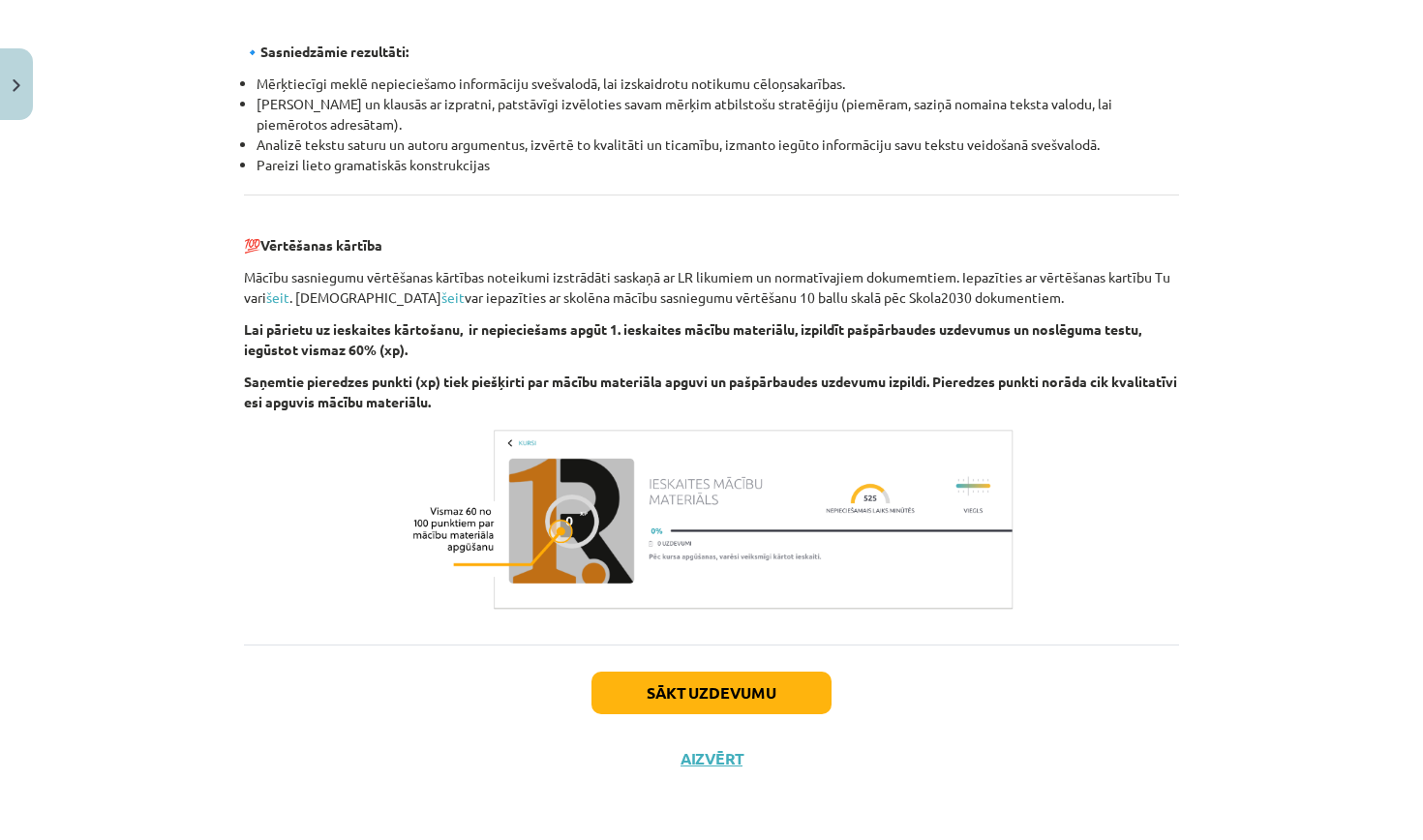
scroll to position [2074, 0]
click at [695, 680] on button "Sākt uzdevumu" at bounding box center [712, 693] width 240 height 43
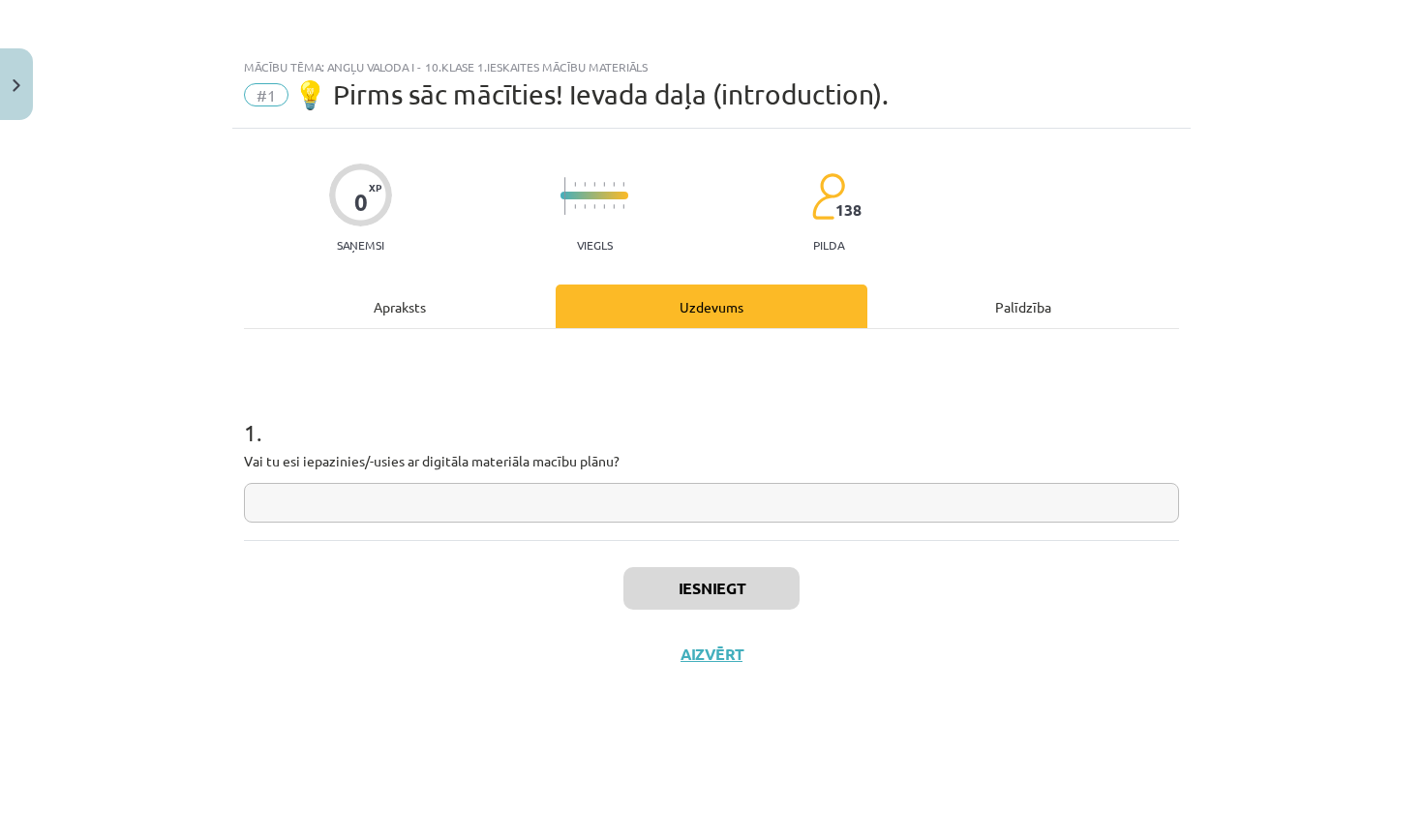
scroll to position [0, 0]
click at [707, 658] on button "Aizvērt" at bounding box center [712, 654] width 74 height 19
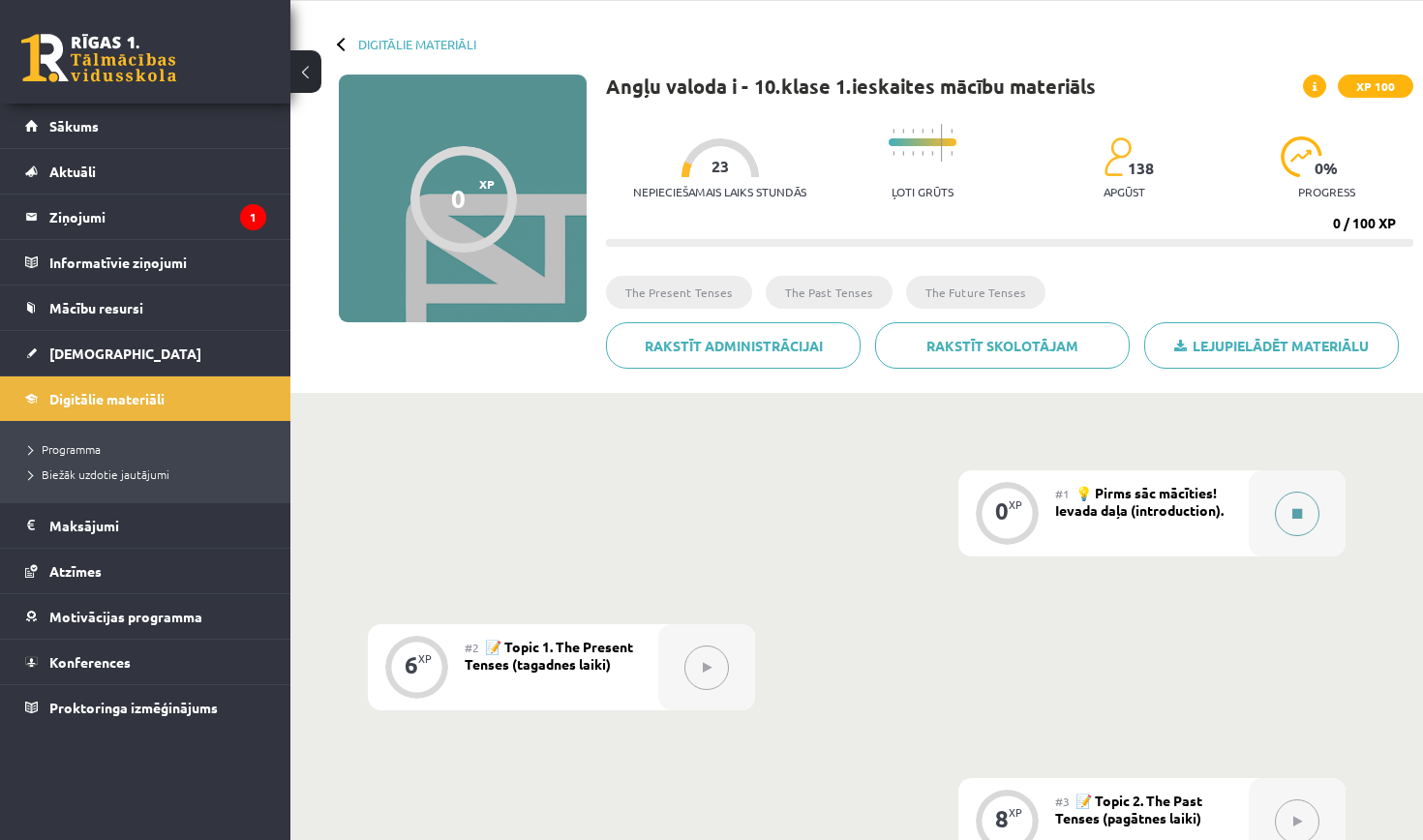
click at [1286, 514] on button at bounding box center [1297, 514] width 45 height 45
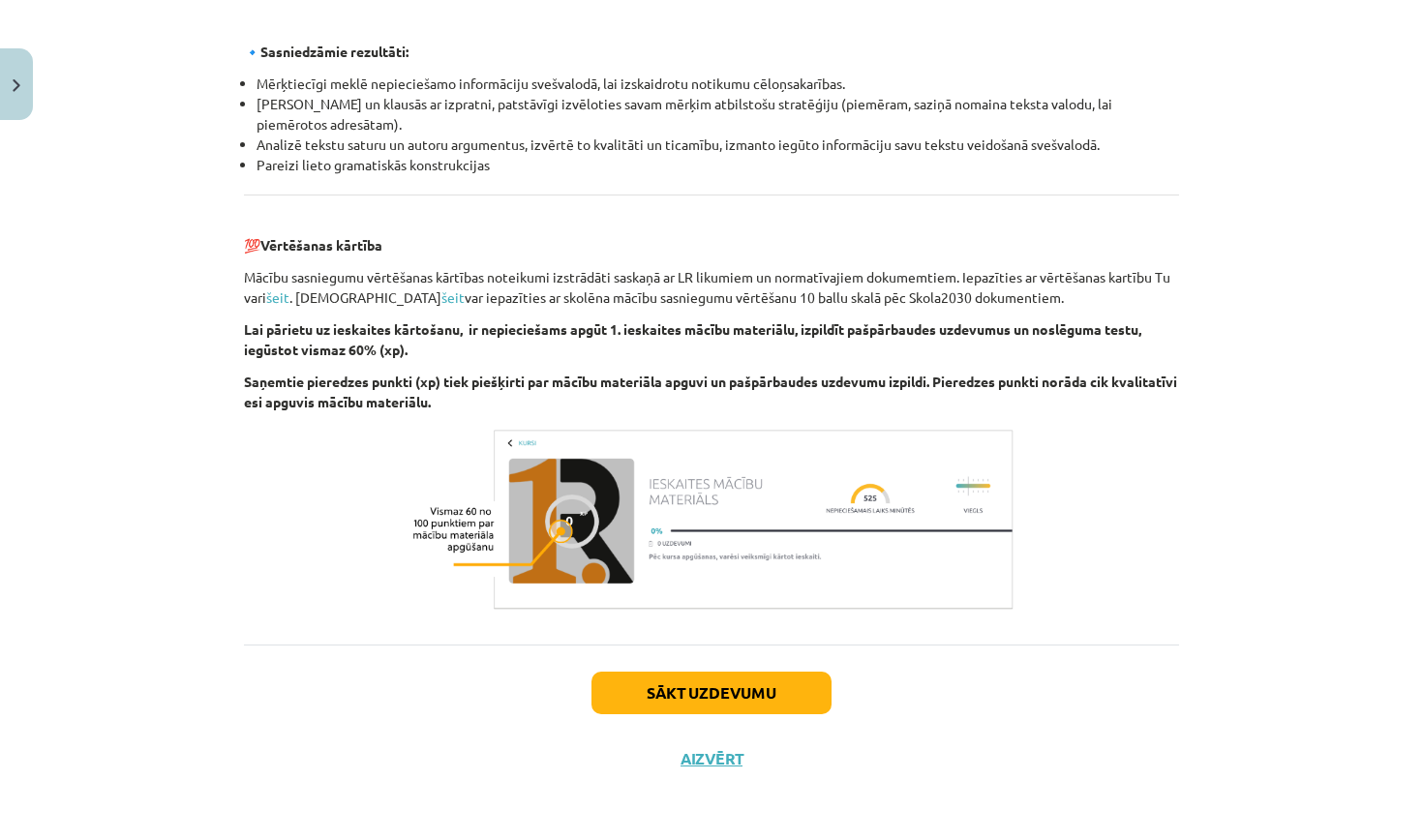
scroll to position [2074, 0]
click at [656, 691] on button "Sākt uzdevumu" at bounding box center [712, 693] width 240 height 43
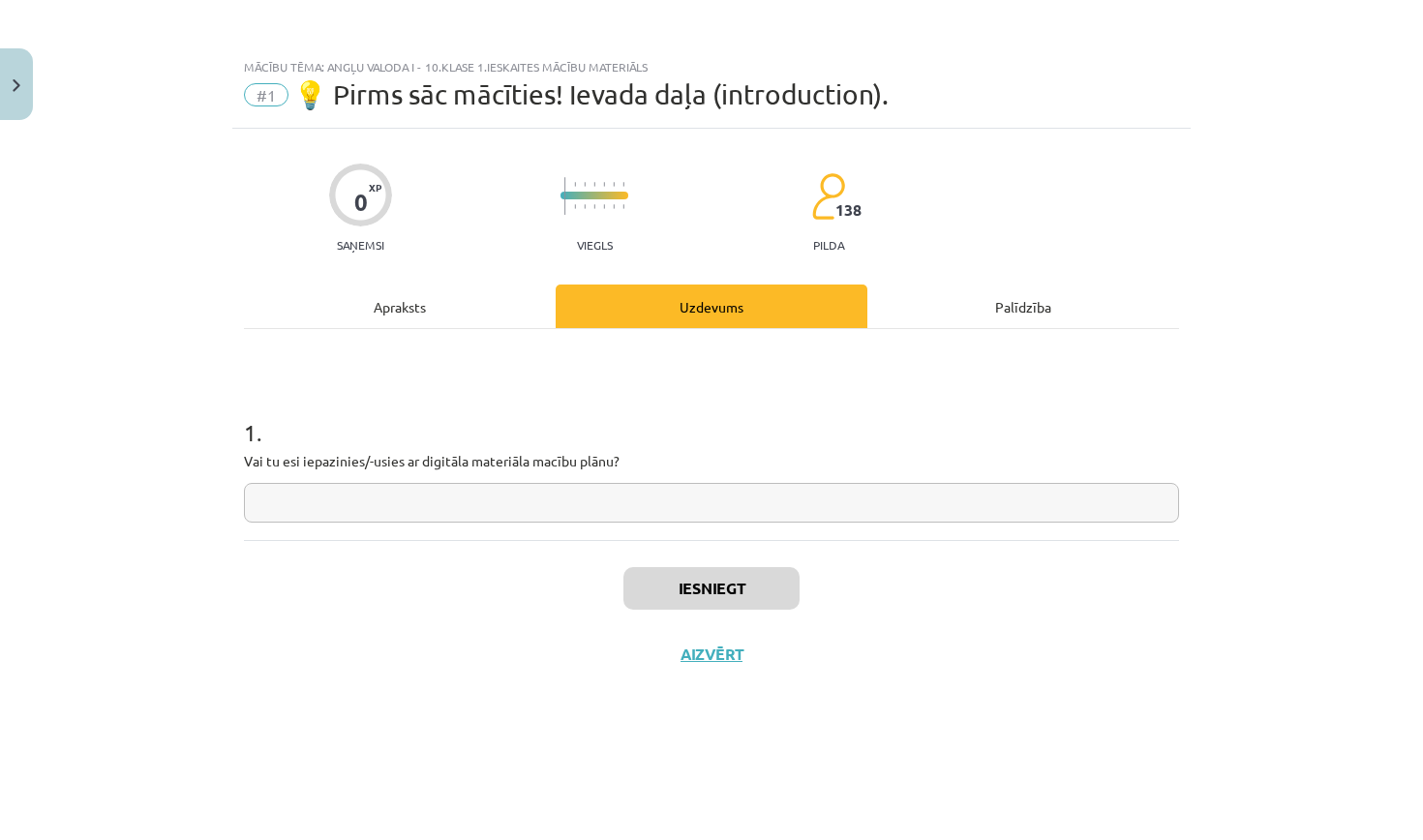
scroll to position [0, 0]
click at [394, 503] on input "text" at bounding box center [712, 502] width 935 height 40
type input "*"
type input "**********"
click at [399, 505] on input "**********" at bounding box center [712, 502] width 935 height 40
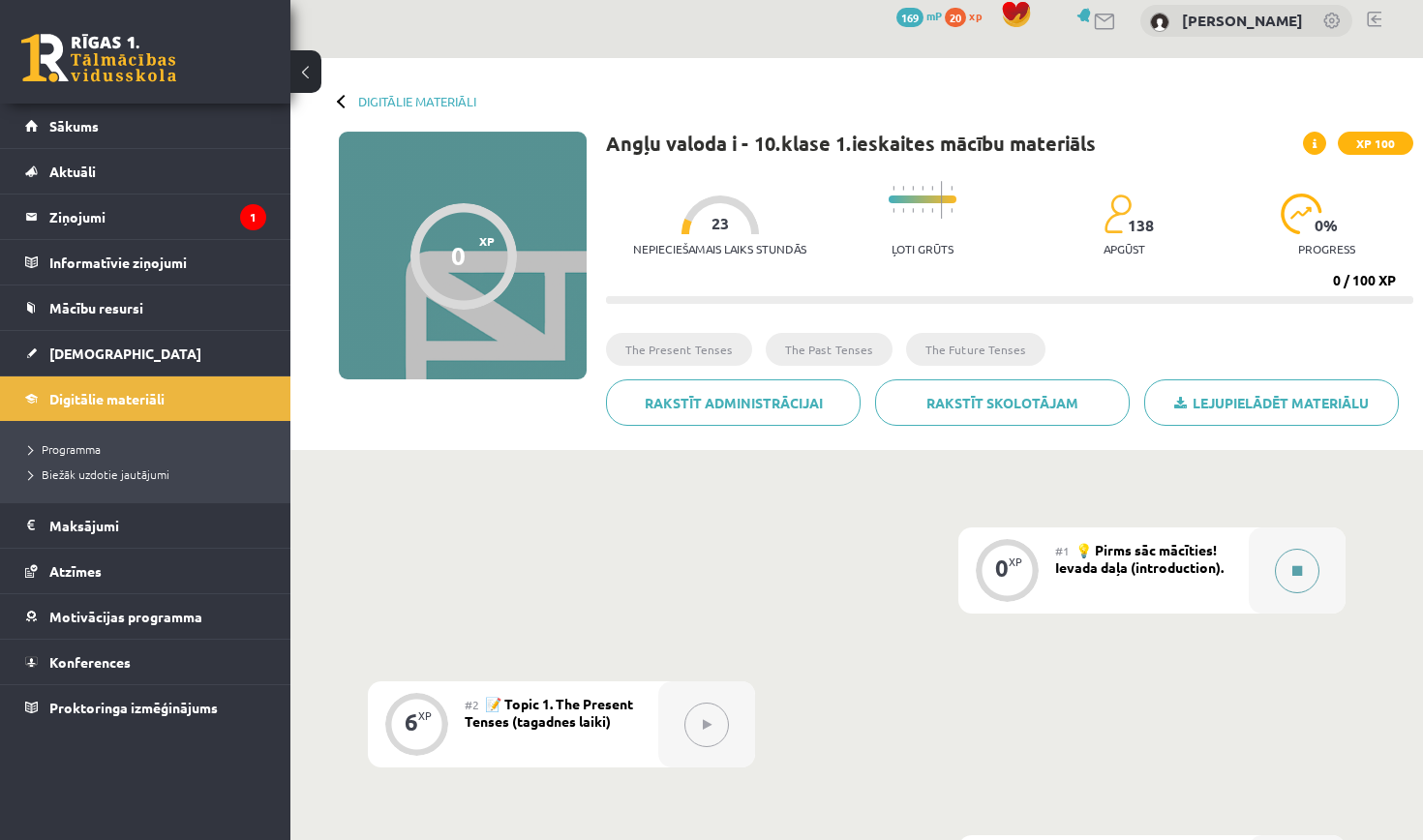
scroll to position [19, 0]
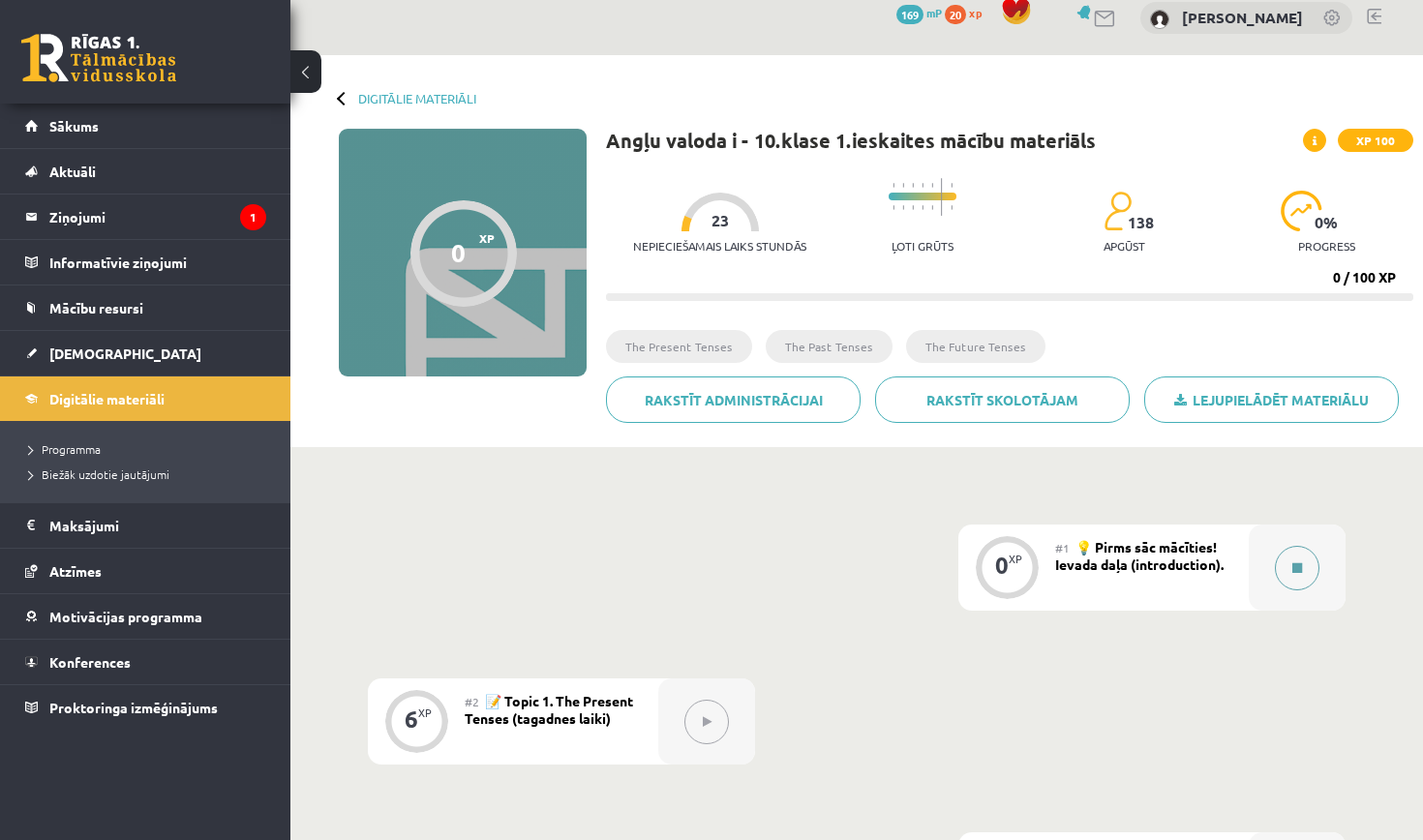
click at [1296, 568] on icon at bounding box center [1296, 568] width 10 height 12
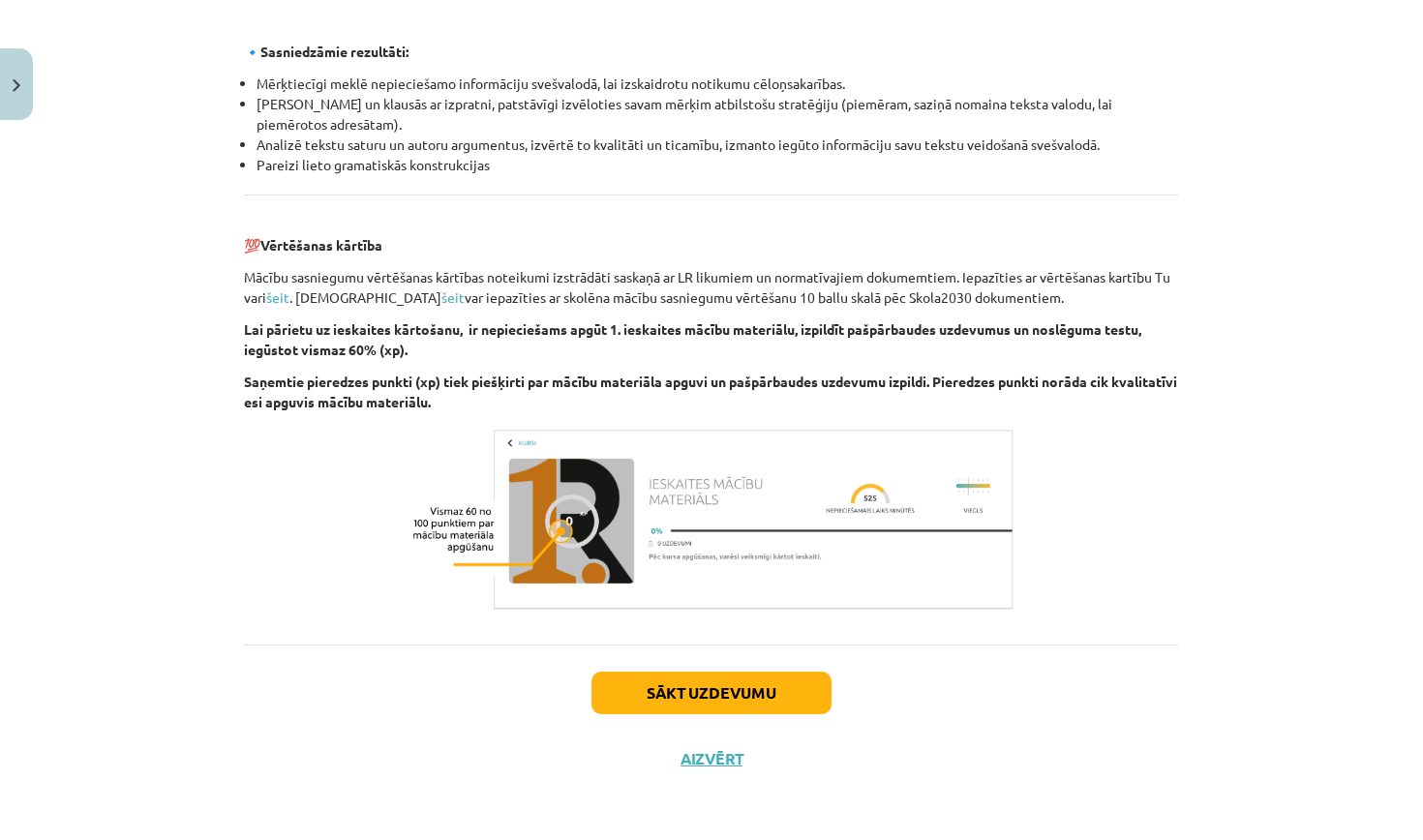
scroll to position [2074, 0]
click at [725, 698] on button "Sākt uzdevumu" at bounding box center [712, 693] width 240 height 43
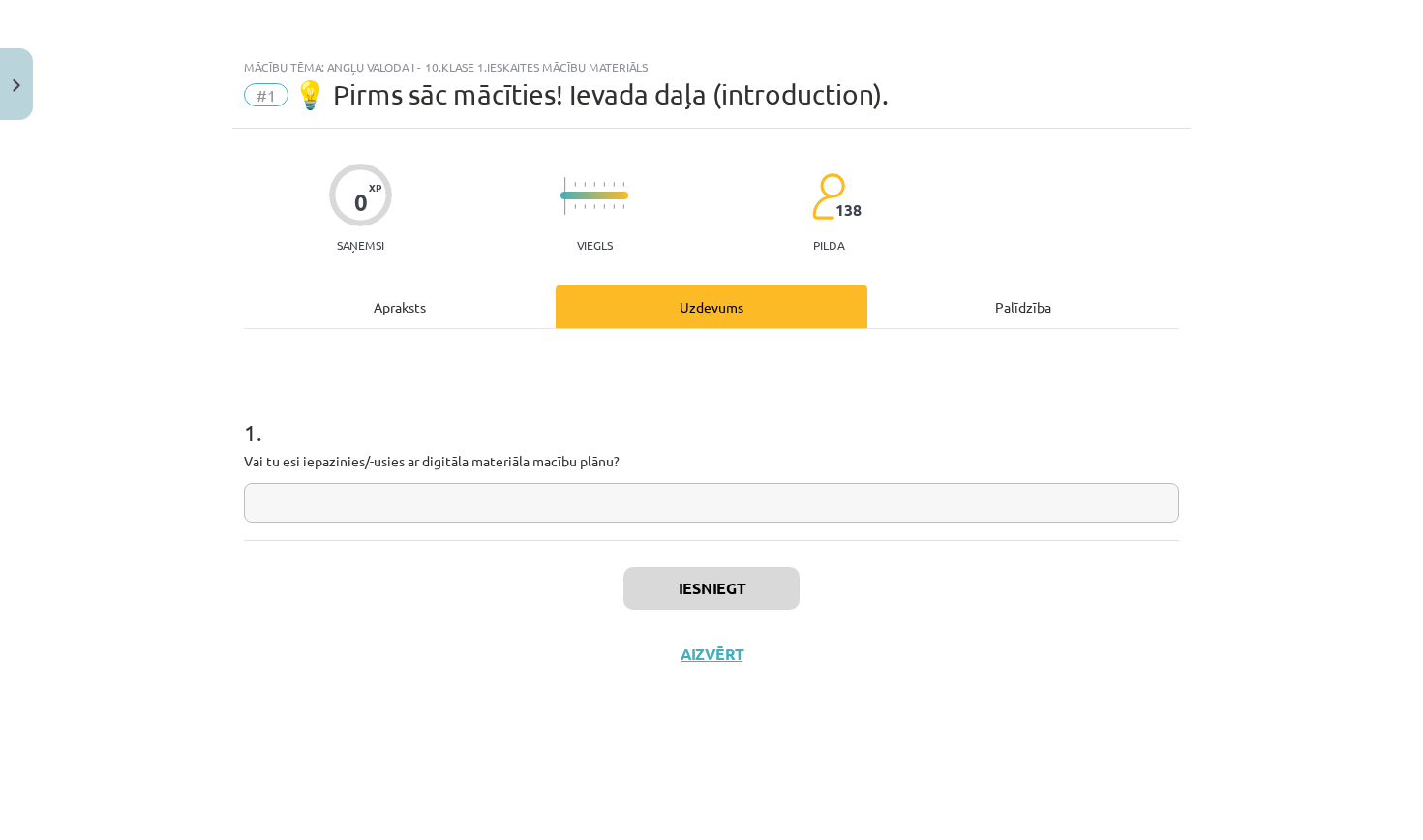
scroll to position [0, 0]
click at [481, 491] on input "text" at bounding box center [712, 502] width 935 height 40
type input "**********"
click at [728, 579] on button "Iesniegt" at bounding box center [711, 589] width 176 height 43
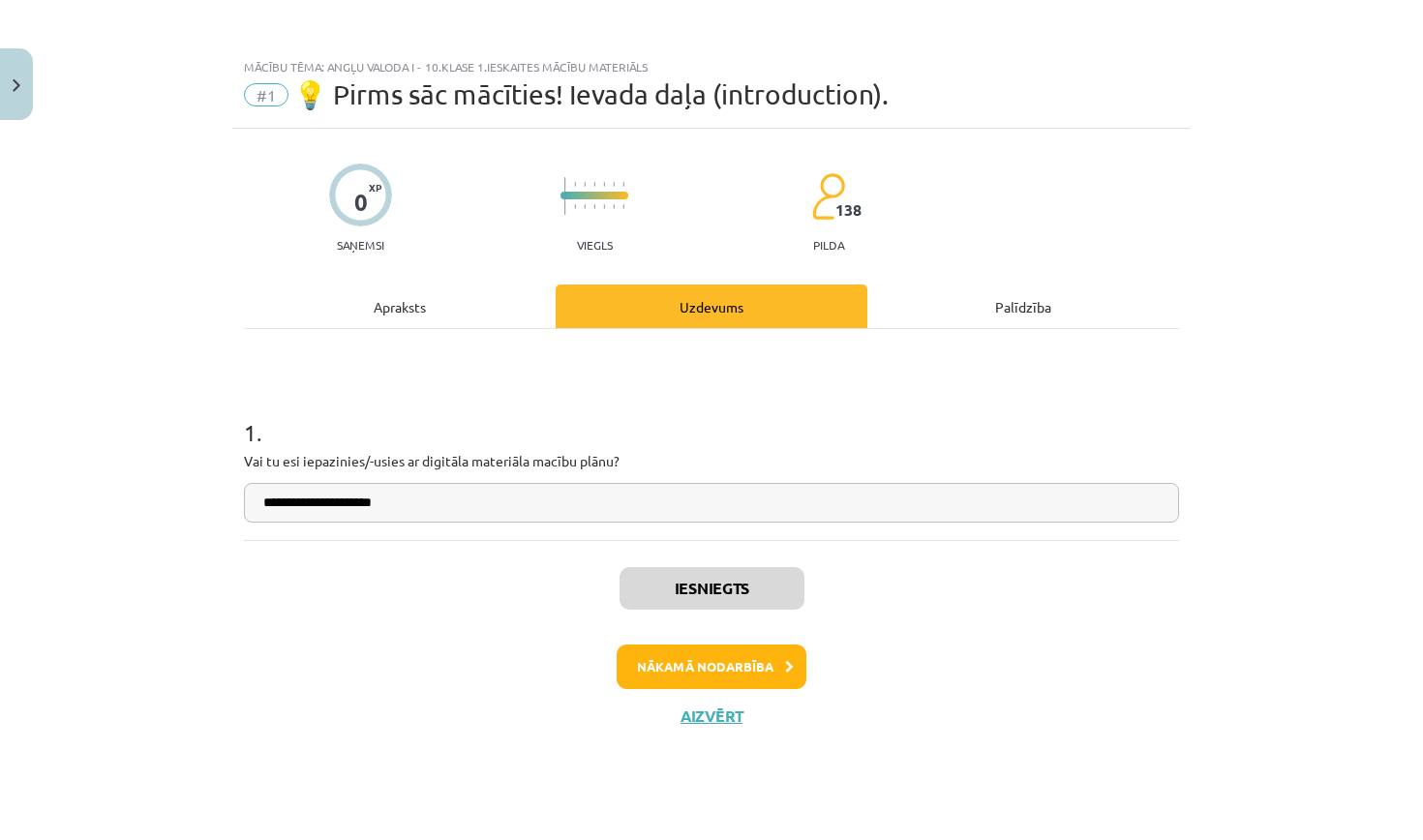
click at [769, 657] on button "Nākamā nodarbība" at bounding box center [711, 667] width 190 height 45
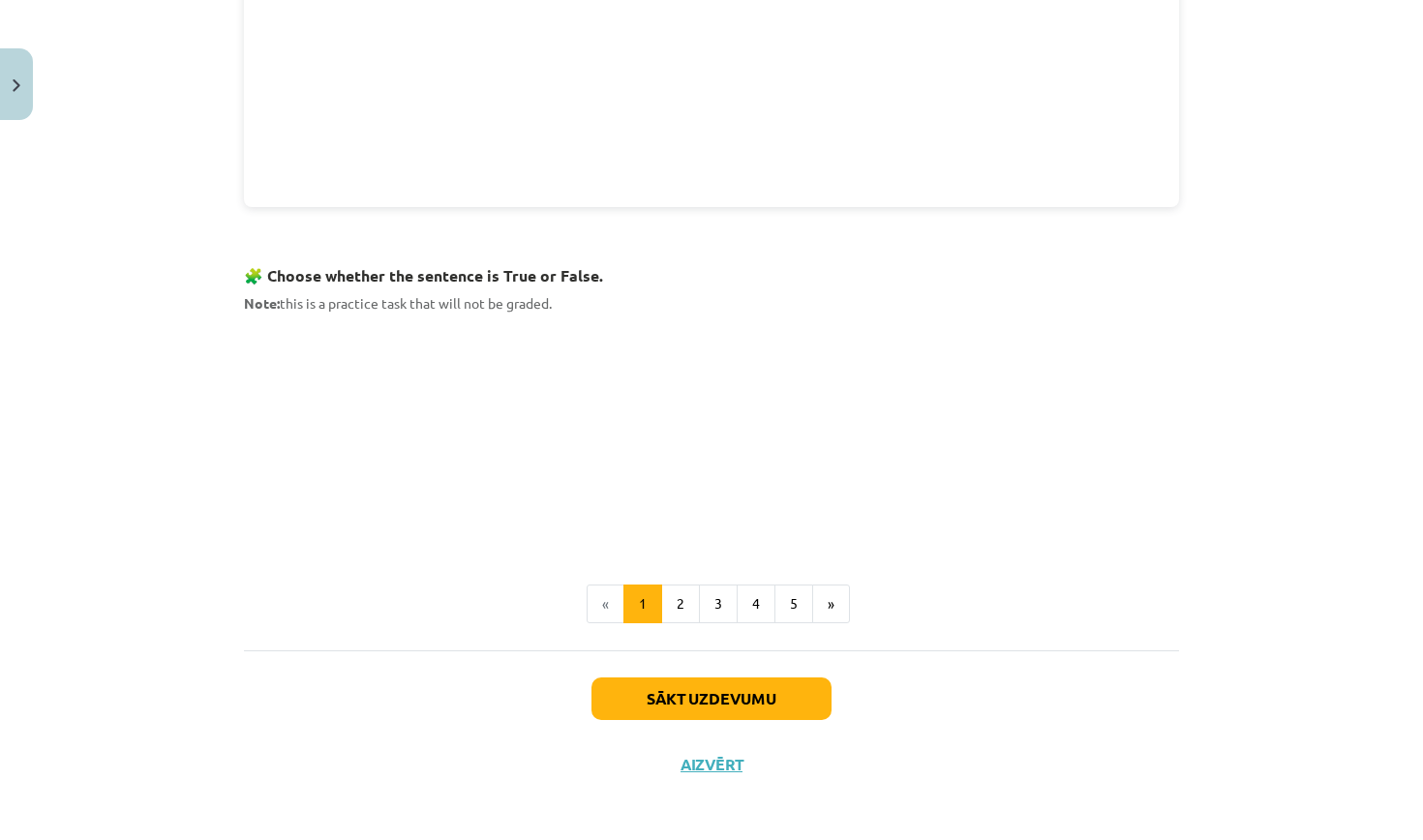
scroll to position [1055, 0]
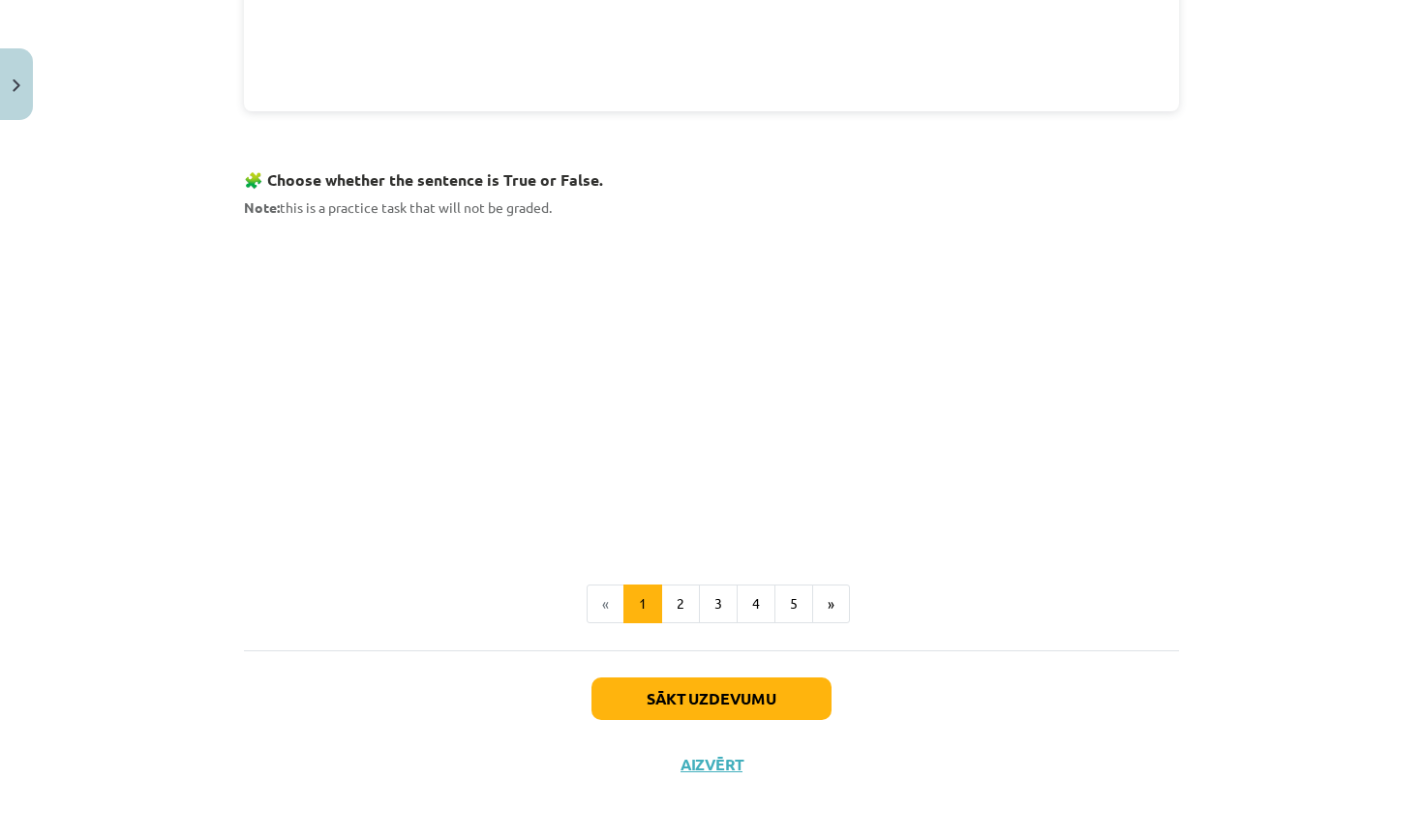
click at [676, 693] on button "Sākt uzdevumu" at bounding box center [712, 699] width 240 height 43
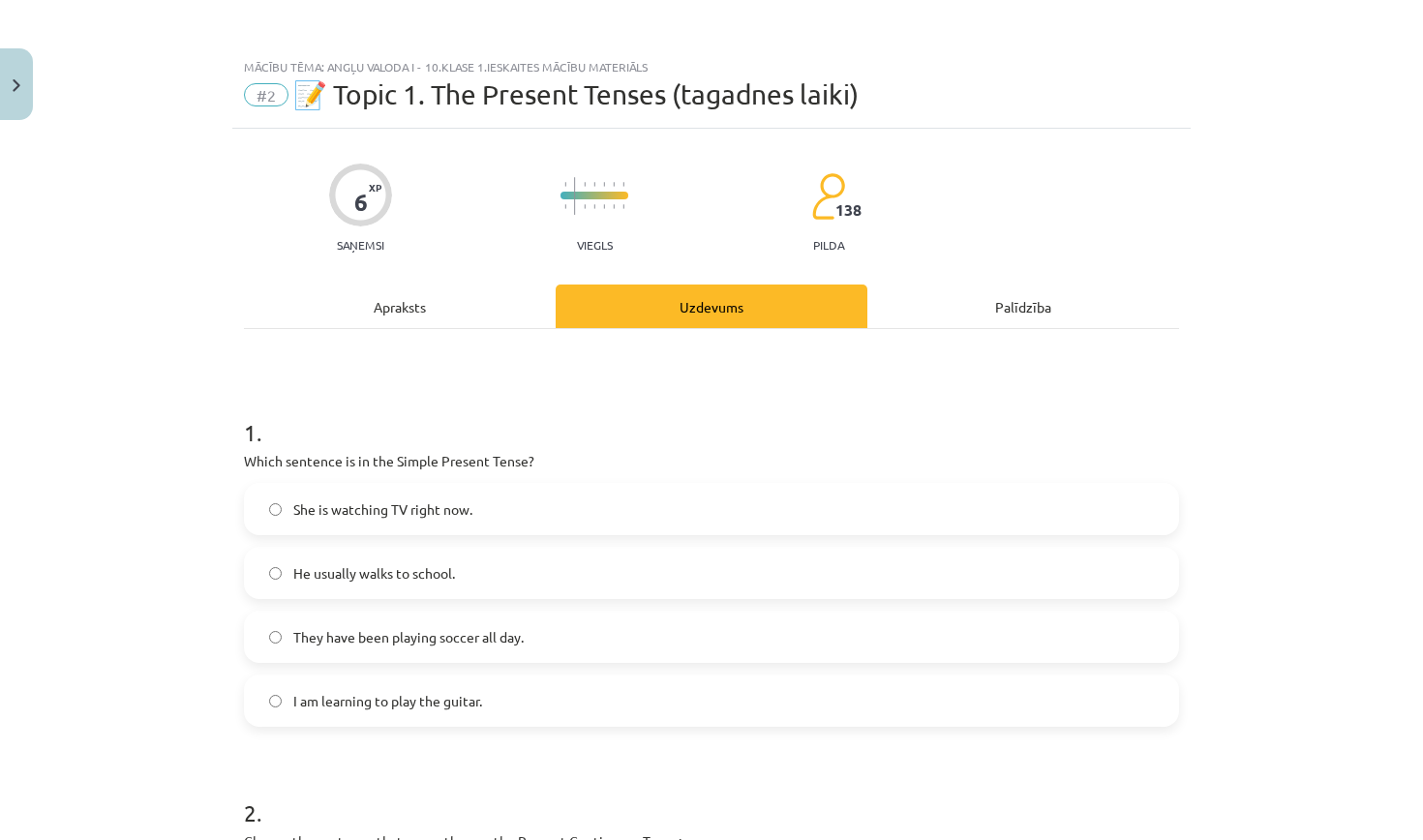
scroll to position [0, 0]
click at [441, 566] on span "He usually walks to school." at bounding box center [374, 573] width 162 height 20
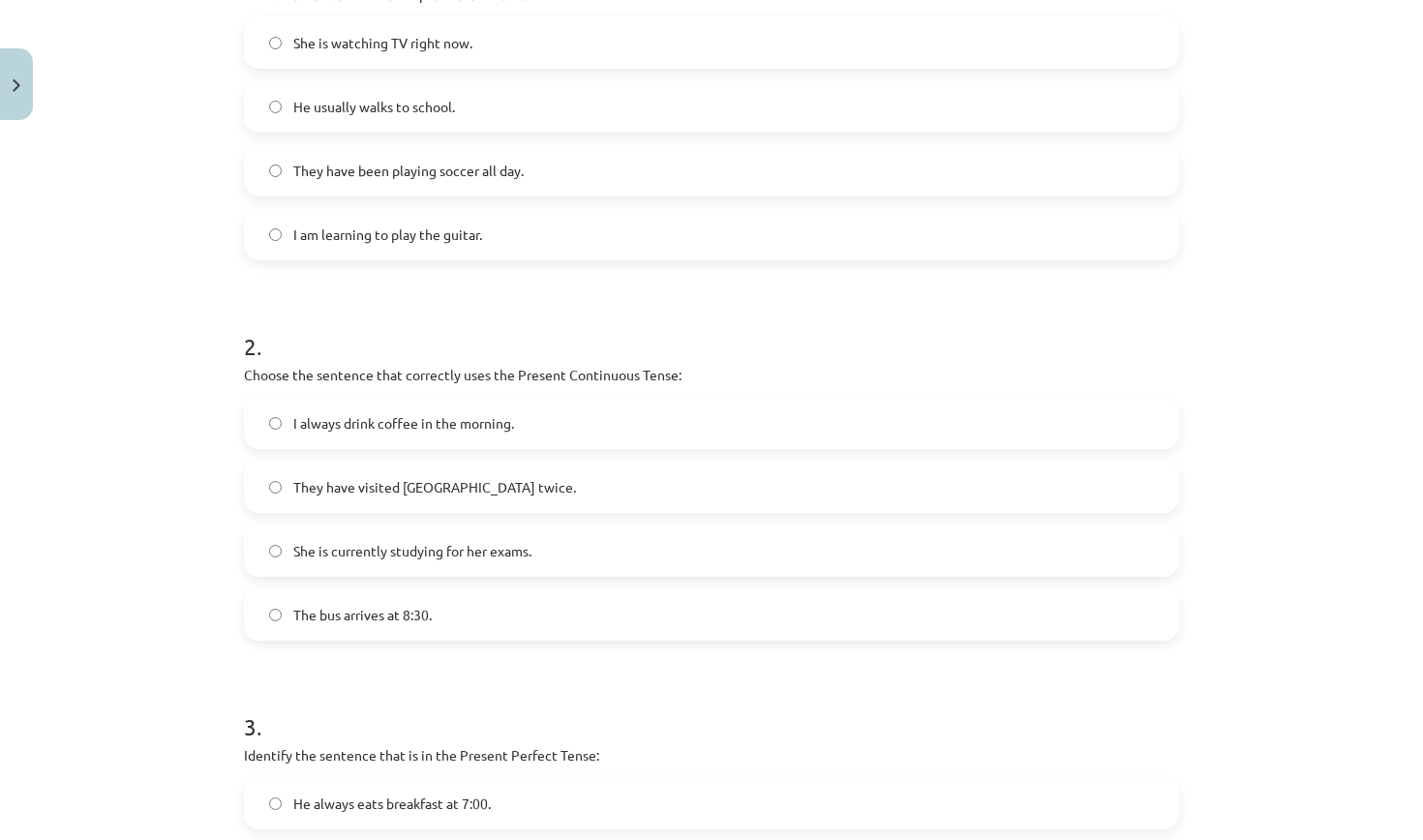
scroll to position [479, 0]
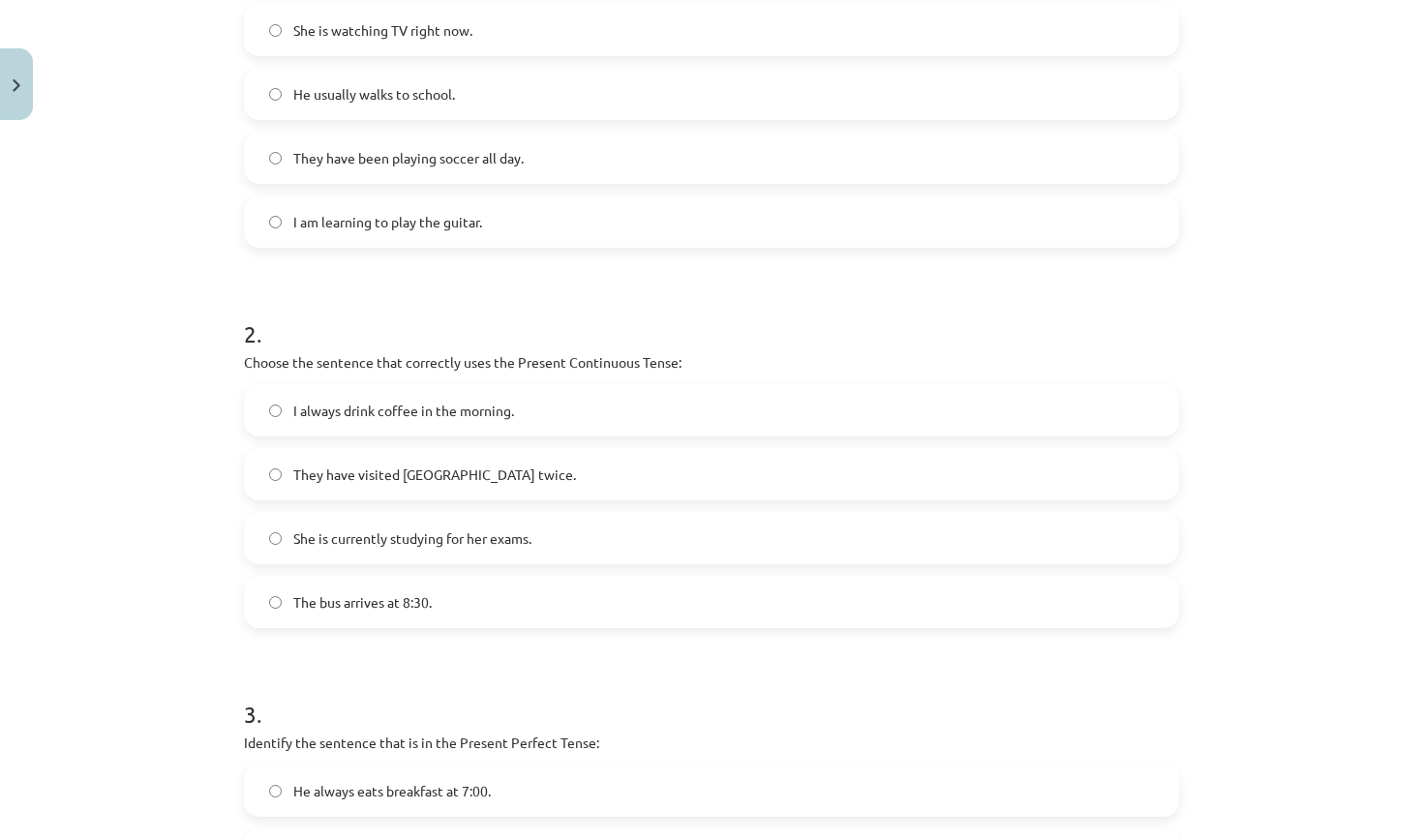
click at [571, 535] on label "She is currently studying for her exams." at bounding box center [712, 538] width 931 height 49
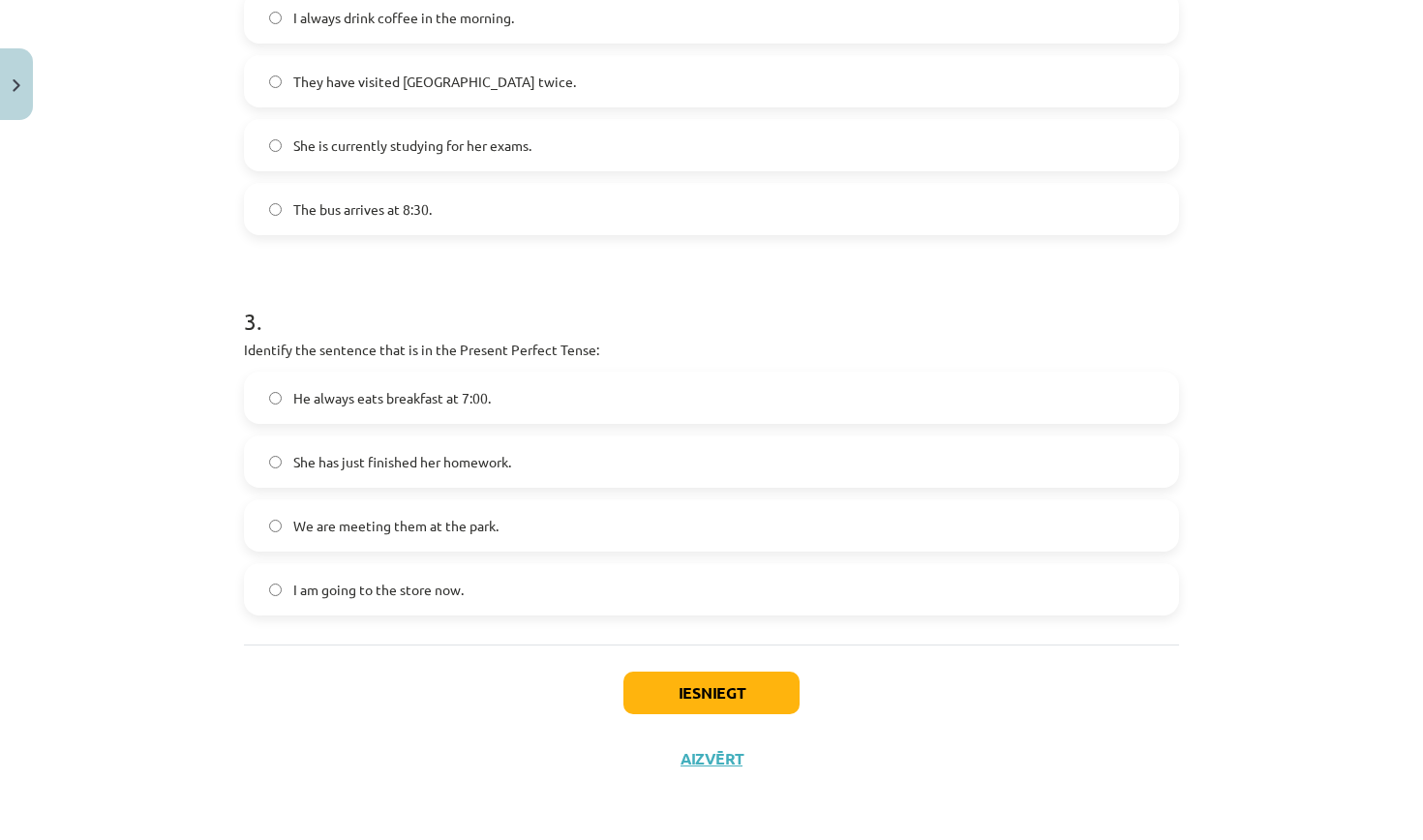
scroll to position [875, 0]
click at [486, 457] on span "She has just finished her homework." at bounding box center [402, 461] width 218 height 20
click at [726, 695] on button "Iesniegt" at bounding box center [711, 694] width 176 height 43
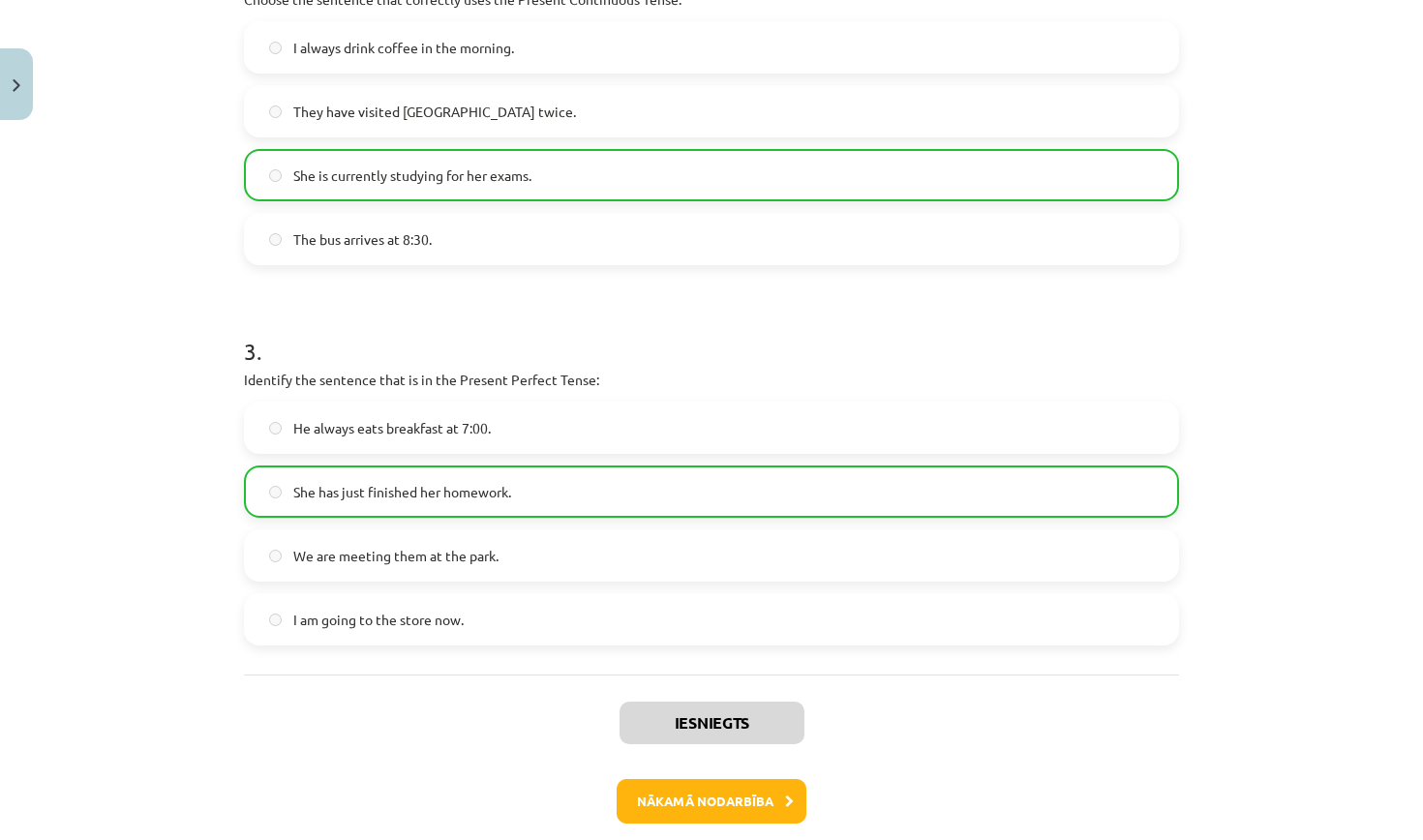
scroll to position [846, 0]
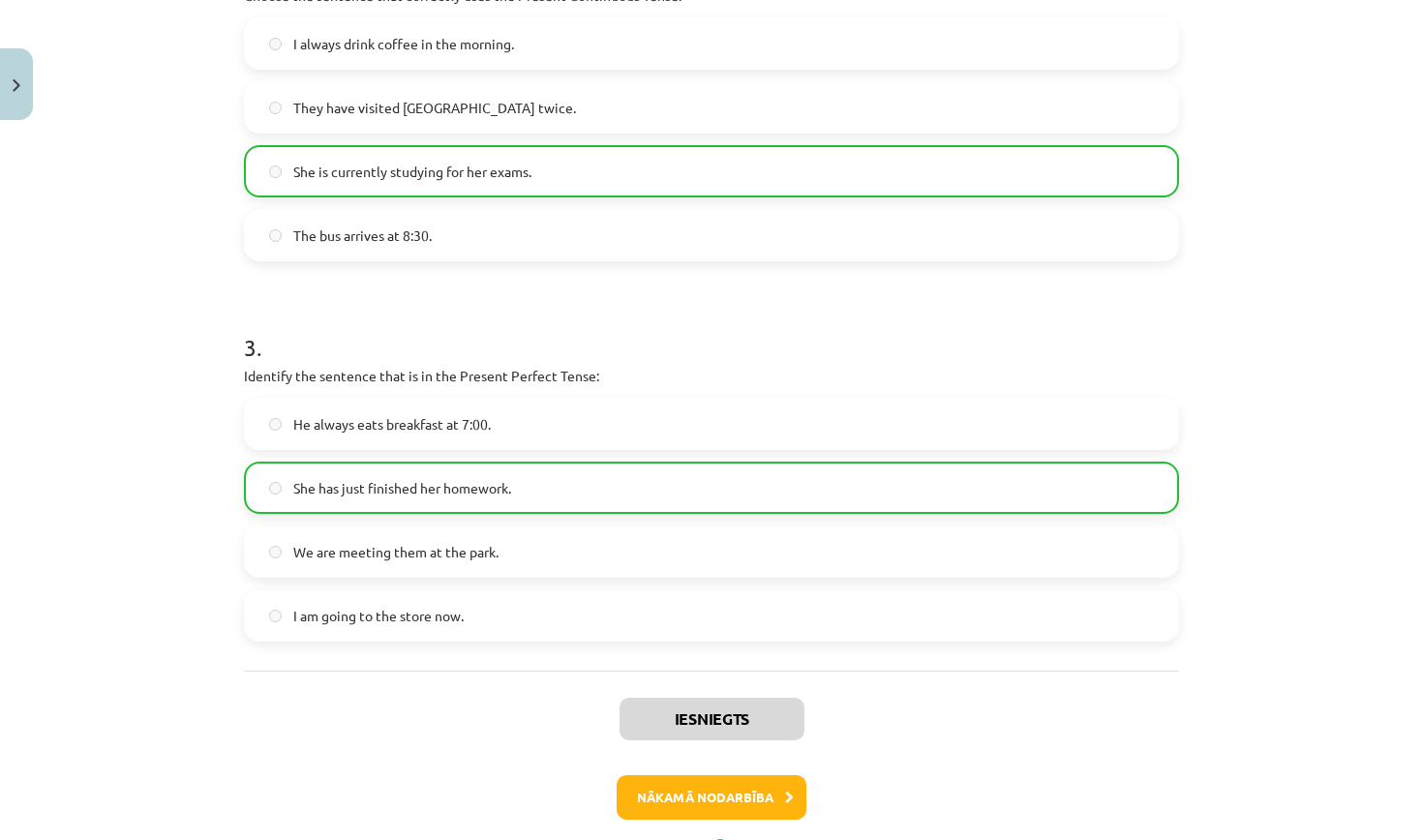
click at [742, 791] on button "Nākamā nodarbība" at bounding box center [711, 797] width 190 height 45
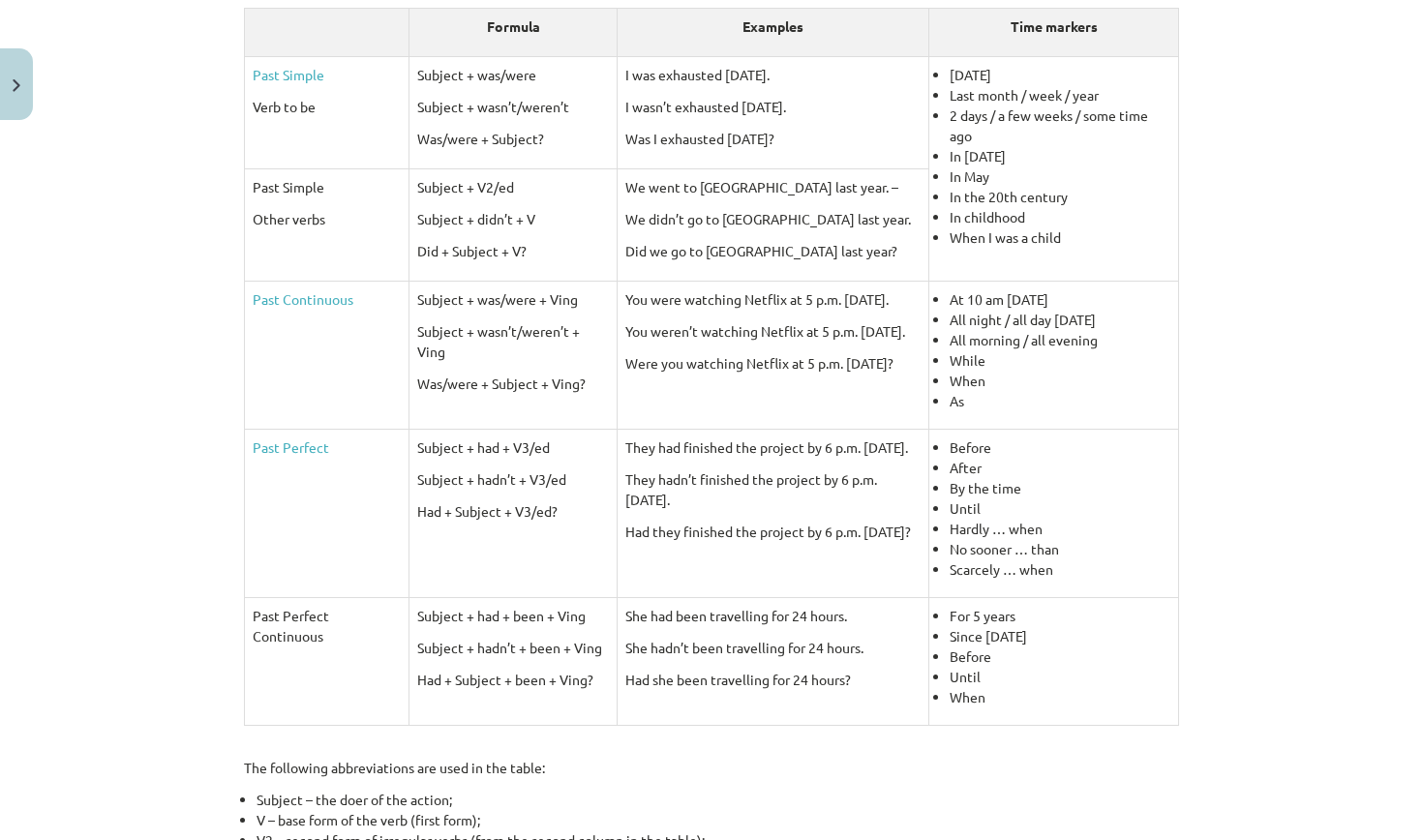
scroll to position [429, 0]
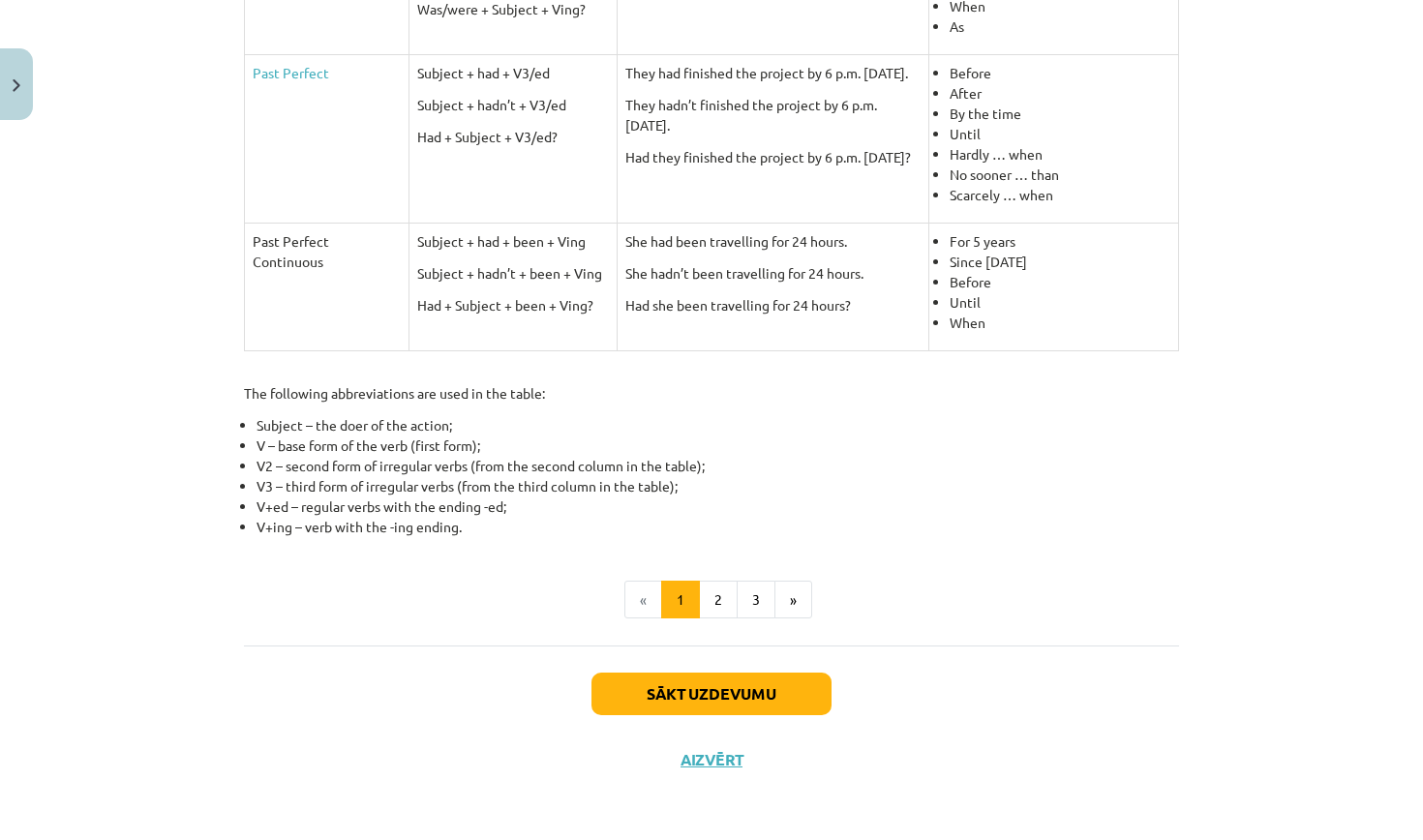
click at [756, 684] on button "Sākt uzdevumu" at bounding box center [712, 694] width 240 height 43
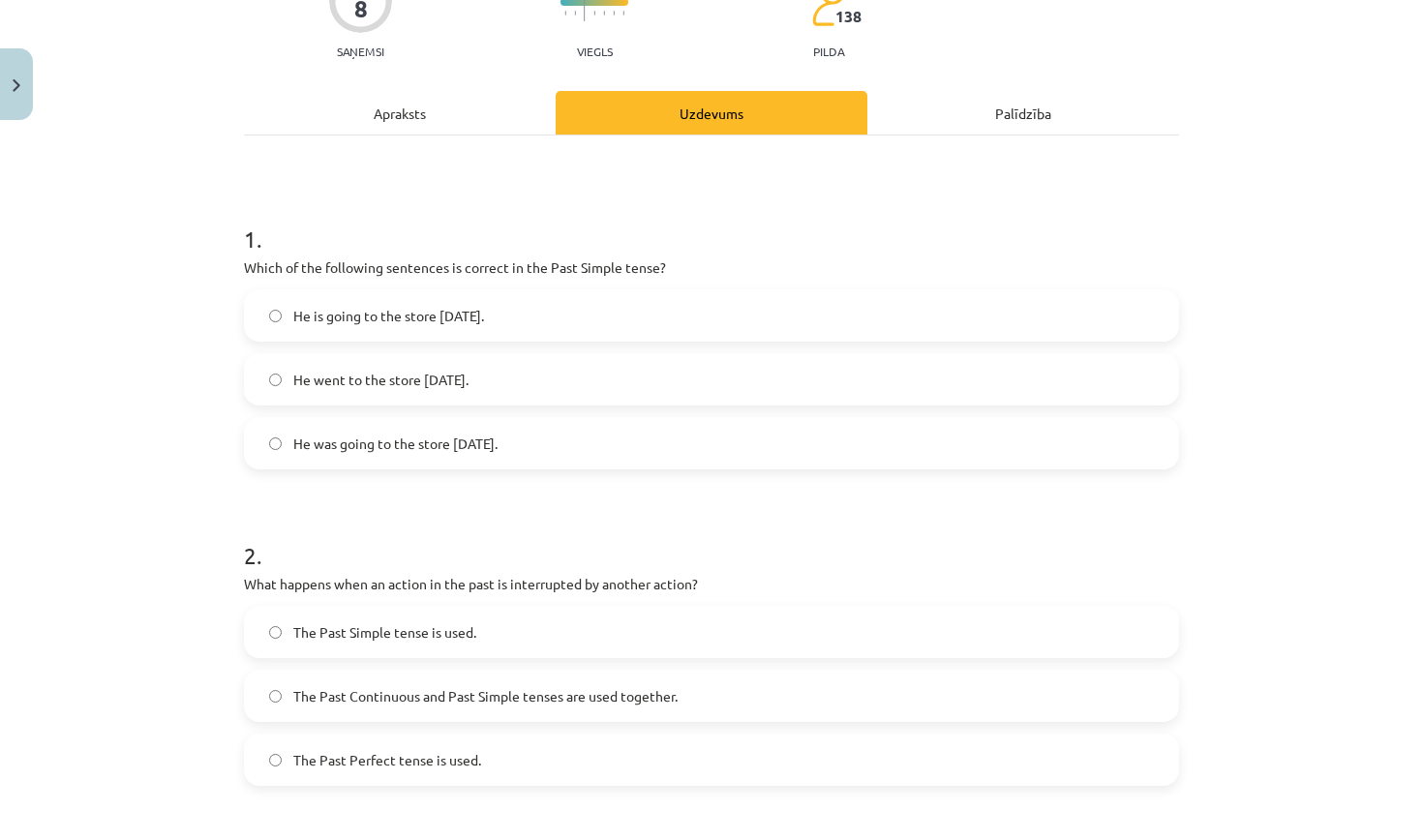
scroll to position [49, 0]
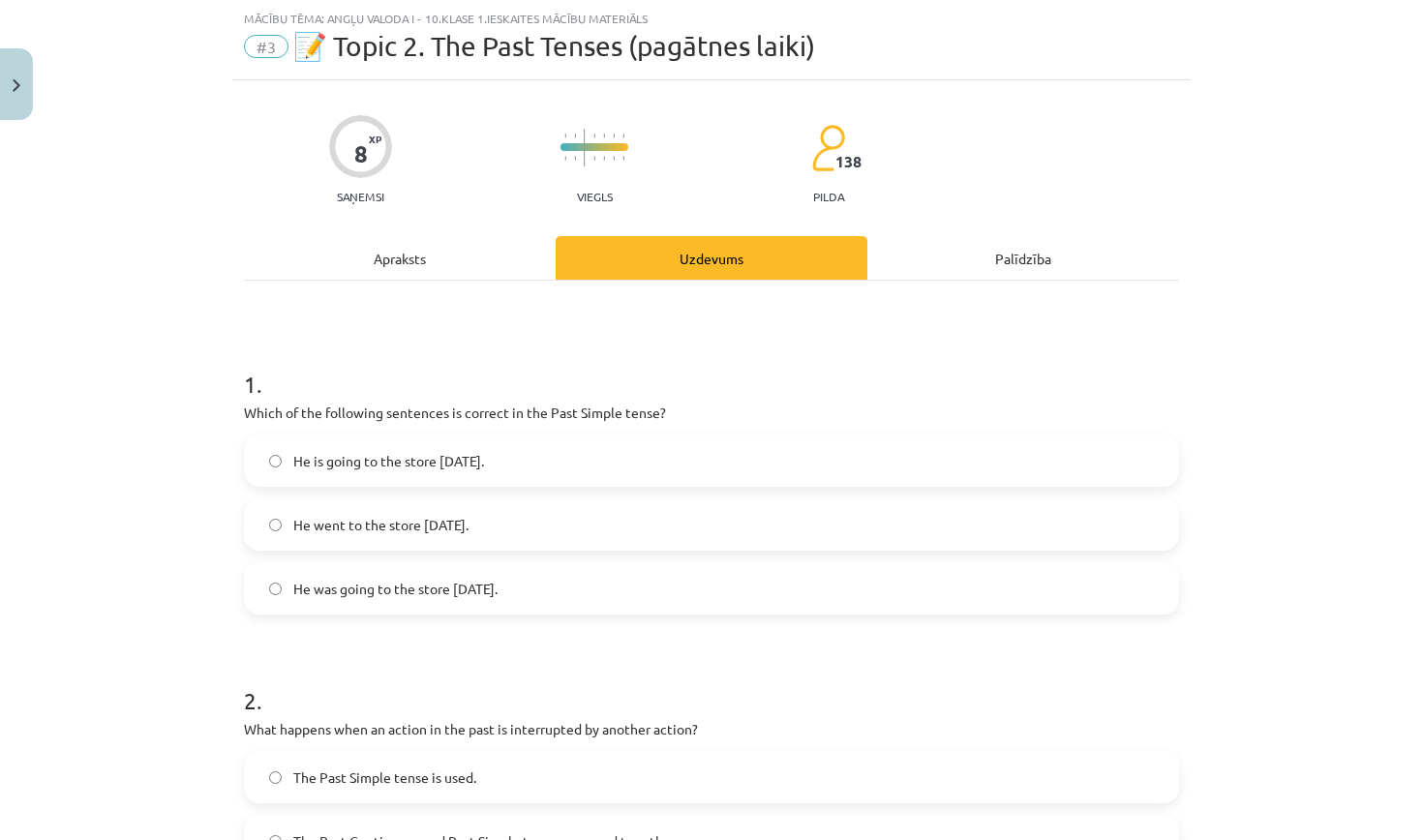
click at [431, 520] on span "He went to the store yesterday." at bounding box center [381, 525] width 175 height 20
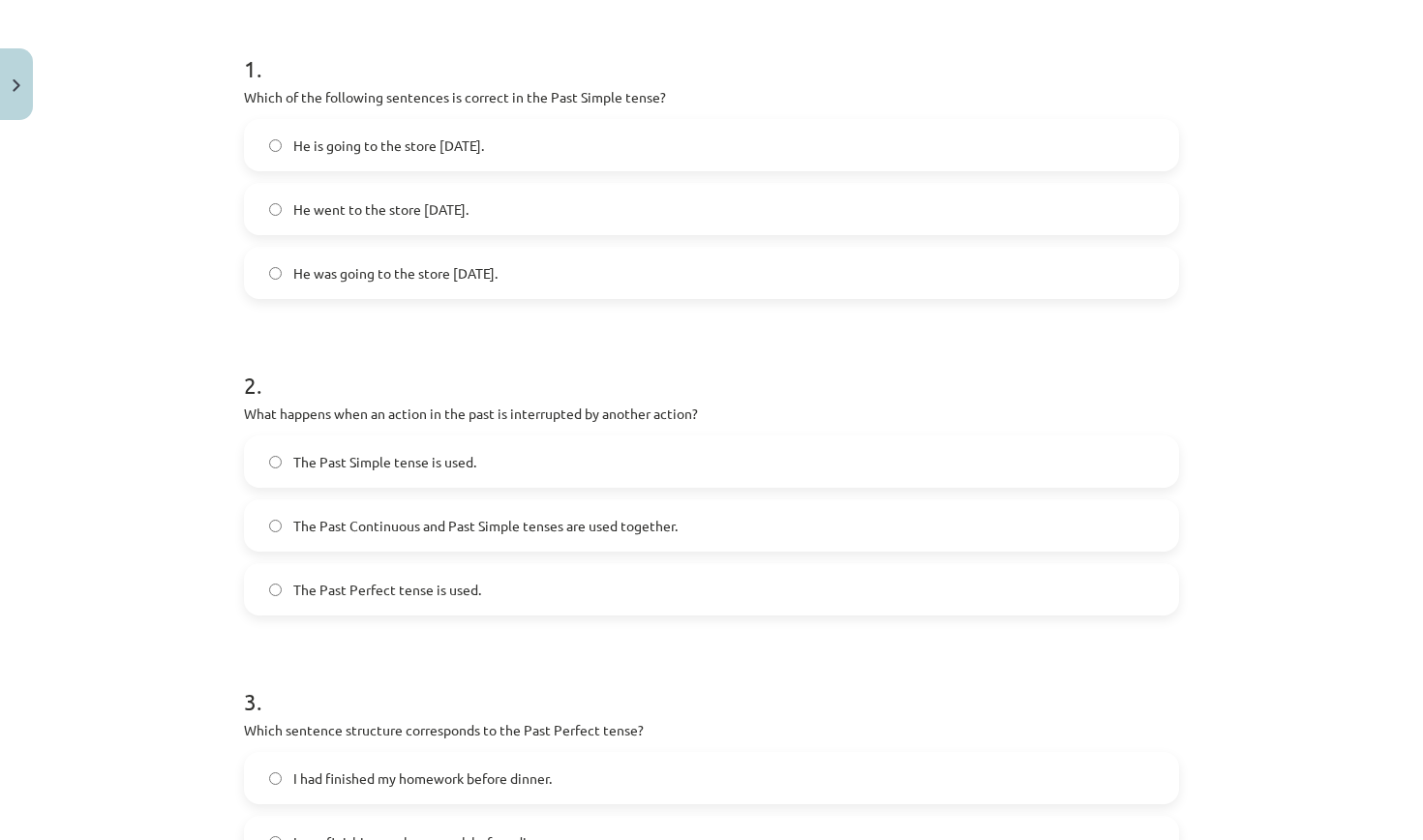
scroll to position [372, 0]
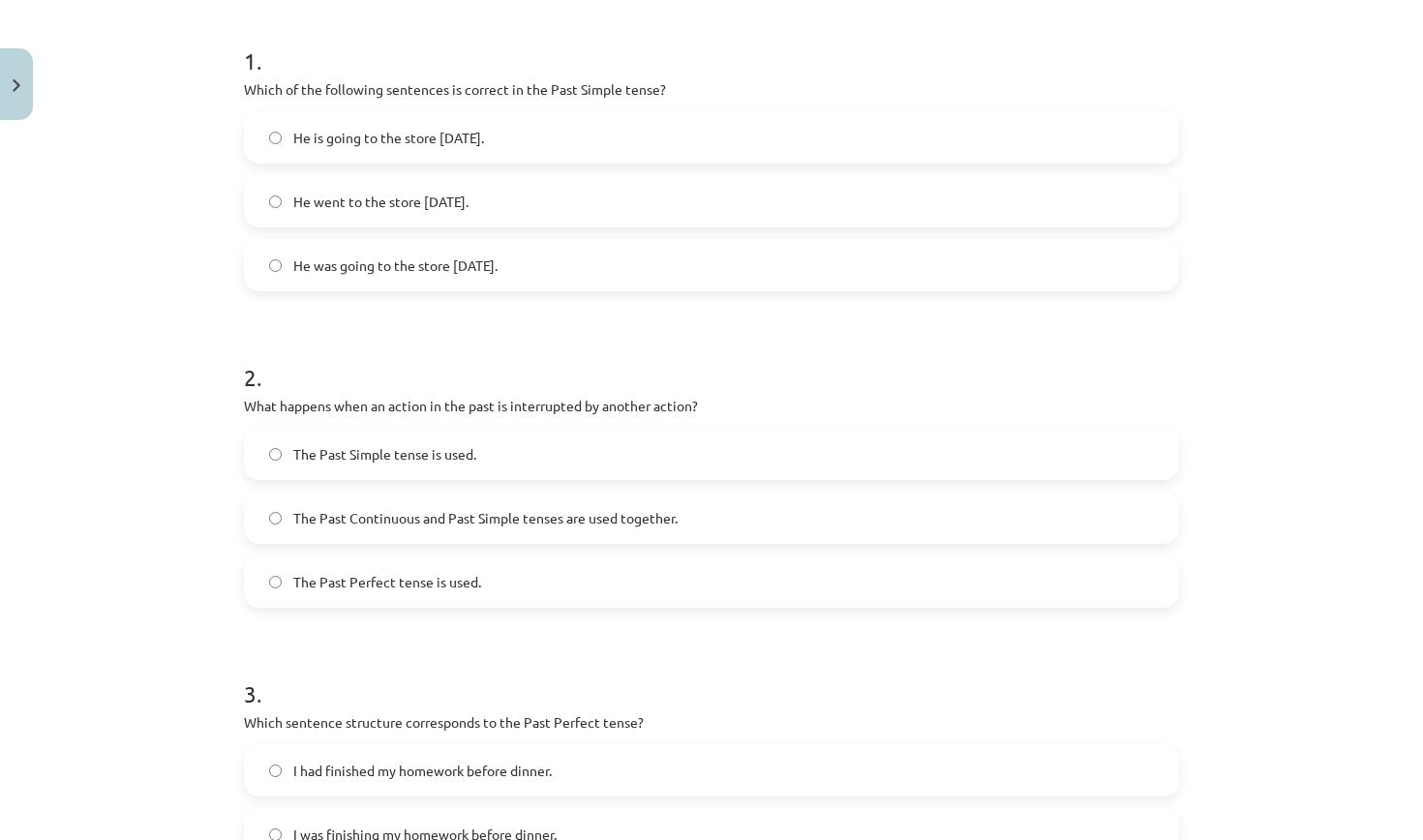
click at [511, 579] on label "The Past Perfect tense is used." at bounding box center [712, 582] width 931 height 49
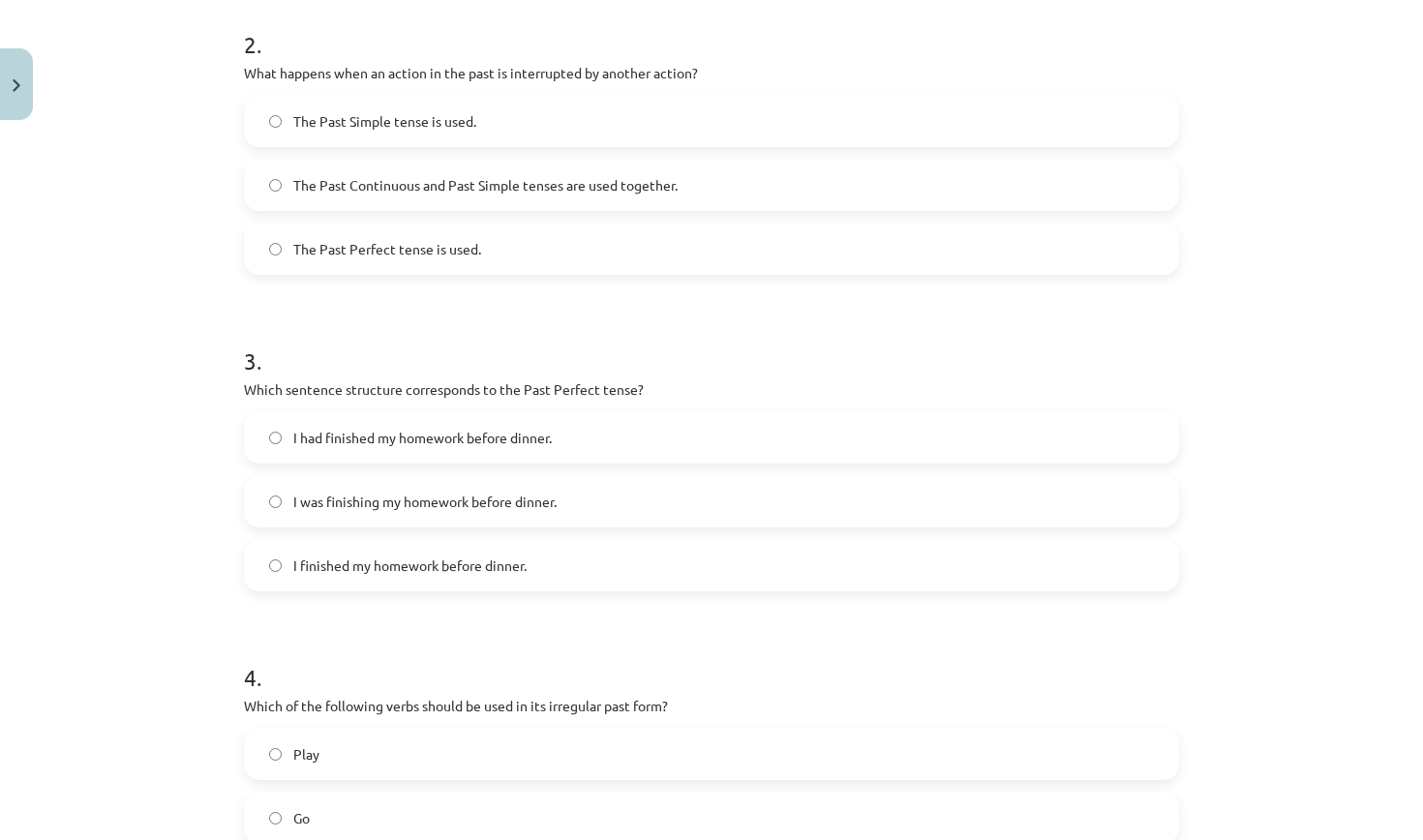
scroll to position [717, 0]
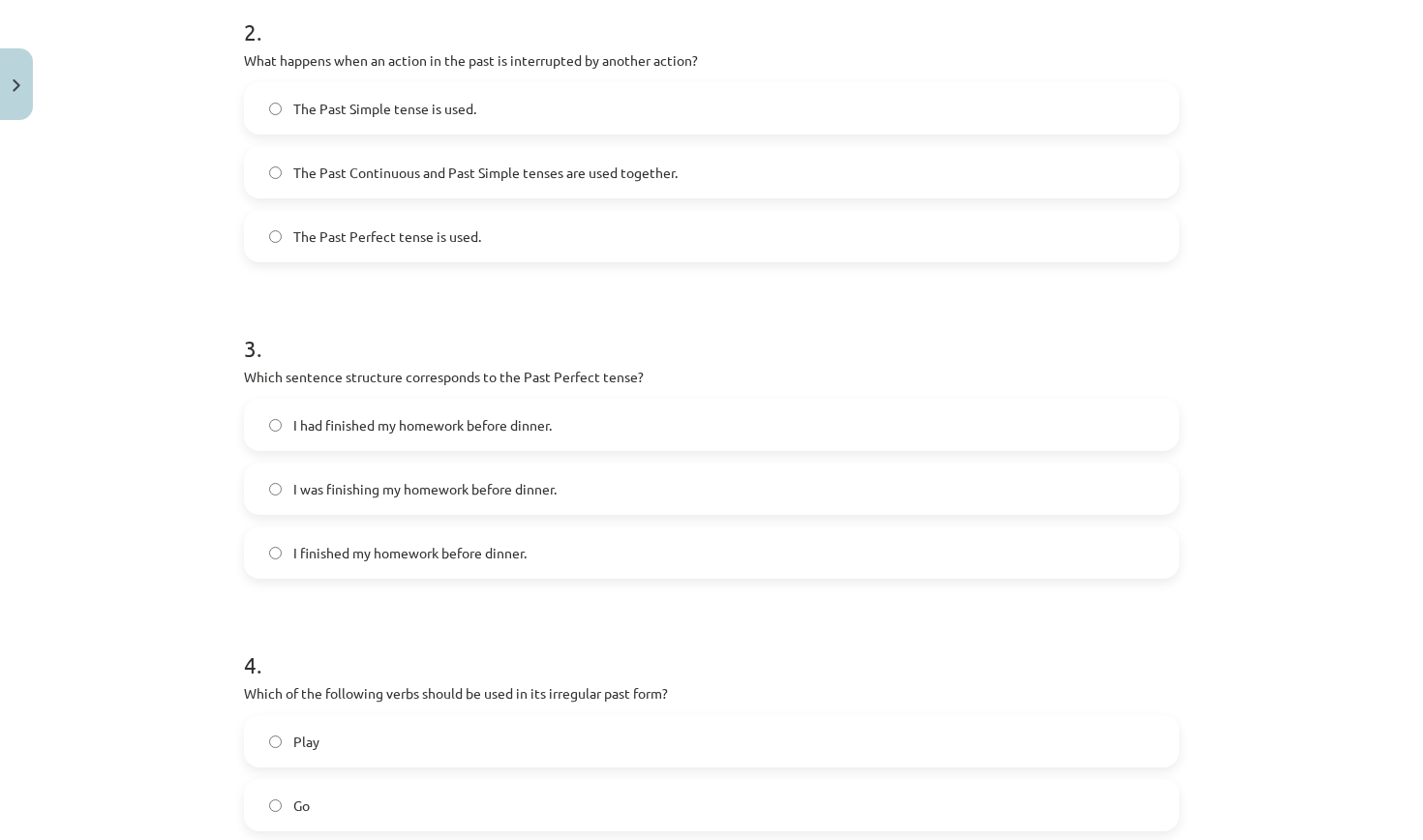
click at [514, 187] on label "The Past Continuous and Past Simple tenses are used together." at bounding box center [712, 172] width 931 height 49
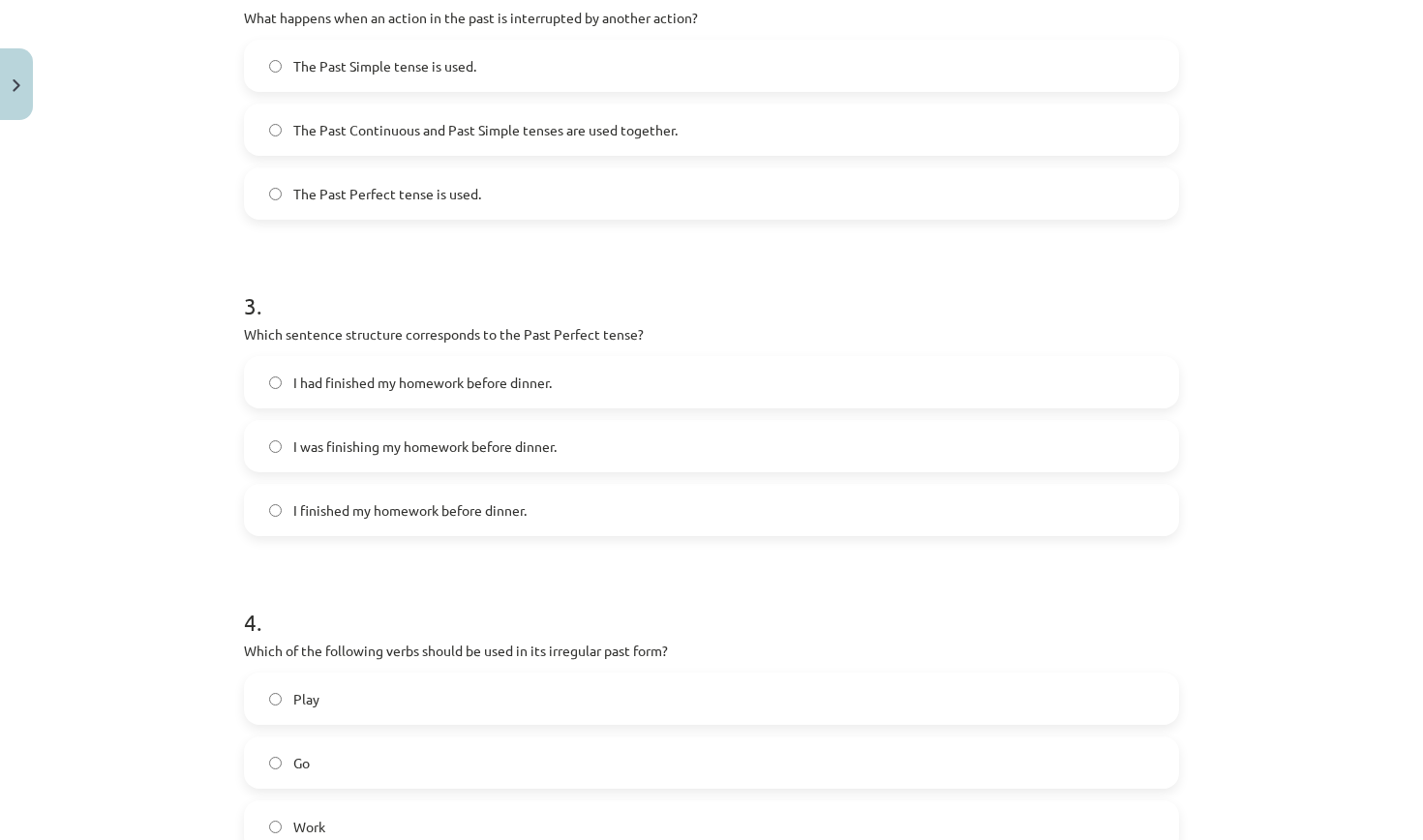
scroll to position [762, 0]
click at [413, 193] on span "The Past Perfect tense is used." at bounding box center [386, 192] width 188 height 20
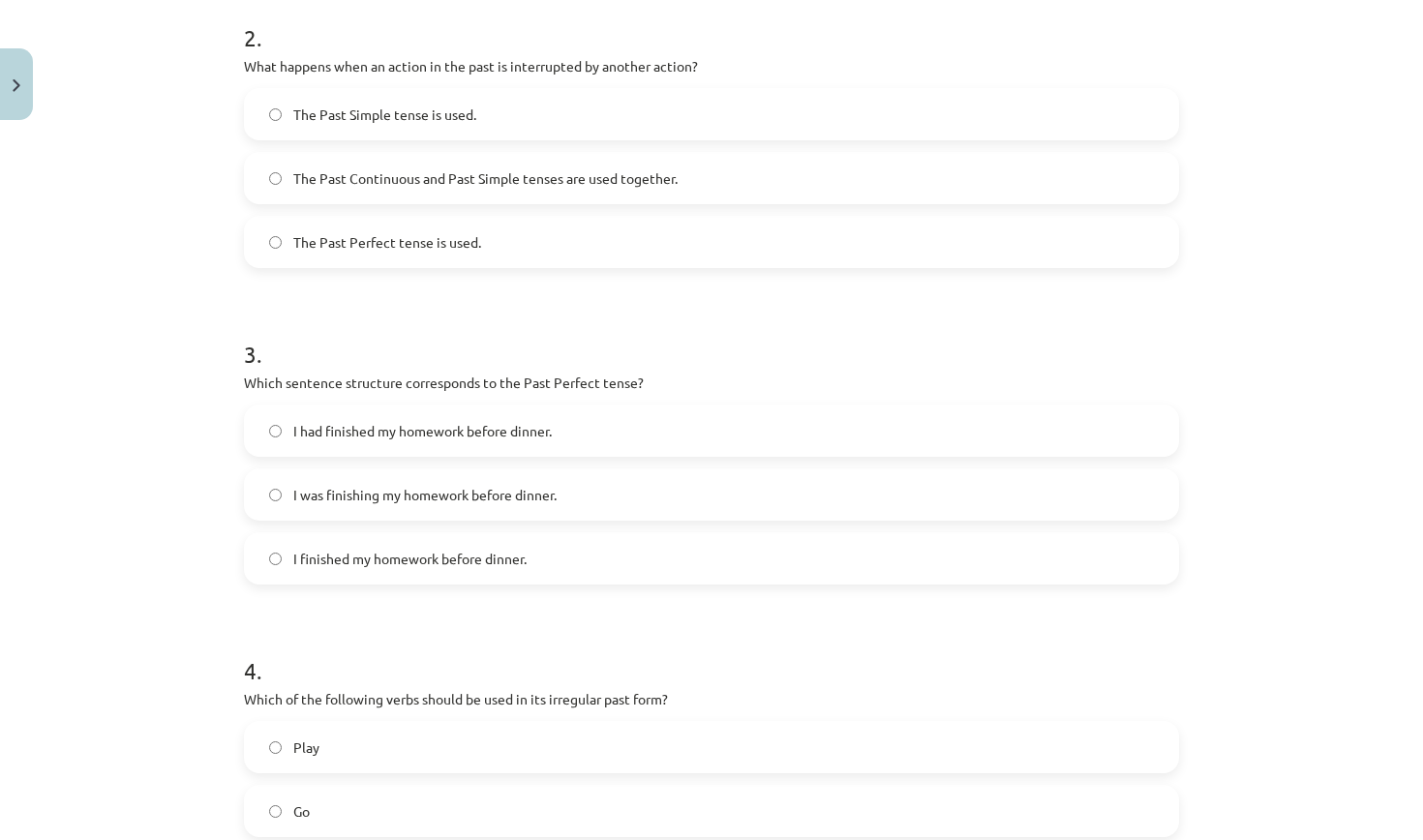
scroll to position [709, 0]
click at [546, 420] on label "I had finished my homework before dinner." at bounding box center [712, 434] width 931 height 49
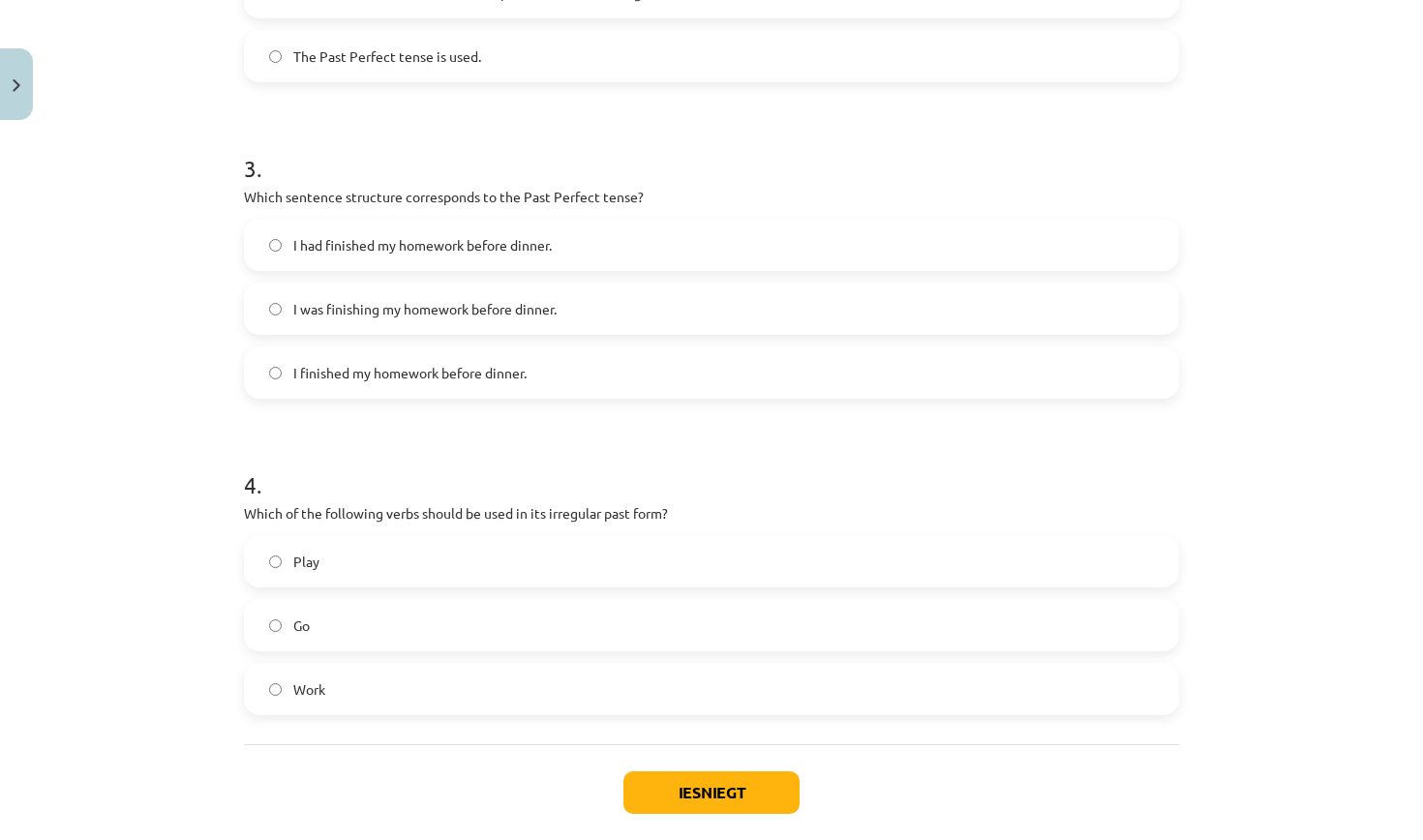
scroll to position [900, 0]
click at [415, 296] on span "I was finishing my homework before dinner." at bounding box center [424, 306] width 263 height 20
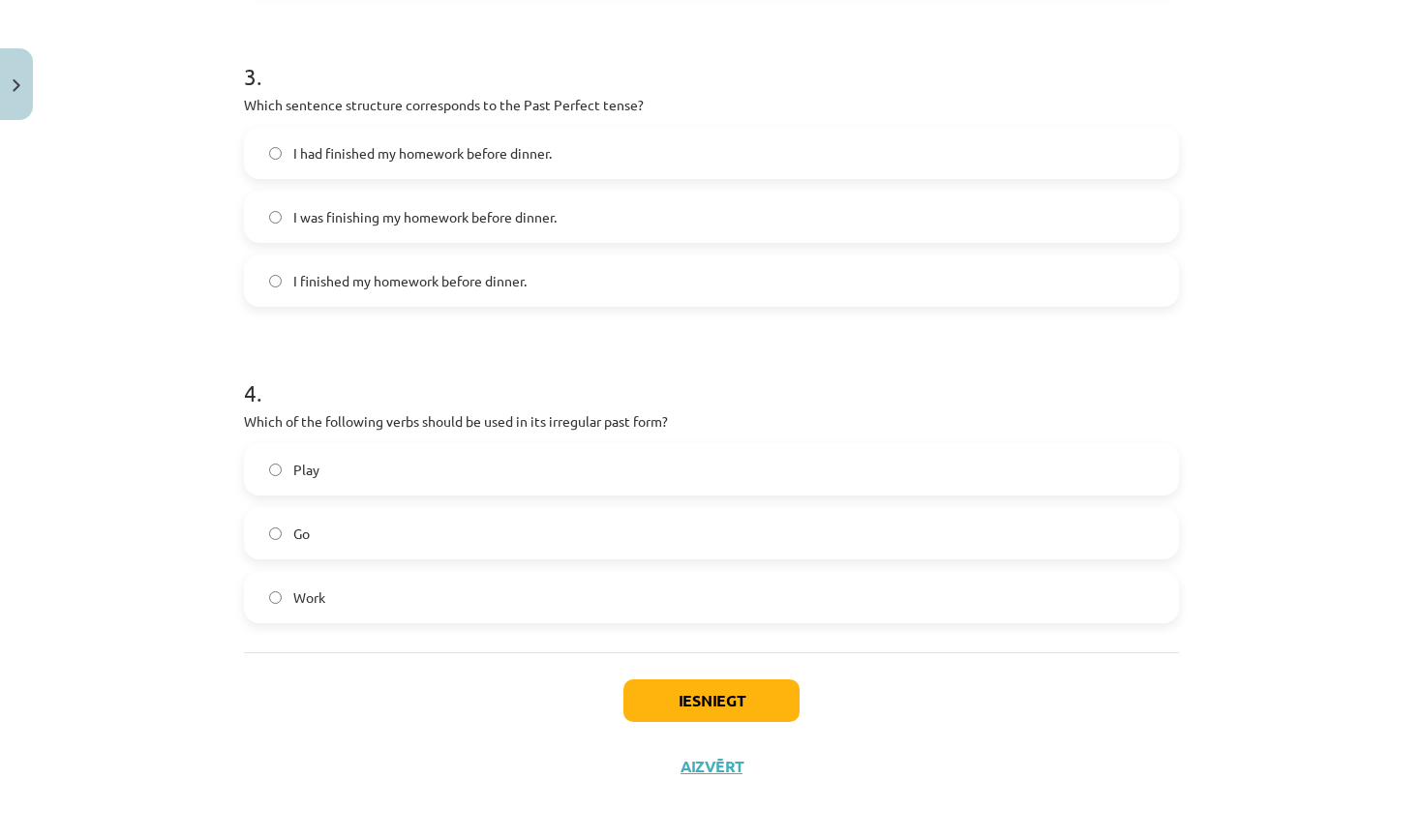
scroll to position [999, 0]
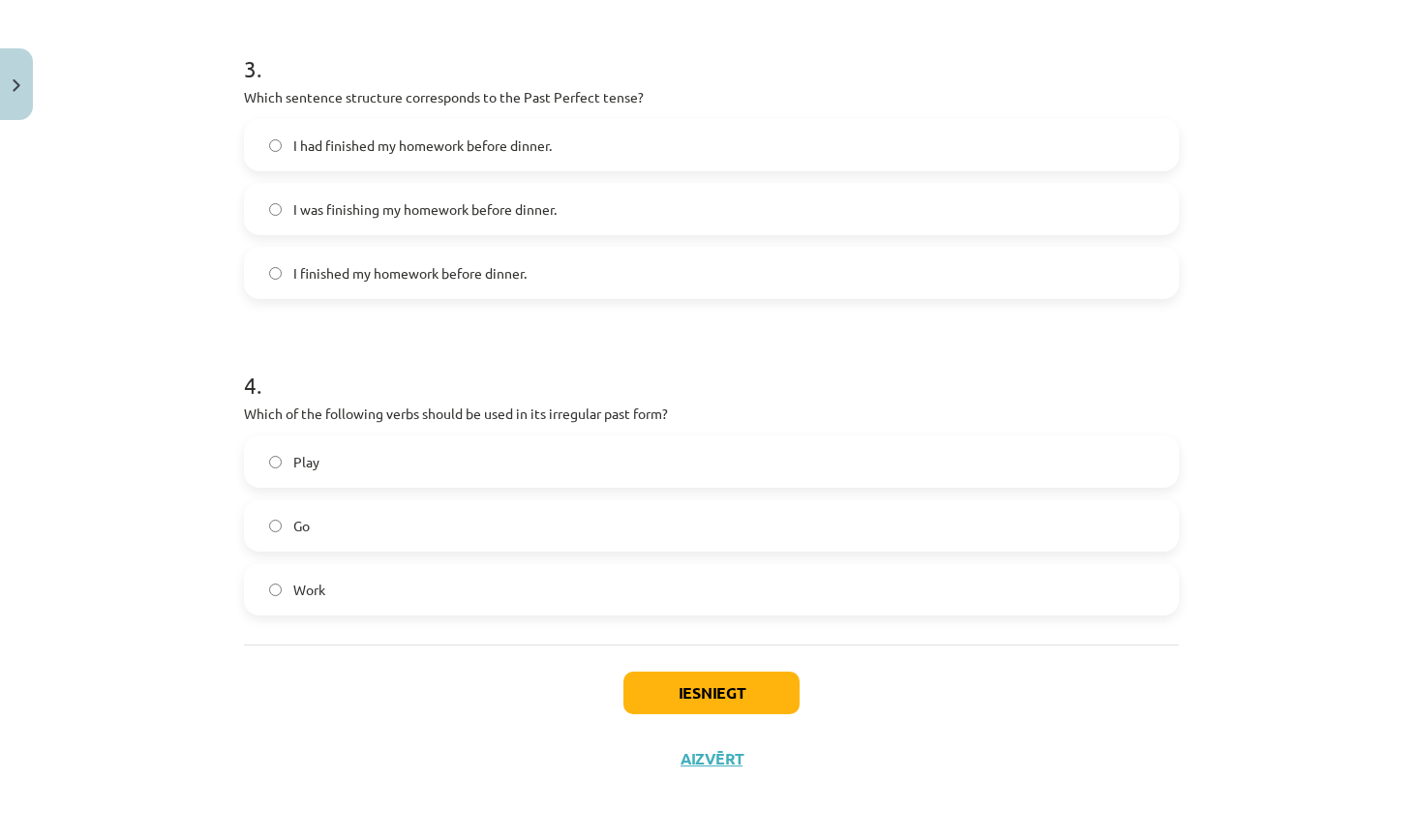
click at [615, 506] on label "Go" at bounding box center [712, 526] width 931 height 49
click at [685, 689] on button "Iesniegt" at bounding box center [711, 693] width 176 height 43
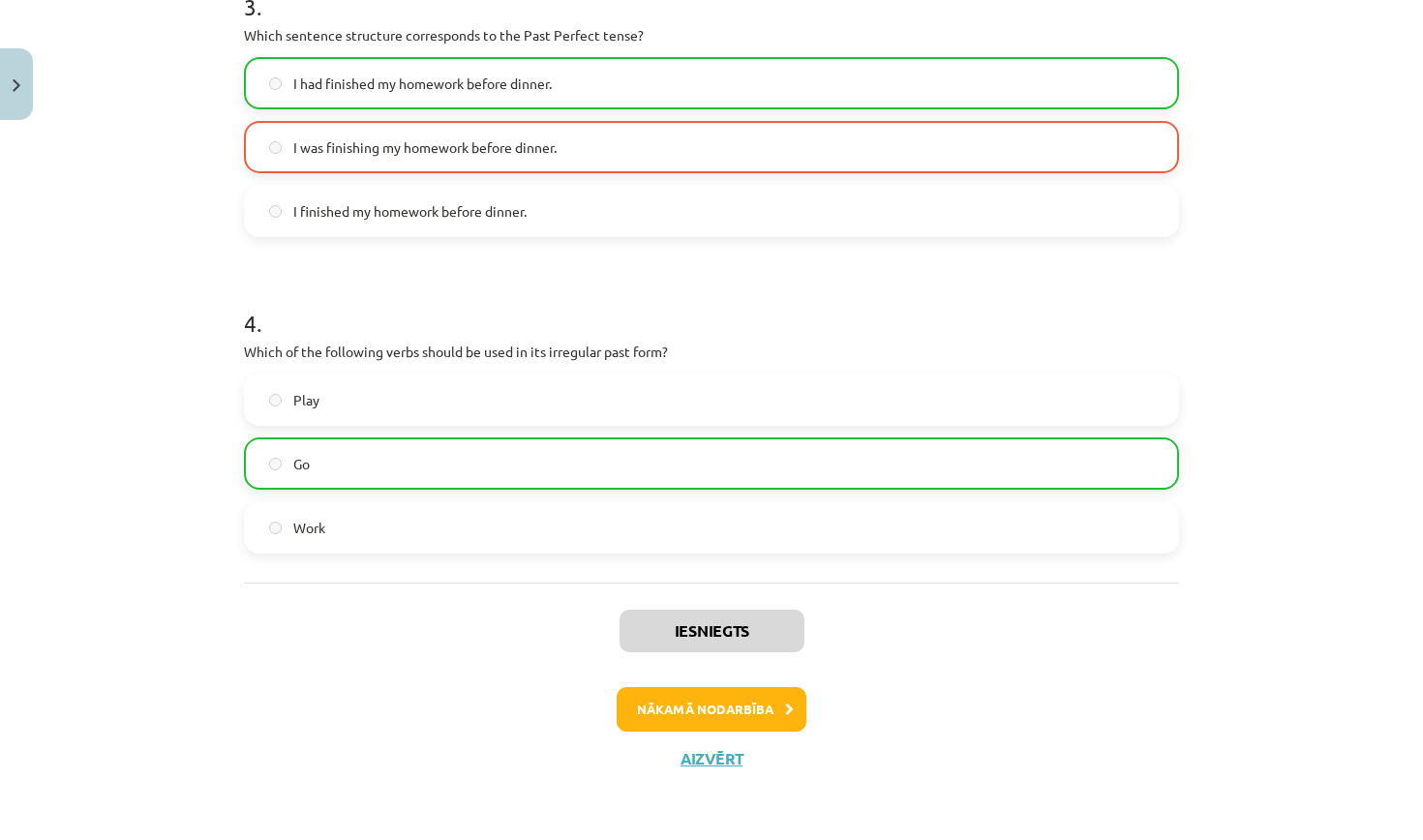
scroll to position [1061, 0]
click at [694, 765] on button "Aizvērt" at bounding box center [712, 759] width 74 height 19
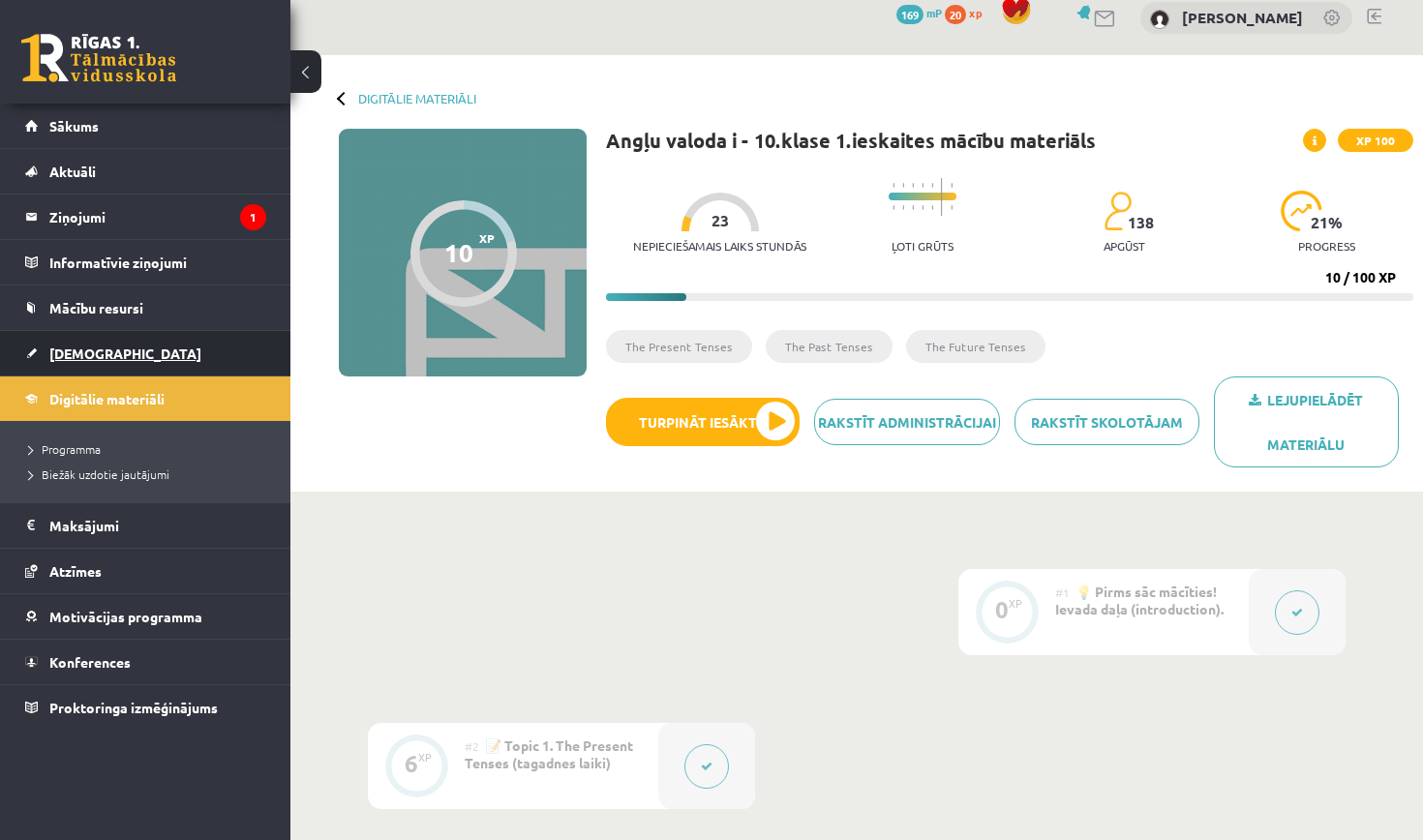
click at [166, 343] on link "[DEMOGRAPHIC_DATA]" at bounding box center [146, 353] width 241 height 45
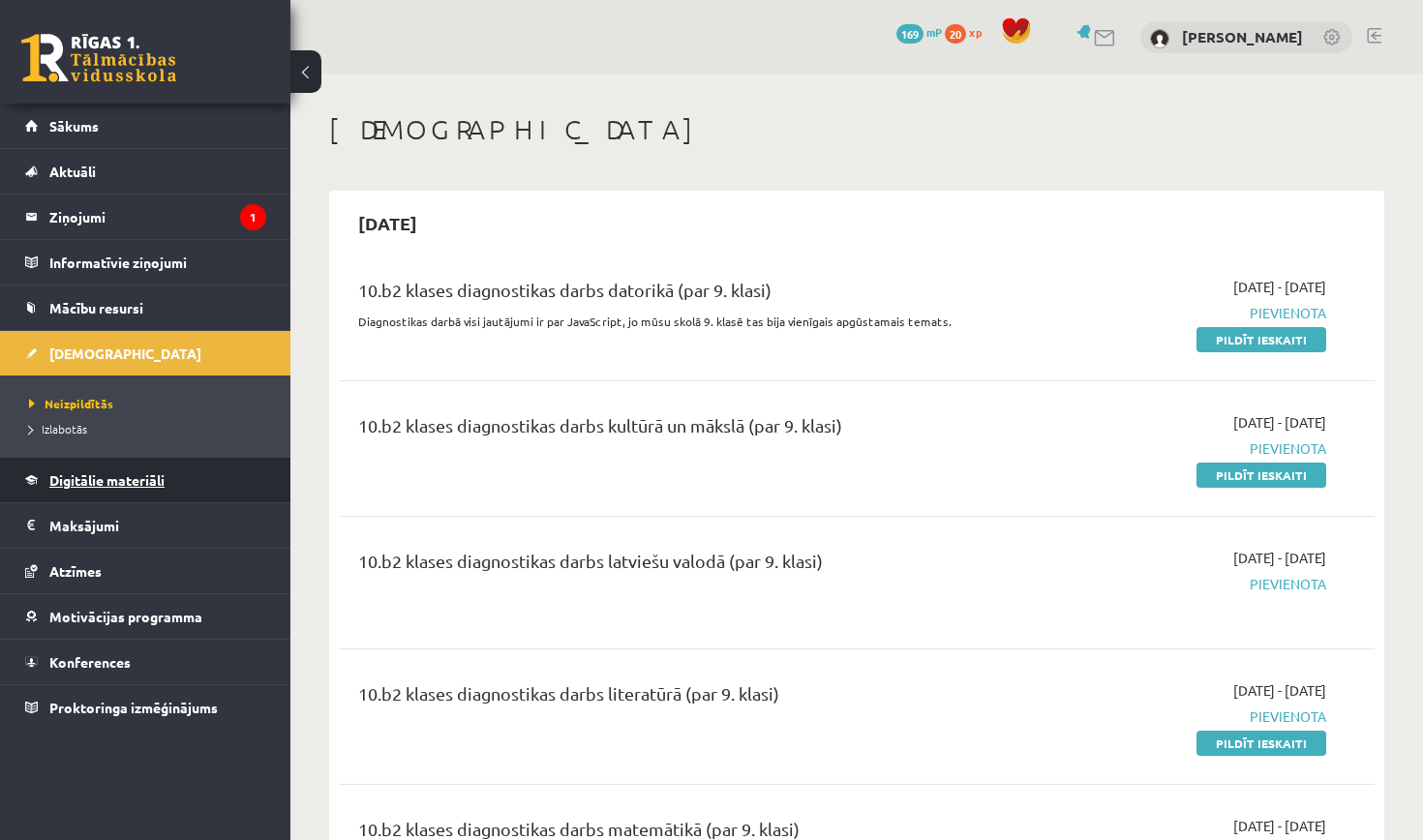
click at [142, 475] on span "Digitālie materiāli" at bounding box center [107, 480] width 115 height 18
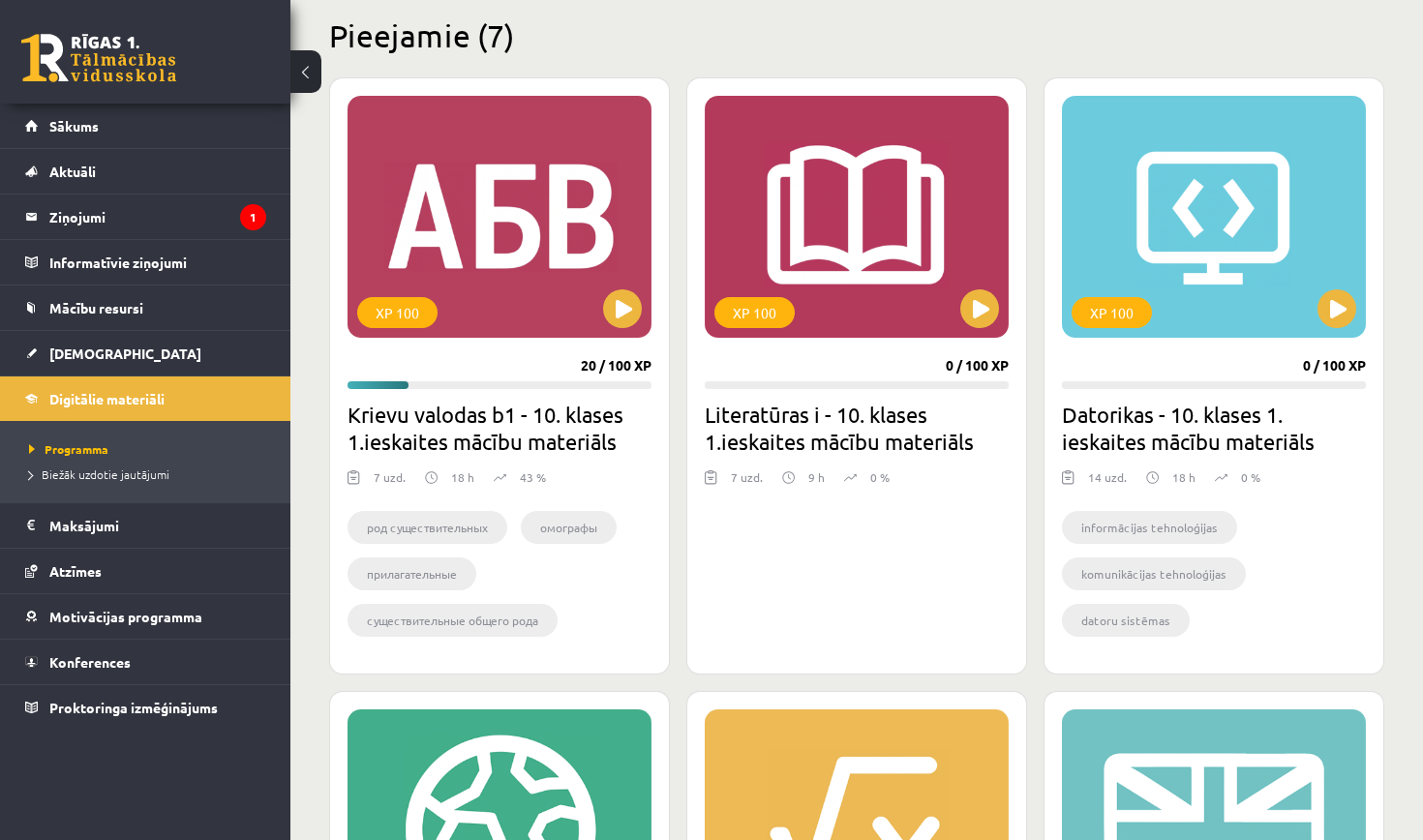
scroll to position [475, 0]
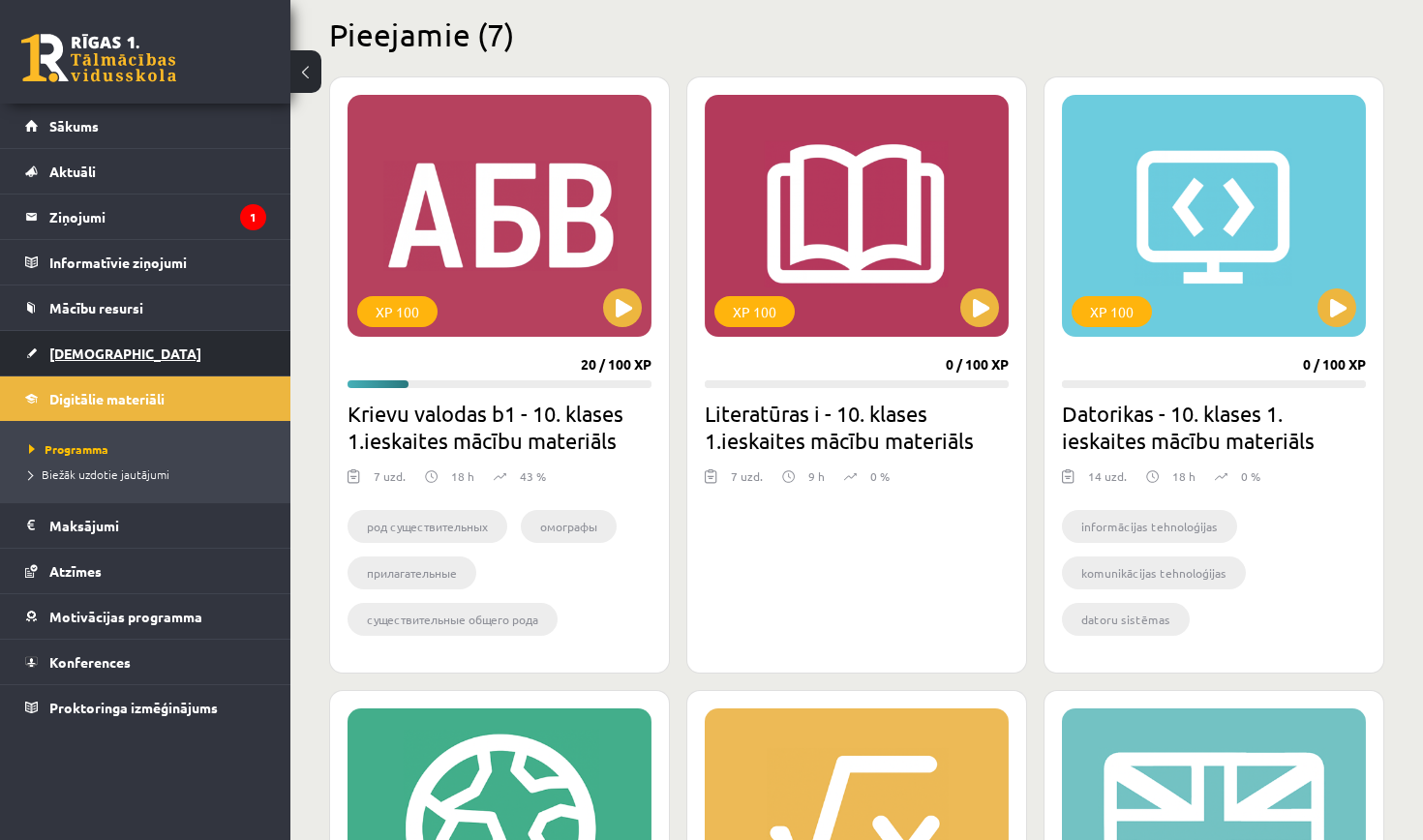
click at [115, 347] on link "[DEMOGRAPHIC_DATA]" at bounding box center [146, 353] width 241 height 45
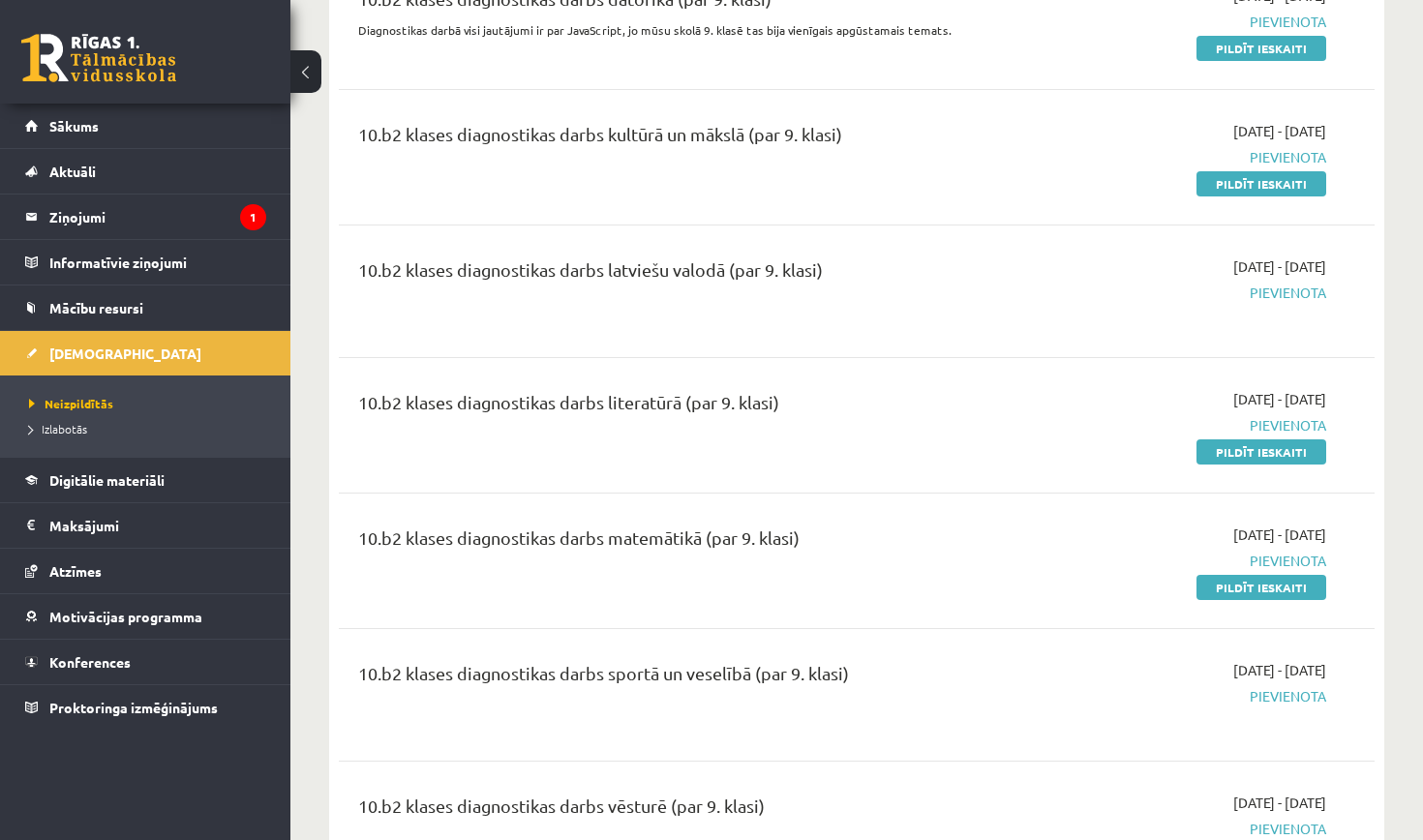
scroll to position [292, 0]
click at [1239, 457] on link "Pildīt ieskaiti" at bounding box center [1260, 451] width 129 height 25
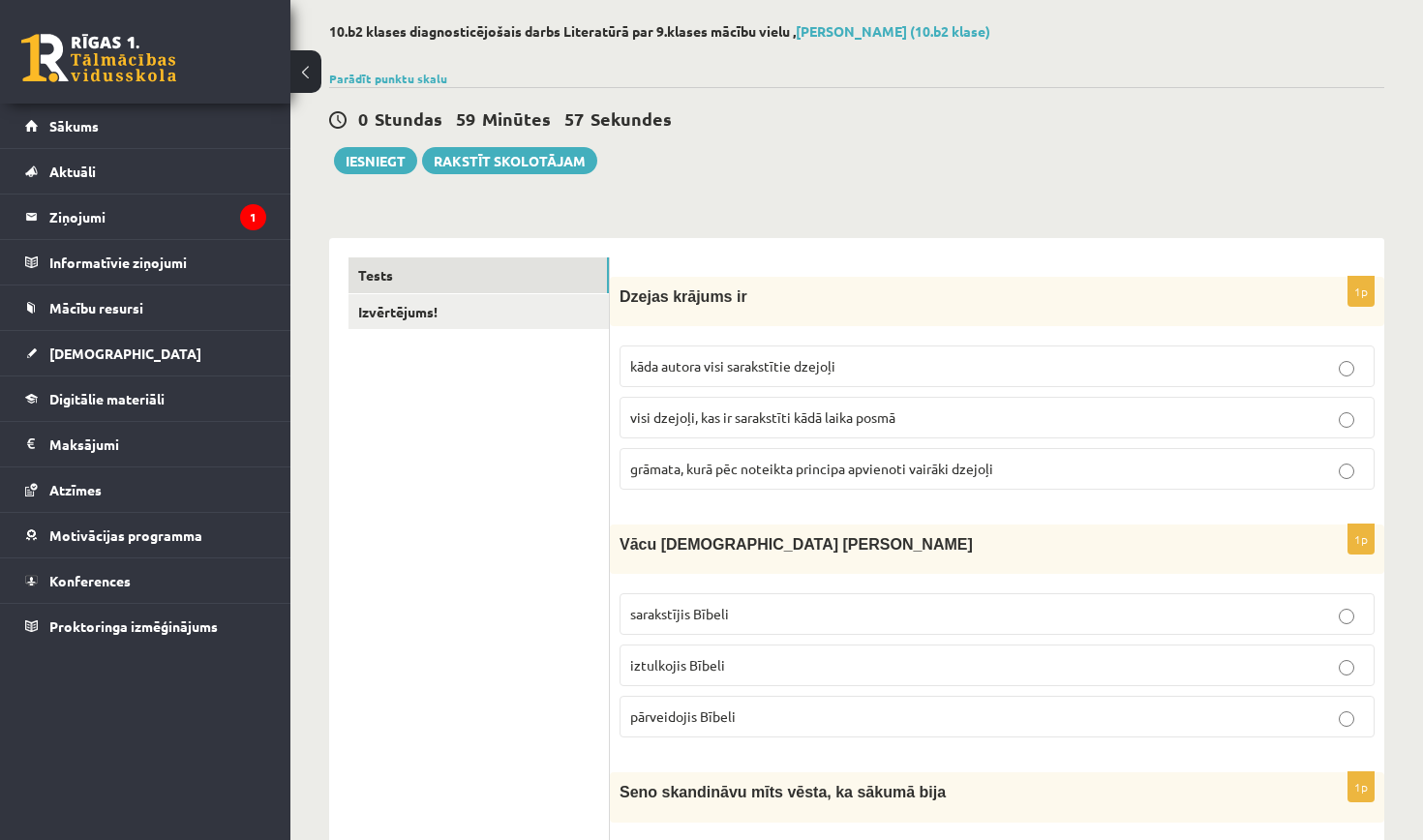
scroll to position [91, 0]
click at [896, 405] on label "visi dzejoļi, kas ir sarakstīti kādā laika posmā" at bounding box center [997, 417] width 755 height 42
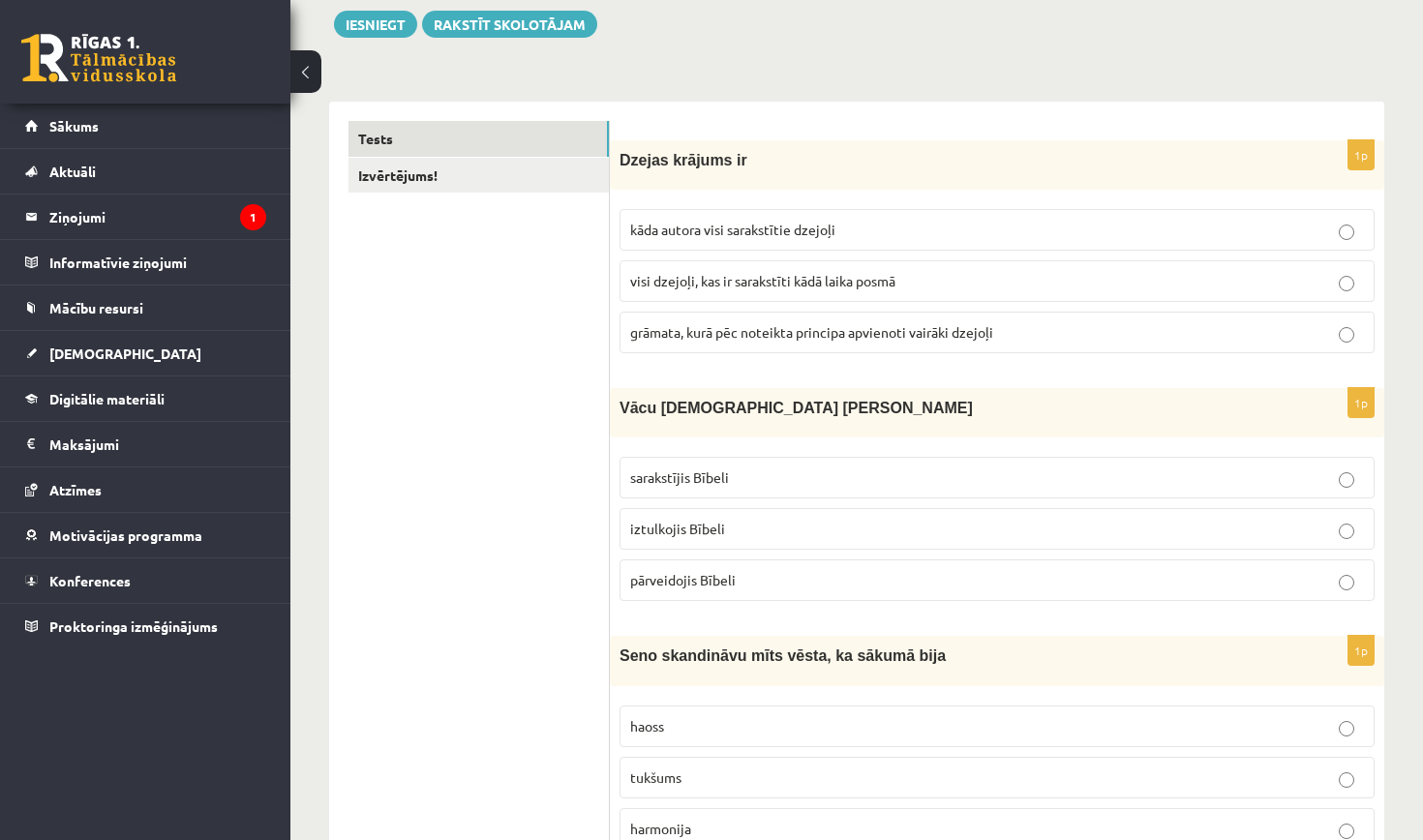
scroll to position [230, 0]
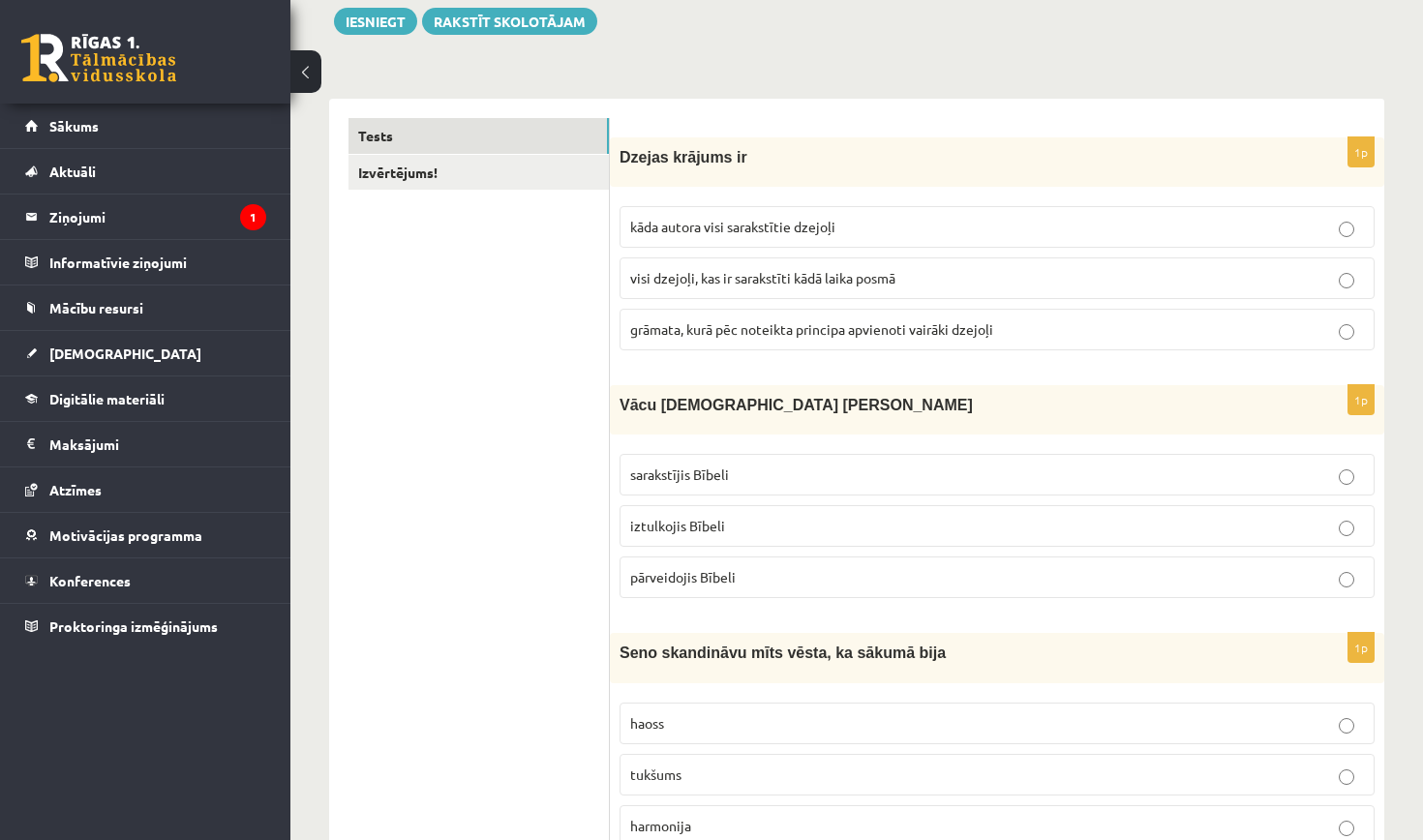
click at [848, 526] on p "iztulkojis Bībeli" at bounding box center [997, 526] width 734 height 20
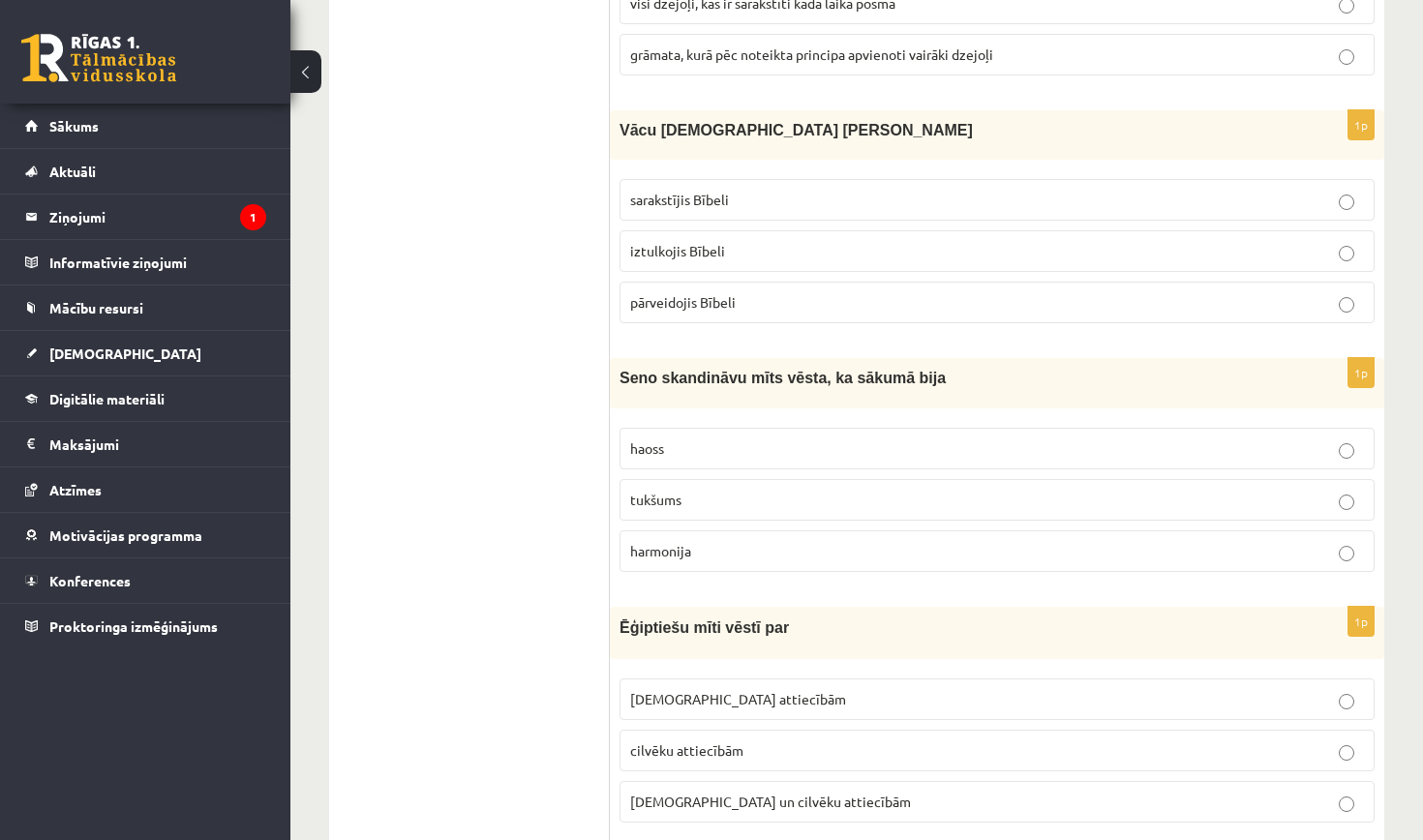
scroll to position [508, 0]
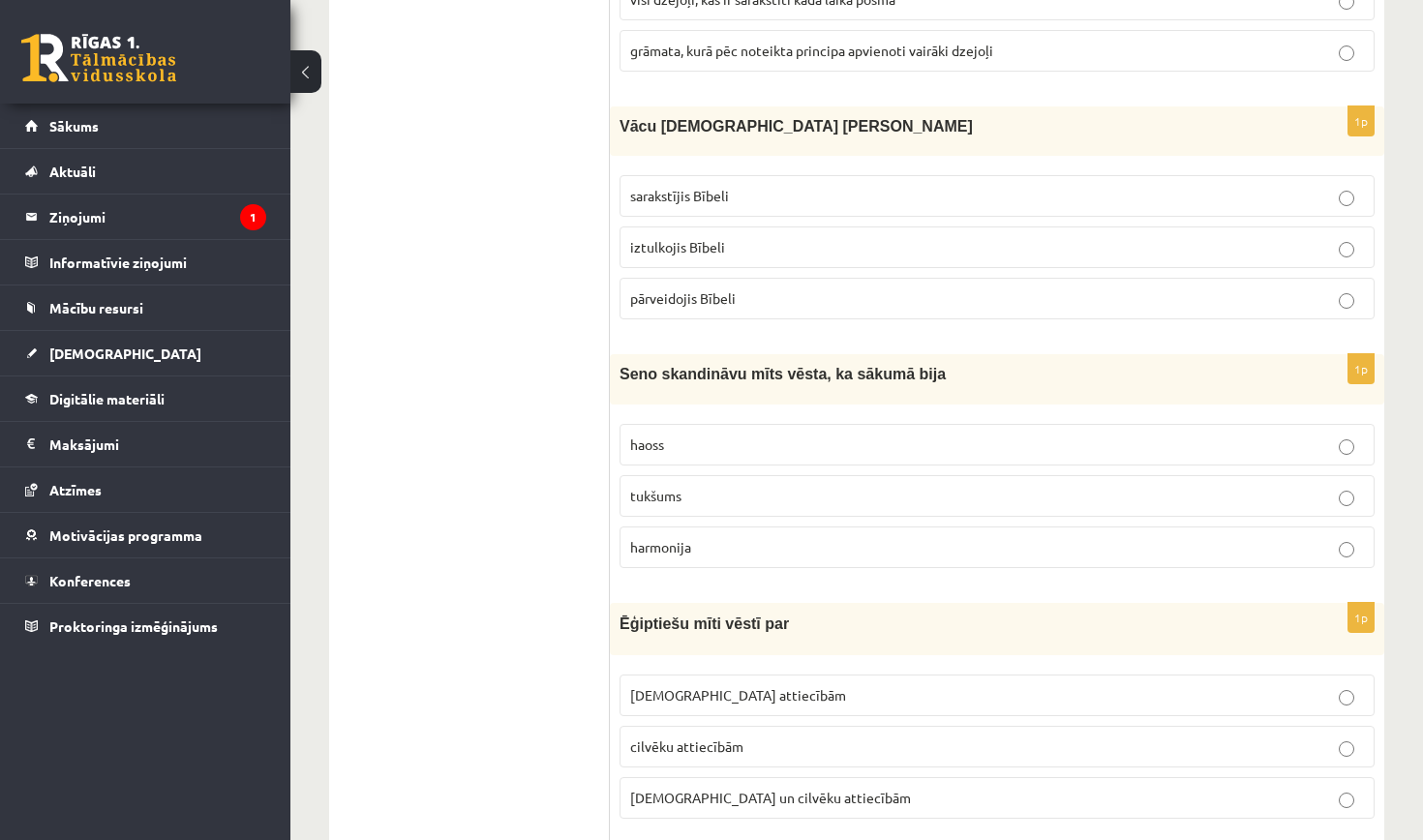
click at [724, 490] on p "tukšums" at bounding box center [997, 495] width 734 height 20
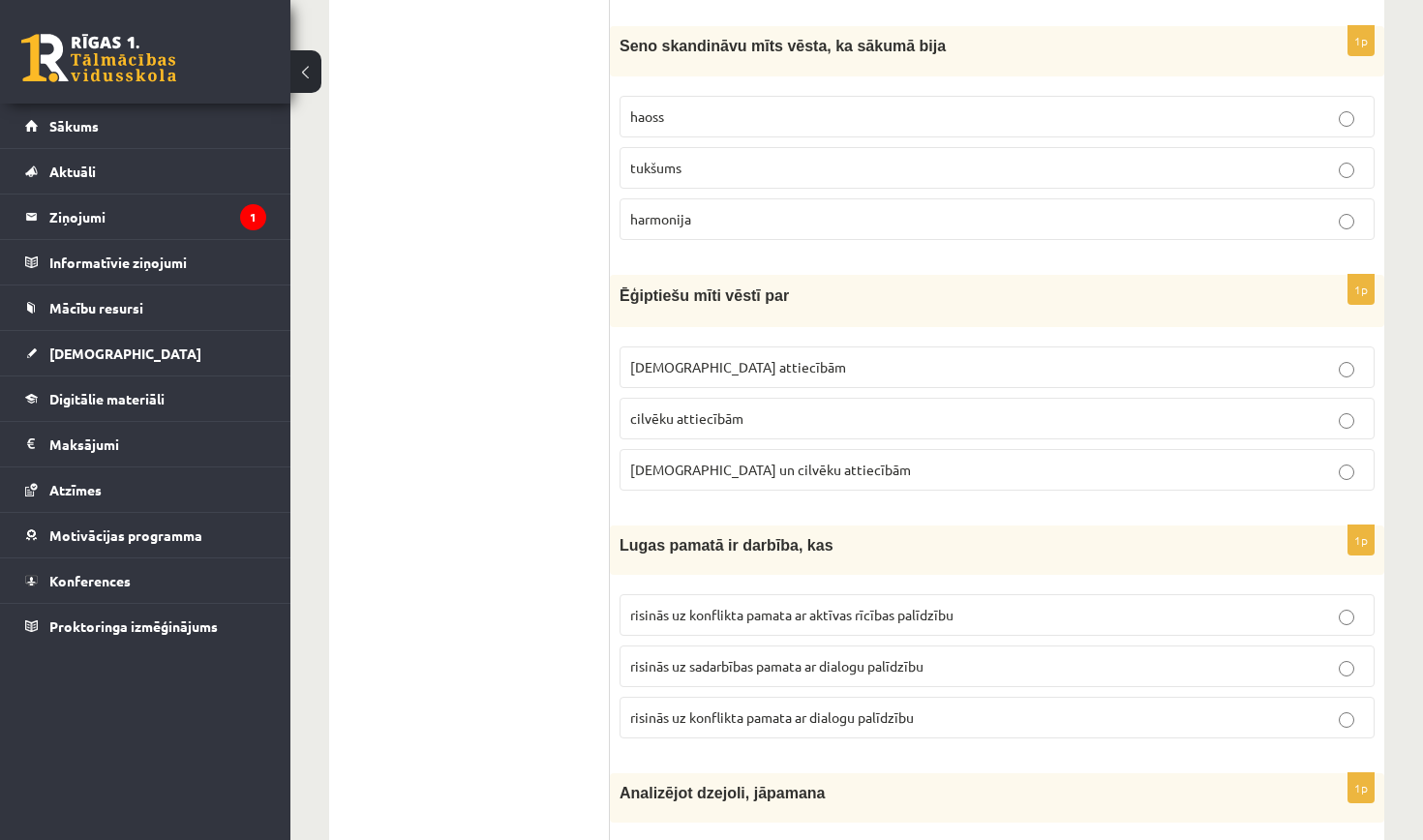
scroll to position [838, 0]
click at [803, 463] on p "[DEMOGRAPHIC_DATA] un cilvēku attiecībām" at bounding box center [997, 467] width 734 height 20
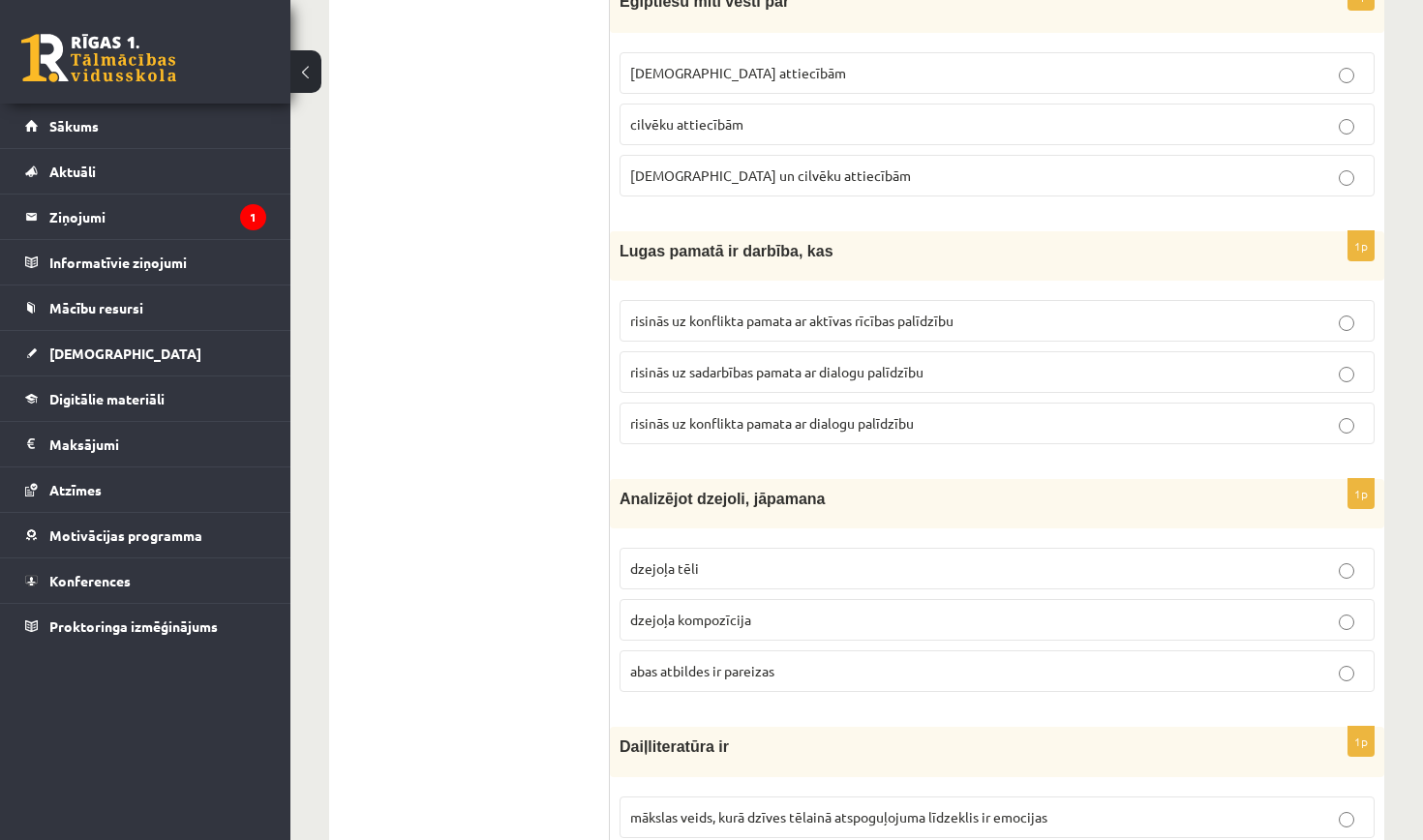
scroll to position [1135, 0]
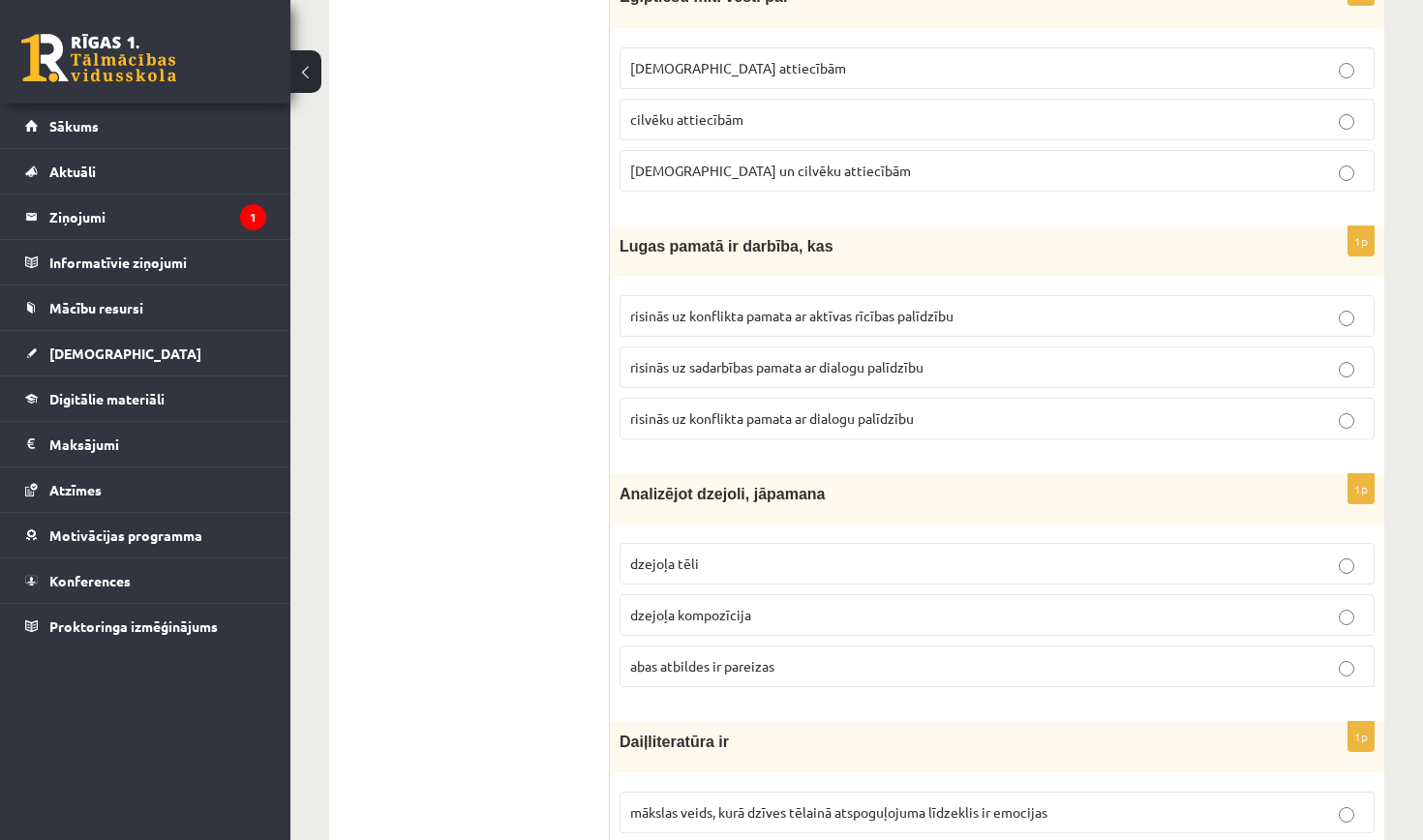
click at [857, 364] on span "risinās uz sadarbības pamata ar dialogu palīdzību" at bounding box center [776, 367] width 293 height 18
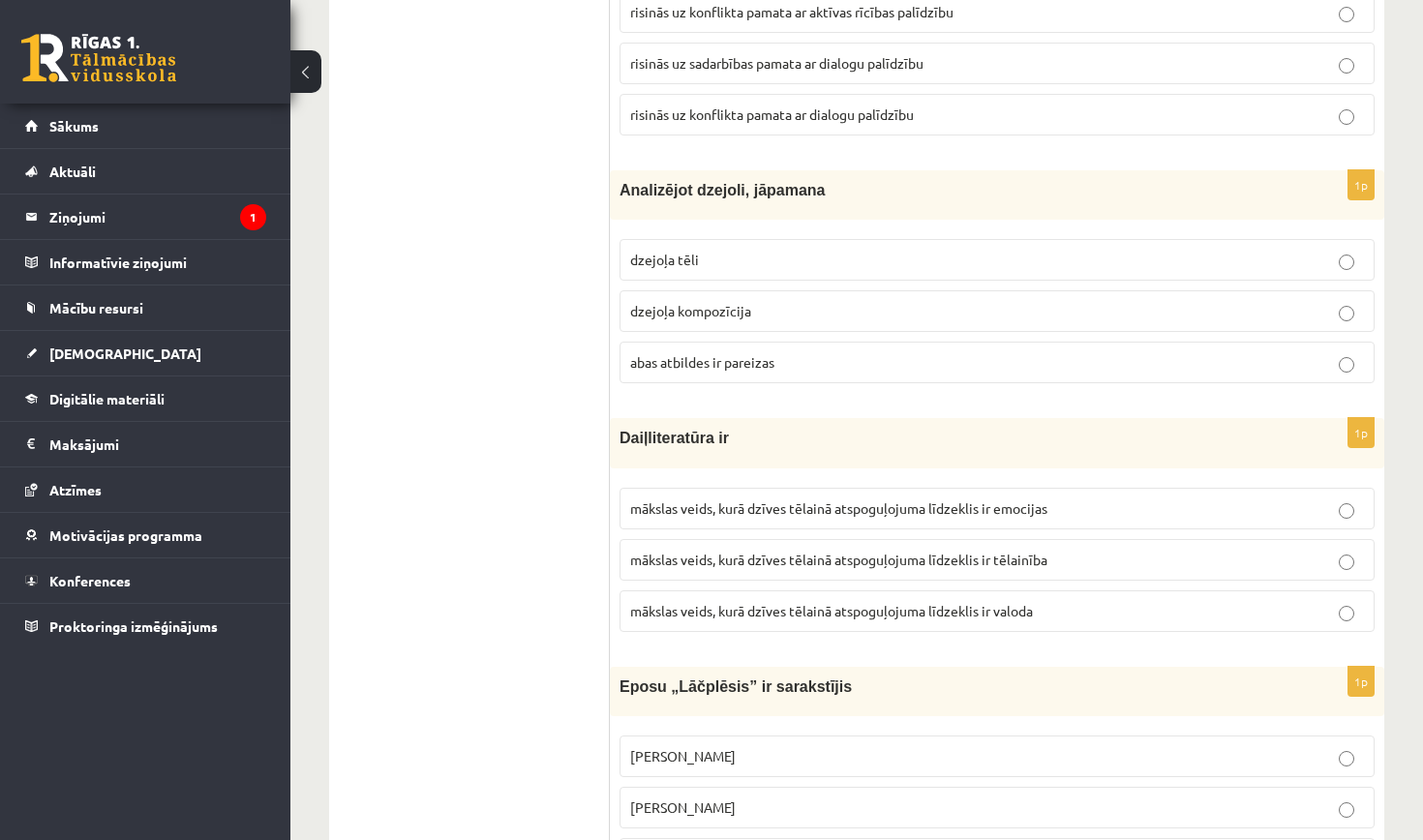
scroll to position [1441, 0]
click at [733, 356] on span "abas atbildes ir pareizas" at bounding box center [702, 361] width 144 height 18
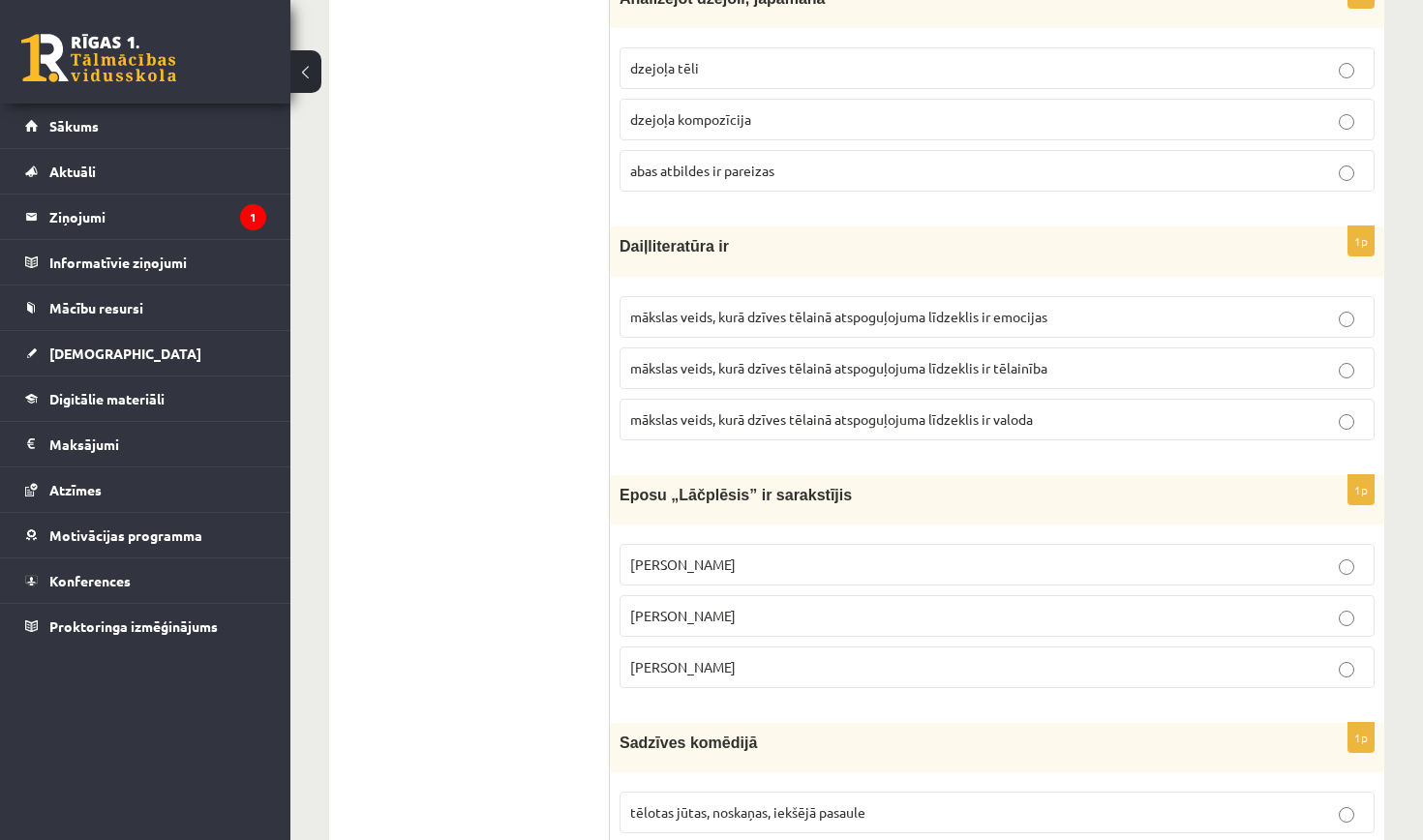
scroll to position [1630, 0]
click at [1056, 307] on p "mākslas veids, kurā dzīves tēlainā atspoguļojuma līdzeklis ir emocijas" at bounding box center [997, 316] width 734 height 20
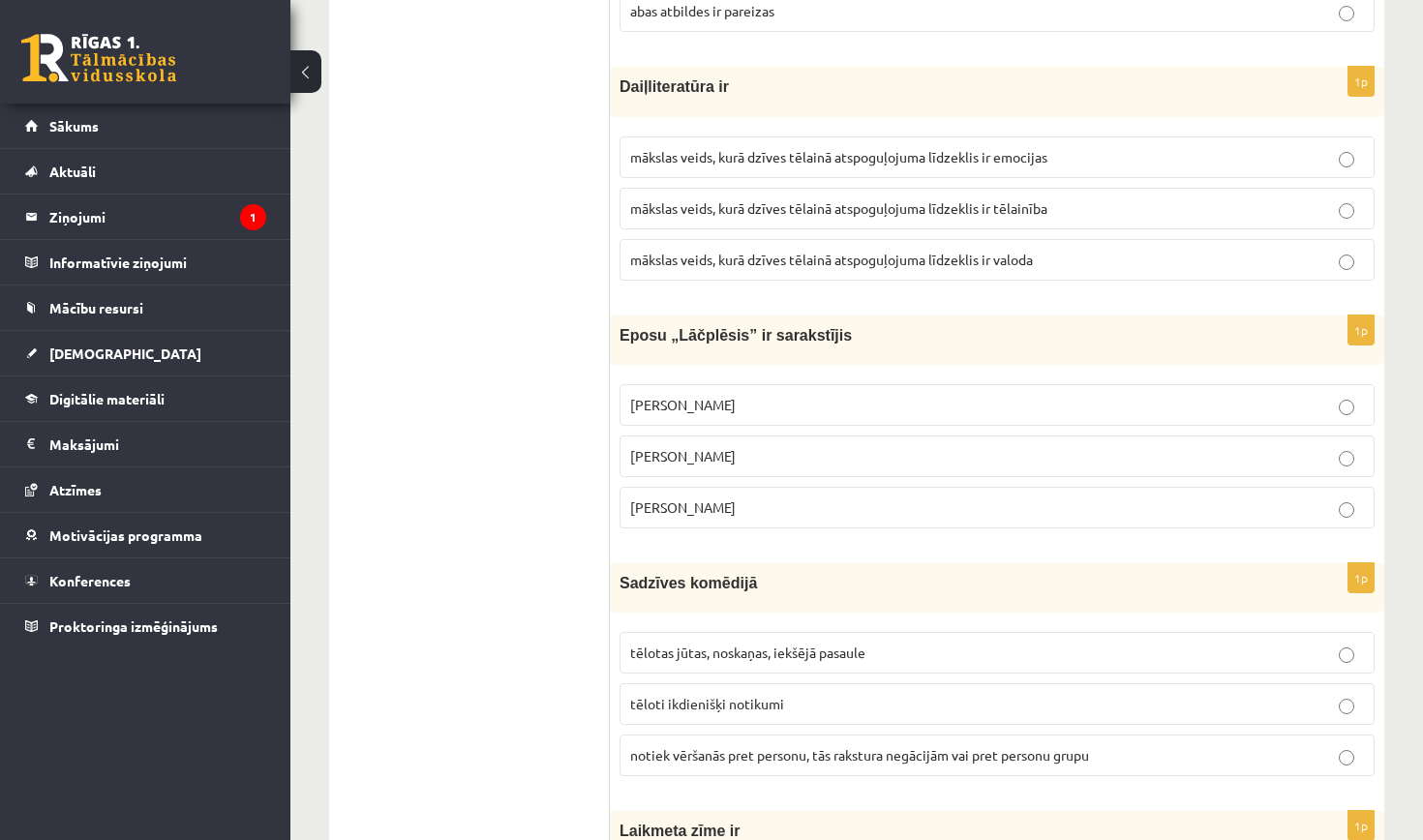
scroll to position [1795, 0]
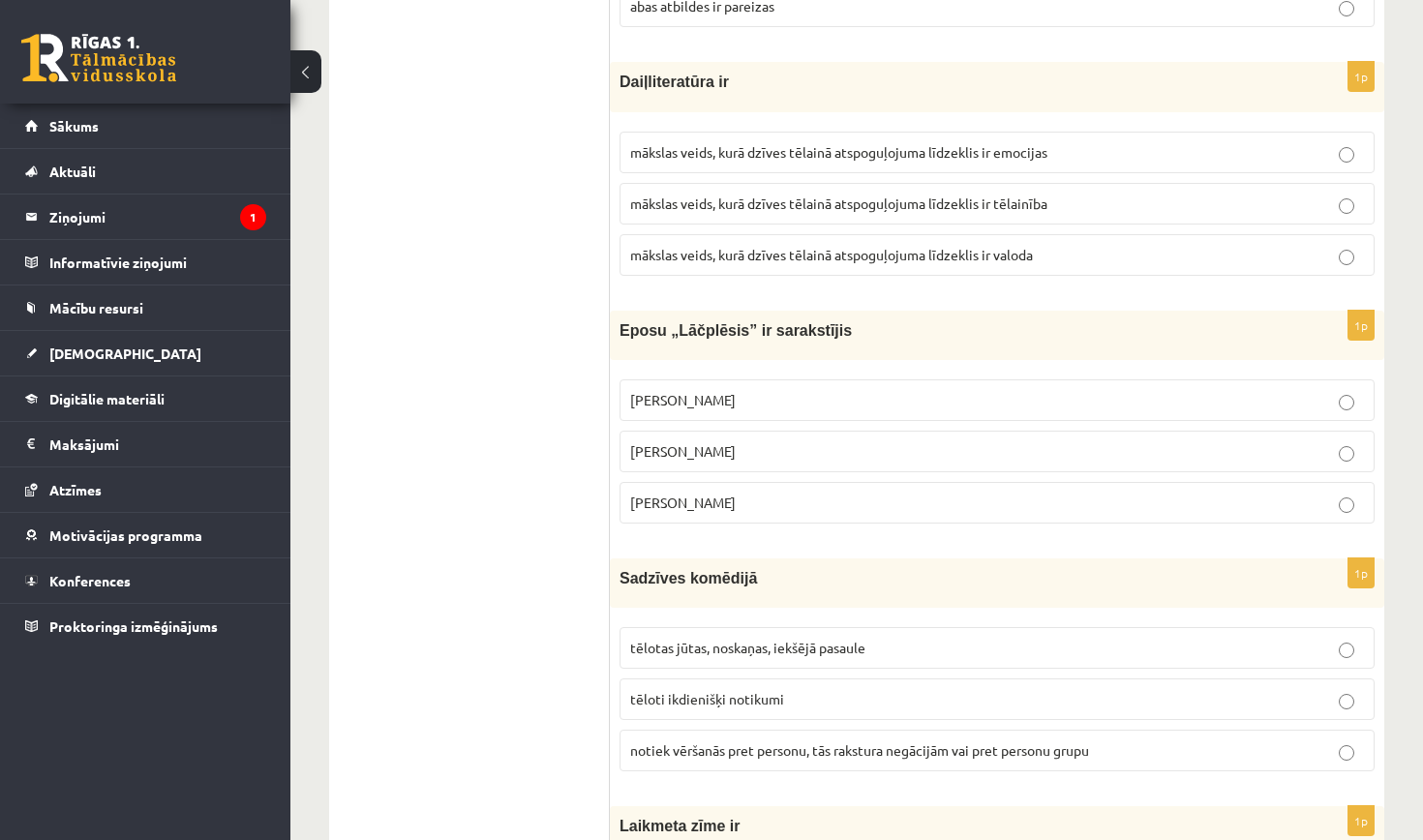
click at [787, 441] on p "[PERSON_NAME]" at bounding box center [997, 451] width 734 height 20
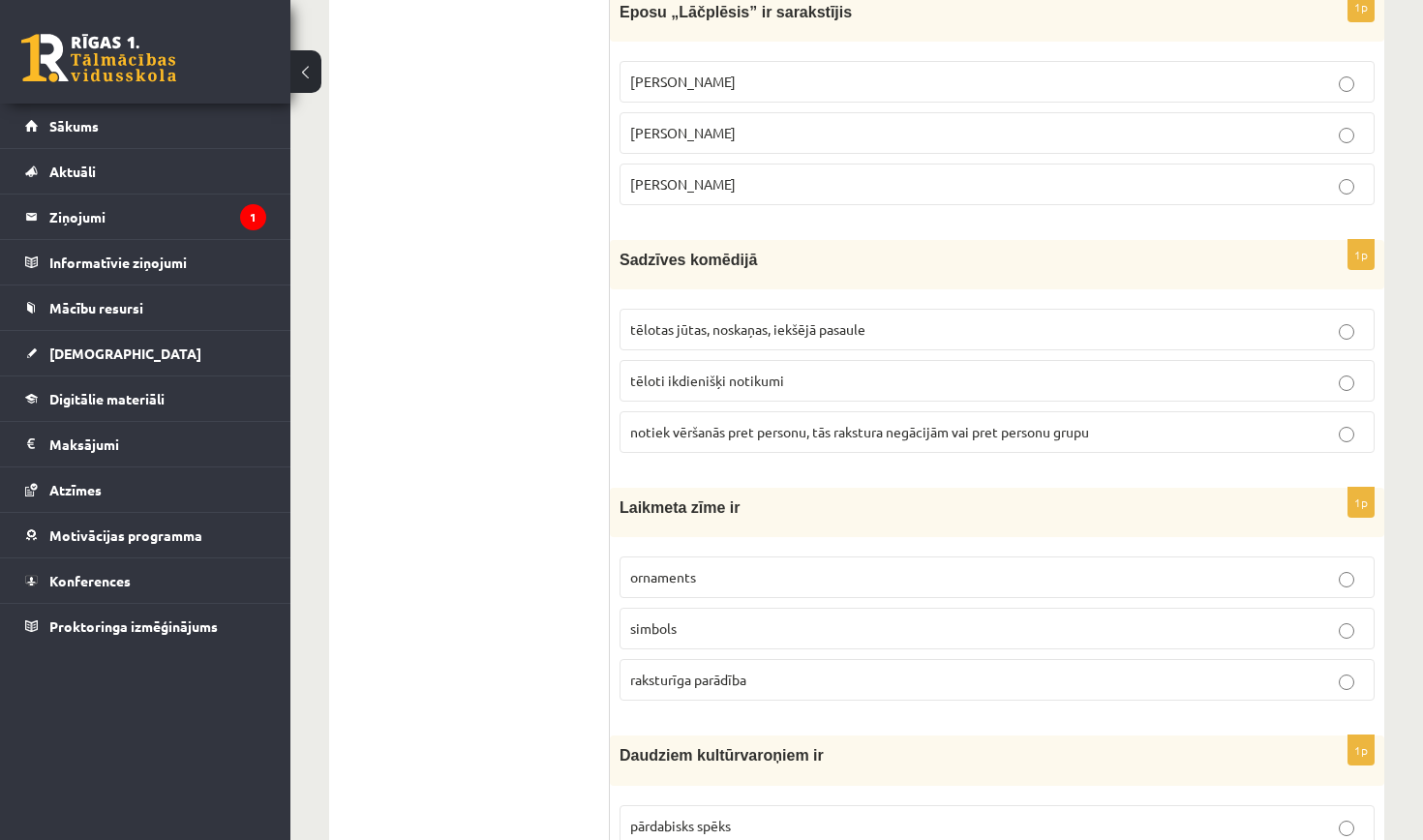
scroll to position [2116, 0]
drag, startPoint x: 829, startPoint y: 364, endPoint x: 820, endPoint y: 376, distance: 15.0
click at [829, 369] on p "tēloti ikdienišķi notikumi" at bounding box center [997, 379] width 734 height 20
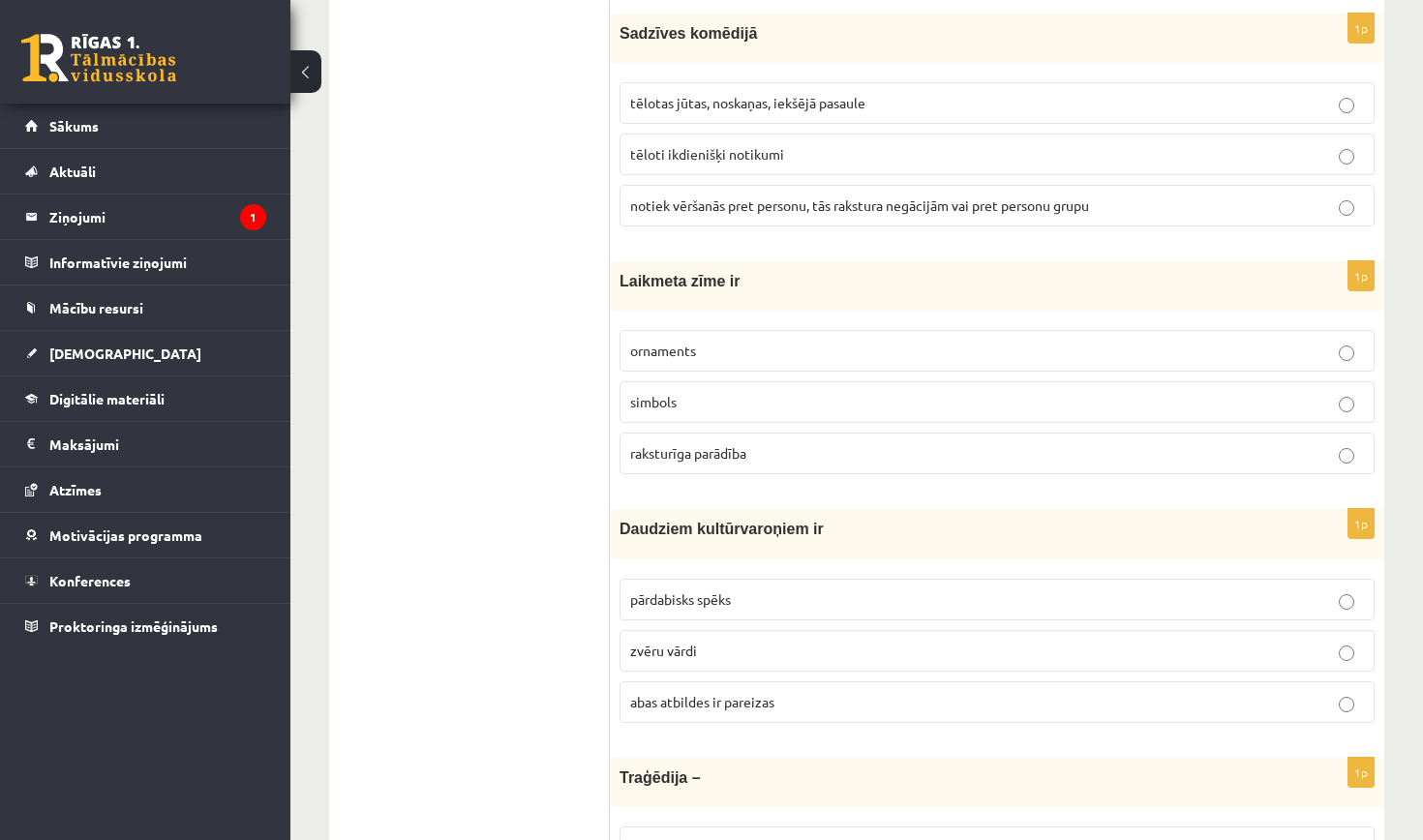
scroll to position [2347, 0]
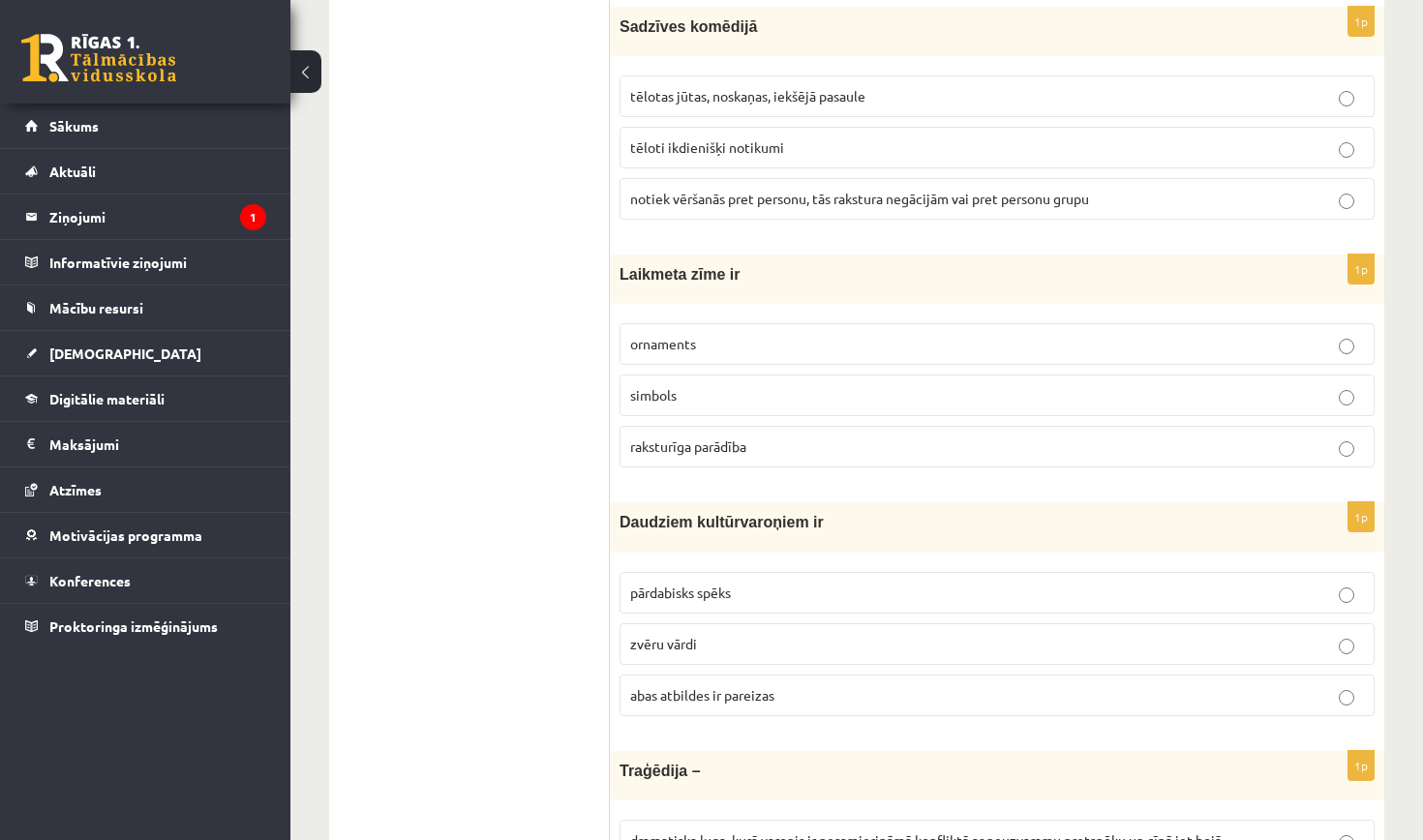
click at [744, 334] on p "ornaments" at bounding box center [997, 344] width 734 height 20
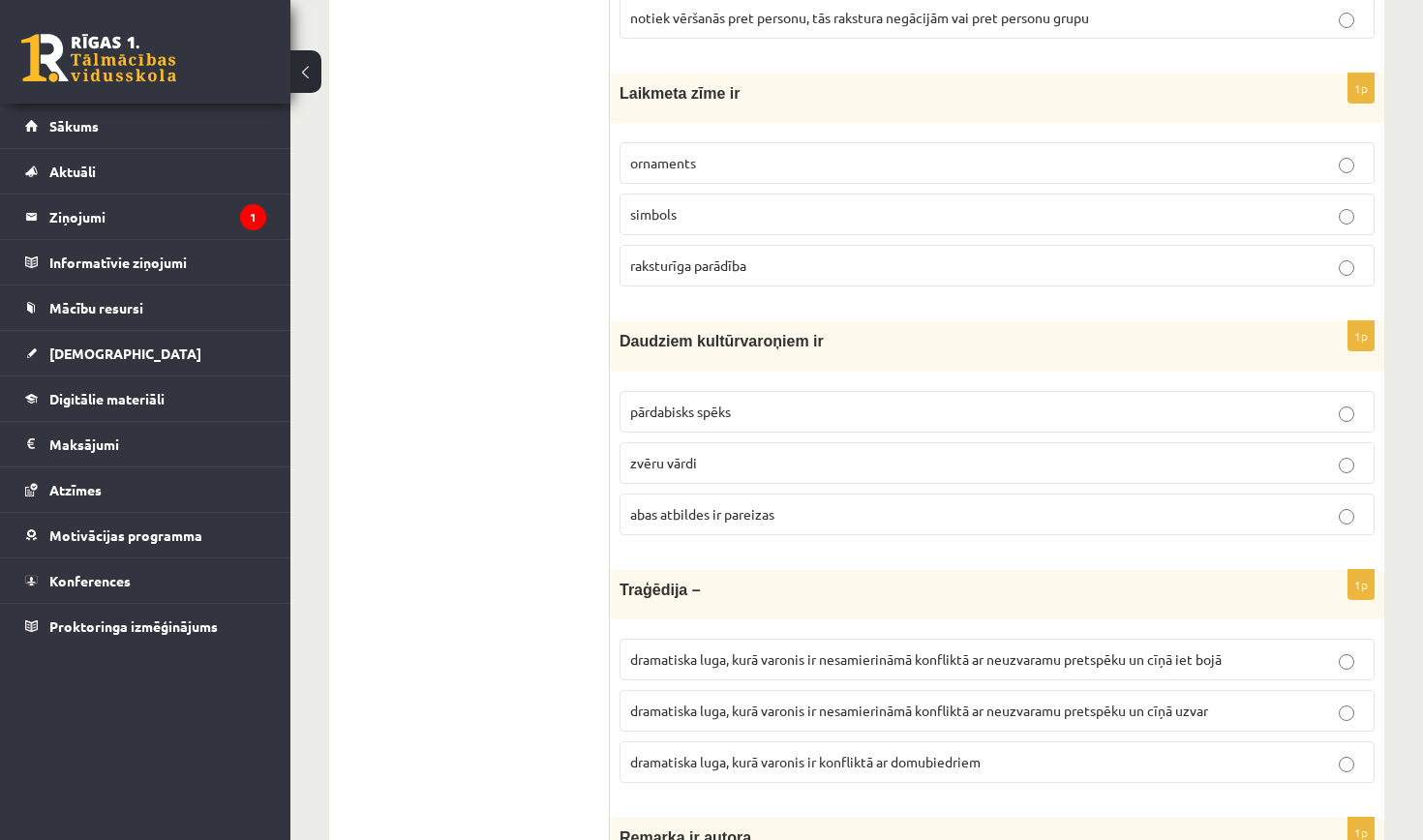
scroll to position [2539, 0]
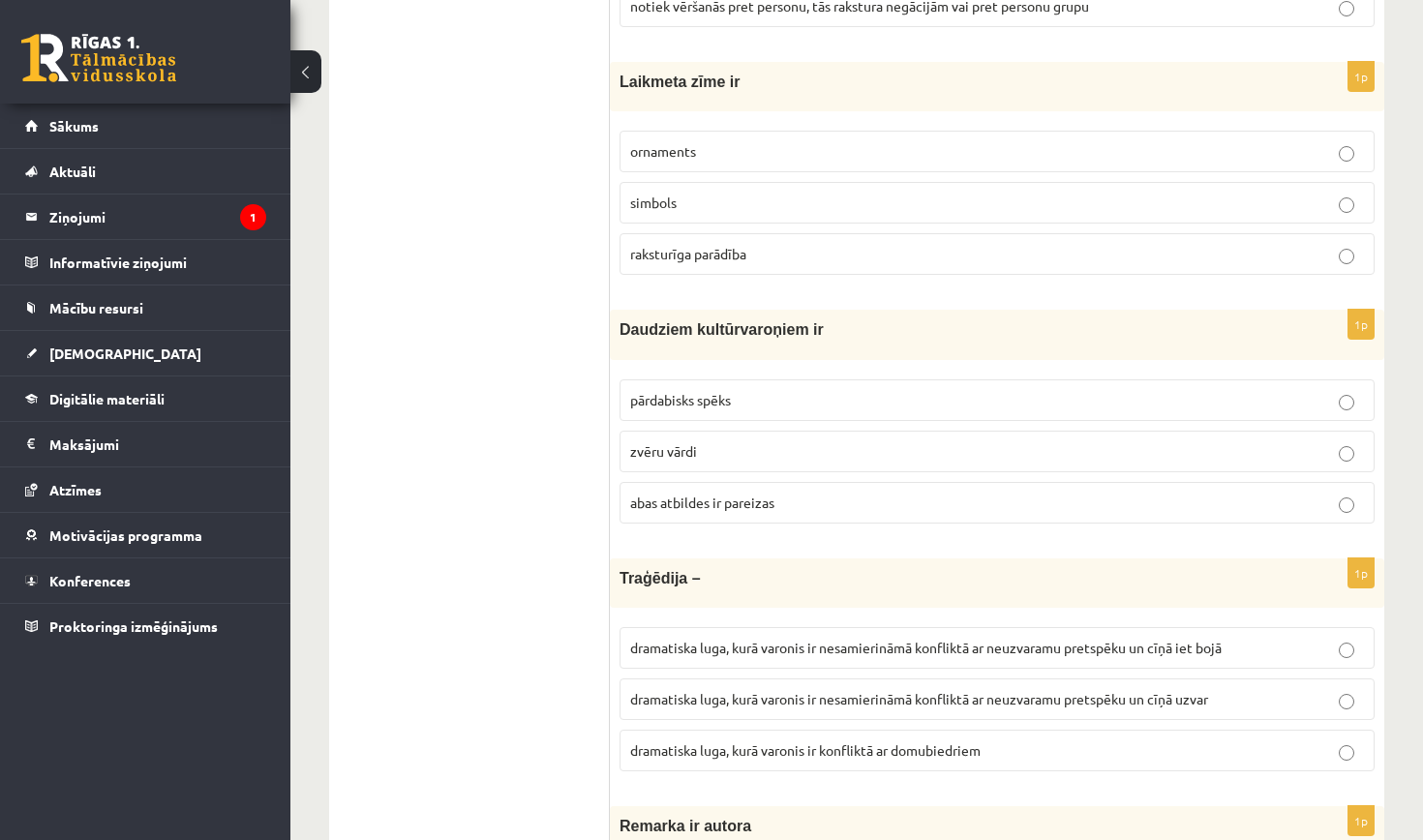
click at [754, 493] on span "abas atbildes ir pareizas" at bounding box center [702, 502] width 144 height 18
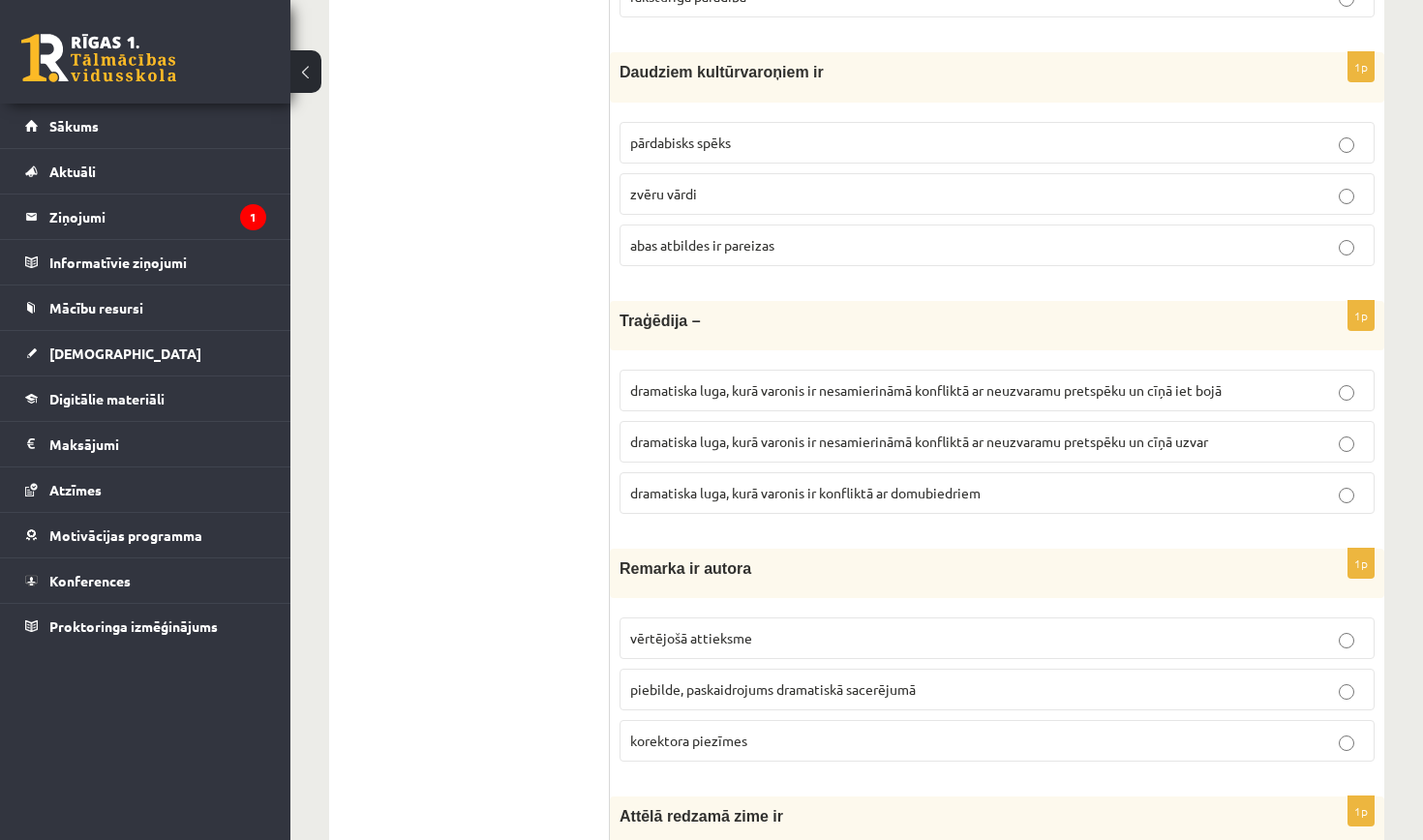
scroll to position [2797, 0]
click at [1141, 385] on span "dramatiska luga, kurā varonis ir nesamierināmā konfliktā ar neuzvaramu pretspēk…" at bounding box center [926, 390] width 592 height 18
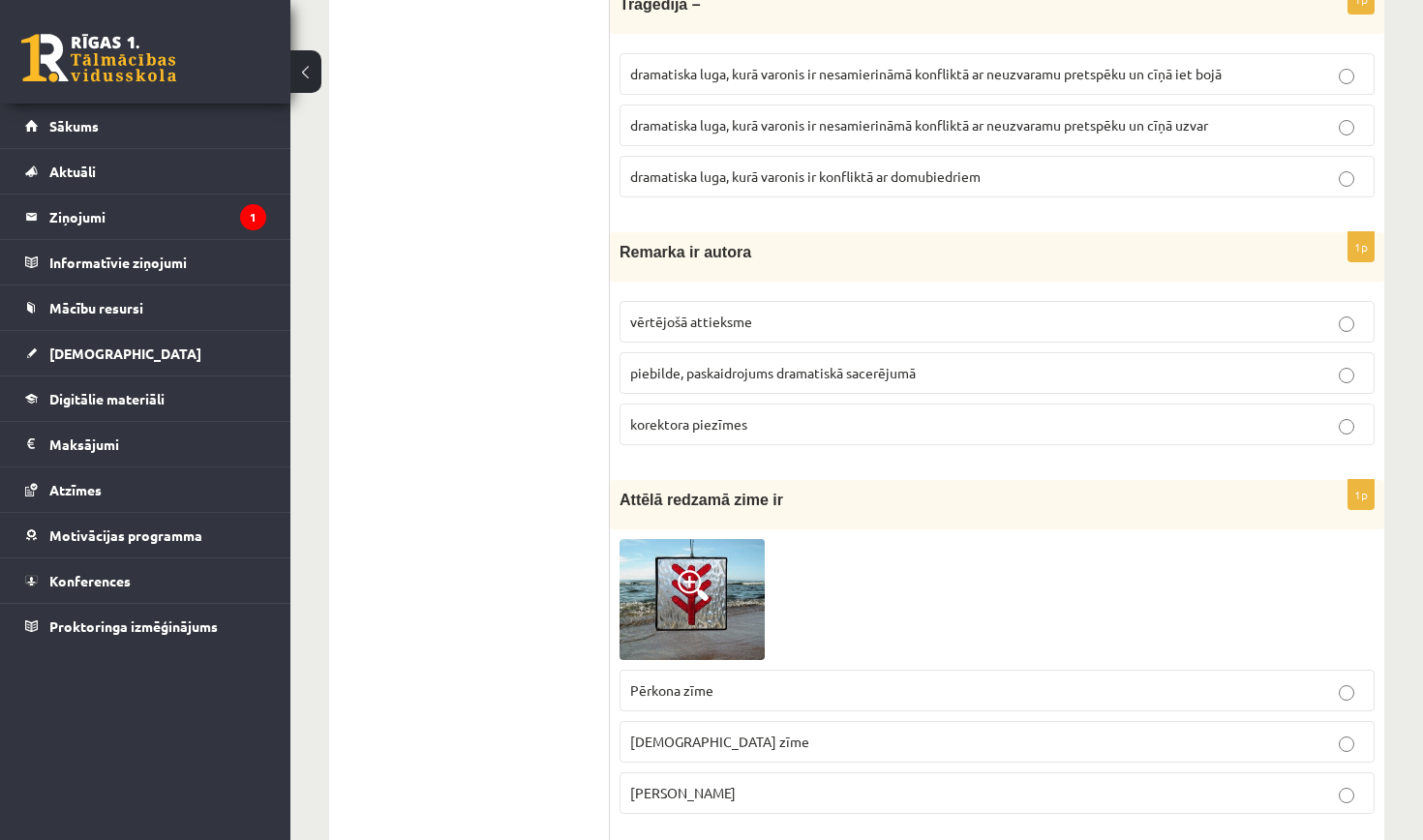
scroll to position [3116, 0]
click at [743, 364] on span "piebilde, paskaidrojums dramatiskā sacerējumā" at bounding box center [772, 371] width 285 height 18
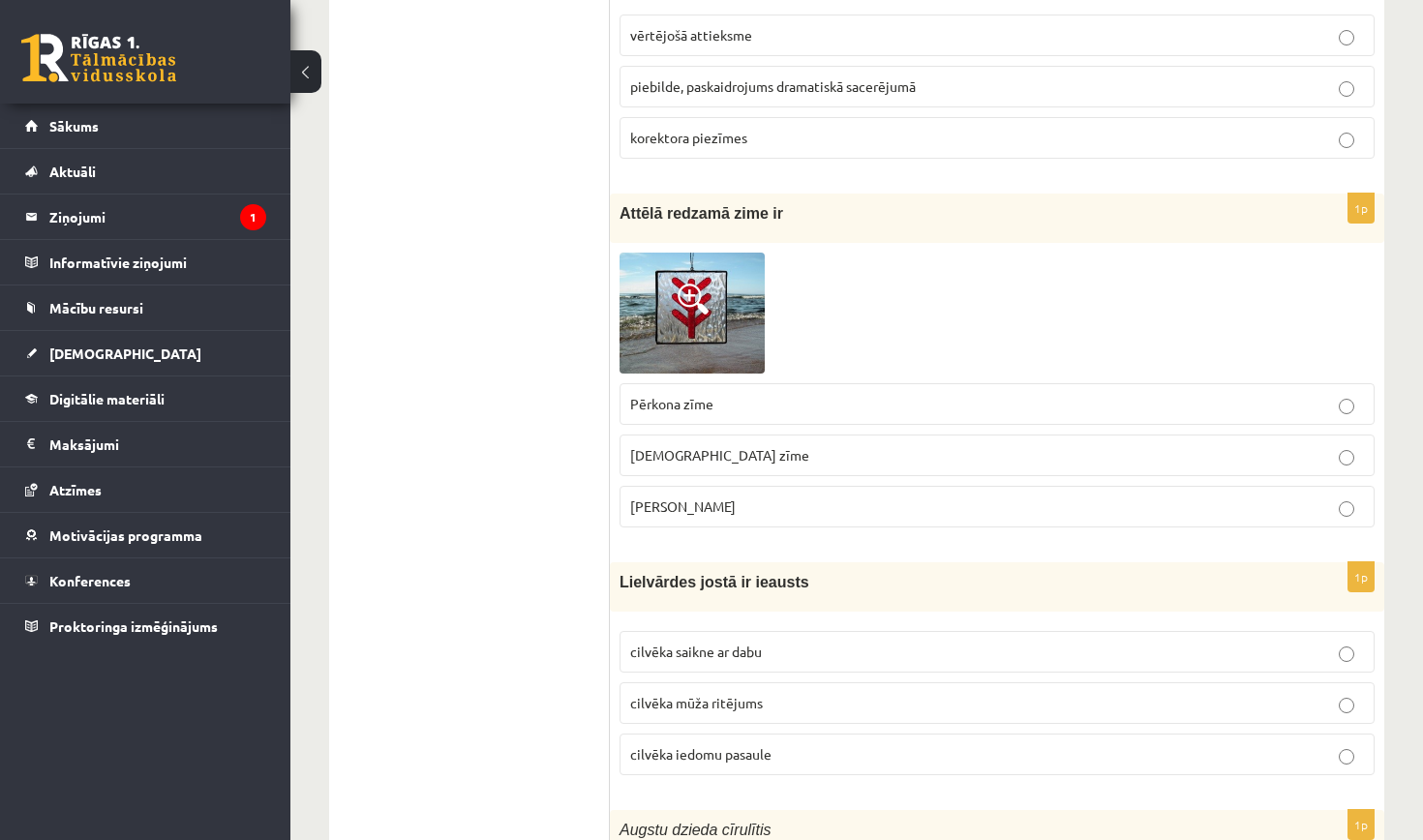
scroll to position [3401, 0]
click at [744, 495] on p "Laimas slotiņa" at bounding box center [997, 505] width 734 height 20
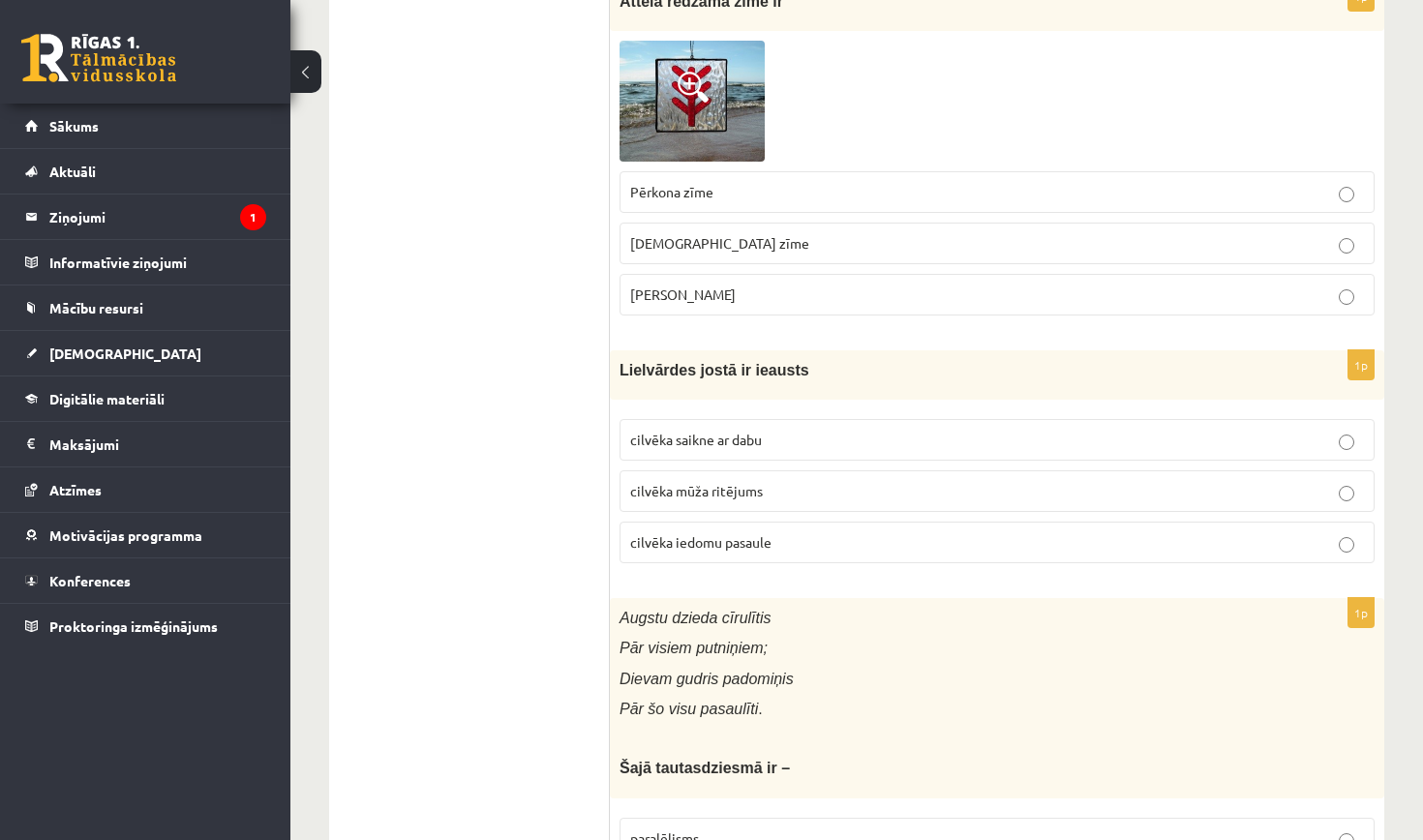
scroll to position [3613, 0]
click at [736, 429] on span "cilvēka saikne ar dabu" at bounding box center [695, 438] width 131 height 18
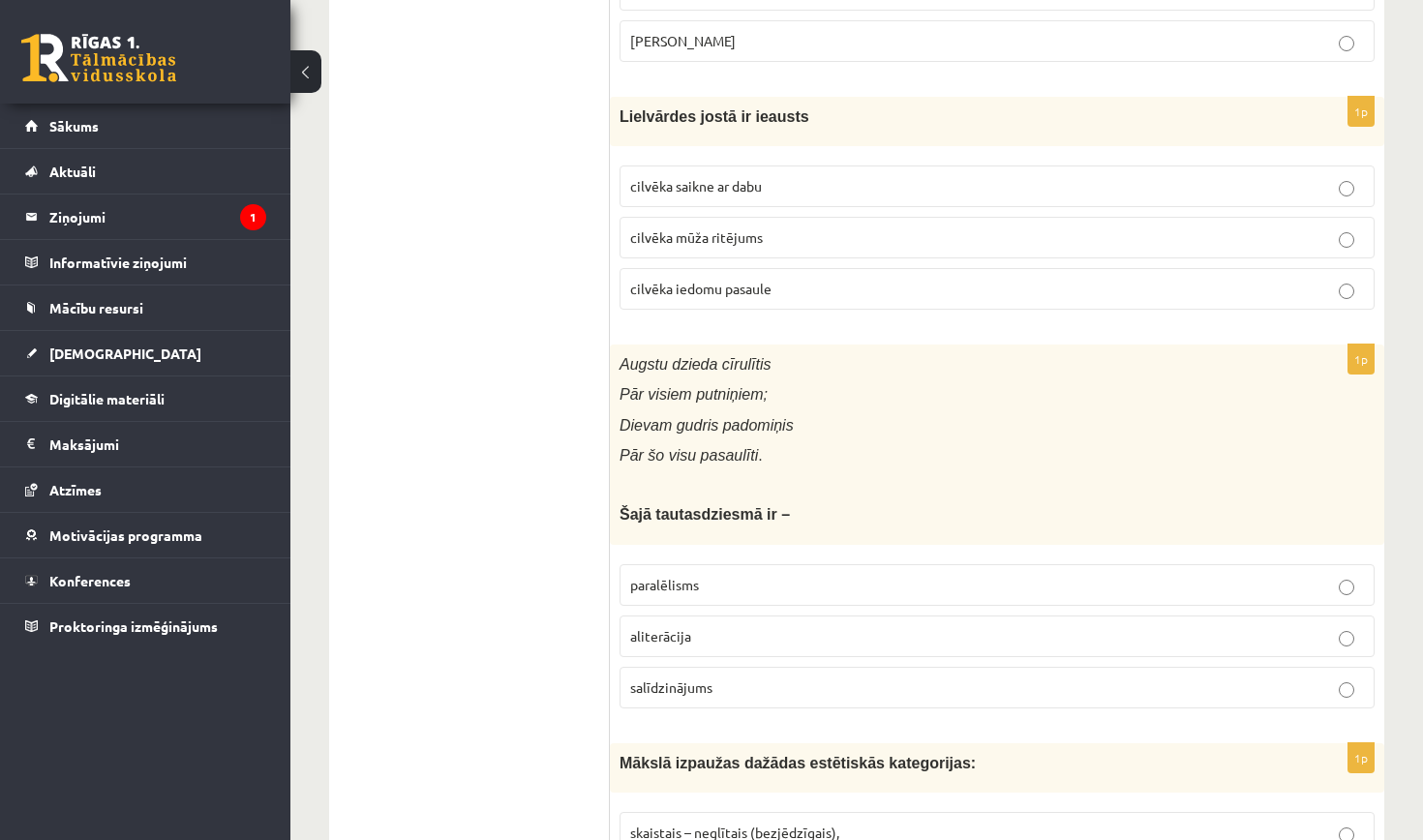
scroll to position [3865, 0]
click at [762, 615] on label "aliterācija" at bounding box center [997, 636] width 755 height 42
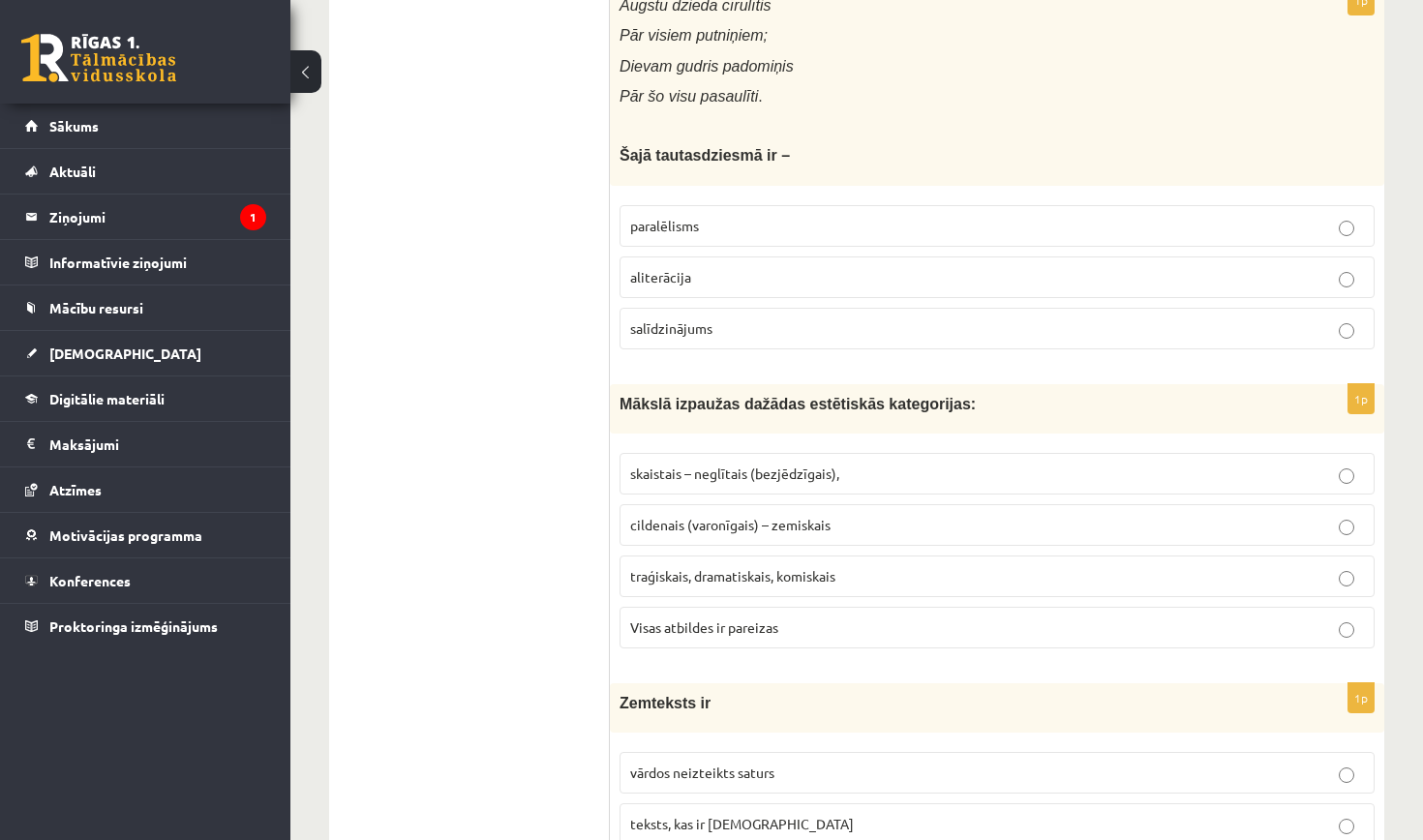
scroll to position [4230, 0]
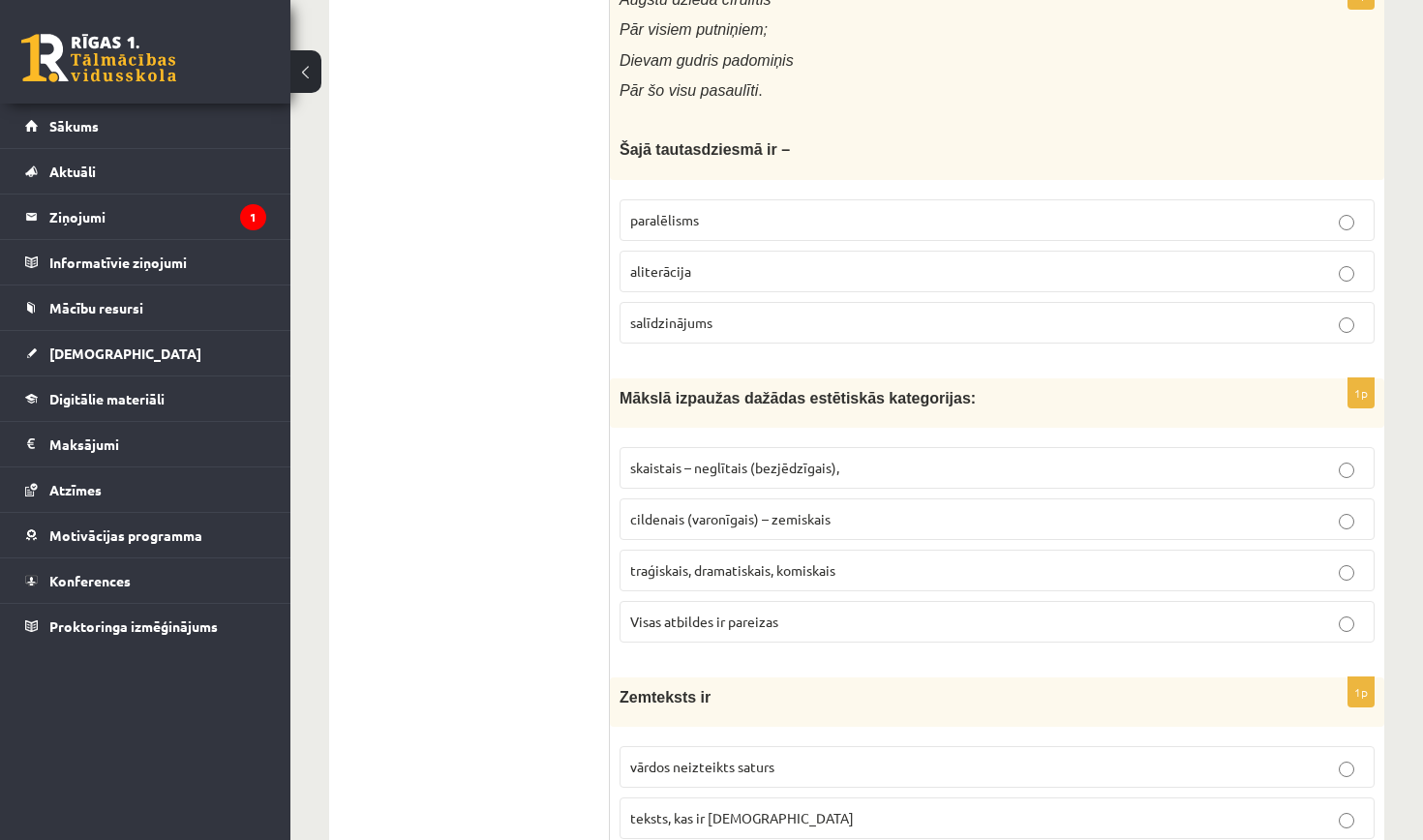
click at [813, 562] on span "traģiskais, dramatiskais, komiskais" at bounding box center [732, 570] width 205 height 18
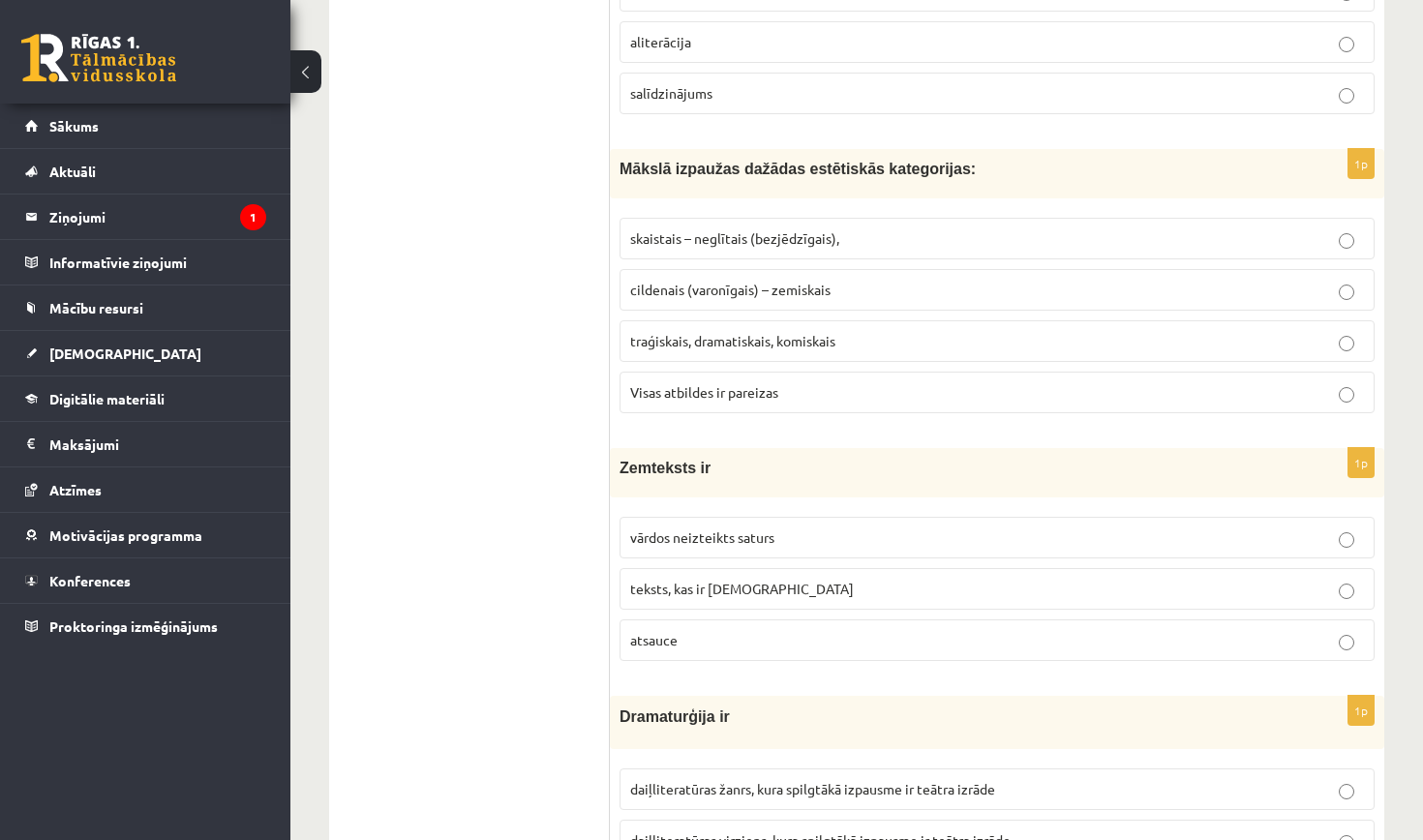
scroll to position [4461, 0]
click at [753, 629] on p "atsauce" at bounding box center [997, 639] width 734 height 20
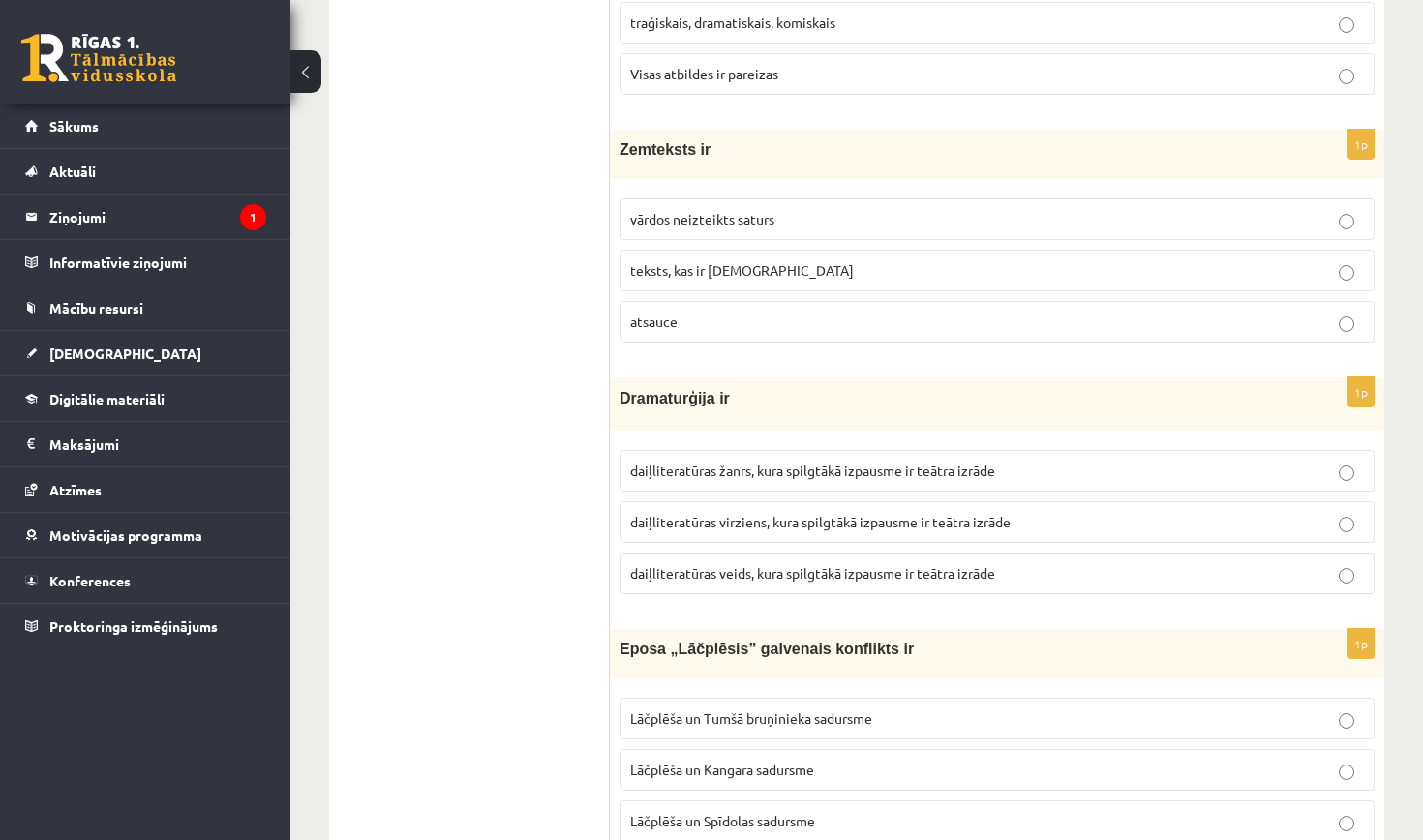
scroll to position [4779, 0]
drag, startPoint x: 829, startPoint y: 441, endPoint x: 840, endPoint y: 473, distance: 33.8
click at [830, 449] on label "daiļliteratūras žanrs, kura spilgtākā izpausme ir teātra izrāde" at bounding box center [997, 469] width 755 height 42
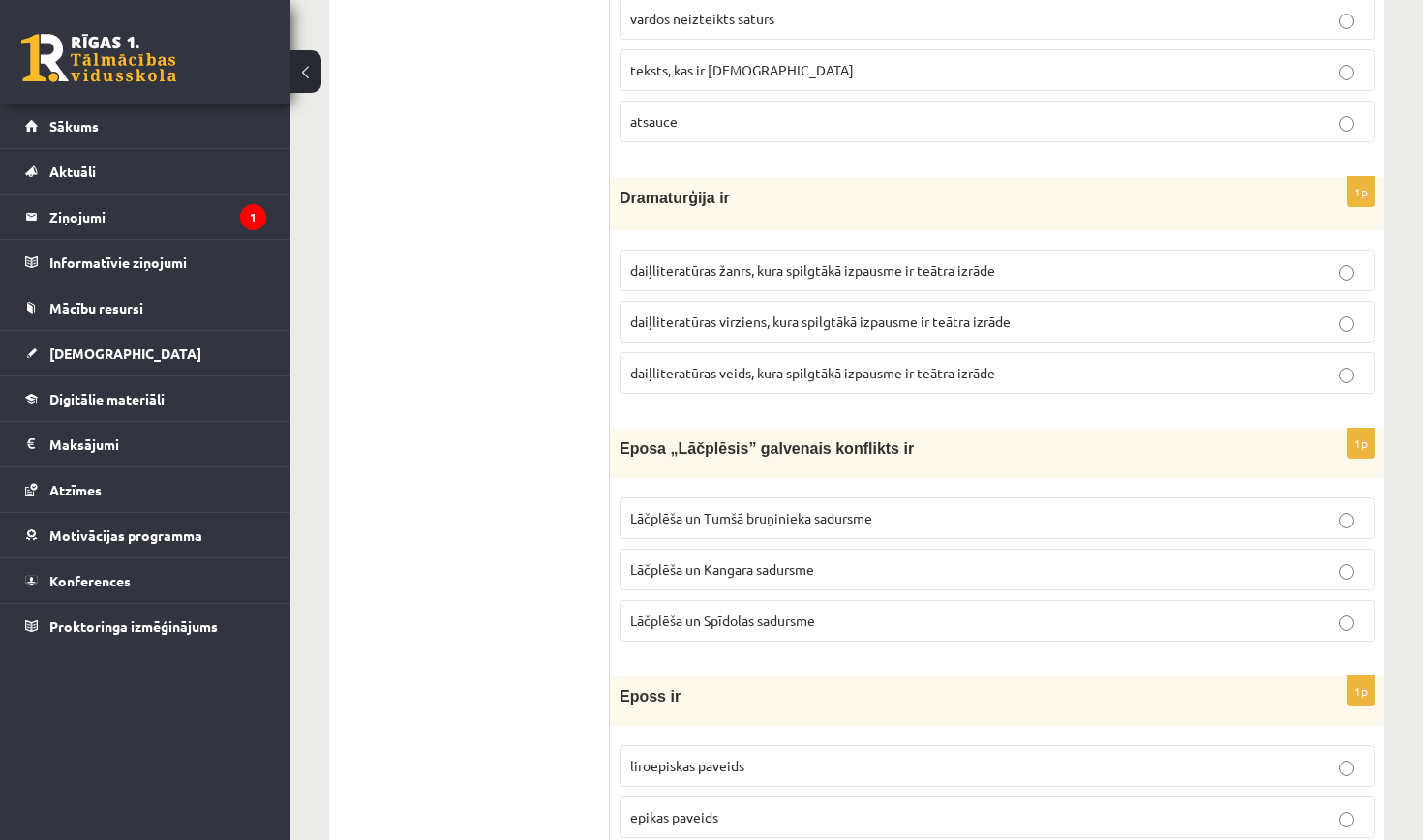
scroll to position [4987, 0]
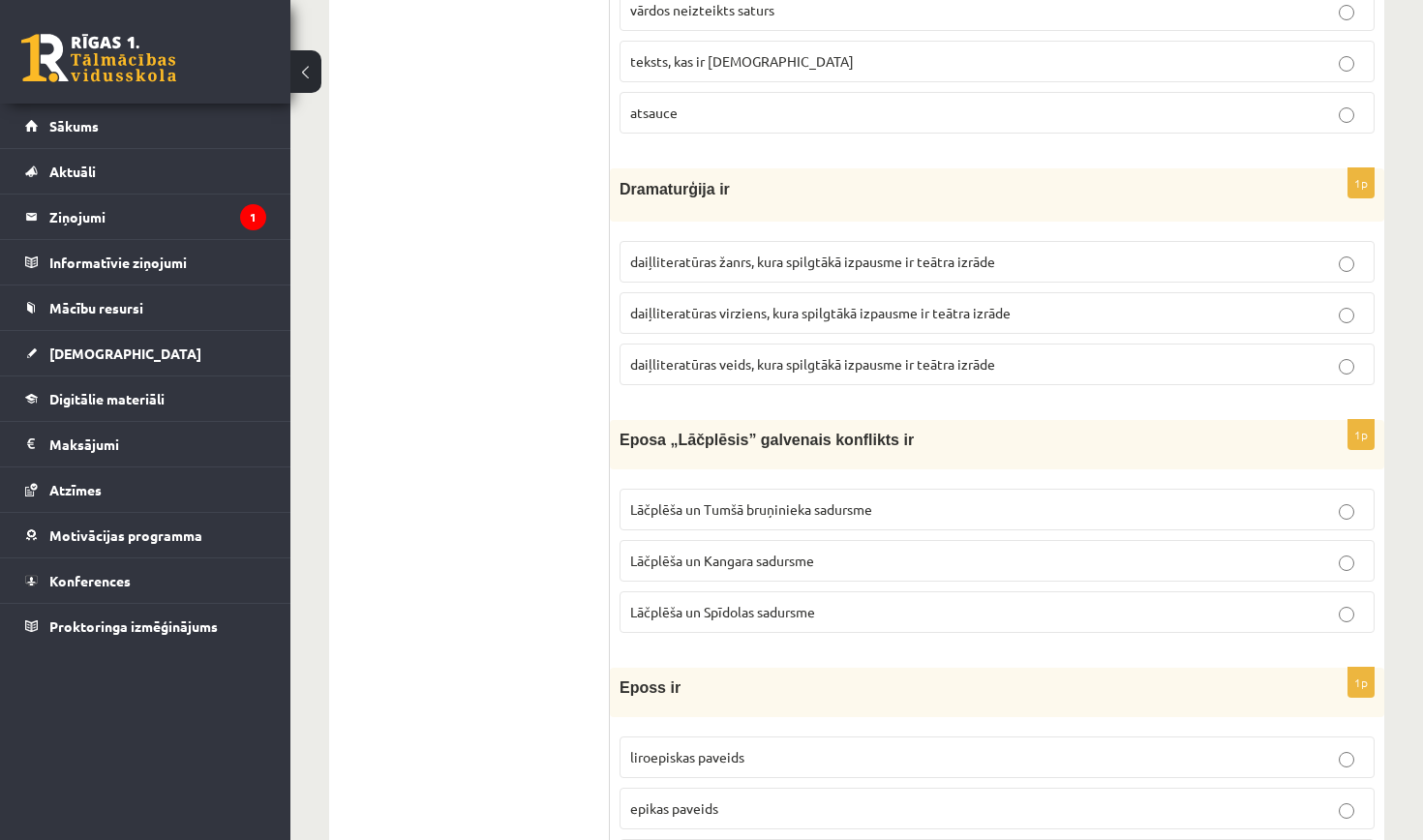
click at [833, 551] on p "Lāčplēša un Kangara sadursme" at bounding box center [997, 561] width 734 height 20
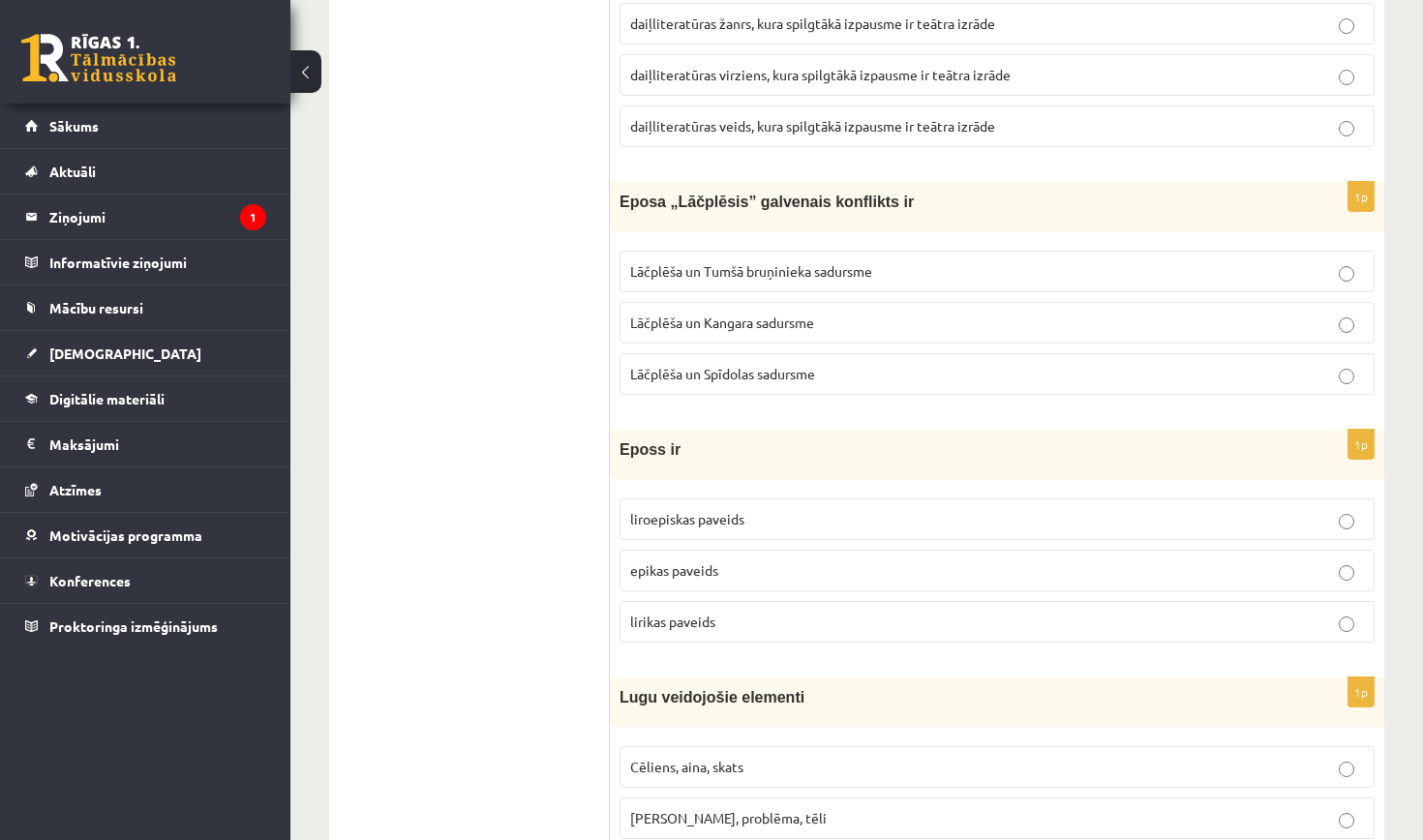
scroll to position [5231, 0]
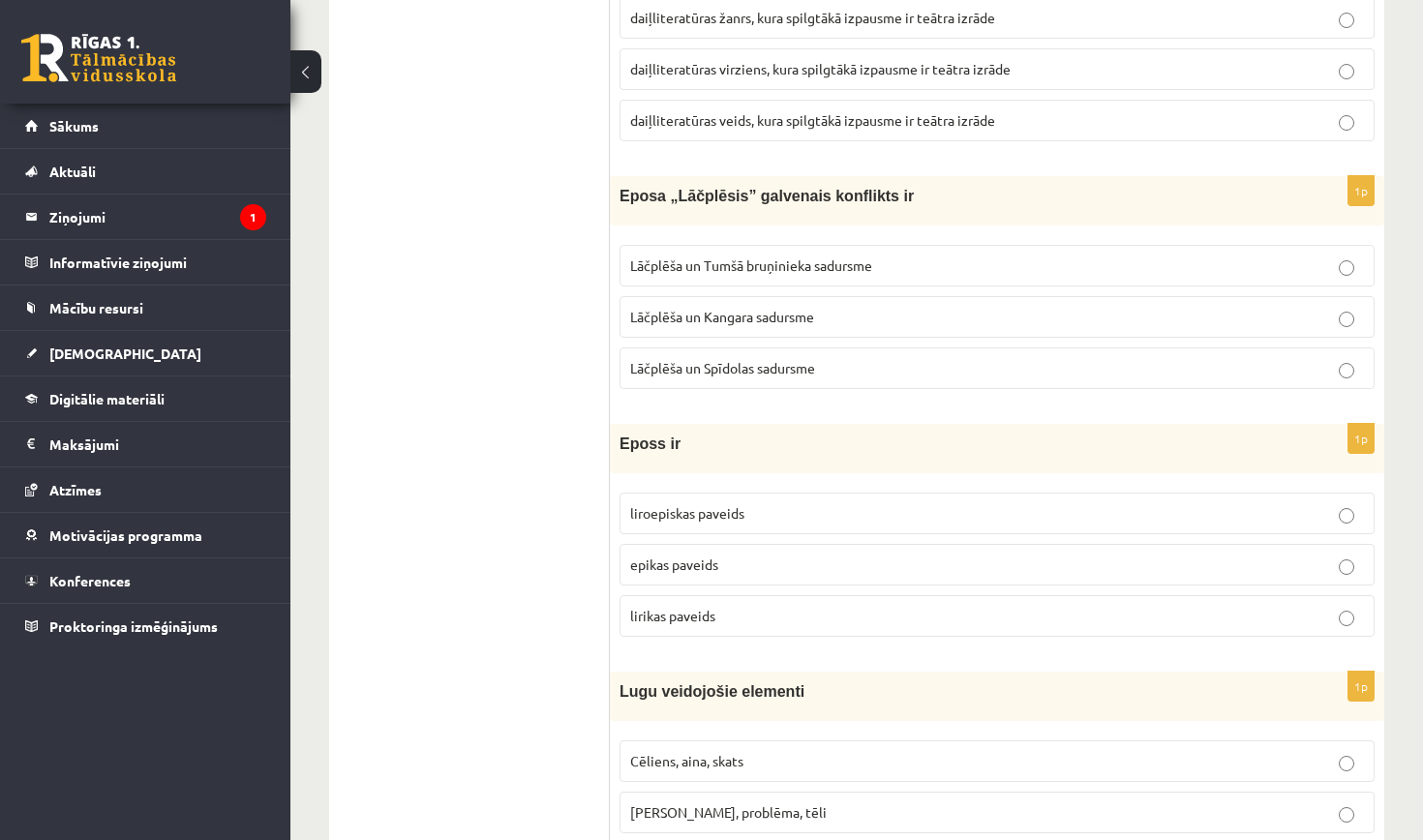
click at [748, 503] on p "liroepiskas paveids" at bounding box center [997, 513] width 734 height 20
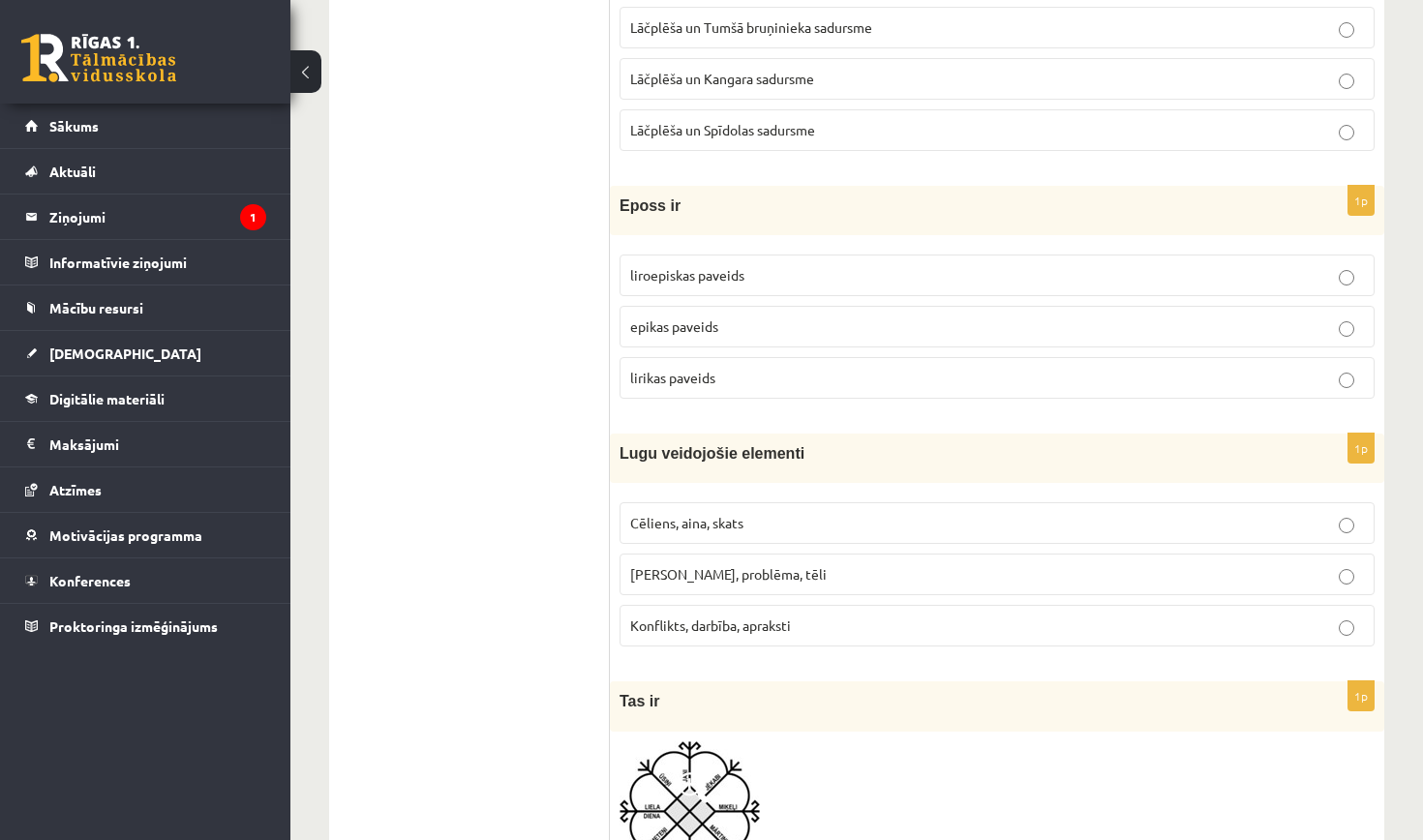
scroll to position [5470, 0]
click at [801, 512] on p "Cēliens, aina, skats" at bounding box center [997, 522] width 734 height 20
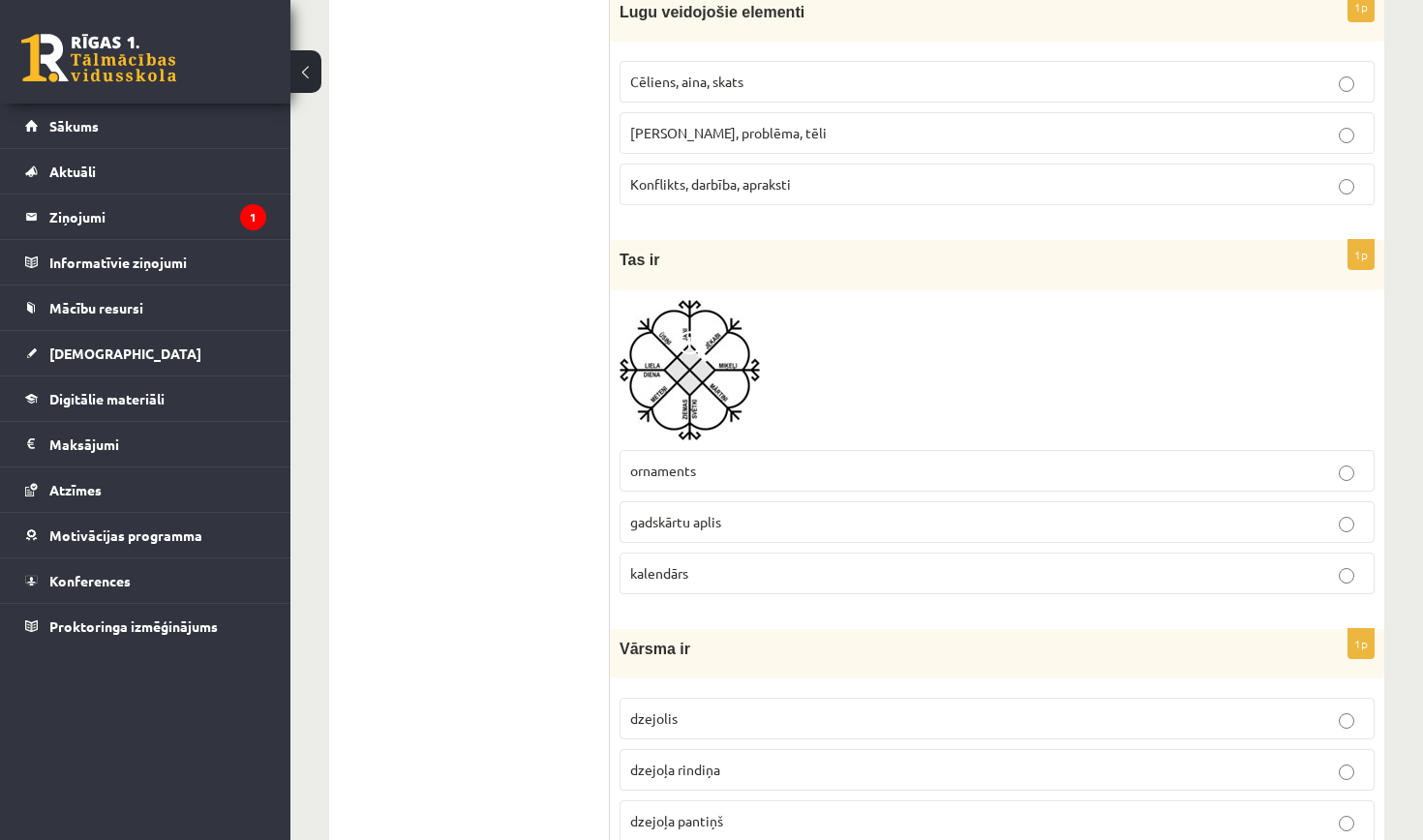
scroll to position [5911, 0]
click at [795, 459] on p "ornaments" at bounding box center [997, 469] width 734 height 20
click at [772, 511] on p "gadskārtu aplis" at bounding box center [997, 521] width 734 height 20
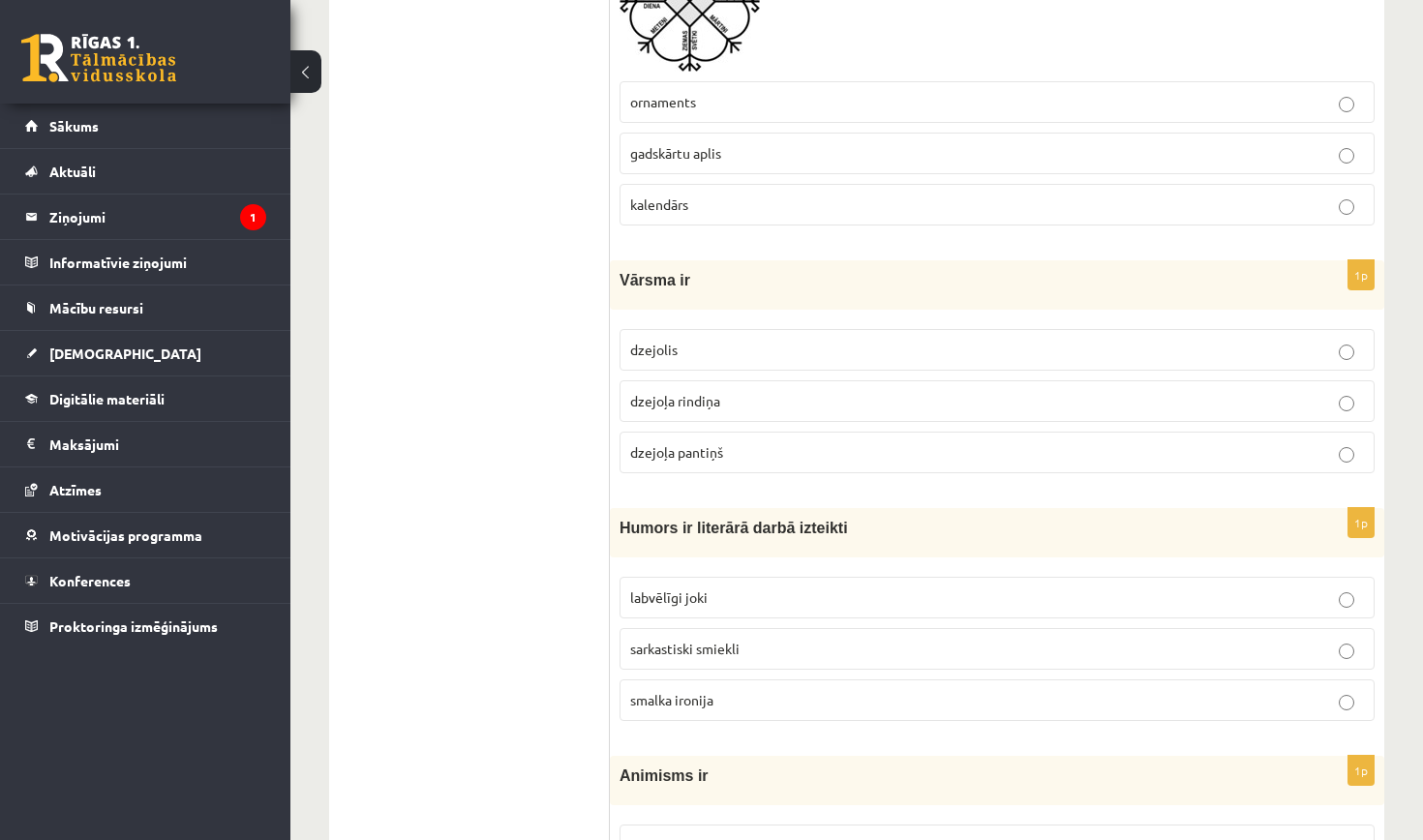
scroll to position [6281, 0]
click at [669, 339] on span "dzejolis" at bounding box center [653, 347] width 48 height 18
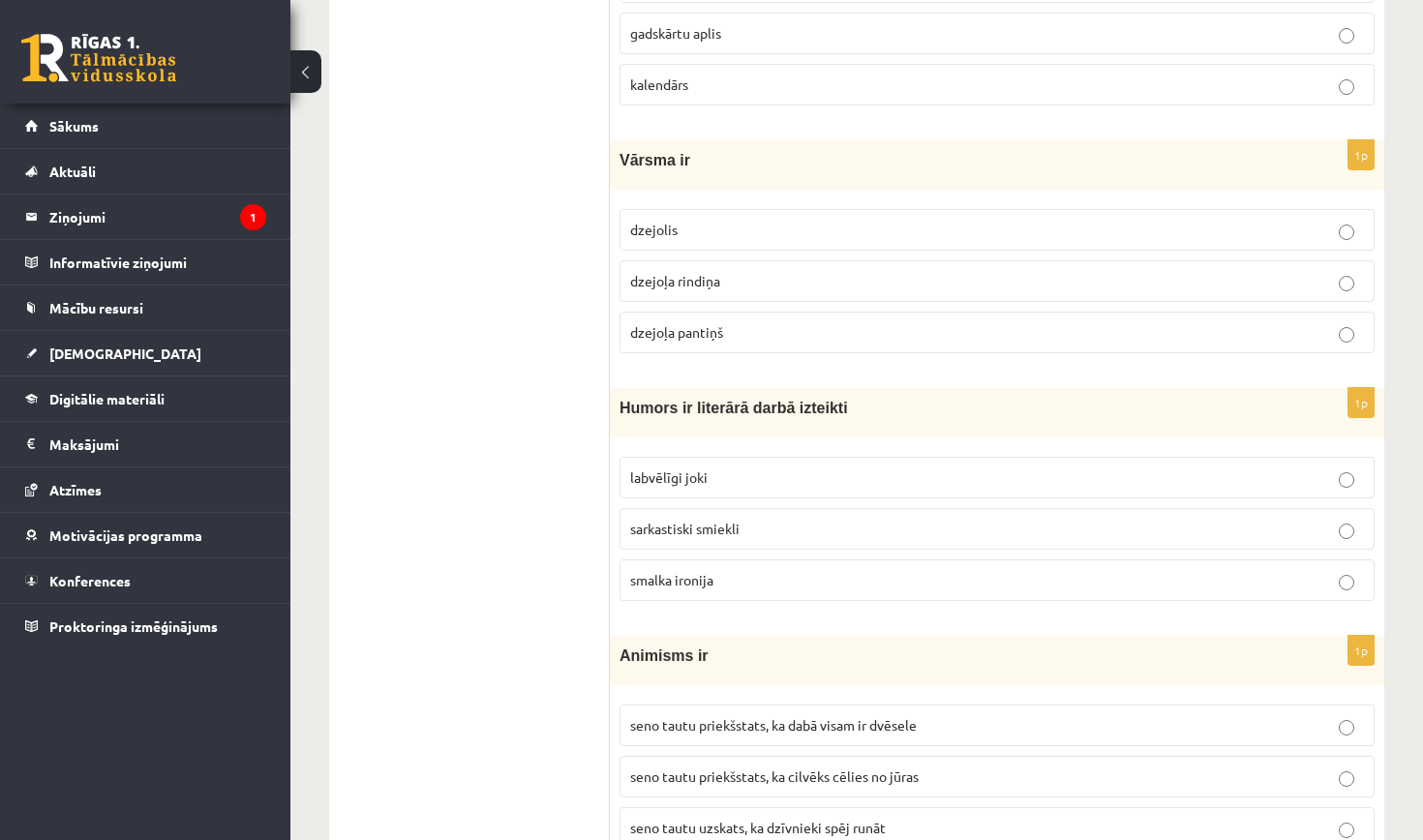
scroll to position [6405, 0]
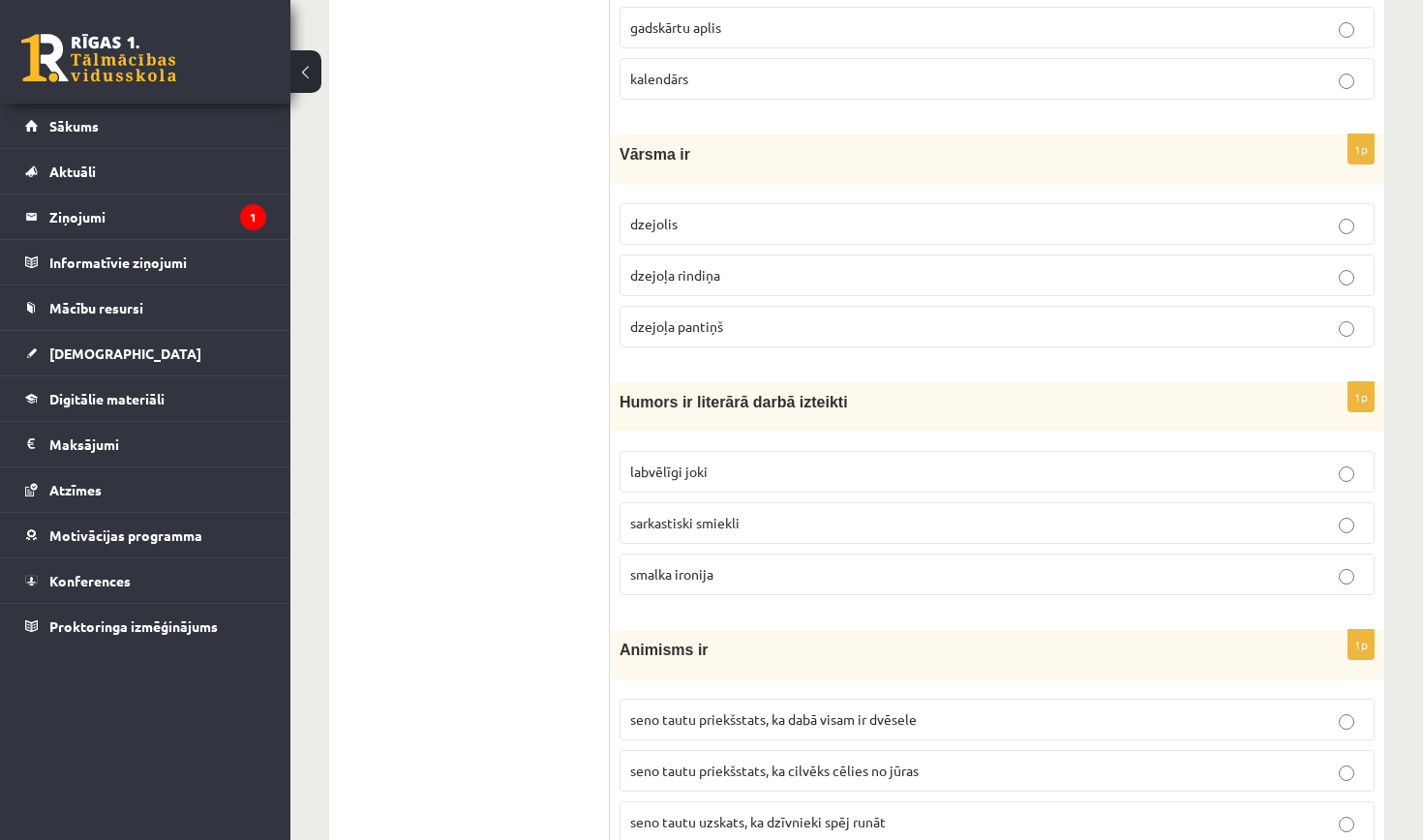
click at [713, 451] on label "labvēlīgi joki" at bounding box center [997, 471] width 755 height 42
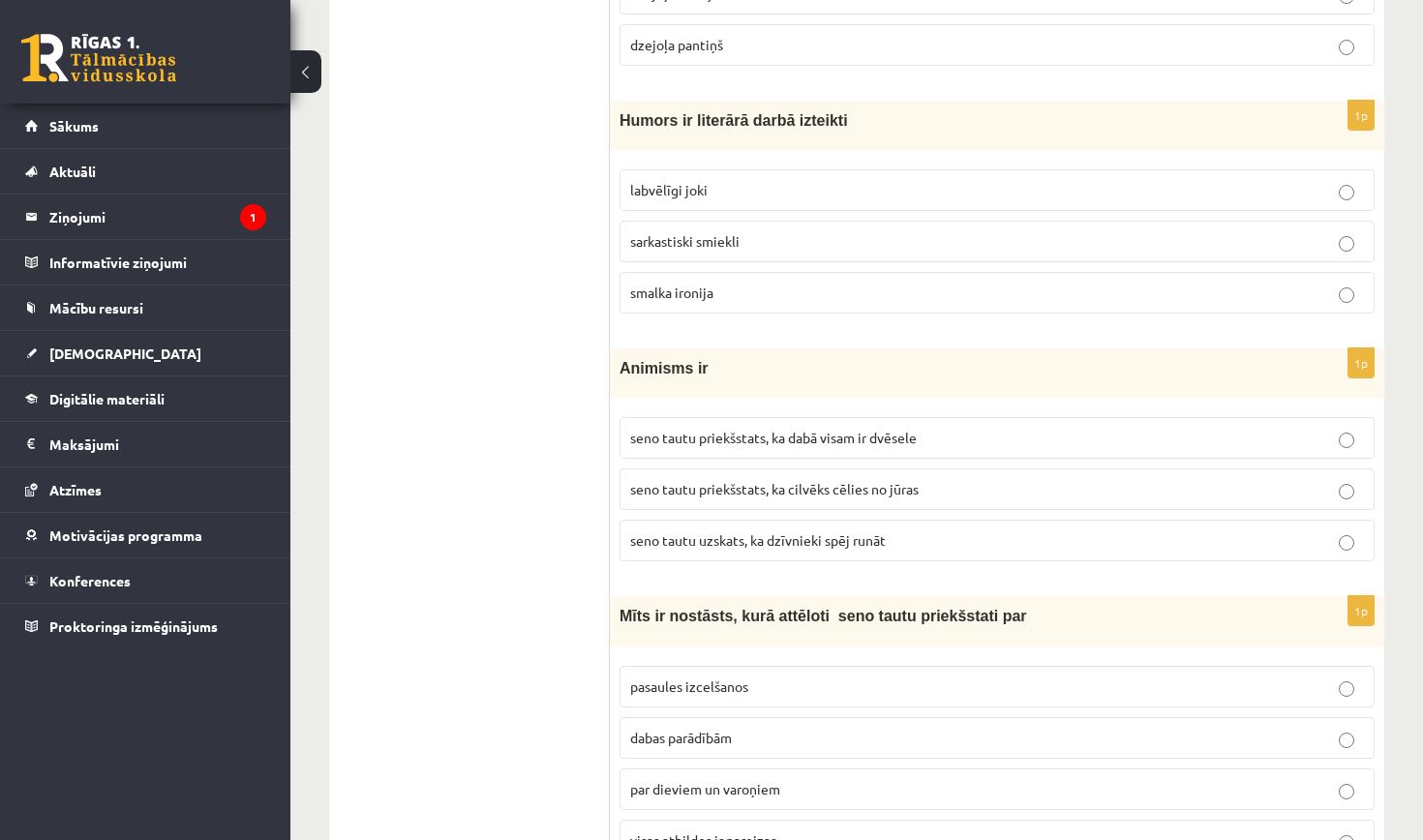
scroll to position [6689, 0]
click at [779, 530] on span "seno tautu uzskats, ka dzīvnieki spēj runāt" at bounding box center [757, 538] width 256 height 18
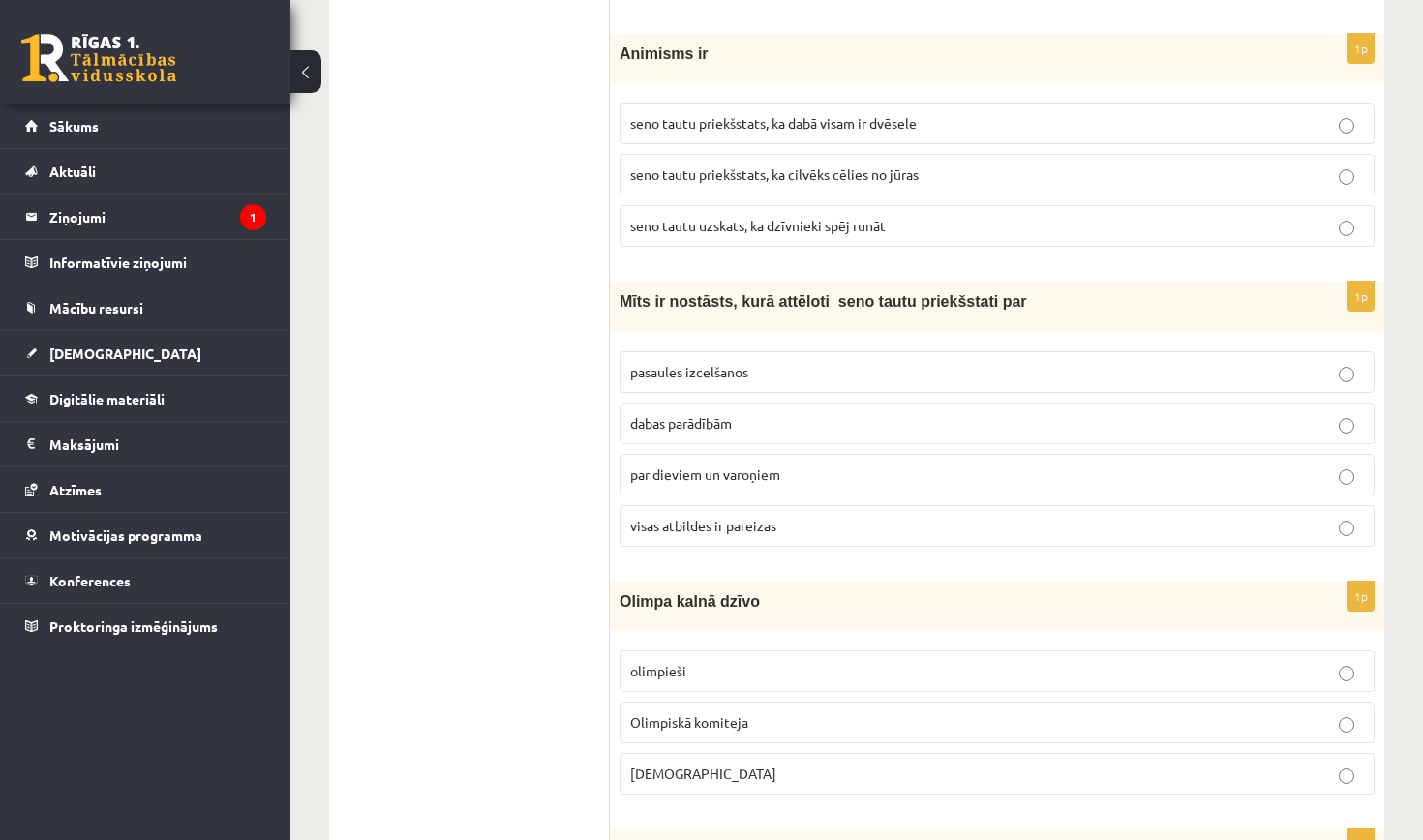
scroll to position [7006, 0]
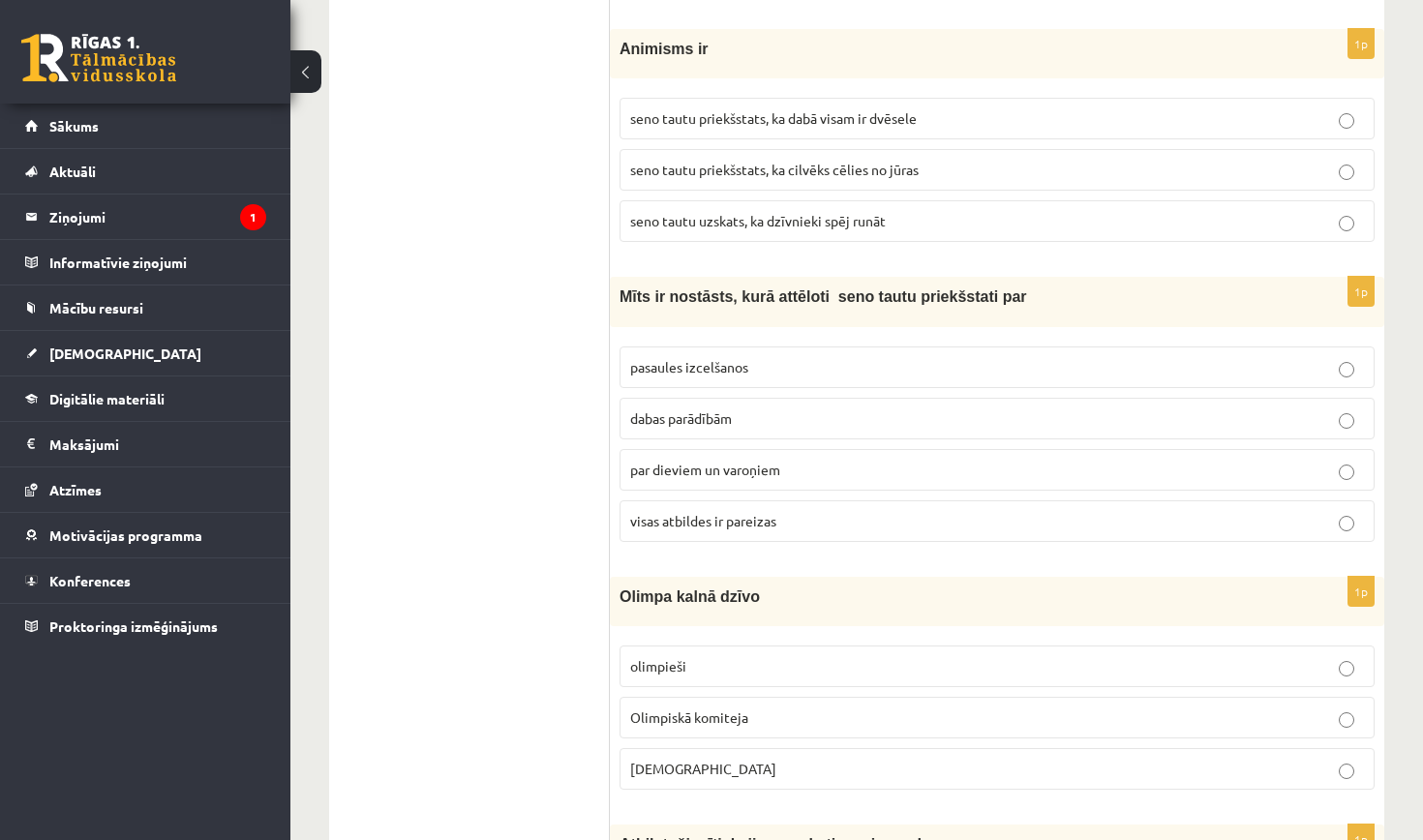
click at [806, 459] on p "par dieviem un varoņiem" at bounding box center [997, 469] width 734 height 20
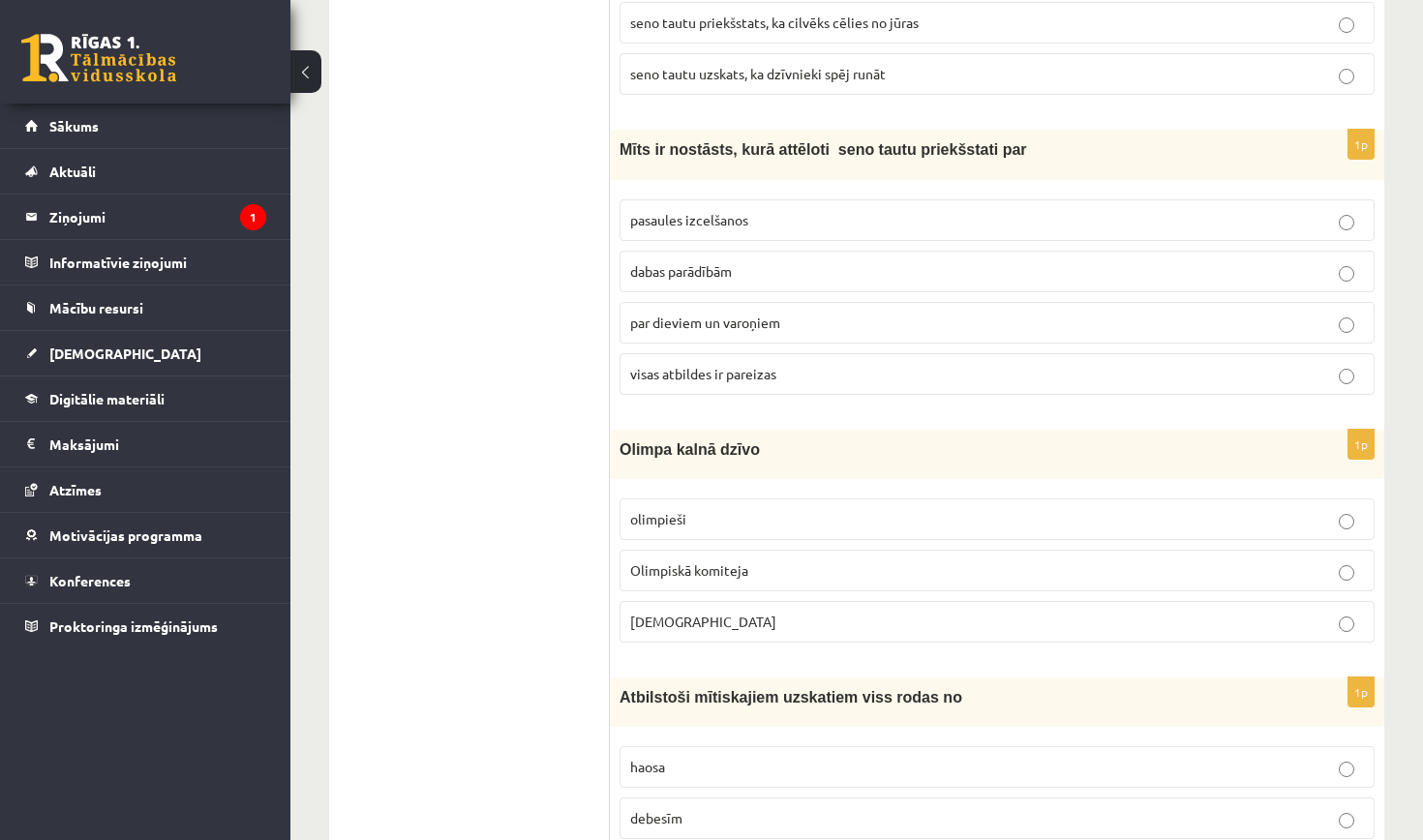
scroll to position [7158, 0]
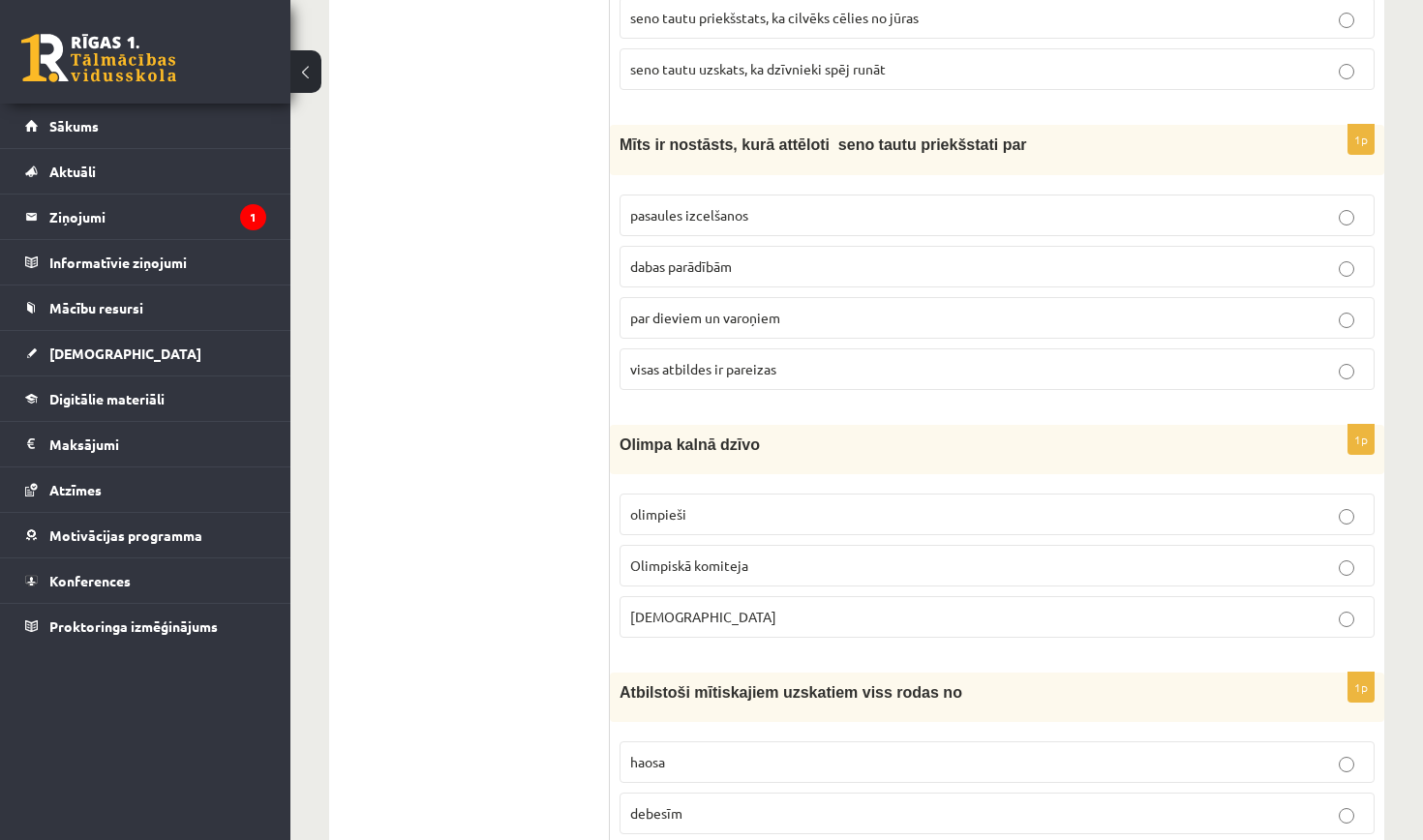
click at [672, 360] on span "visas atbildes ir pareizas" at bounding box center [703, 369] width 146 height 18
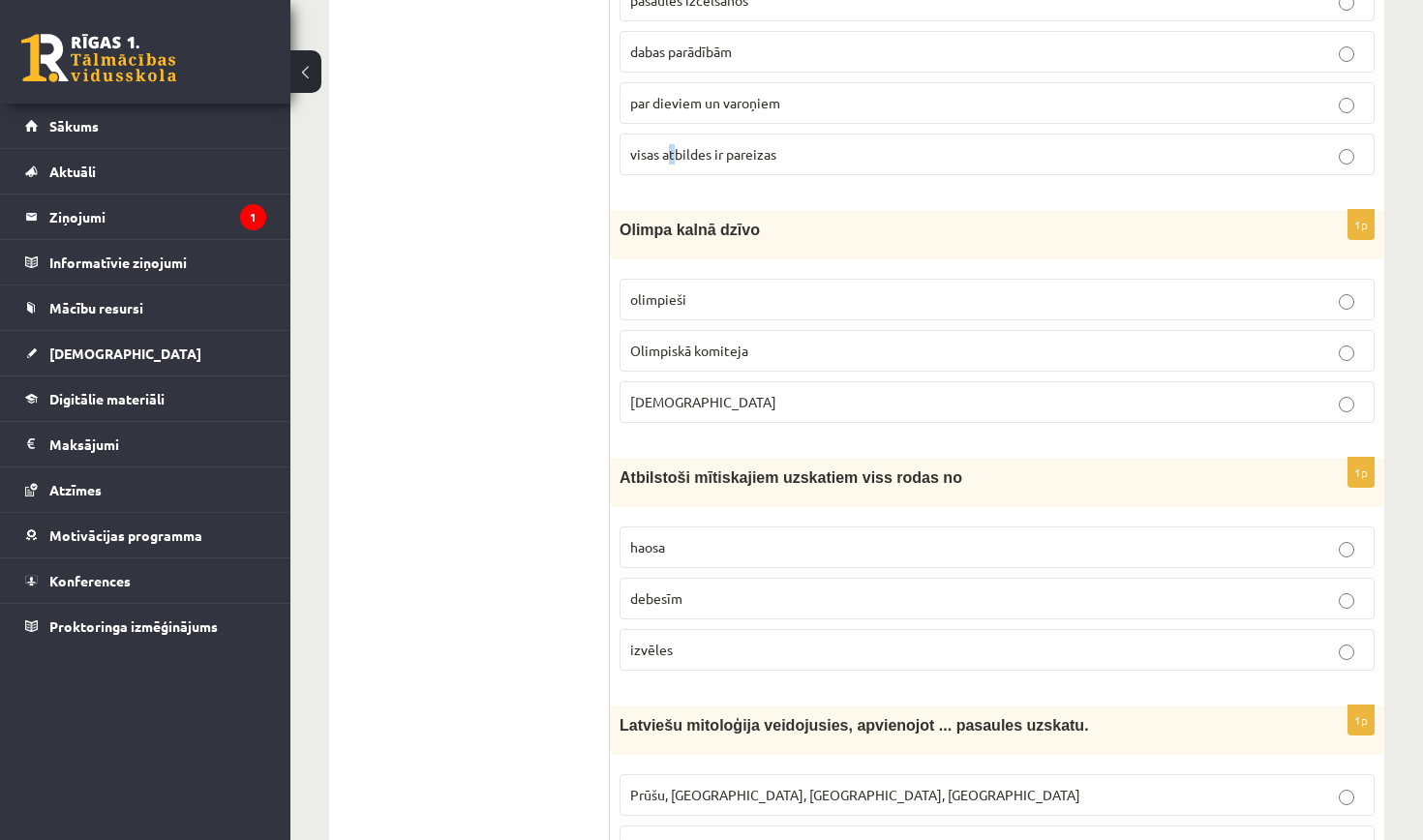
scroll to position [7375, 0]
click at [703, 390] on p "Dievi" at bounding box center [997, 400] width 734 height 20
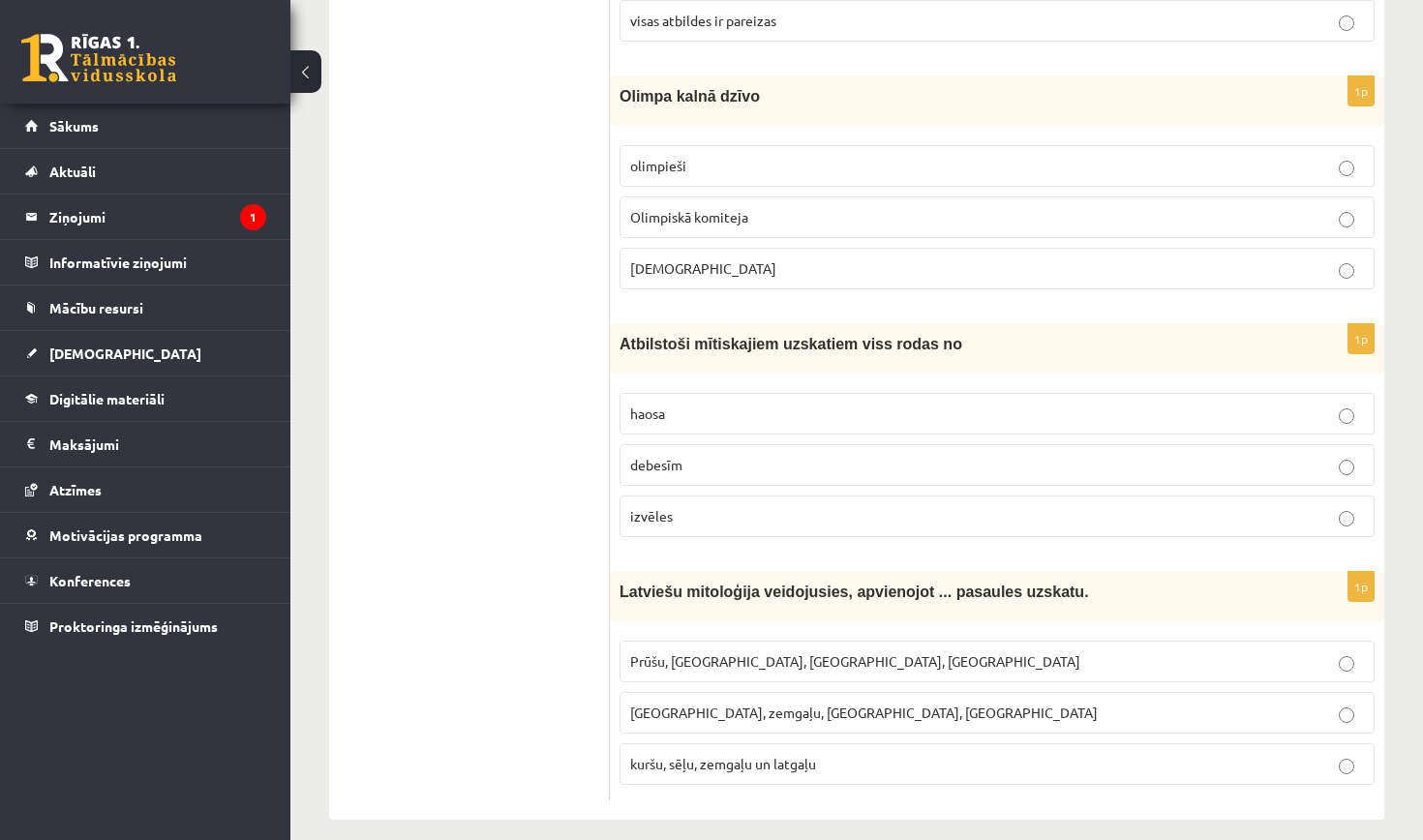
scroll to position [7503, 1]
click at [717, 456] on p "debesīm" at bounding box center [997, 465] width 734 height 20
click at [795, 705] on span "Kuršu, zemgaļu, latgaļu, prūšu" at bounding box center [863, 713] width 467 height 18
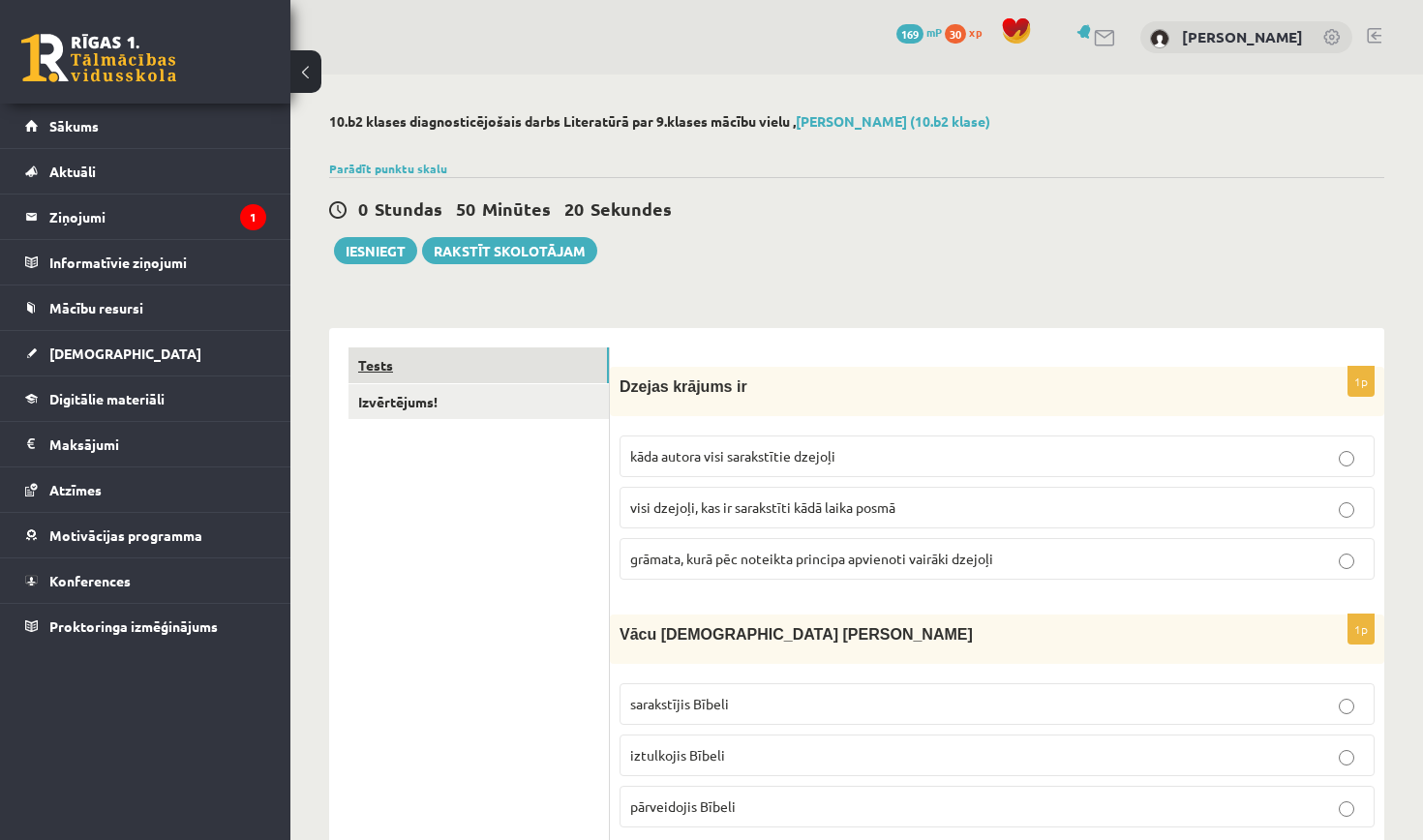
scroll to position [0, 0]
click at [568, 414] on link "Izvērtējums!" at bounding box center [478, 402] width 260 height 36
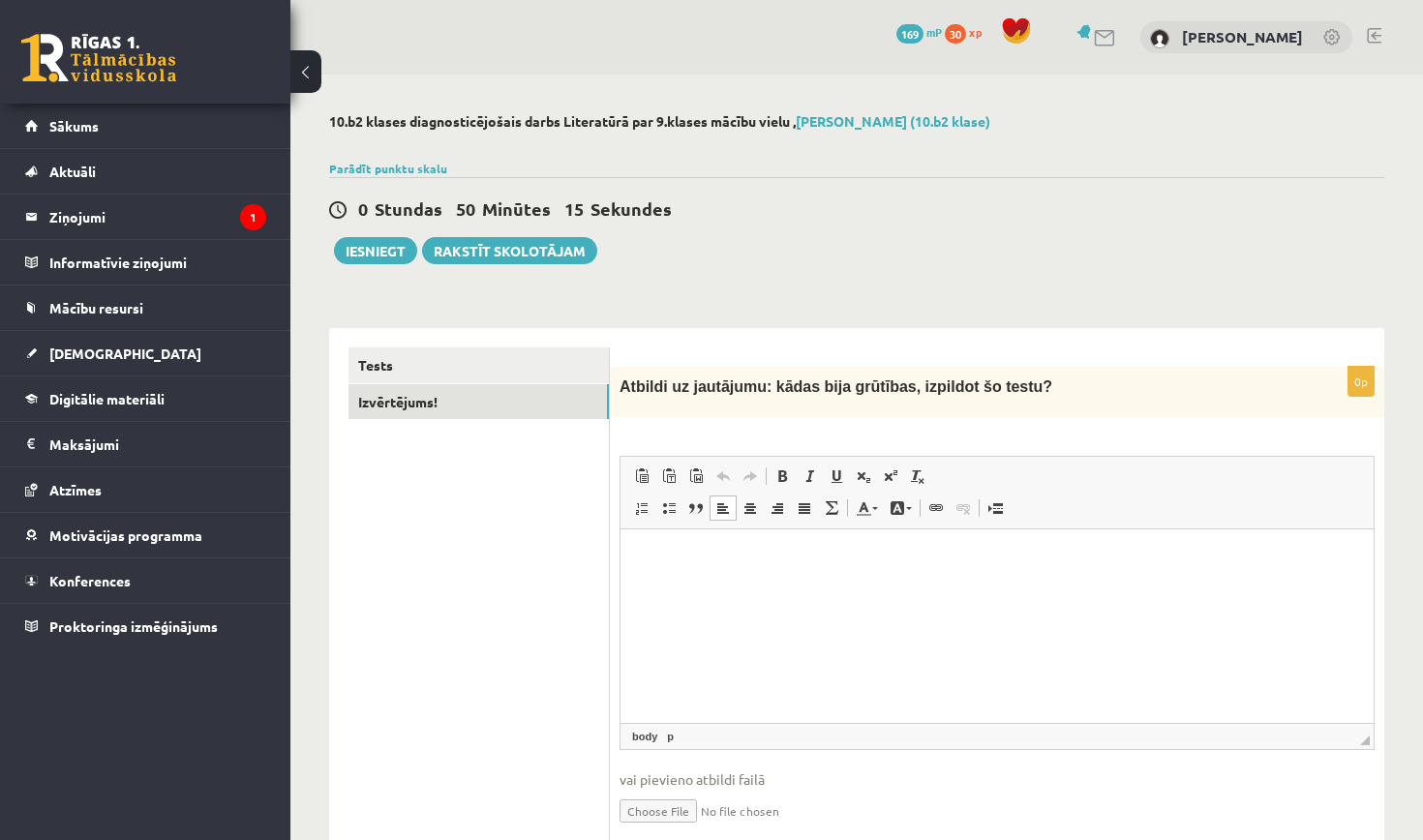
click at [772, 589] on html at bounding box center [997, 559] width 753 height 59
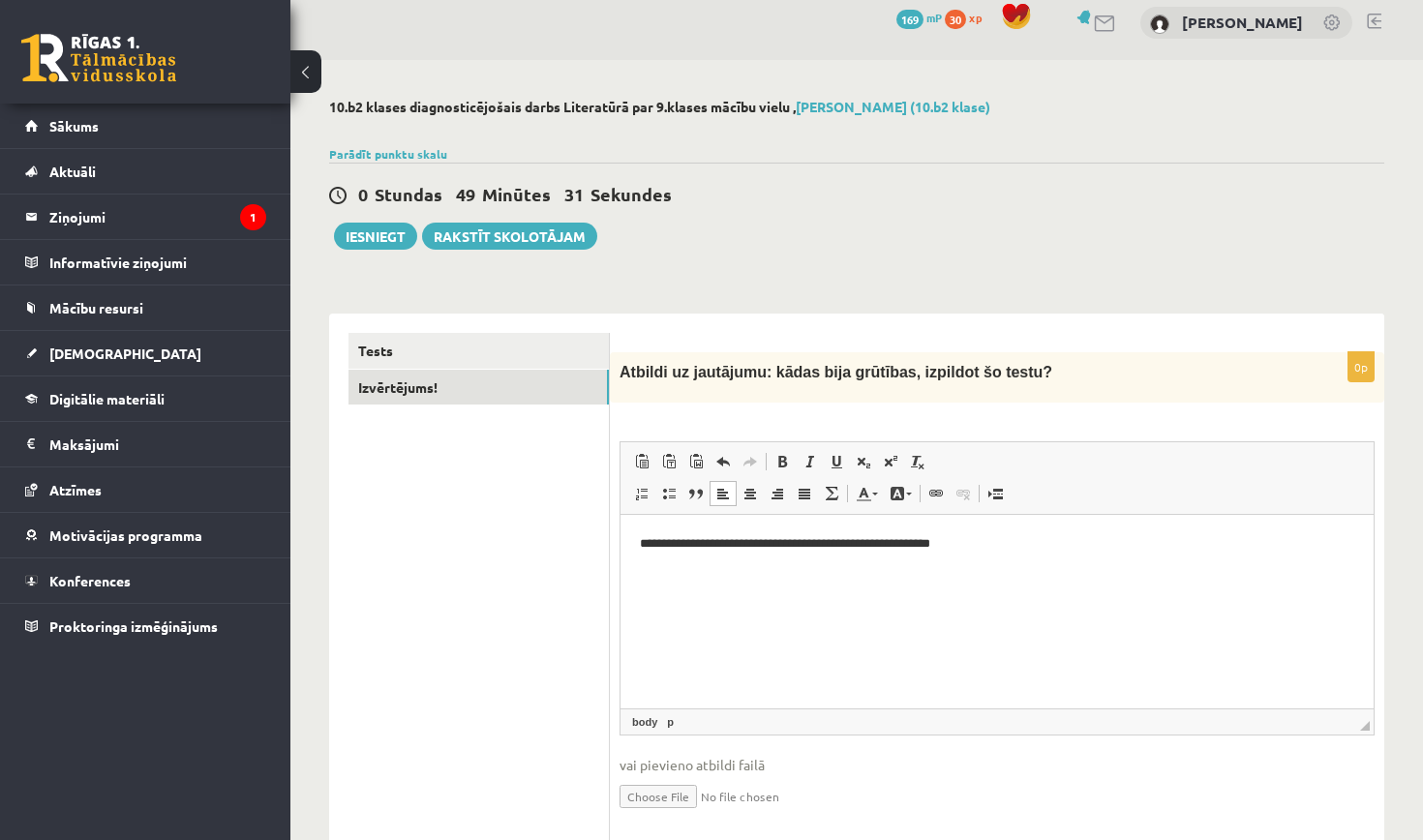
scroll to position [17, 0]
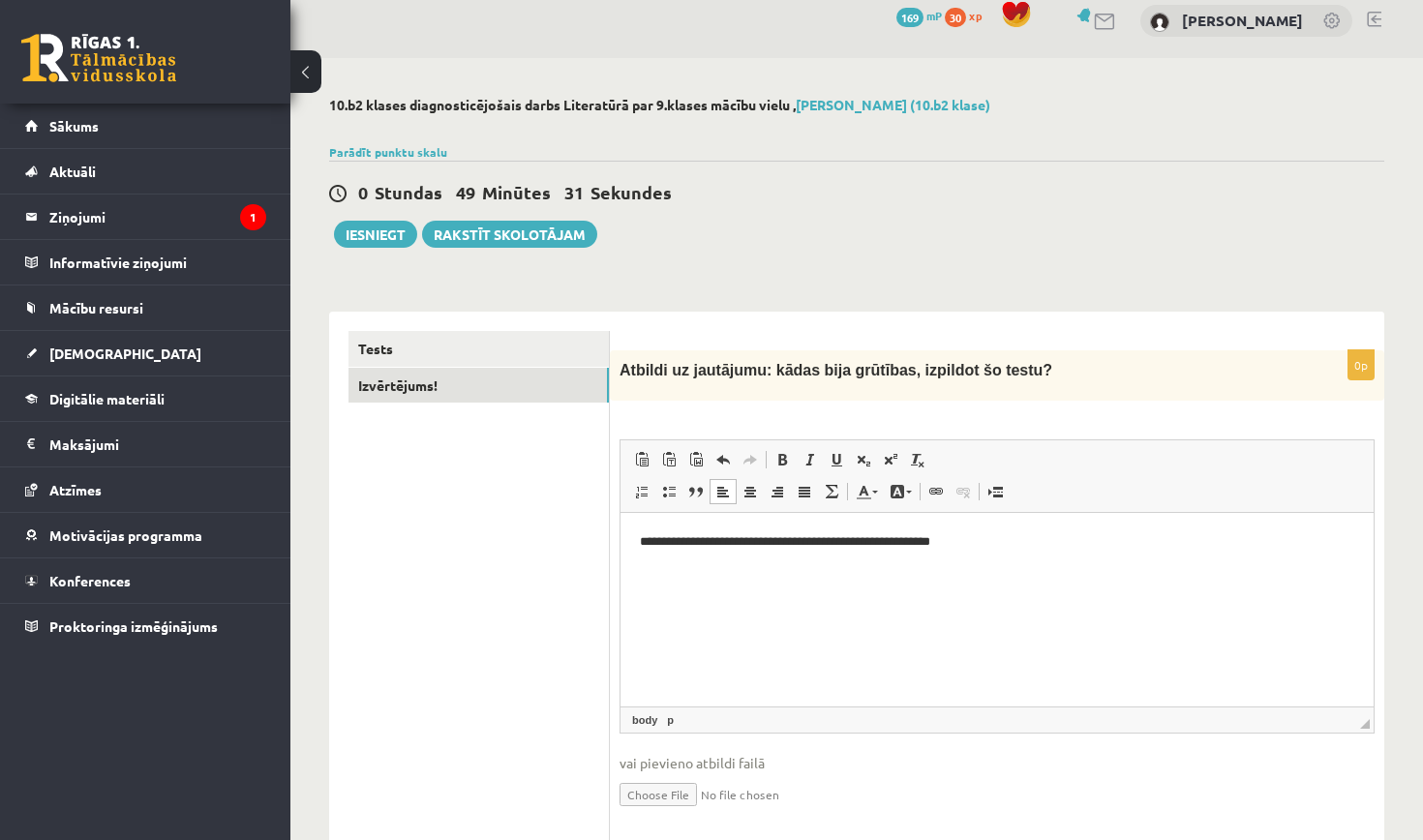
click at [860, 544] on p "**********" at bounding box center [997, 542] width 714 height 19
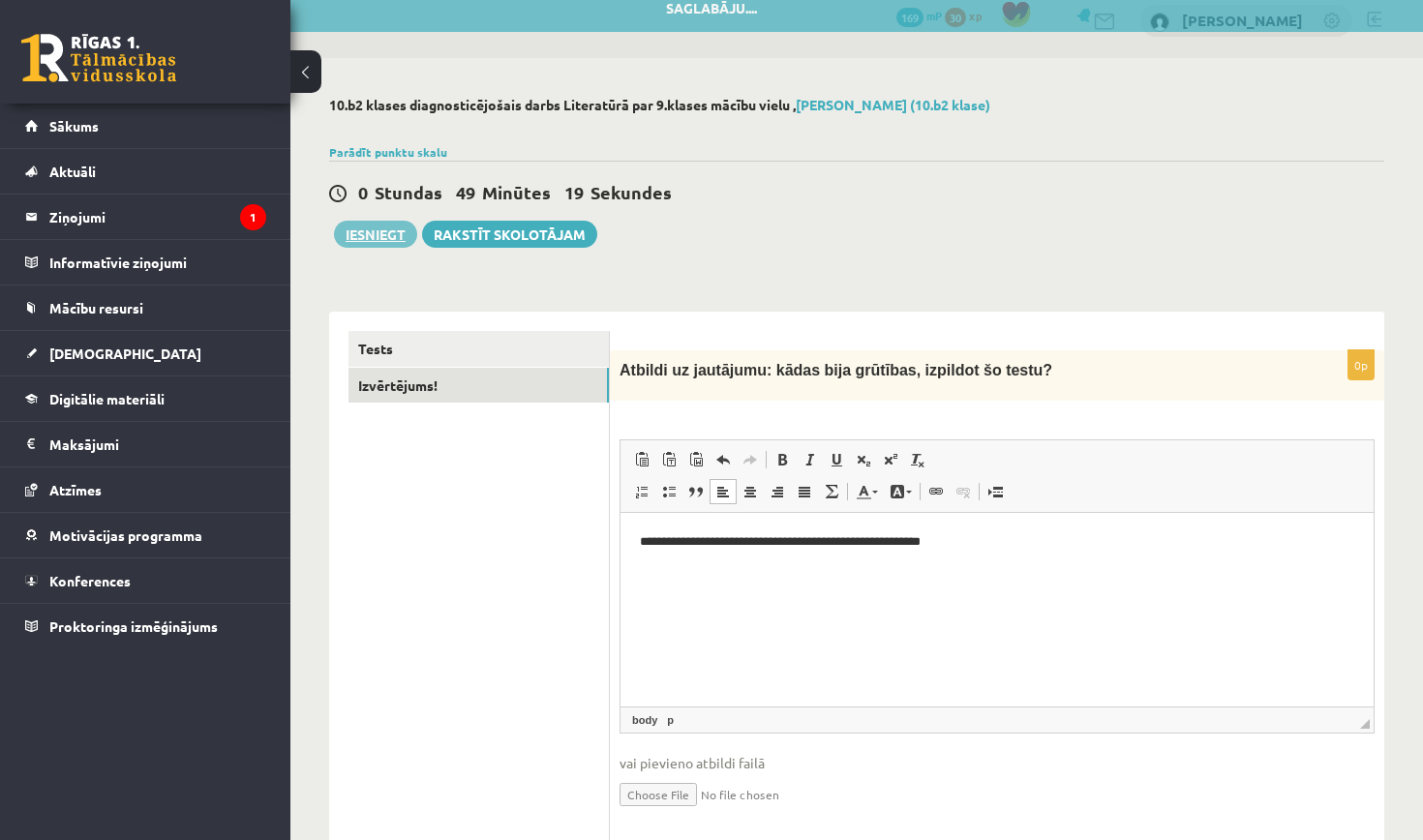
click at [387, 233] on button "Iesniegt" at bounding box center [376, 235] width 84 height 27
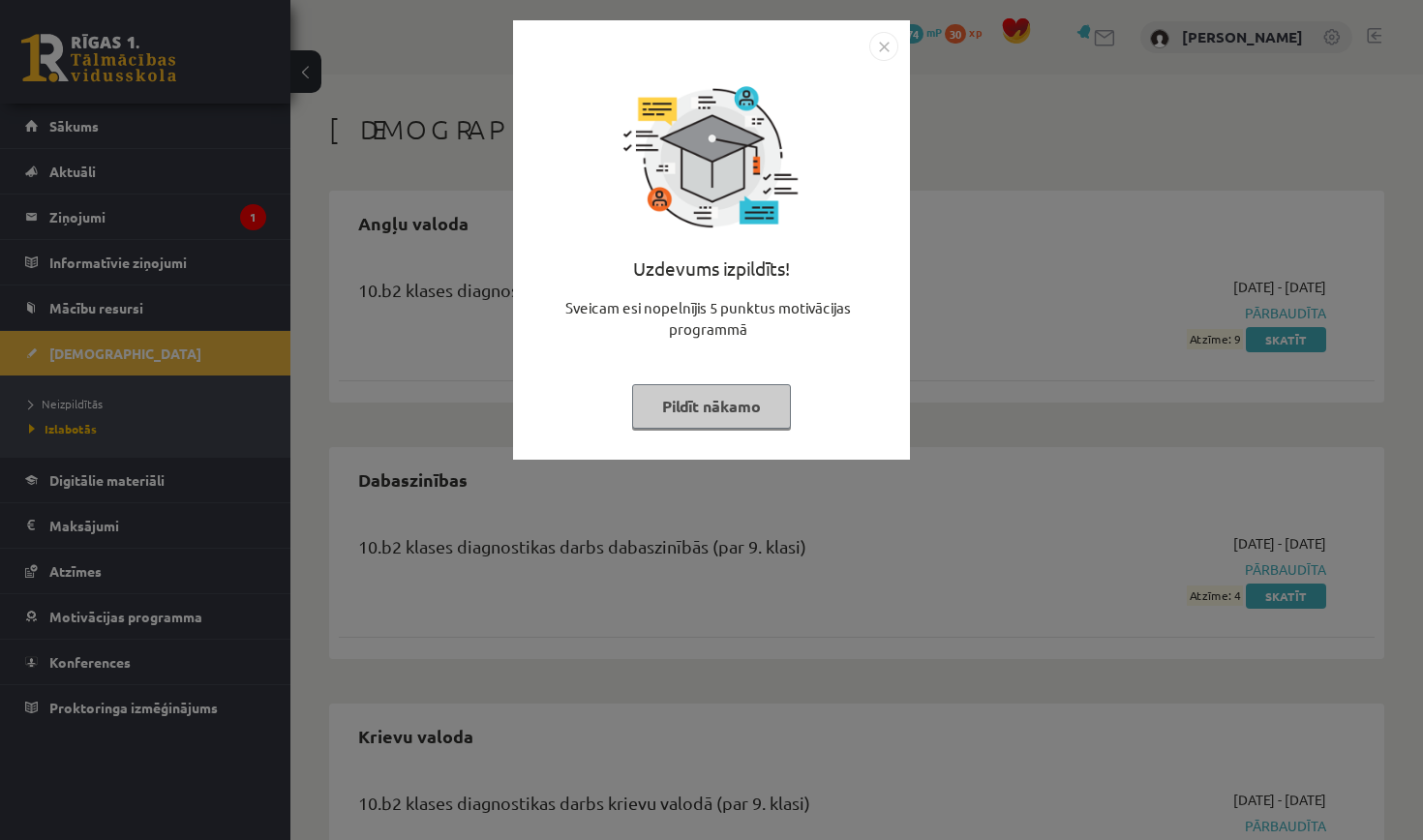
drag, startPoint x: 881, startPoint y: 47, endPoint x: 878, endPoint y: 56, distance: 9.5
click at [880, 47] on img "Close" at bounding box center [884, 47] width 29 height 29
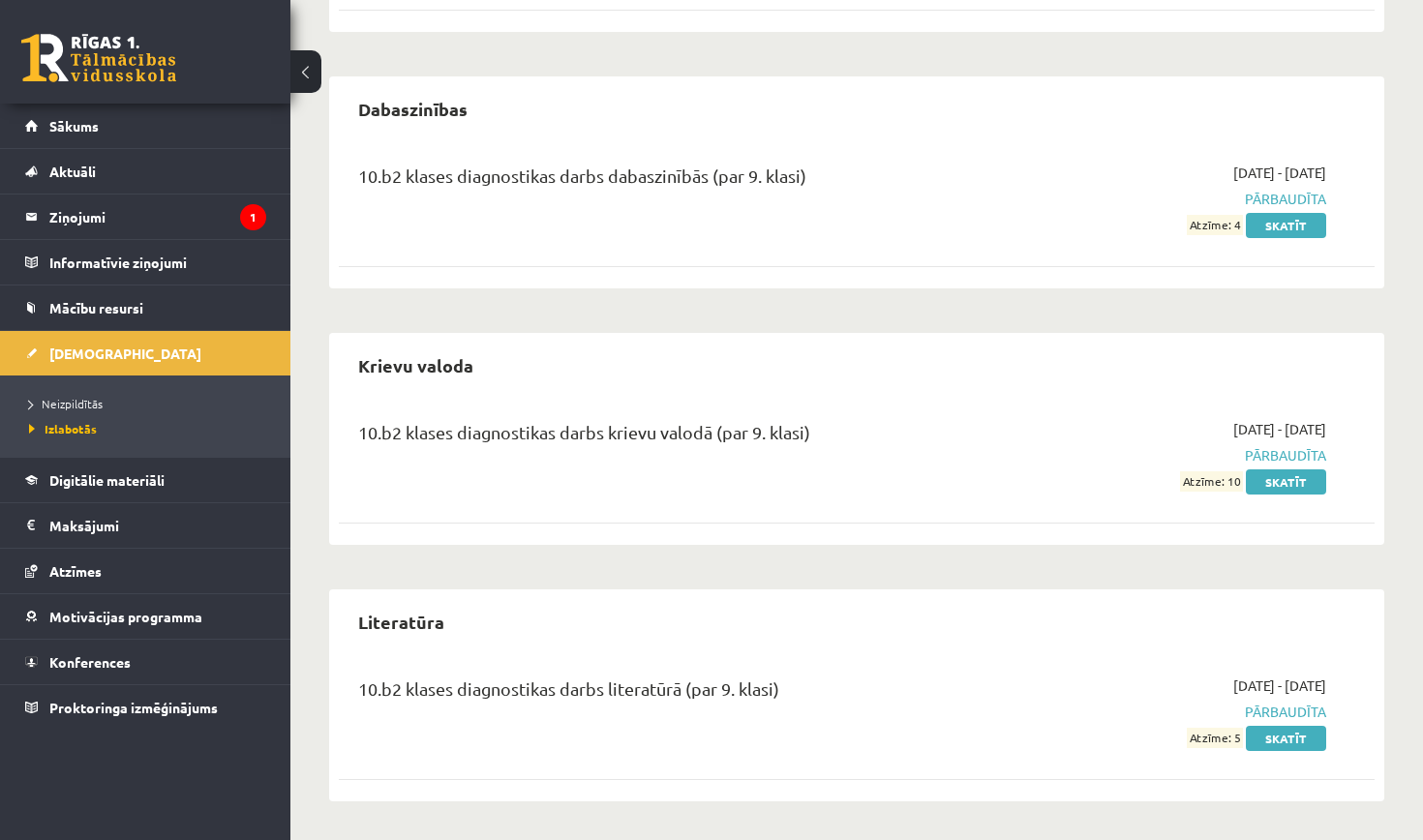
scroll to position [370, 0]
